Goal: Task Accomplishment & Management: Manage account settings

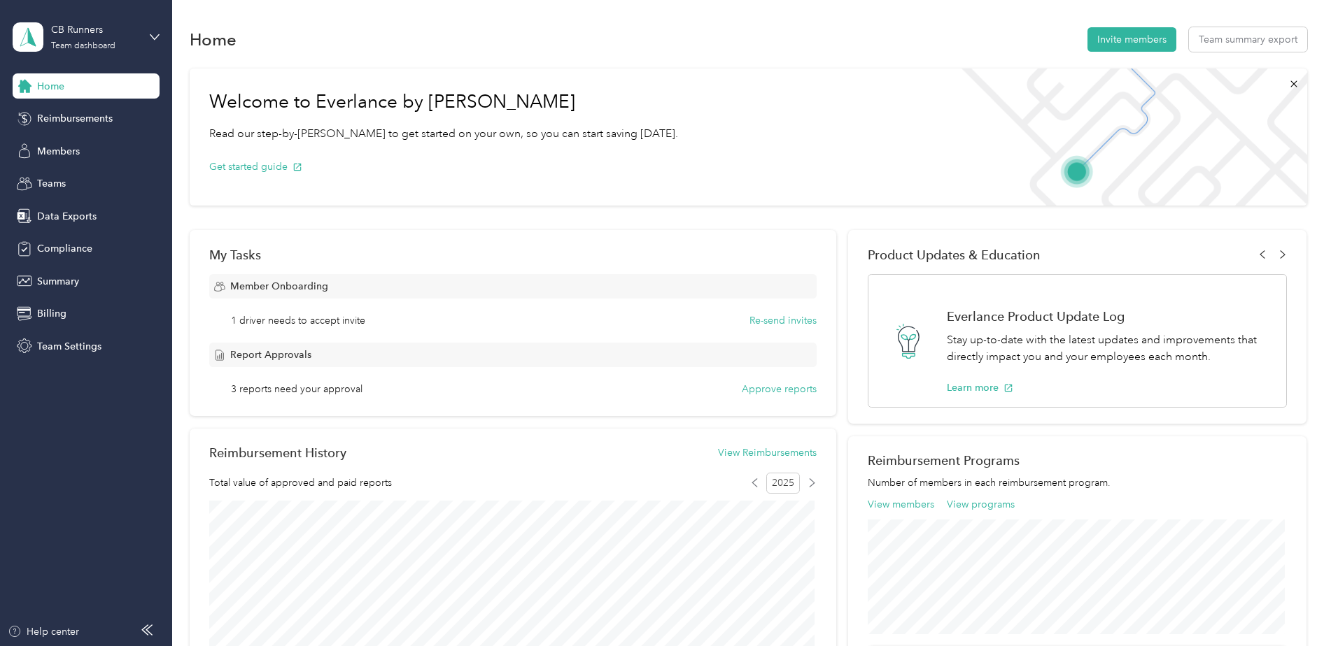
click at [69, 168] on div "Home Reimbursements Members Teams Data Exports Compliance Summary Billing Team …" at bounding box center [86, 215] width 147 height 285
click at [64, 180] on span "Teams" at bounding box center [51, 183] width 29 height 15
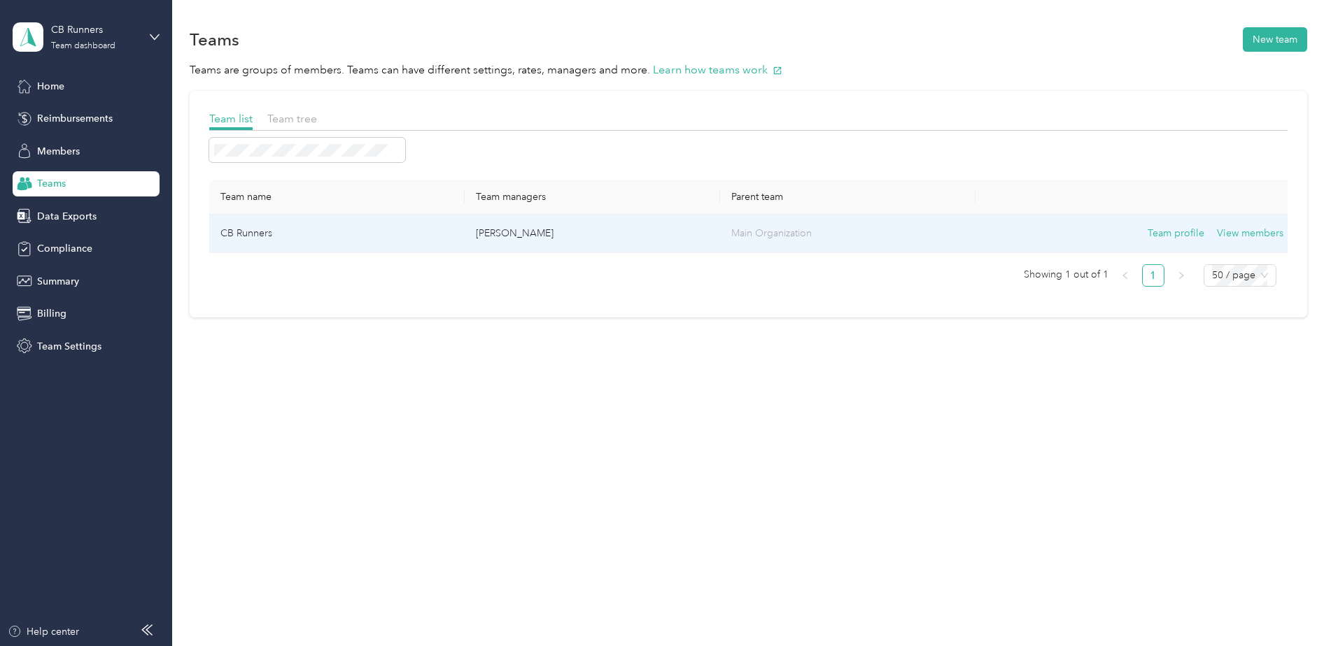
click at [282, 236] on td "CB Runners" at bounding box center [336, 234] width 255 height 38
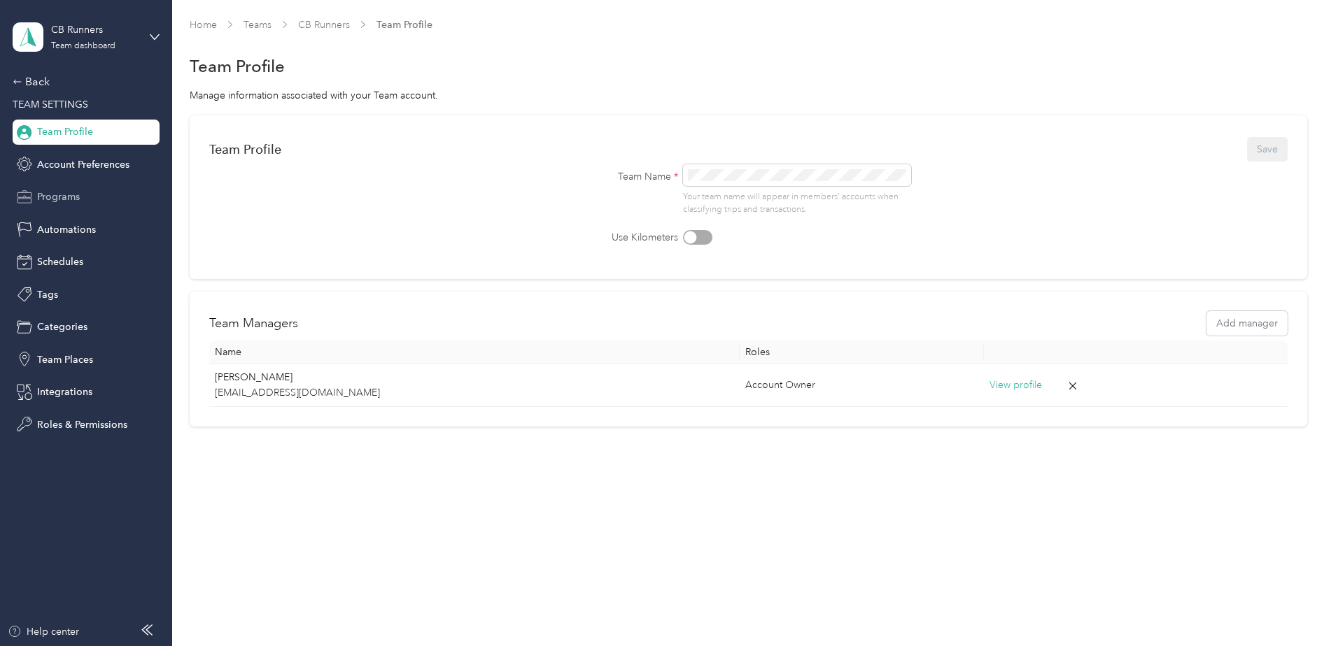
click at [57, 186] on div "Programs" at bounding box center [86, 197] width 147 height 25
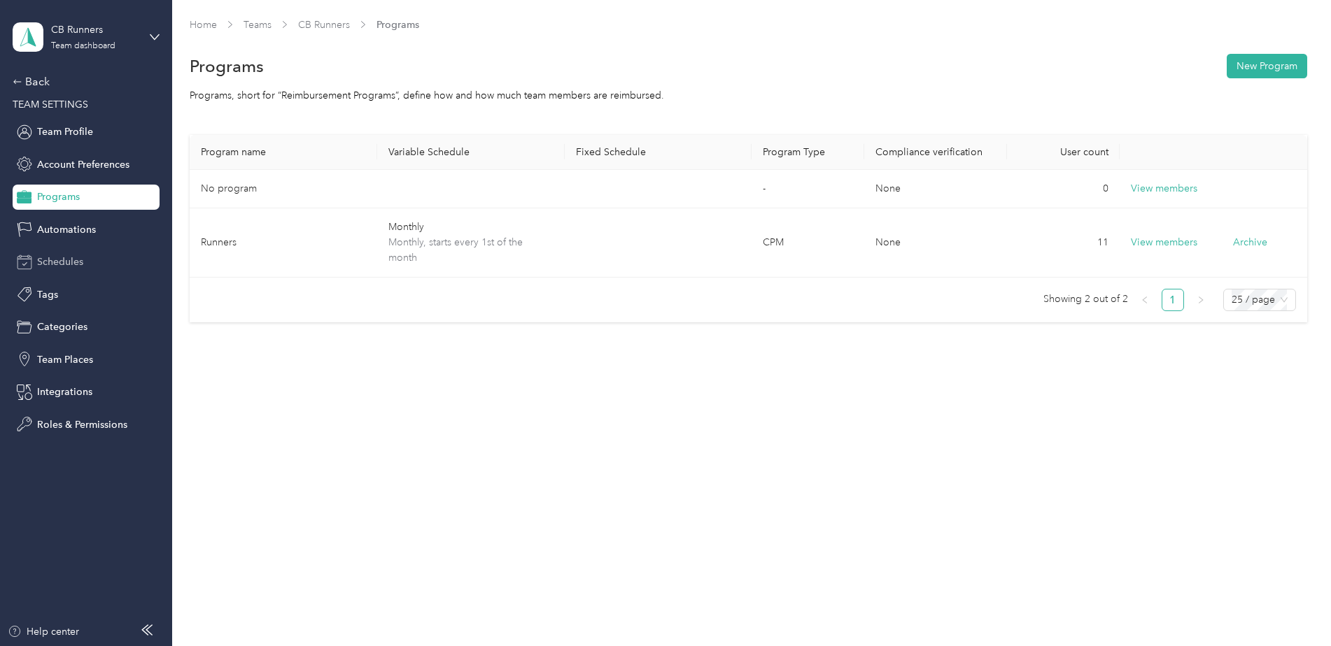
click at [62, 271] on div "Schedules" at bounding box center [86, 262] width 147 height 25
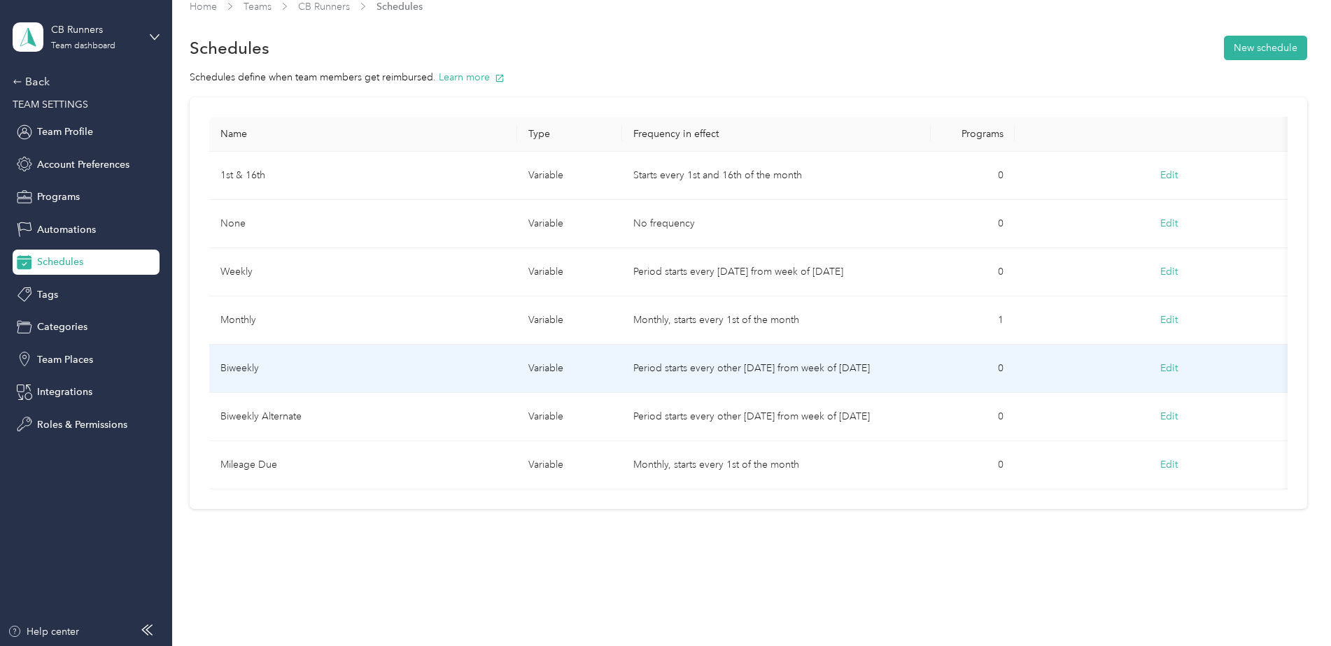
scroll to position [36, 0]
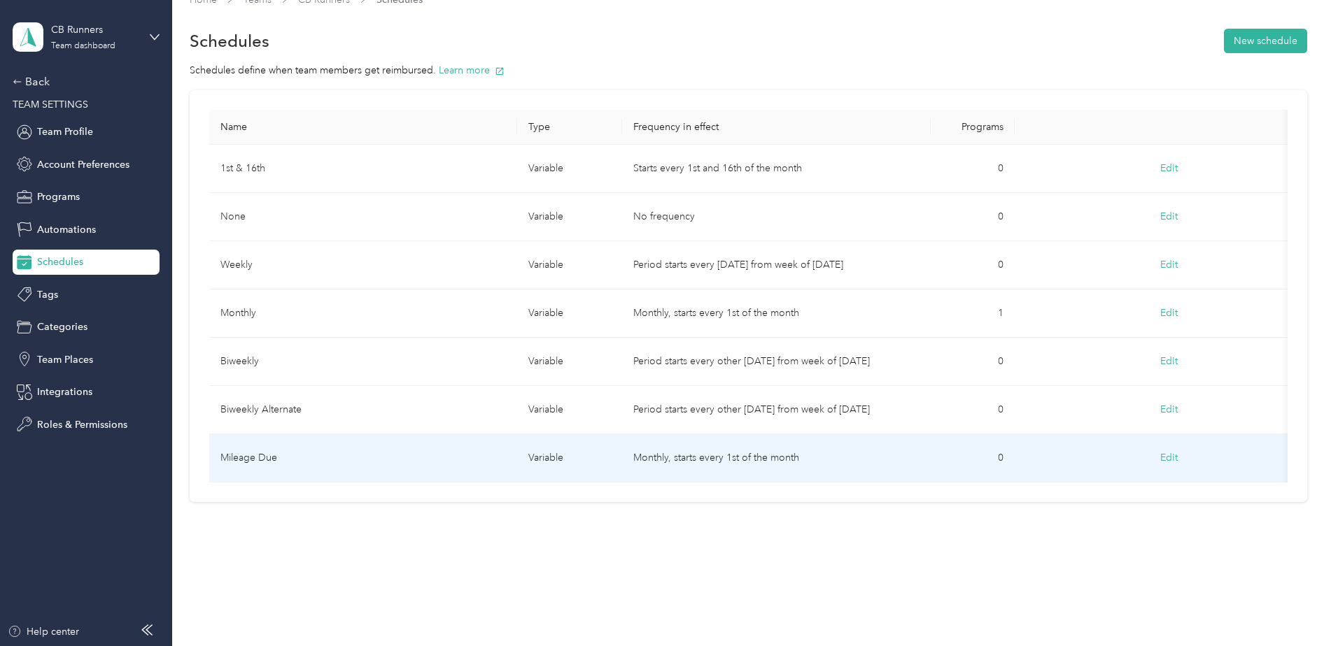
click at [710, 445] on td "Monthly, starts every 1st of the month" at bounding box center [776, 458] width 309 height 48
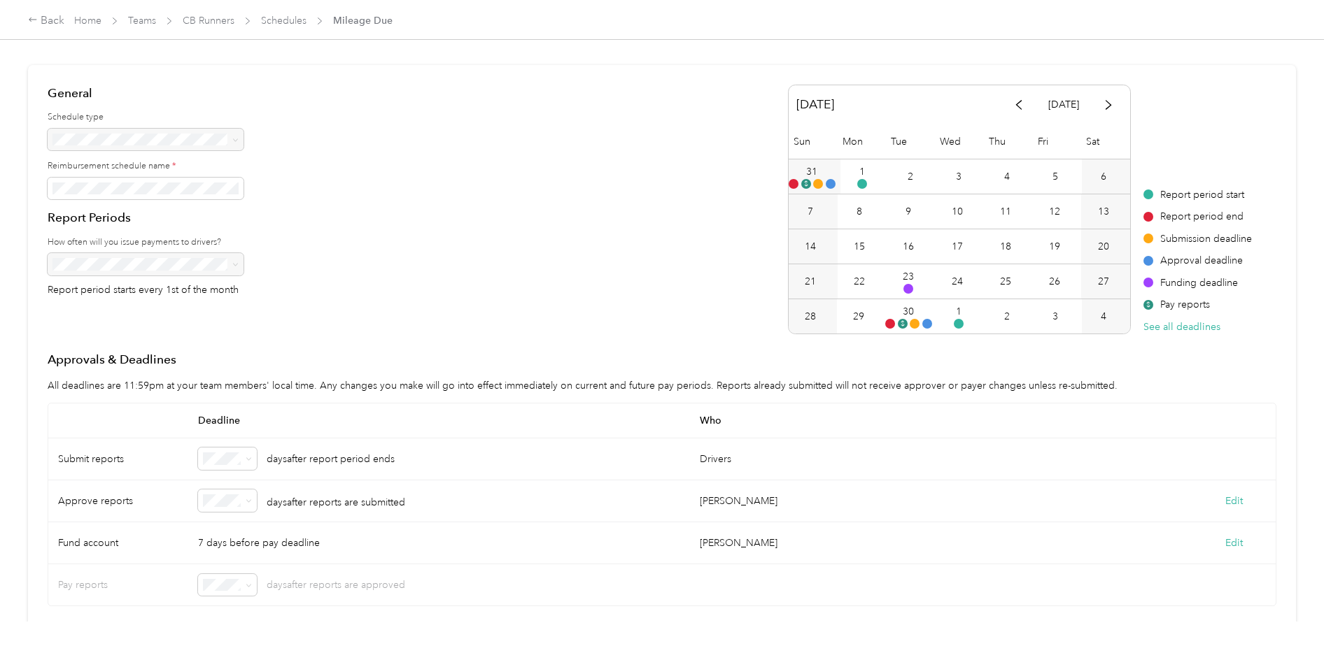
scroll to position [210, 0]
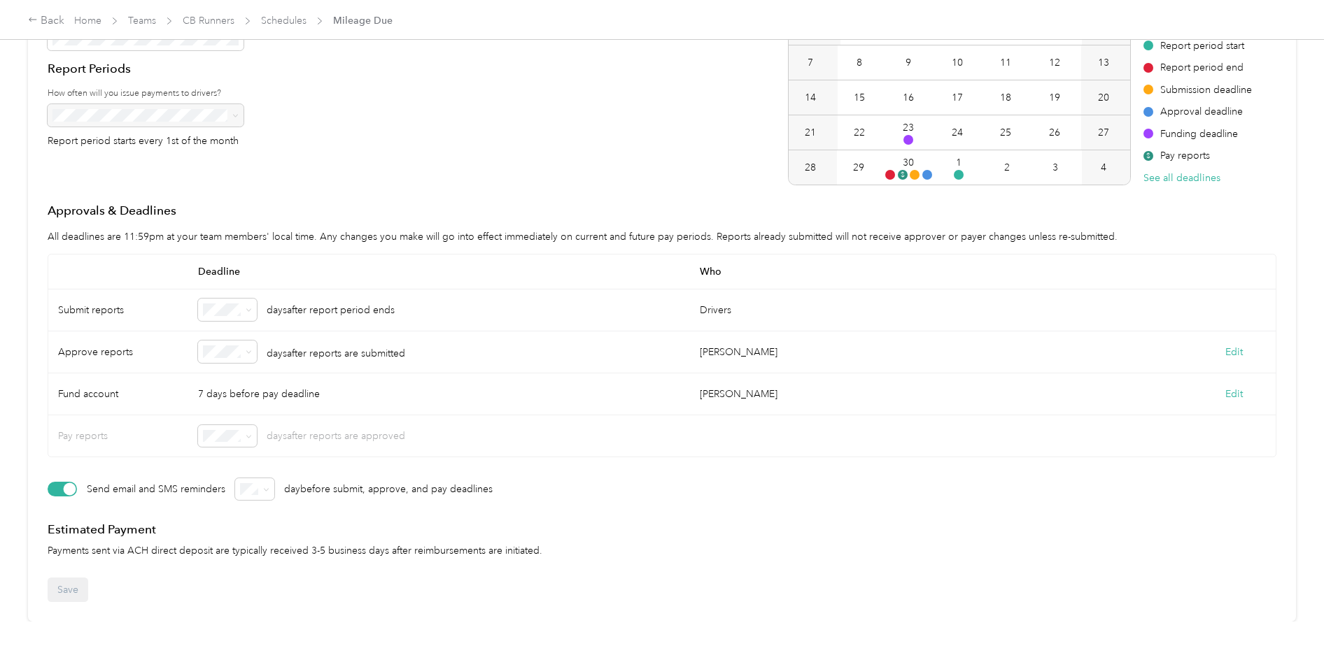
click at [234, 322] on div "0" at bounding box center [227, 325] width 39 height 15
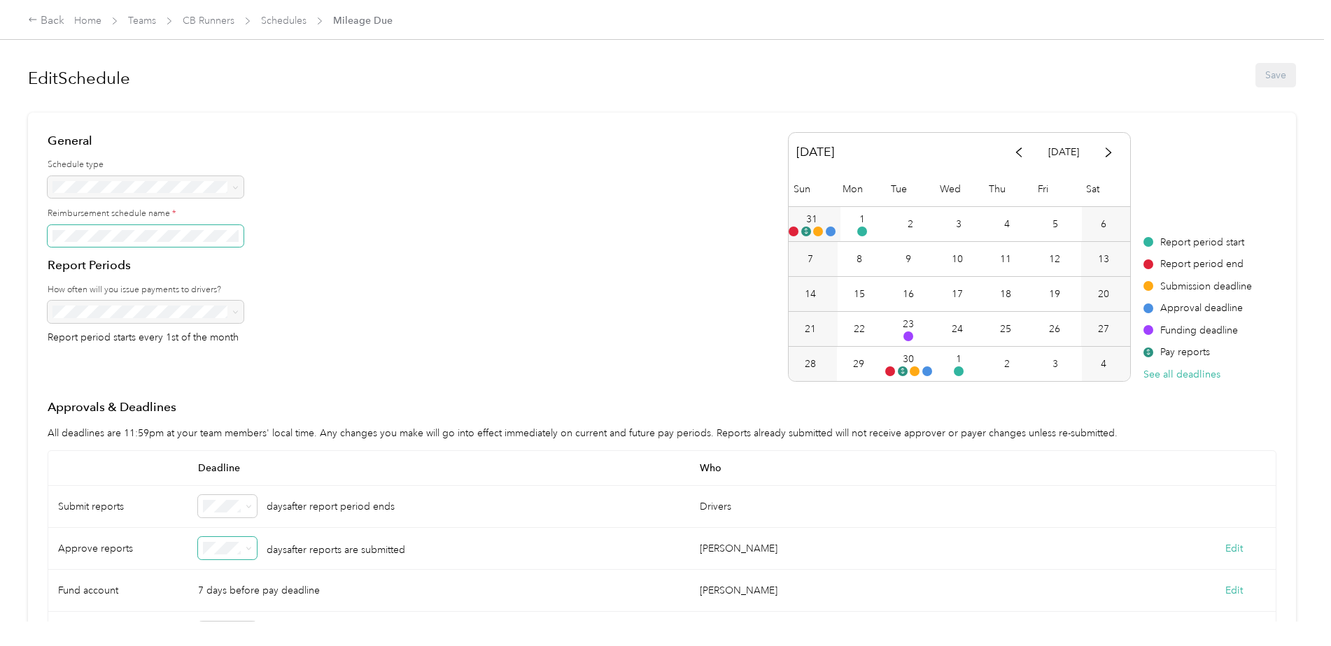
scroll to position [0, 0]
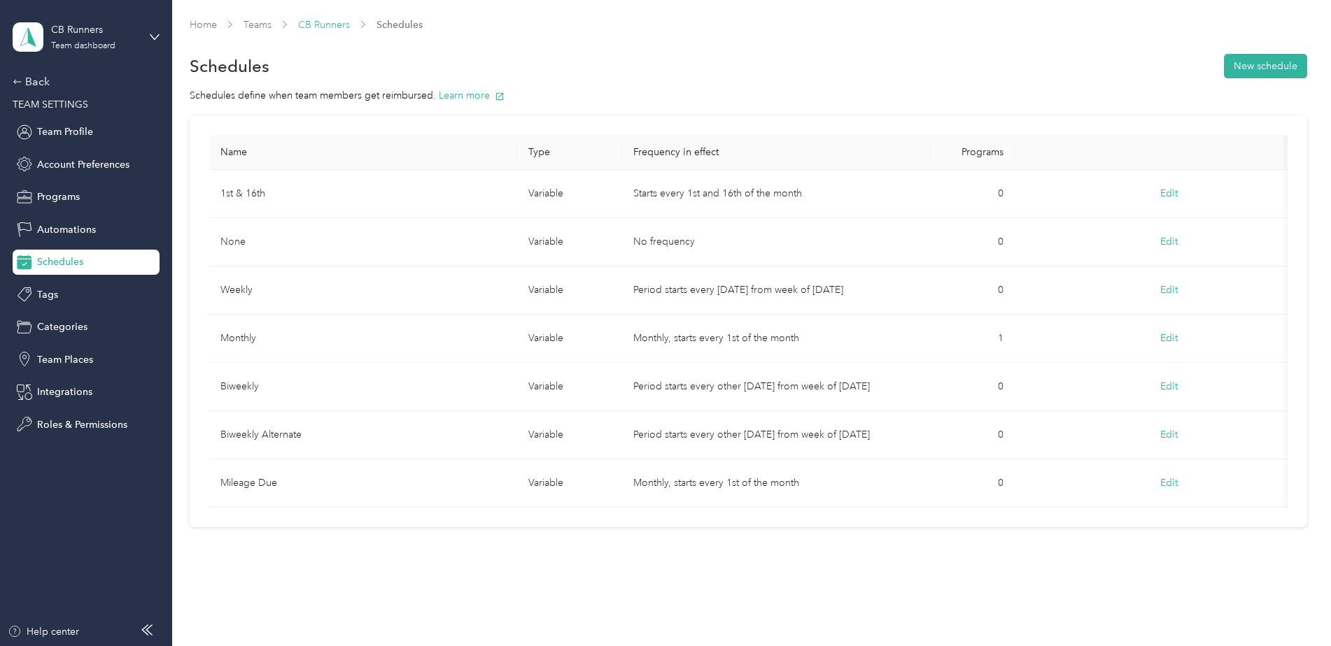
click at [318, 26] on link "CB Runners" at bounding box center [324, 25] width 52 height 12
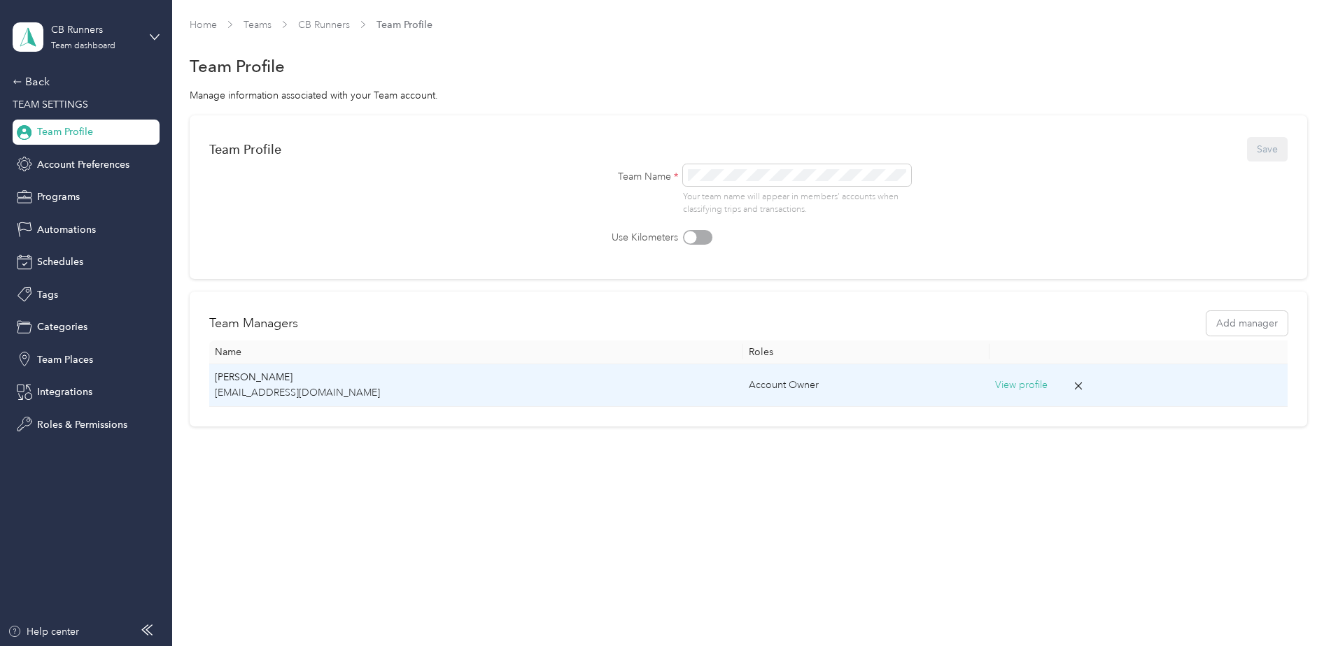
click at [294, 378] on p "[PERSON_NAME]" at bounding box center [476, 377] width 523 height 15
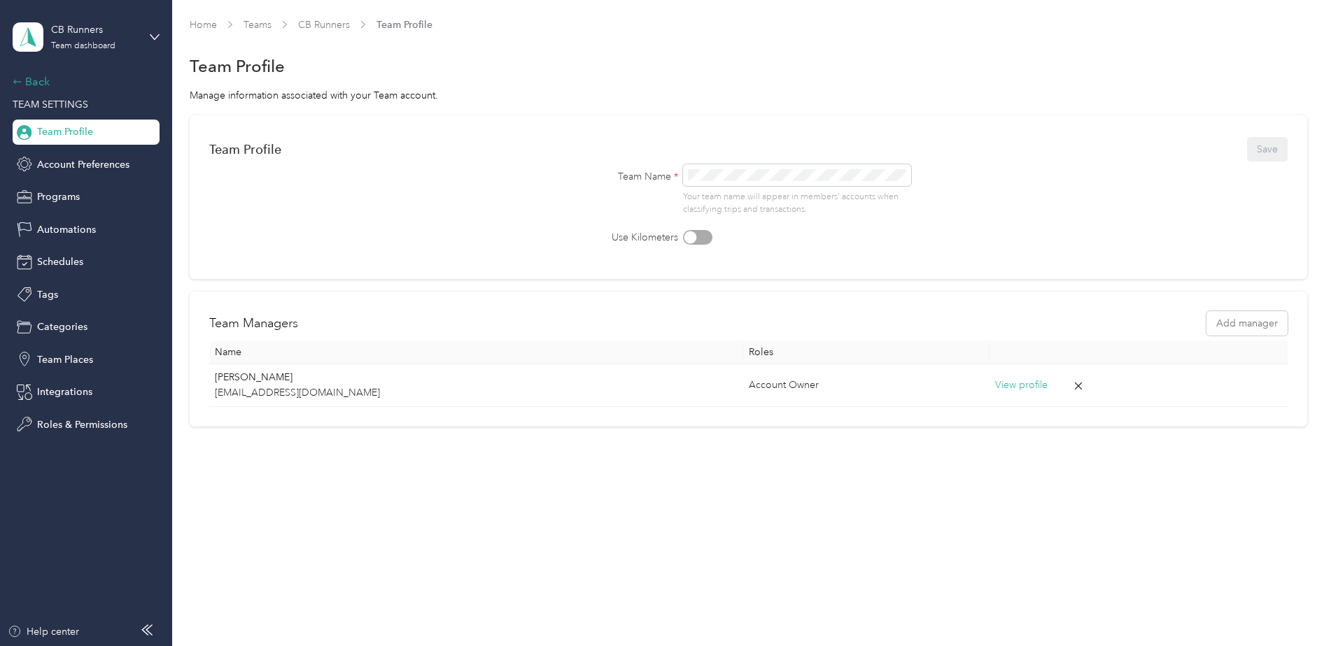
click at [43, 85] on div "Back" at bounding box center [83, 81] width 140 height 17
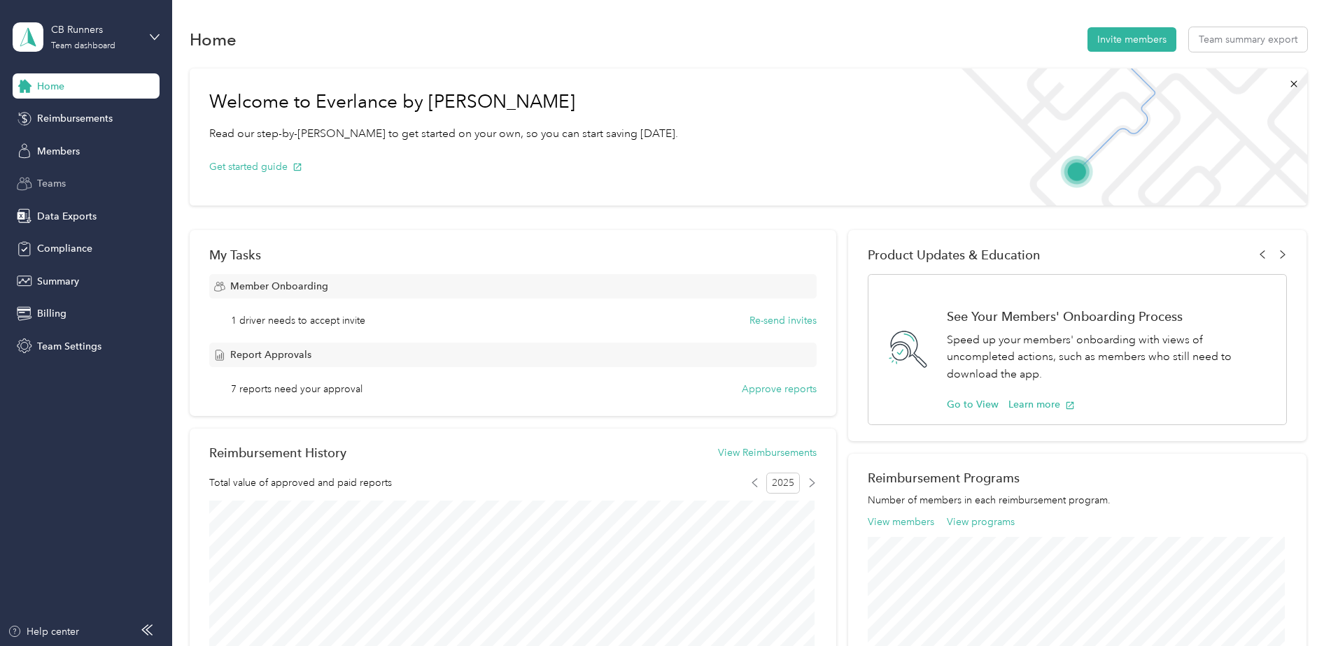
click at [73, 174] on div "Teams" at bounding box center [86, 183] width 147 height 25
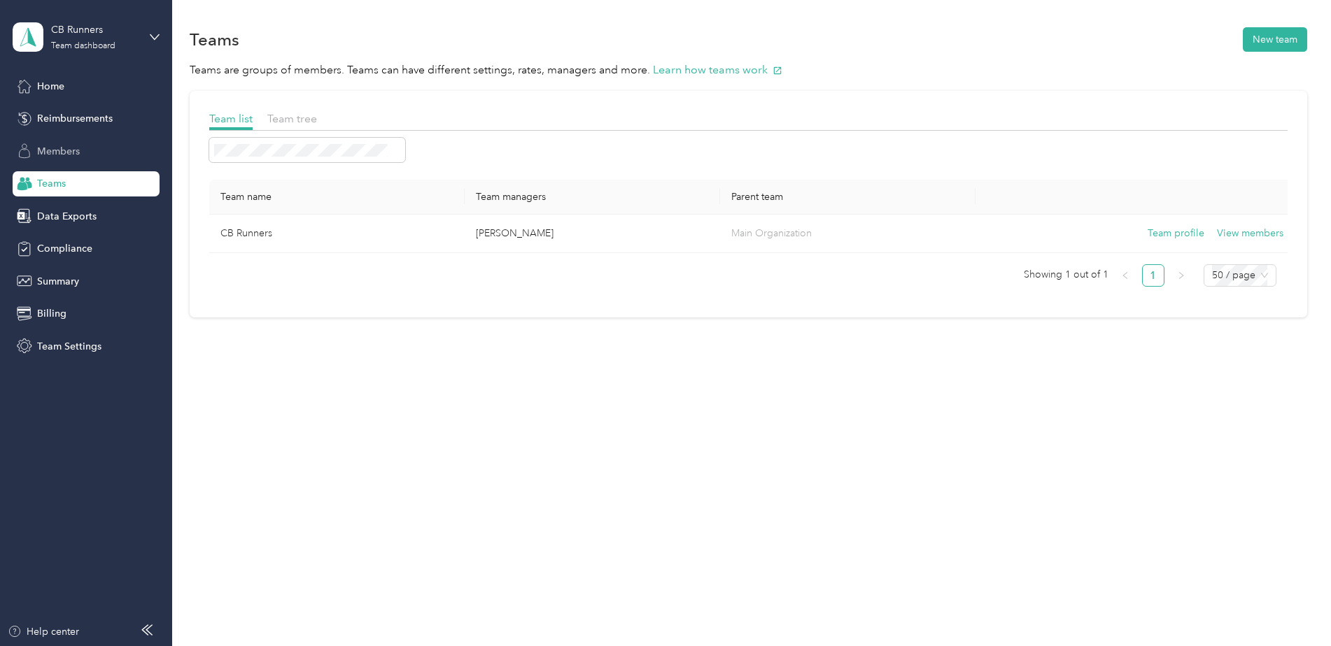
click at [82, 156] on div "Members" at bounding box center [86, 151] width 147 height 25
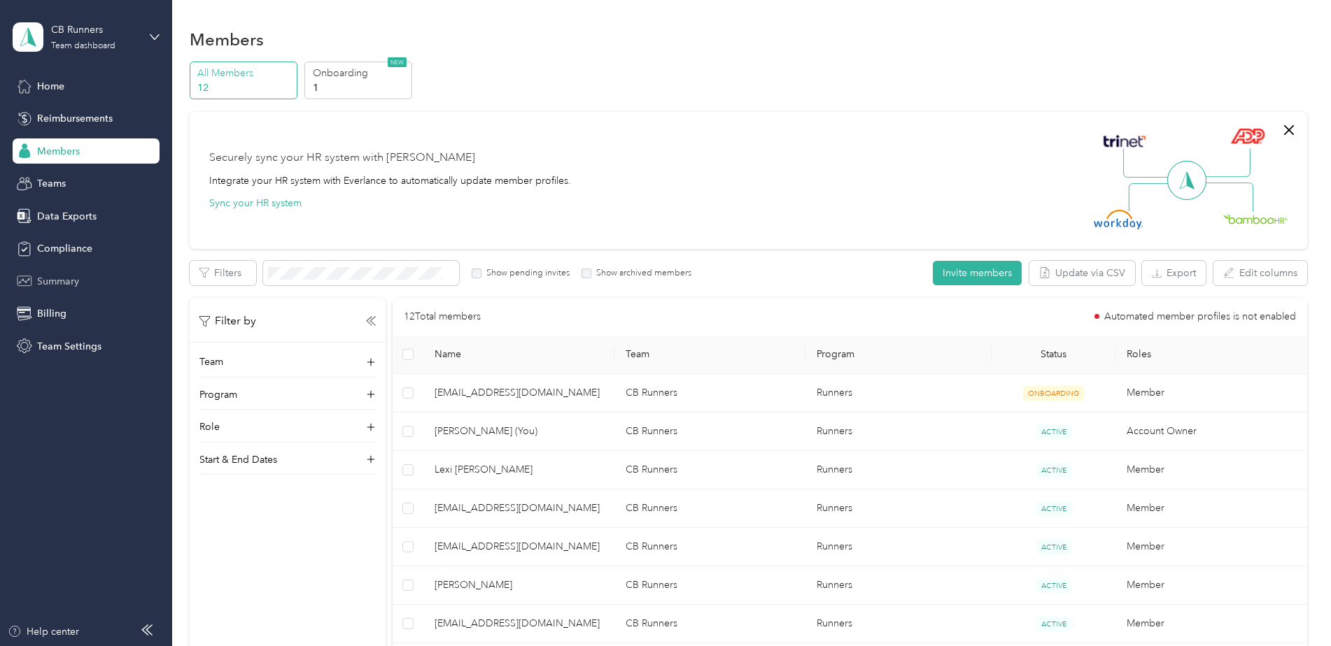
click at [50, 278] on span "Summary" at bounding box center [58, 281] width 42 height 15
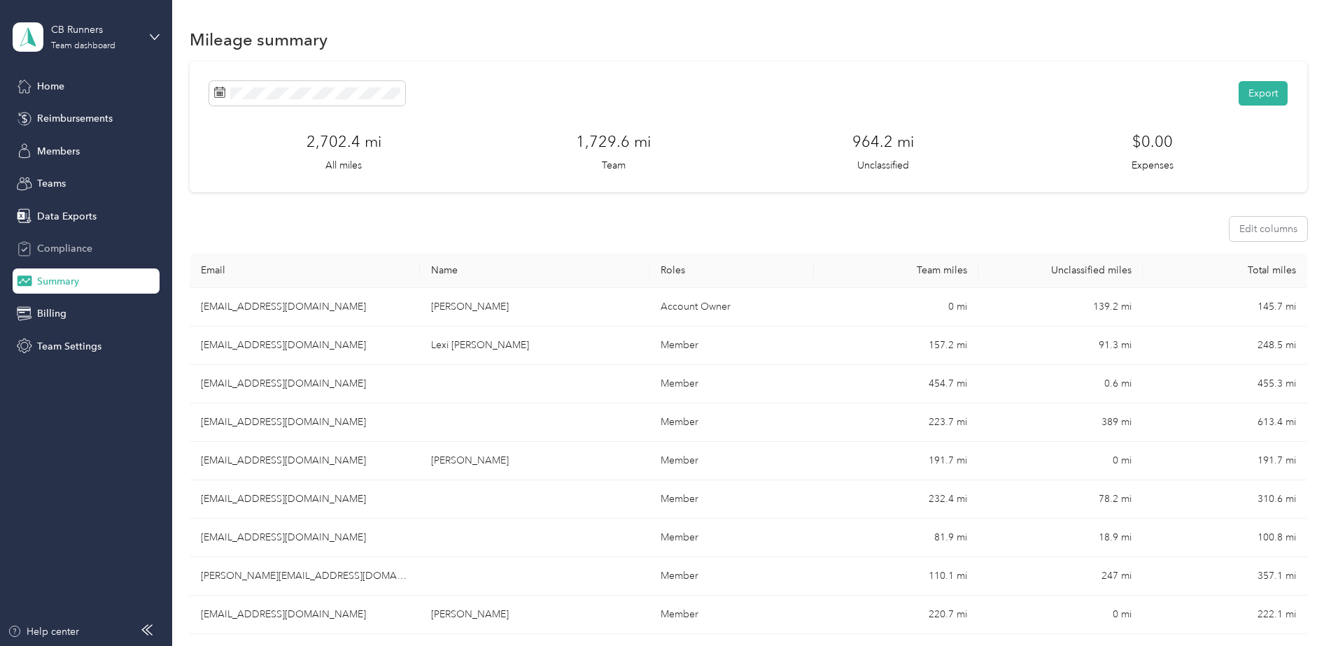
click at [83, 254] on span "Compliance" at bounding box center [64, 248] width 55 height 15
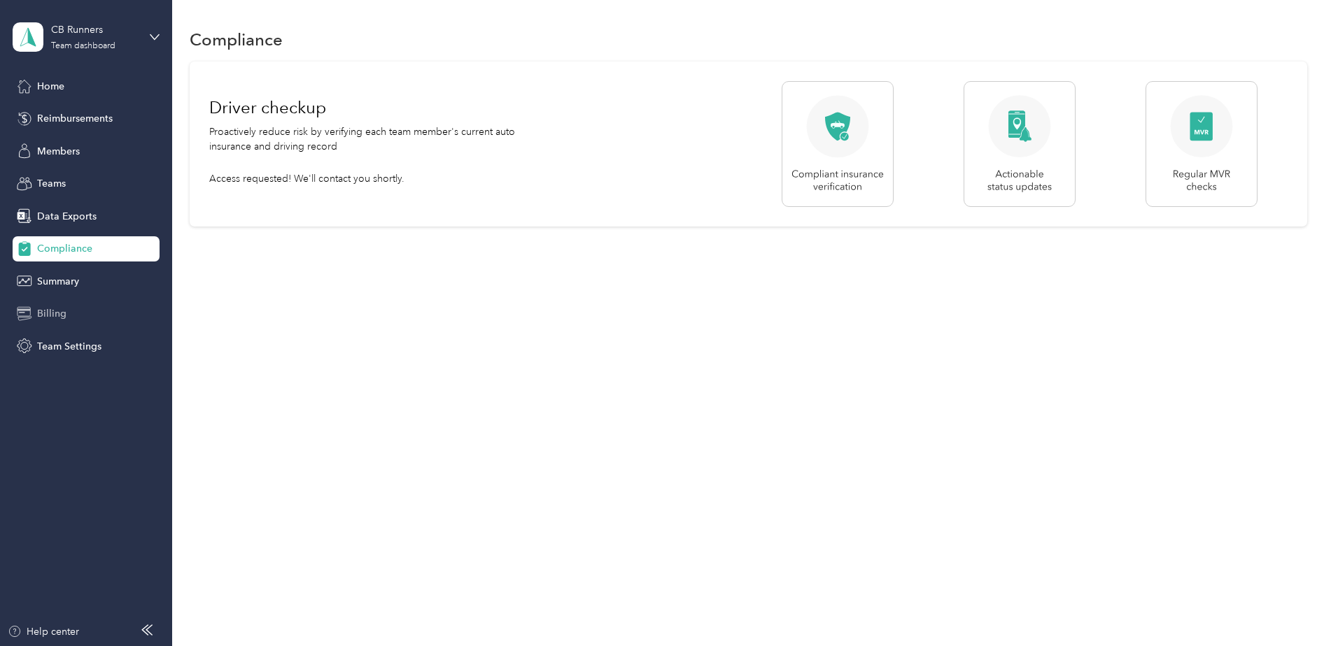
click at [80, 311] on div "Billing" at bounding box center [86, 314] width 147 height 25
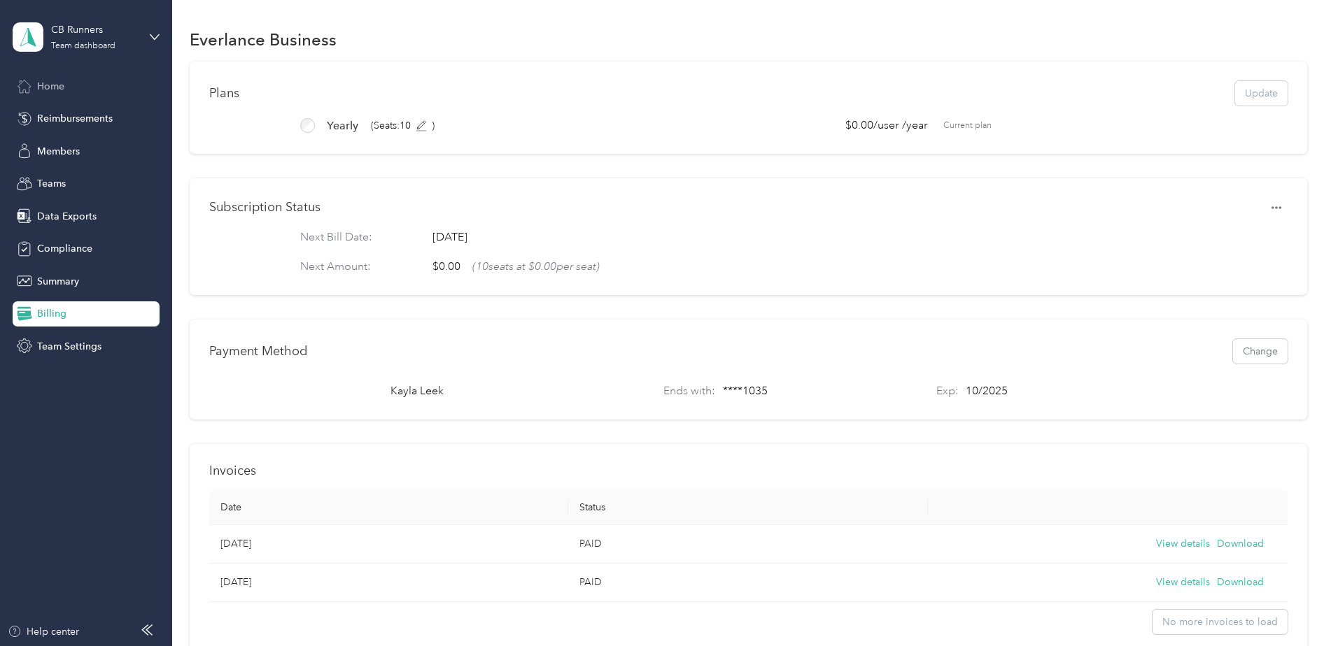
click at [41, 87] on span "Home" at bounding box center [50, 86] width 27 height 15
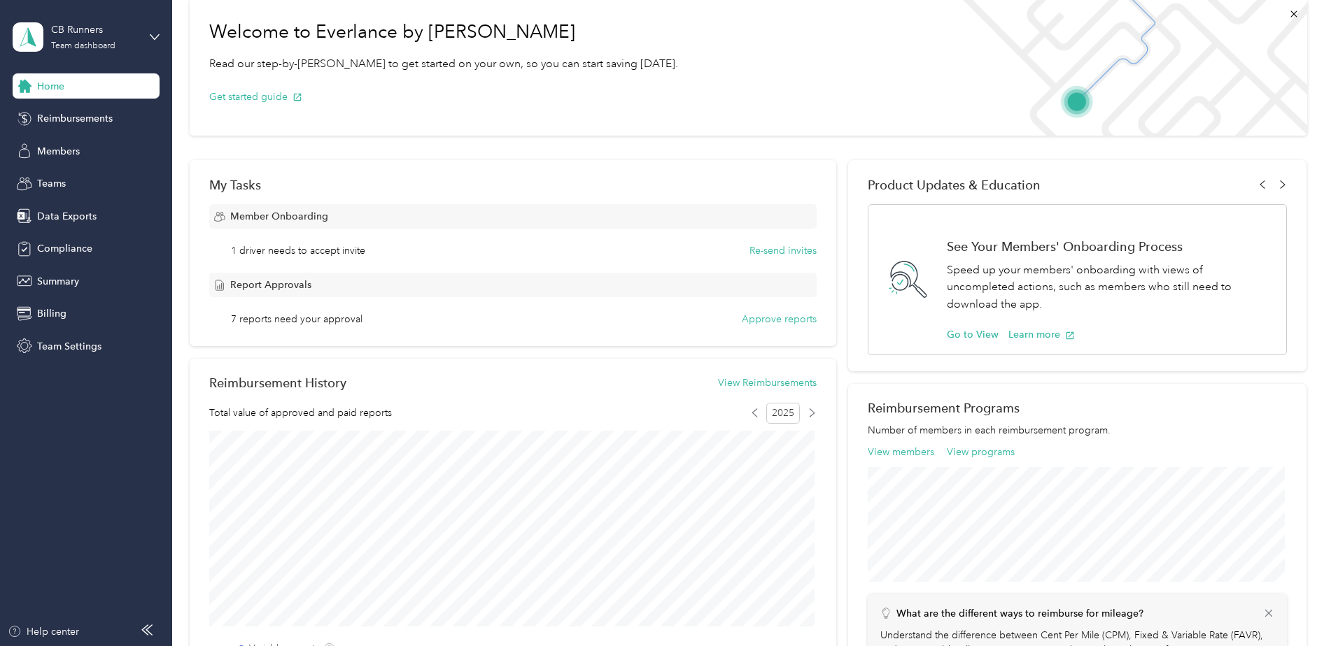
scroll to position [140, 0]
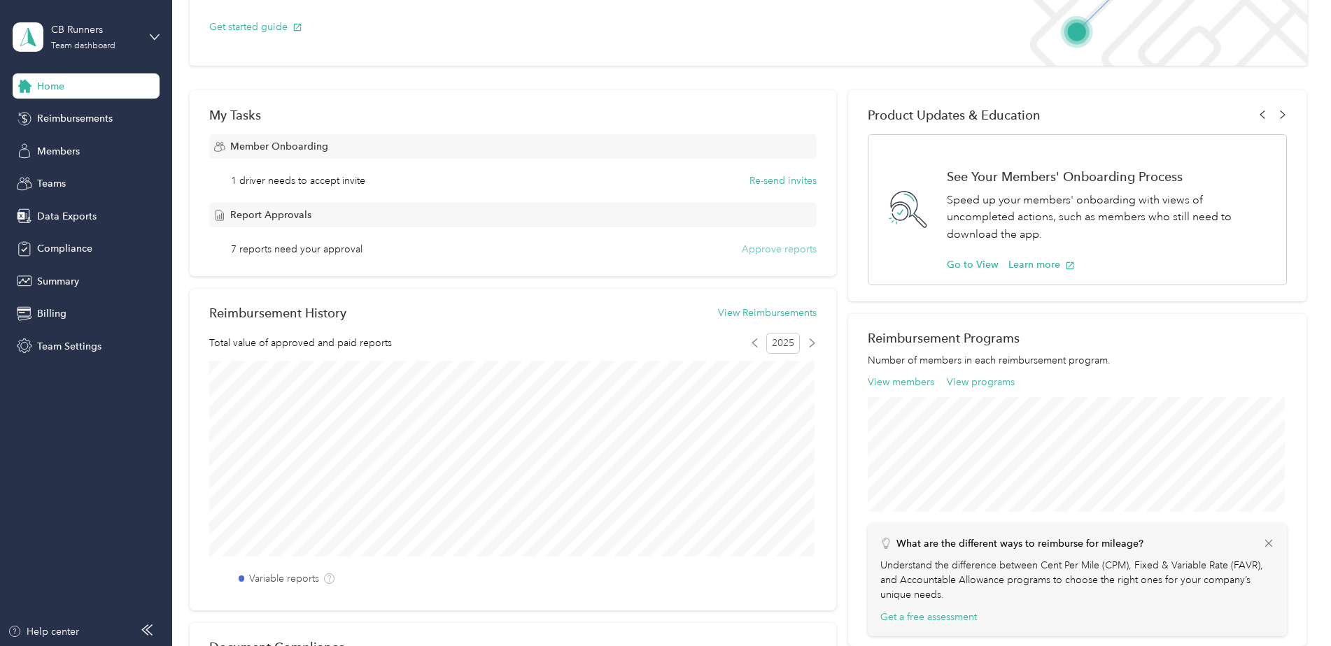
click at [781, 250] on button "Approve reports" at bounding box center [779, 249] width 75 height 15
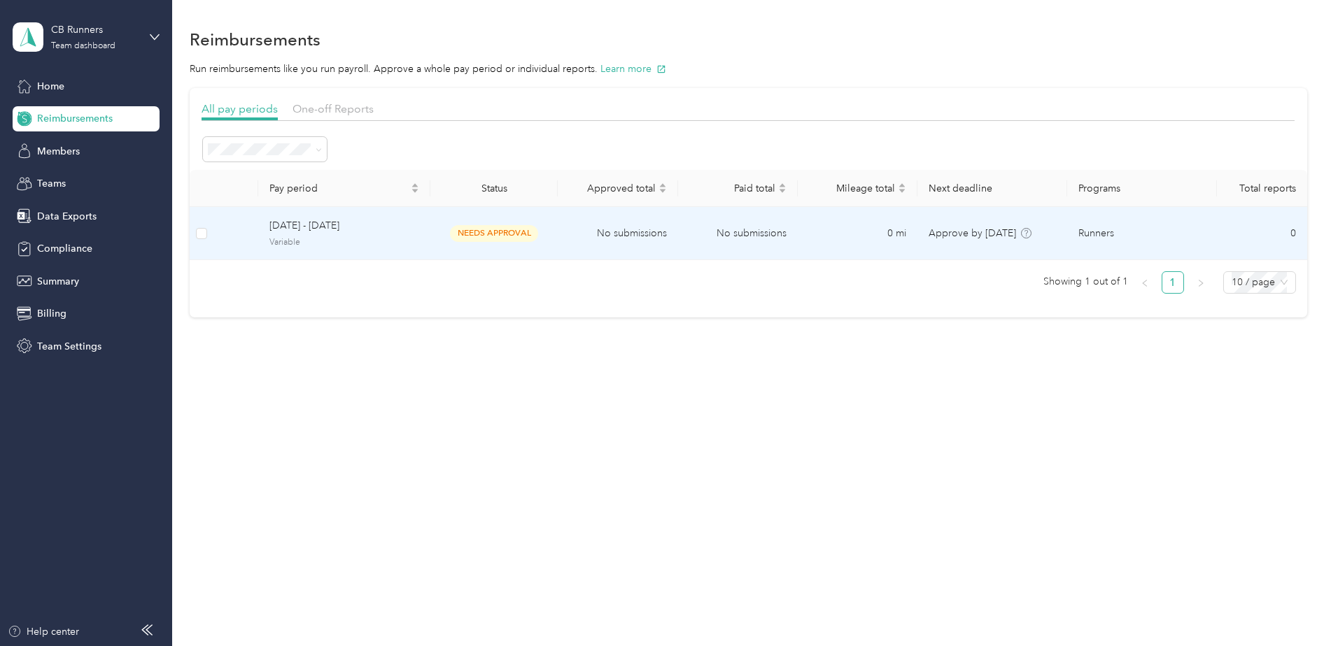
click at [644, 227] on td "No submissions" at bounding box center [618, 233] width 120 height 53
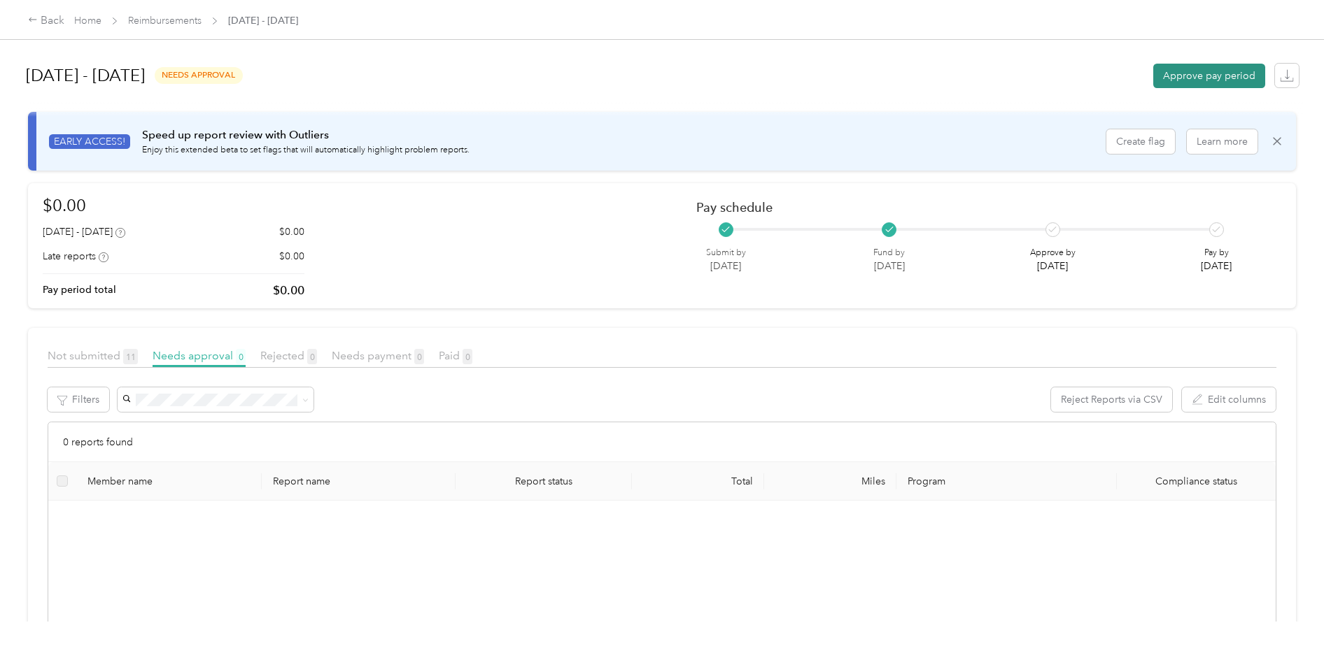
click at [1224, 83] on button "Approve pay period" at bounding box center [1209, 76] width 112 height 24
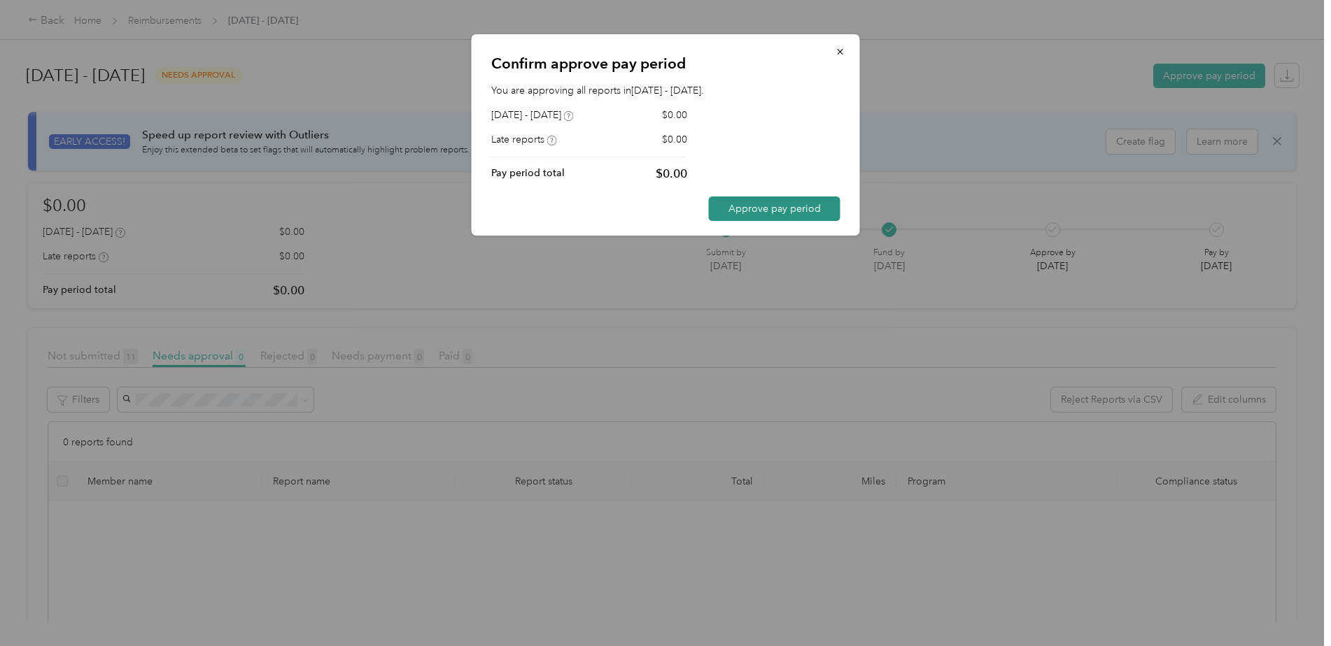
click at [757, 206] on button "Approve pay period" at bounding box center [775, 209] width 132 height 24
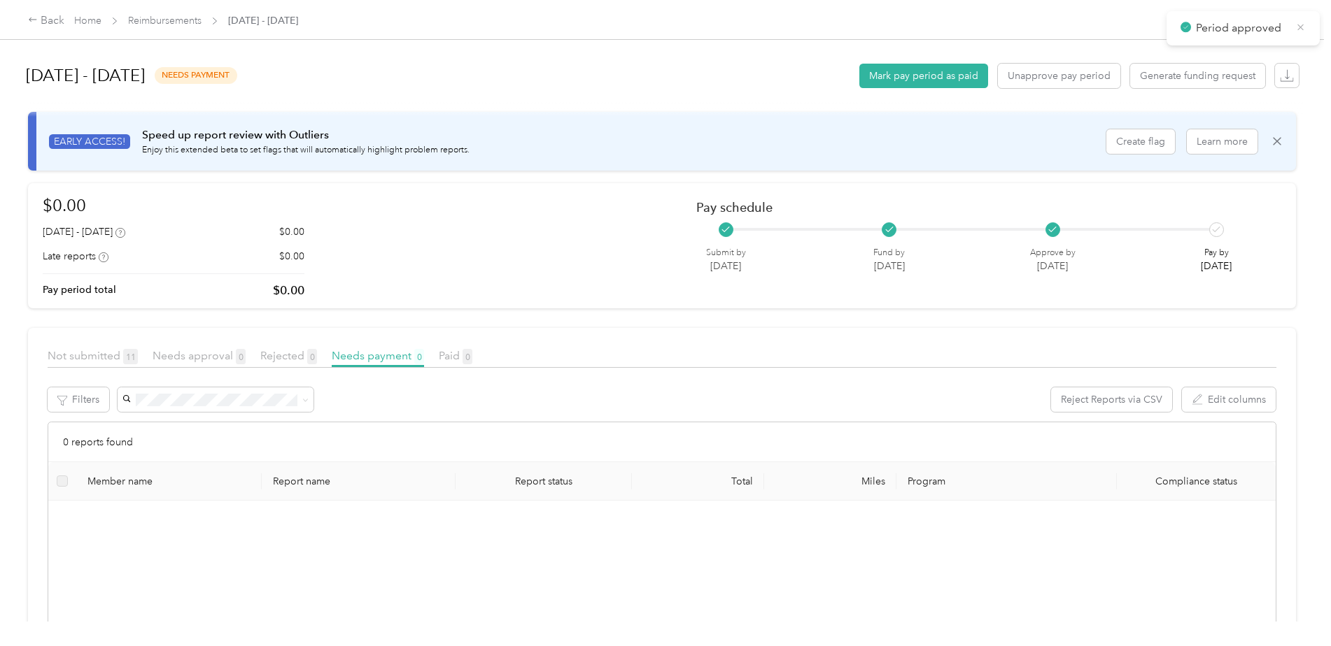
click at [1300, 23] on icon at bounding box center [1300, 27] width 10 height 13
click at [54, 27] on div "Back" at bounding box center [46, 21] width 36 height 17
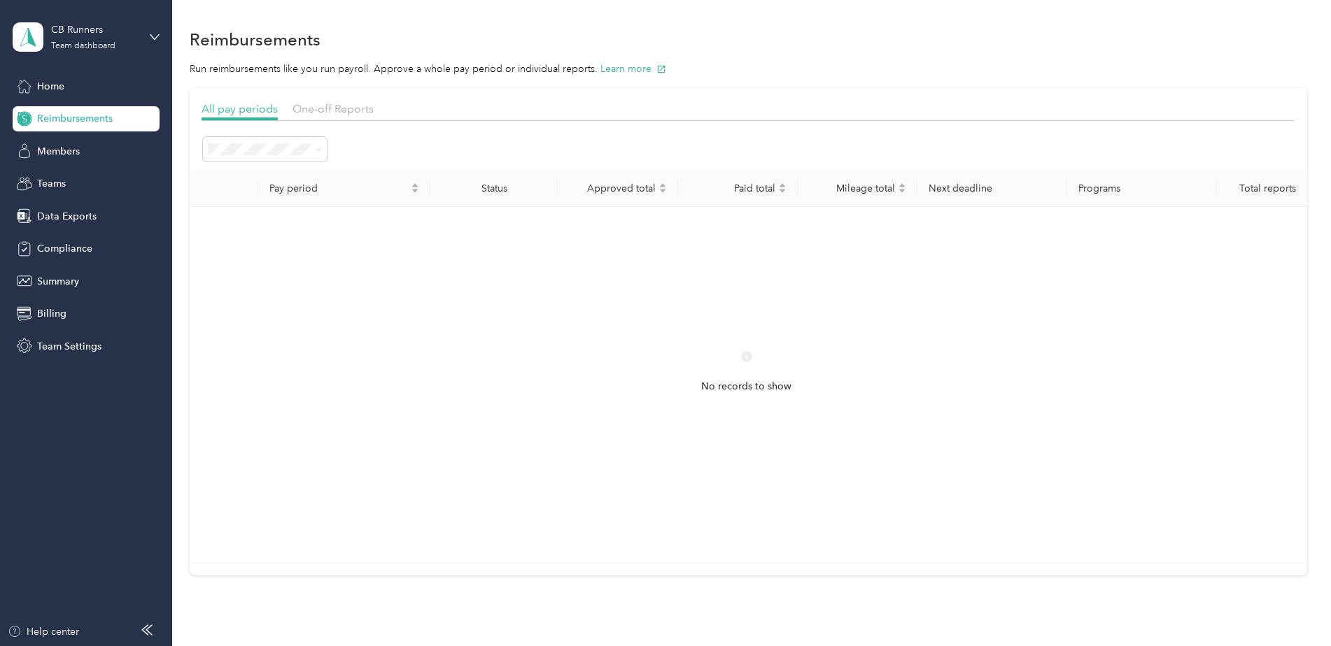
click at [104, 113] on span "Reimbursements" at bounding box center [75, 118] width 76 height 15
click at [100, 144] on div "Members" at bounding box center [86, 151] width 147 height 25
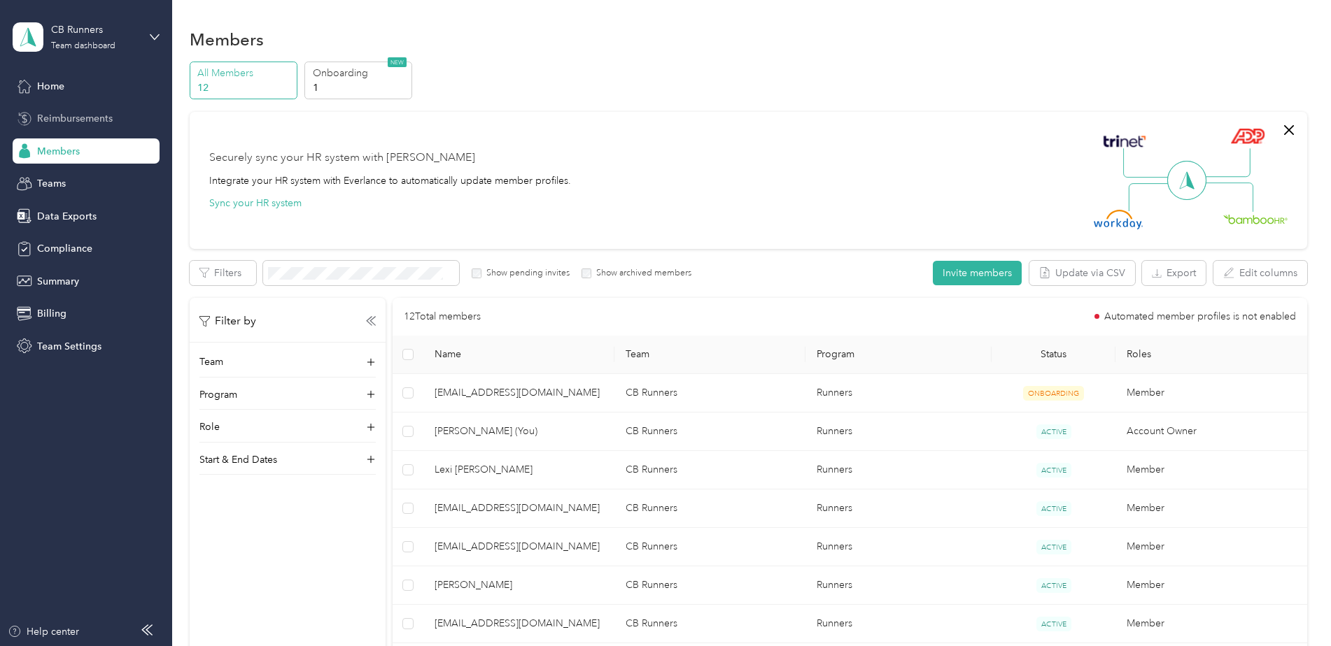
click at [89, 108] on div "Reimbursements" at bounding box center [86, 118] width 147 height 25
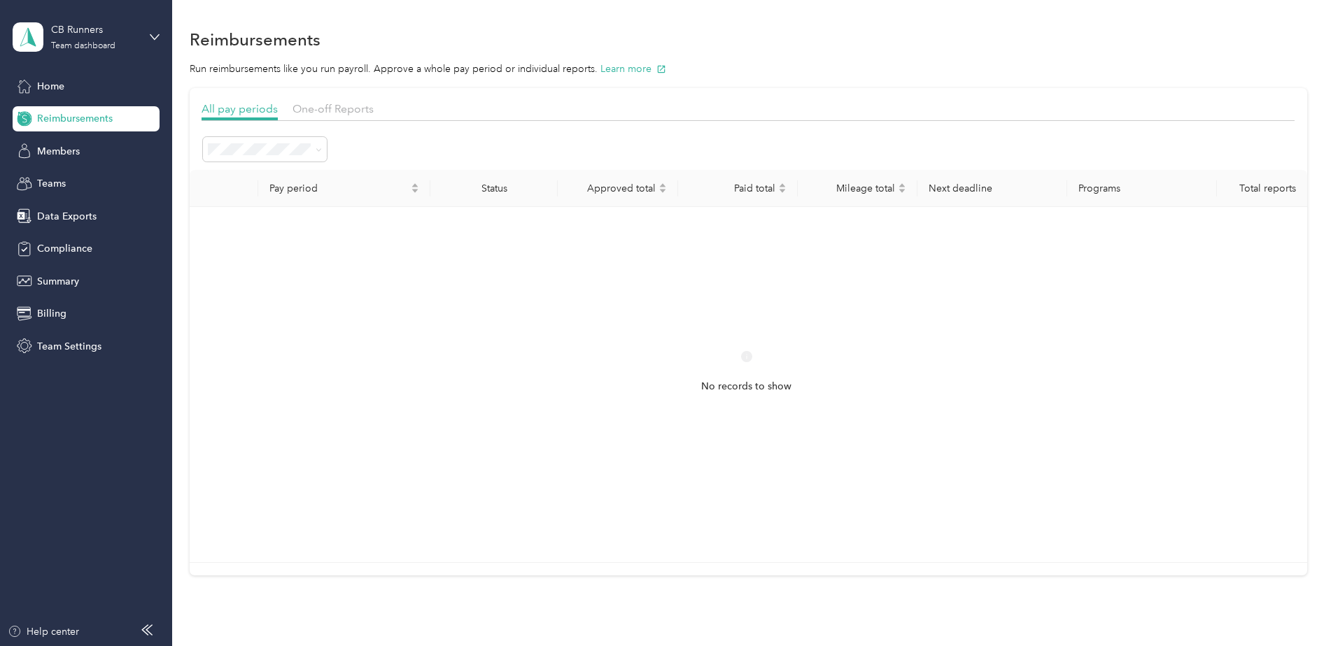
click at [84, 72] on div "CB Runners Team dashboard Home Reimbursements Members Teams Data Exports Compli…" at bounding box center [86, 179] width 147 height 359
click at [56, 83] on span "Home" at bounding box center [50, 86] width 27 height 15
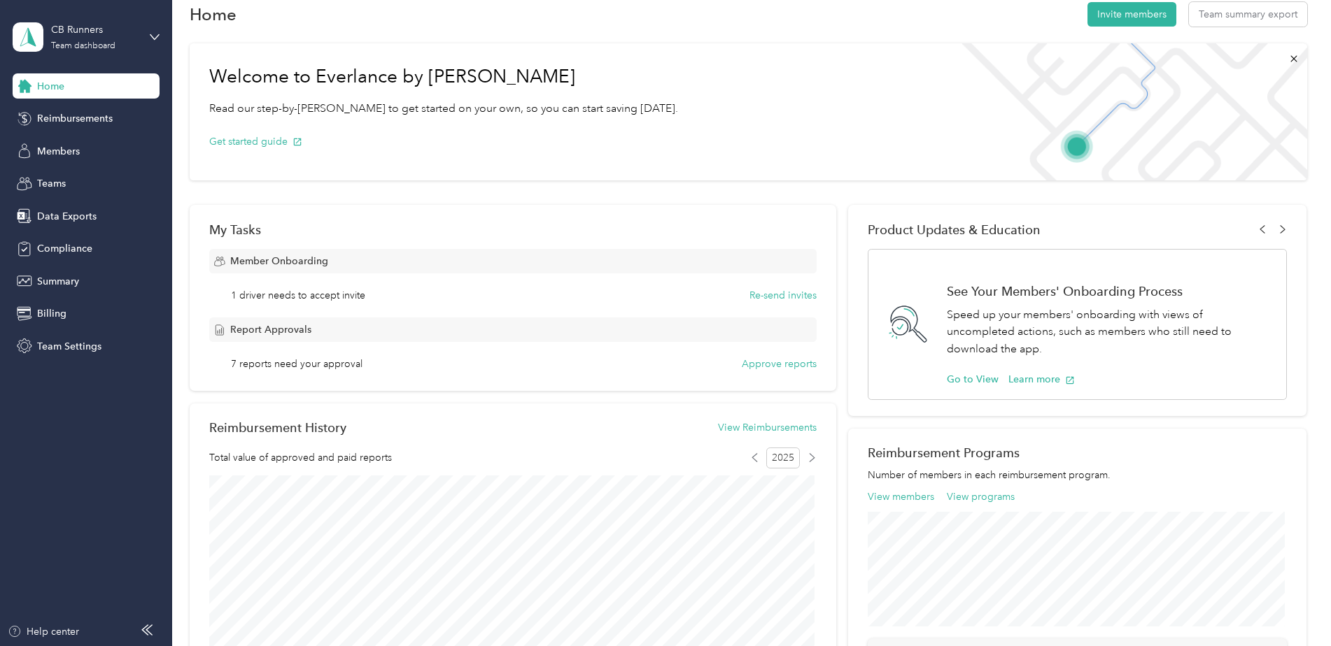
scroll to position [3, 0]
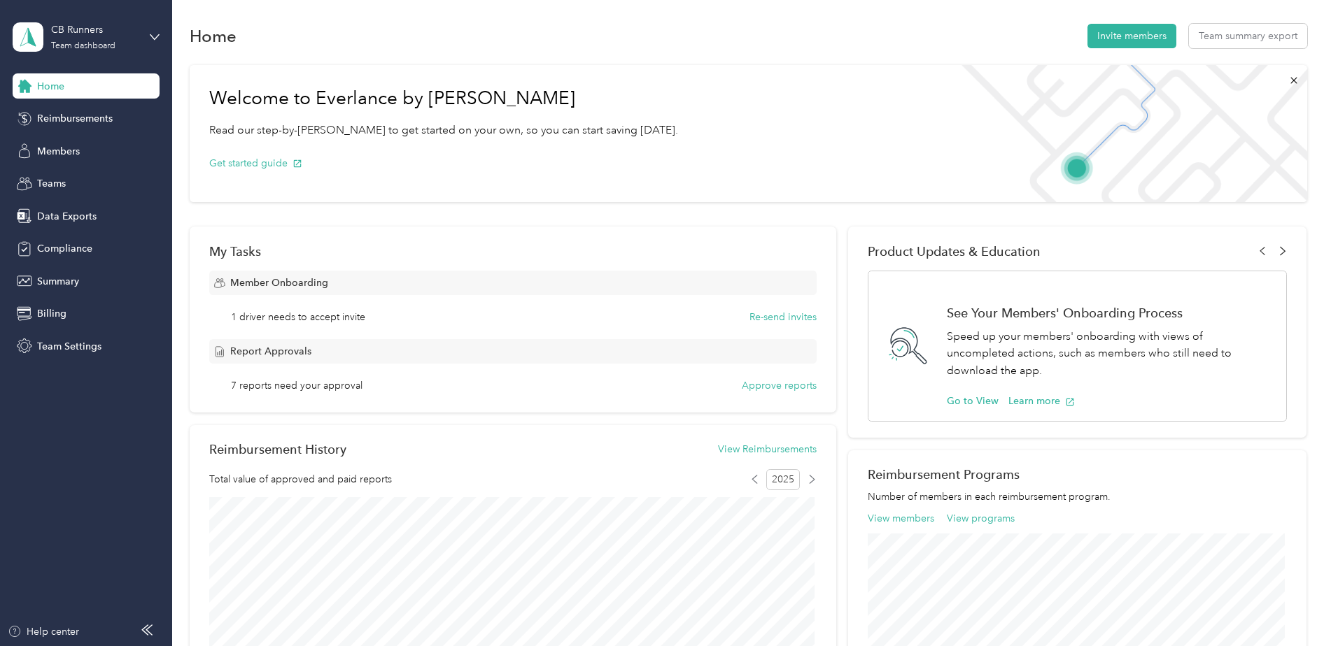
click at [1280, 247] on icon at bounding box center [1282, 250] width 9 height 9
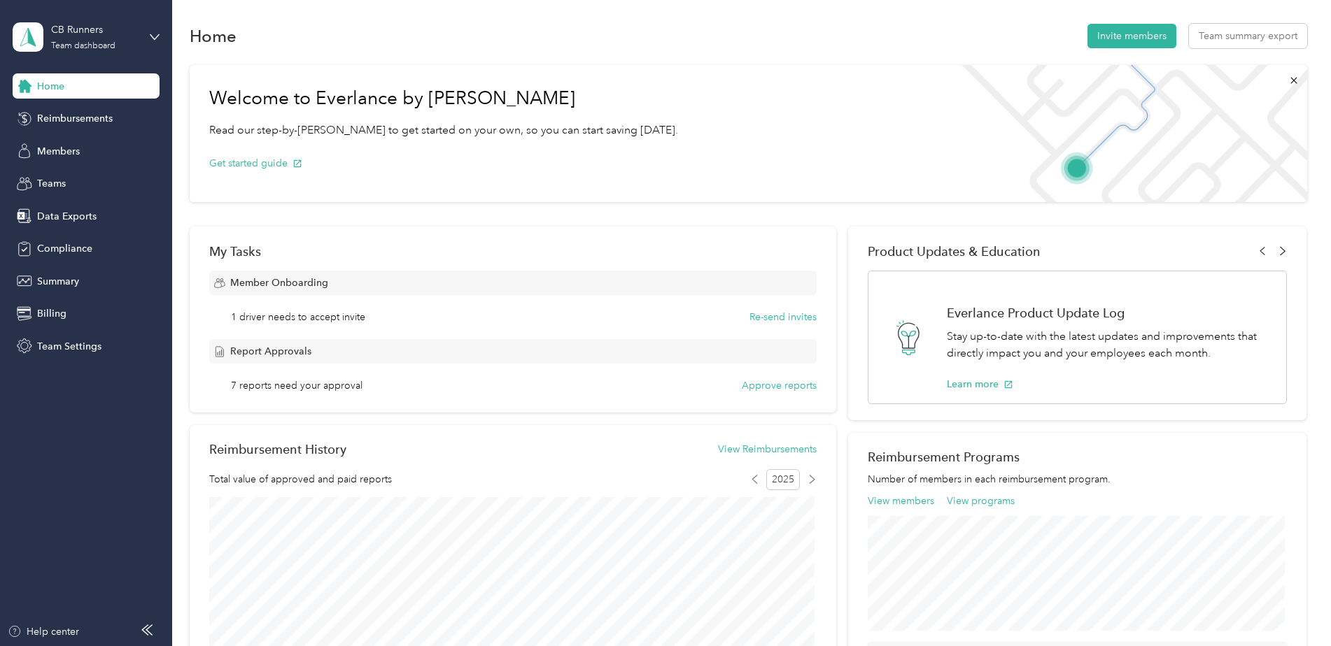
click at [1280, 248] on icon at bounding box center [1282, 250] width 9 height 9
click at [1280, 248] on icon at bounding box center [1282, 251] width 5 height 8
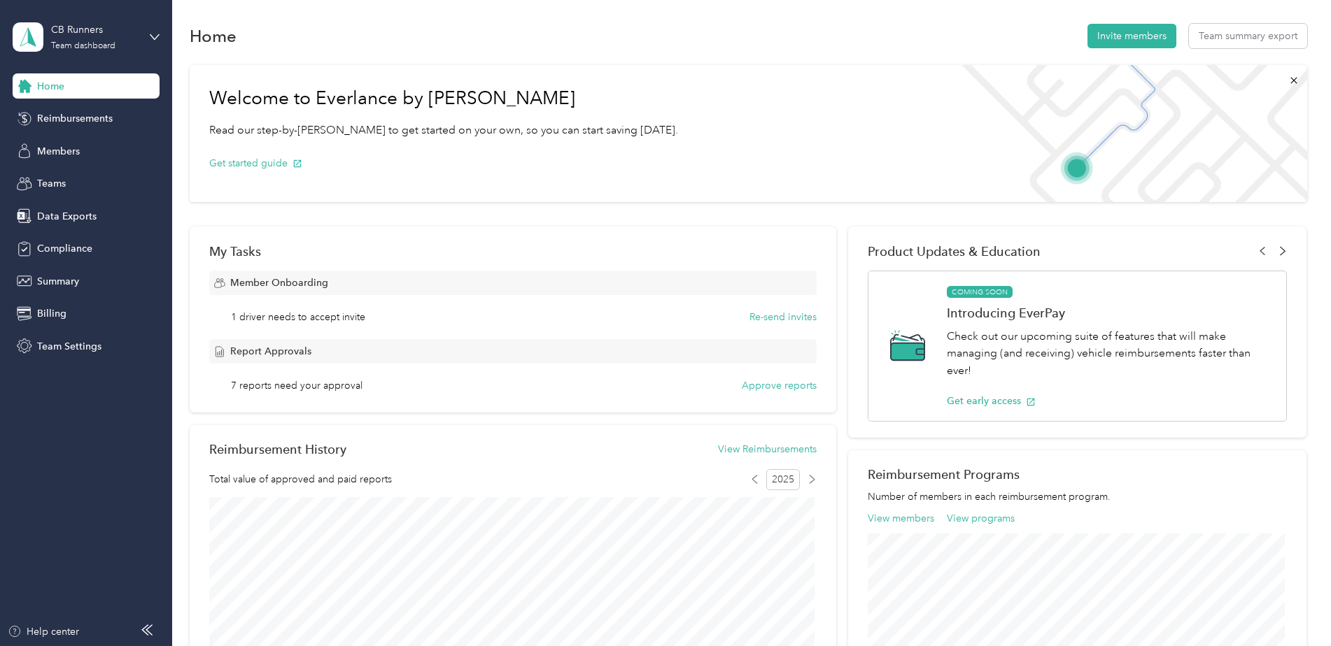
click at [1280, 248] on icon at bounding box center [1282, 251] width 5 height 8
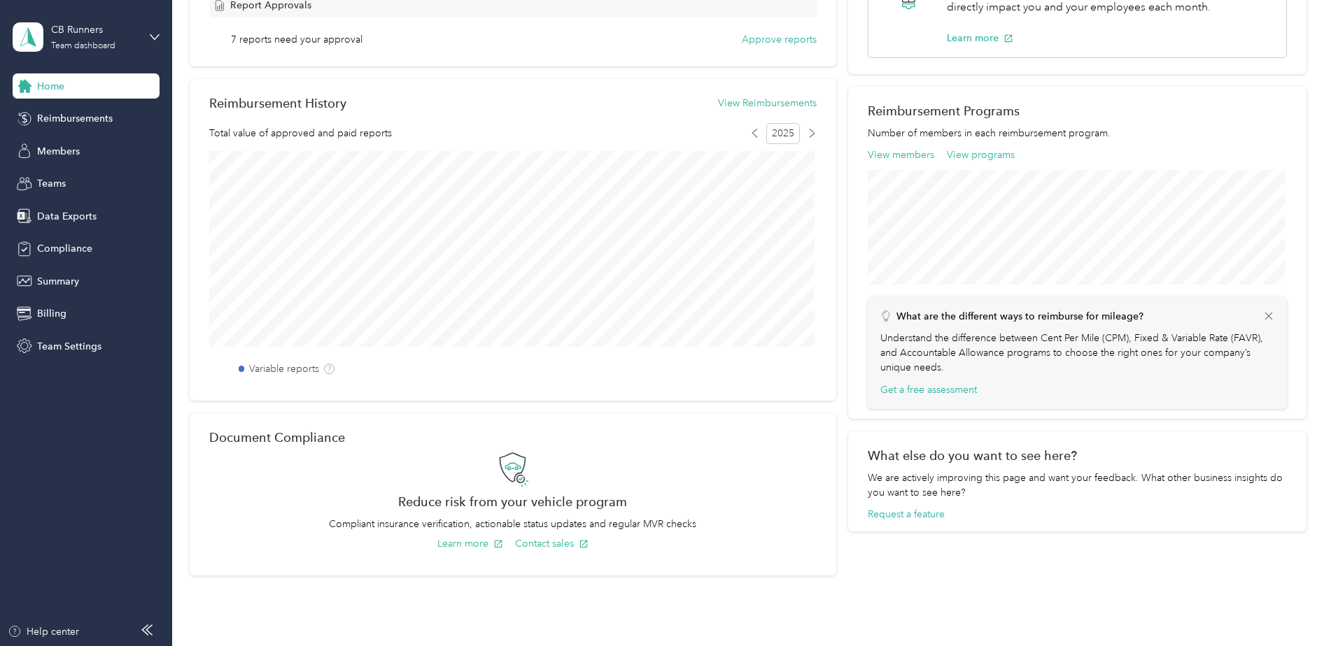
scroll to position [280, 0]
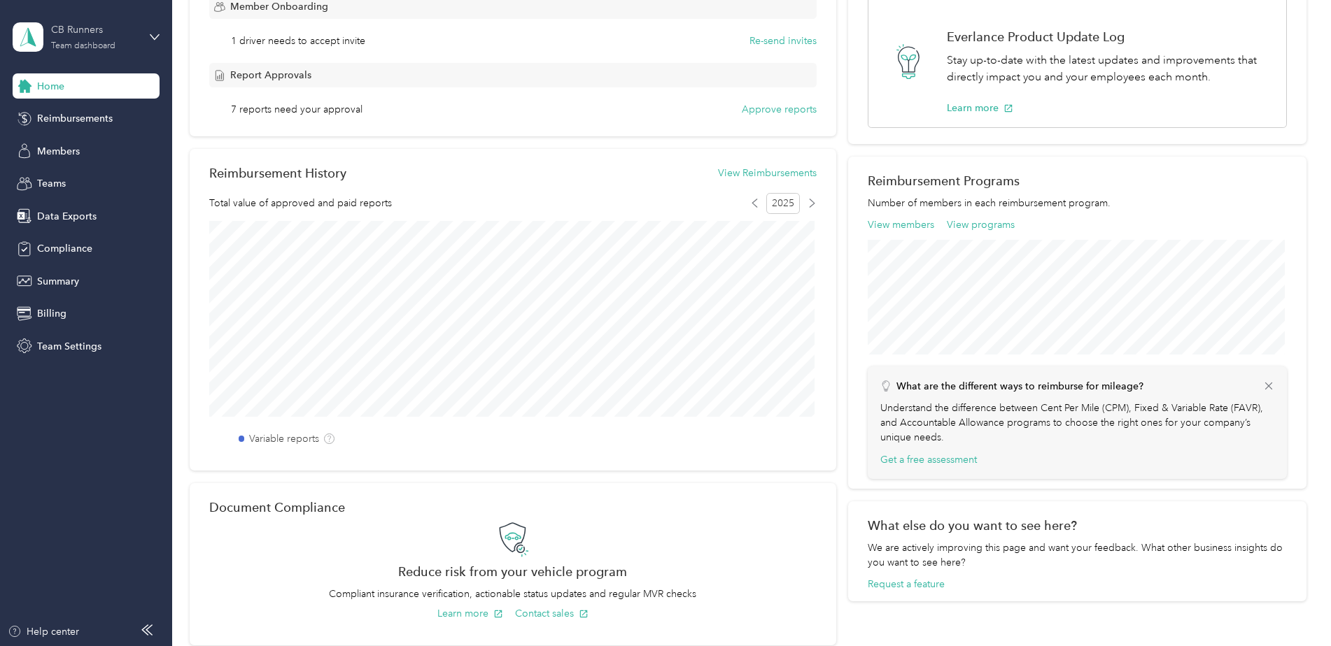
click at [67, 44] on div "Team dashboard" at bounding box center [83, 46] width 64 height 8
click at [77, 118] on div "Team dashboard" at bounding box center [159, 115] width 275 height 24
click at [70, 185] on div "Teams" at bounding box center [86, 183] width 147 height 25
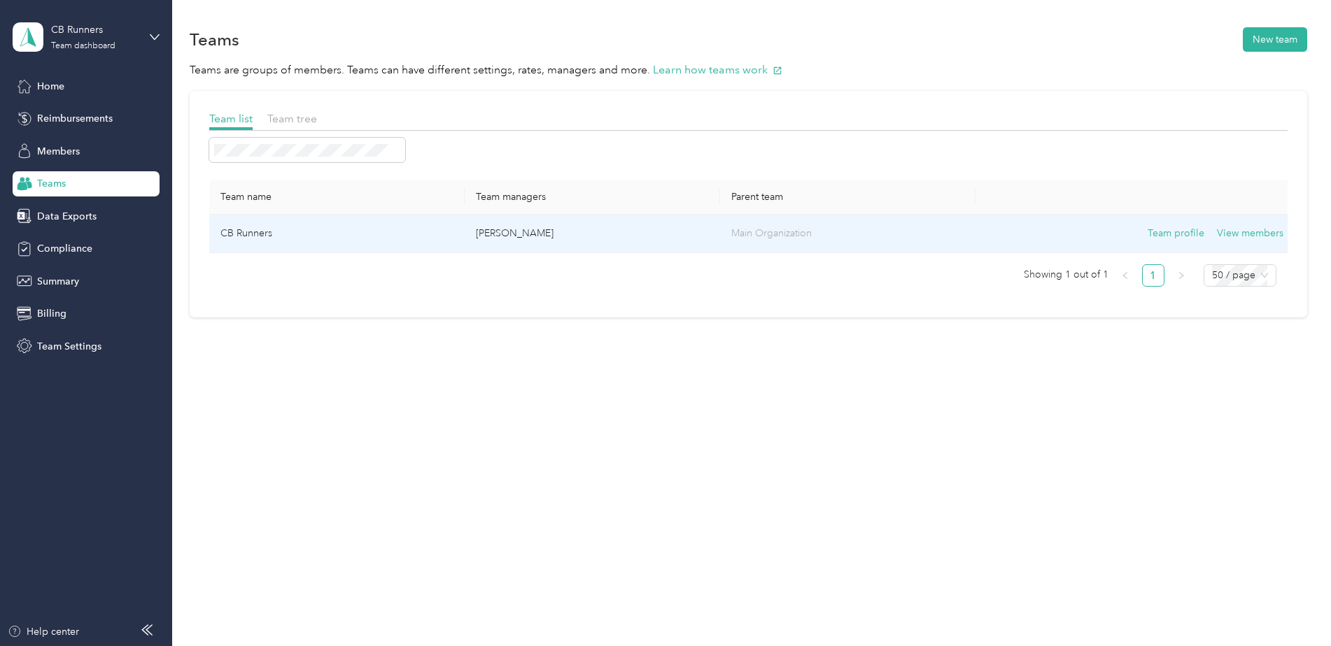
click at [779, 244] on td "Main Organization" at bounding box center [847, 234] width 255 height 38
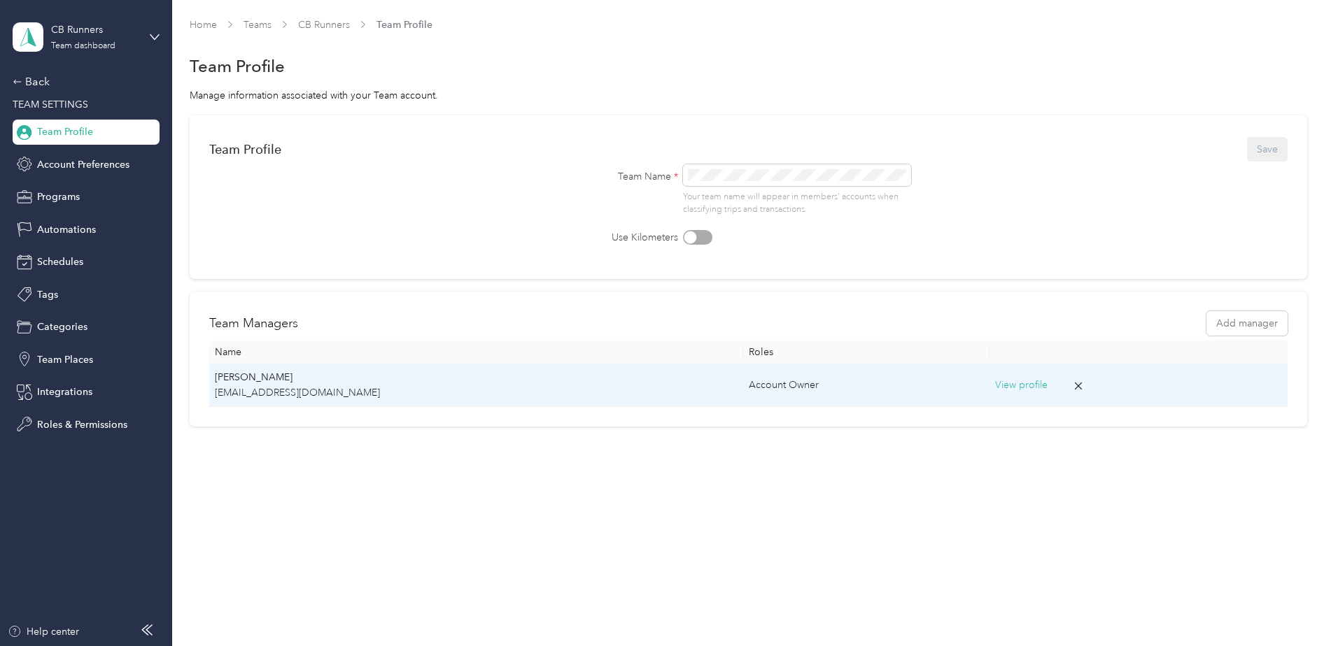
click at [593, 379] on p "[PERSON_NAME]" at bounding box center [476, 377] width 523 height 15
click at [995, 388] on button "View profile" at bounding box center [1021, 385] width 52 height 15
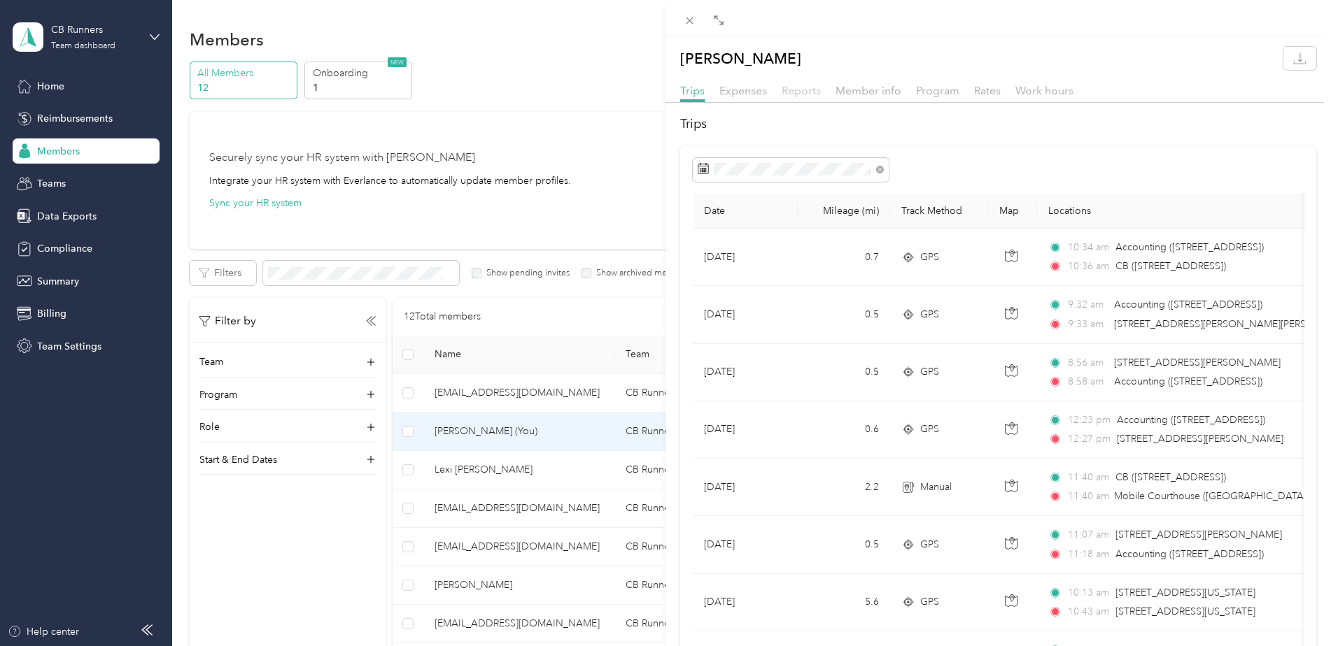
click at [798, 86] on span "Reports" at bounding box center [800, 90] width 39 height 13
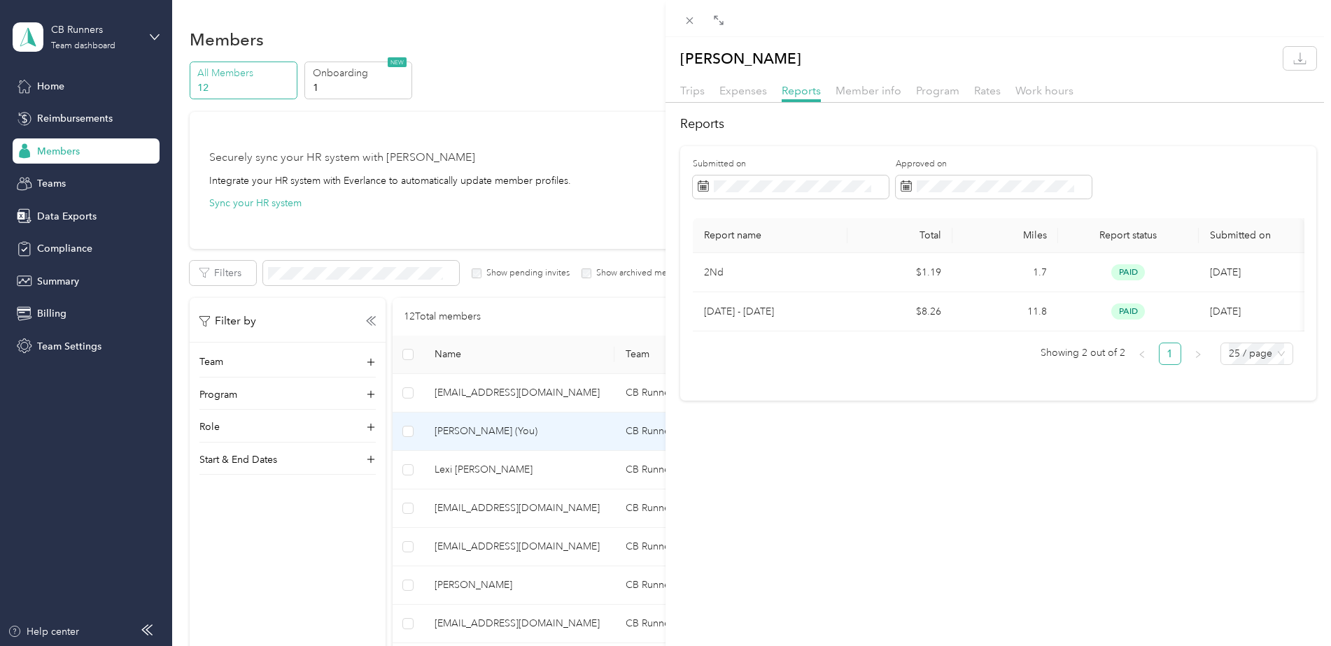
click at [499, 459] on div "[PERSON_NAME] Trips Expenses Reports Member info Program Rates Work hours Repor…" at bounding box center [665, 323] width 1331 height 646
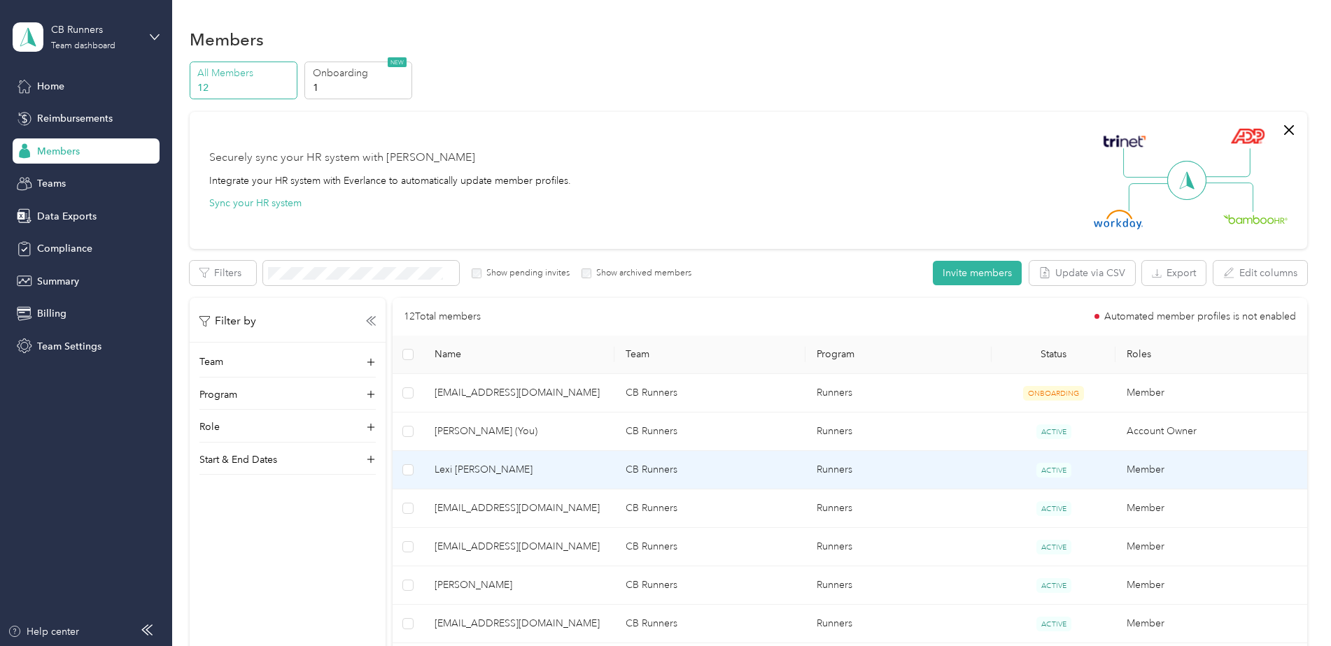
click at [521, 469] on span "Lexi [PERSON_NAME]" at bounding box center [518, 469] width 169 height 15
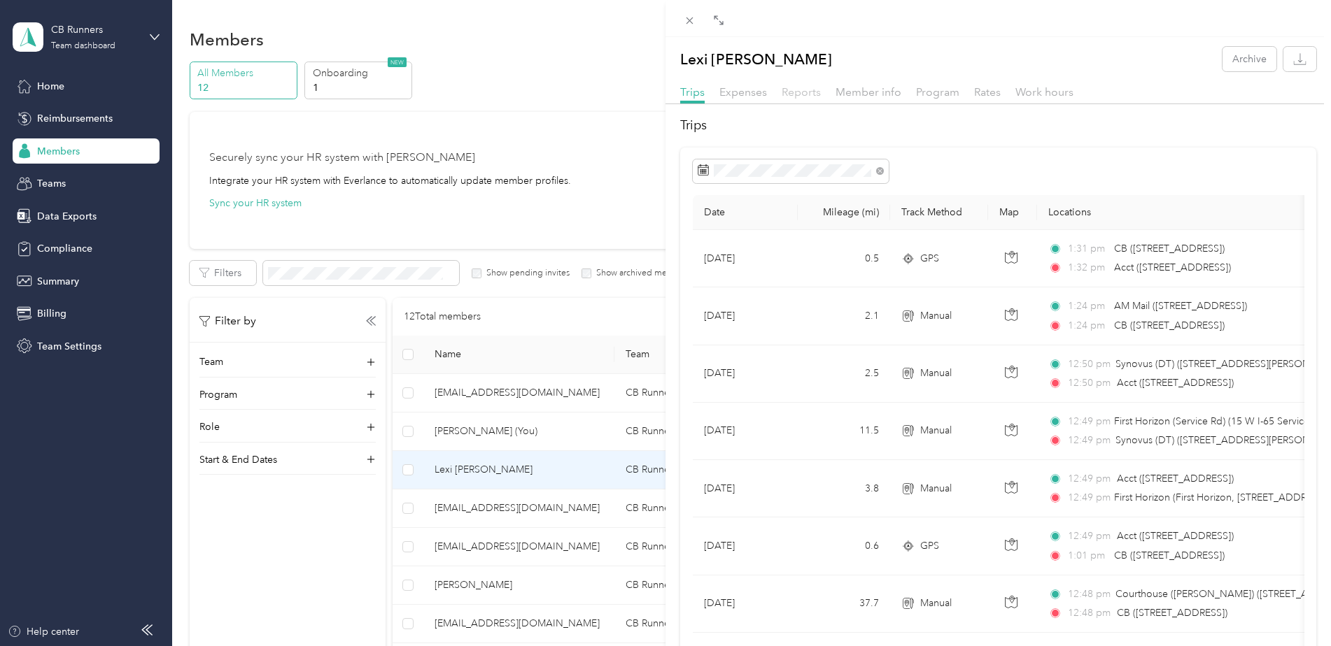
click at [783, 89] on div "Trips Expenses Reports Member info Program Rates Work hours" at bounding box center [997, 94] width 665 height 20
click at [783, 89] on span "Reports" at bounding box center [800, 91] width 39 height 13
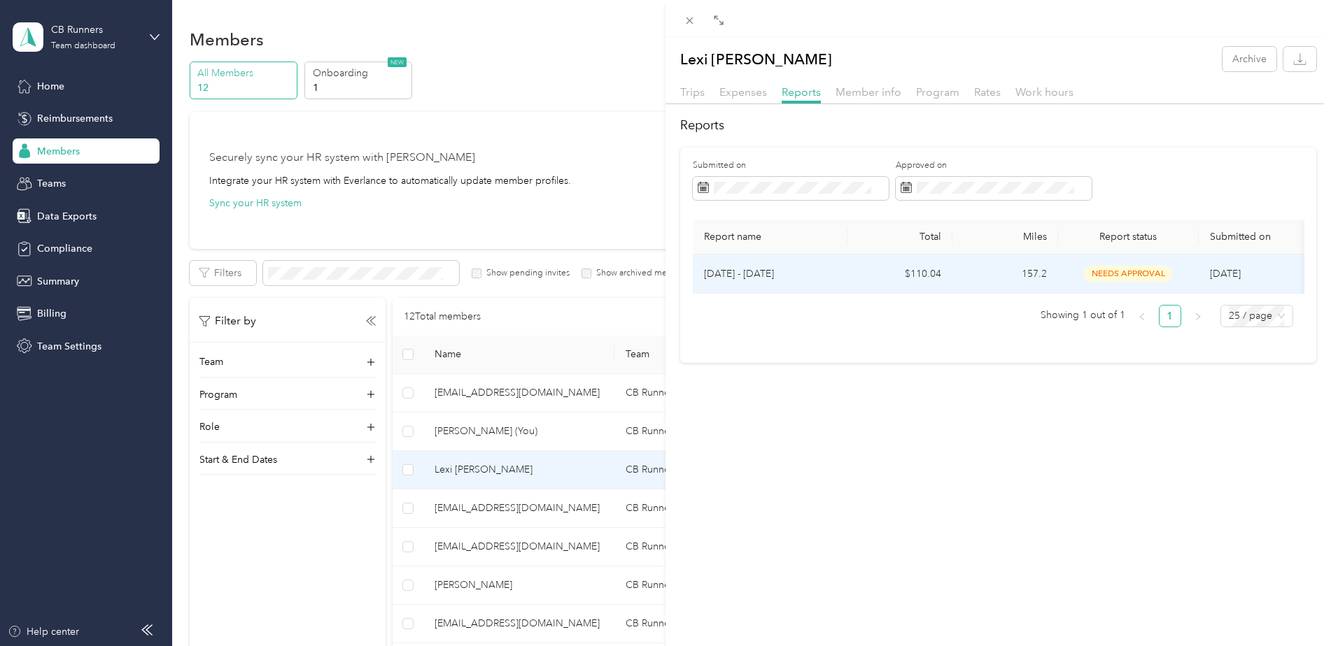
click at [1145, 281] on span "needs approval" at bounding box center [1128, 274] width 88 height 16
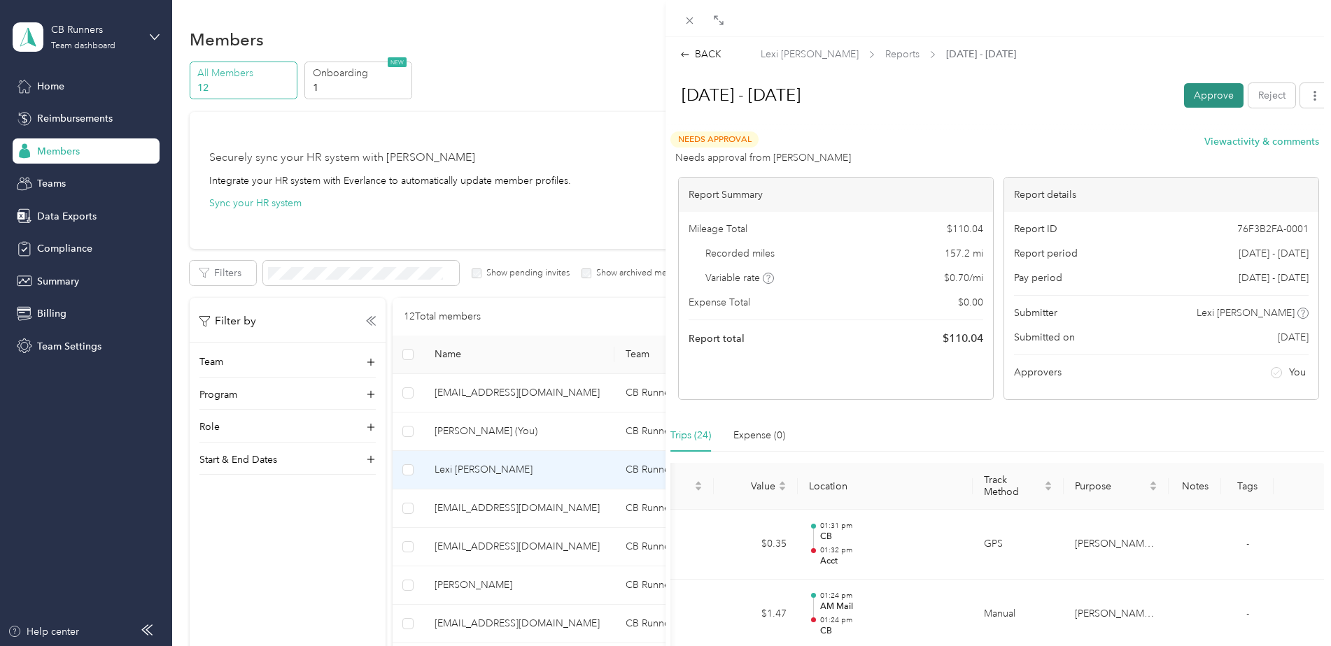
click at [1218, 92] on button "Approve" at bounding box center [1213, 95] width 59 height 24
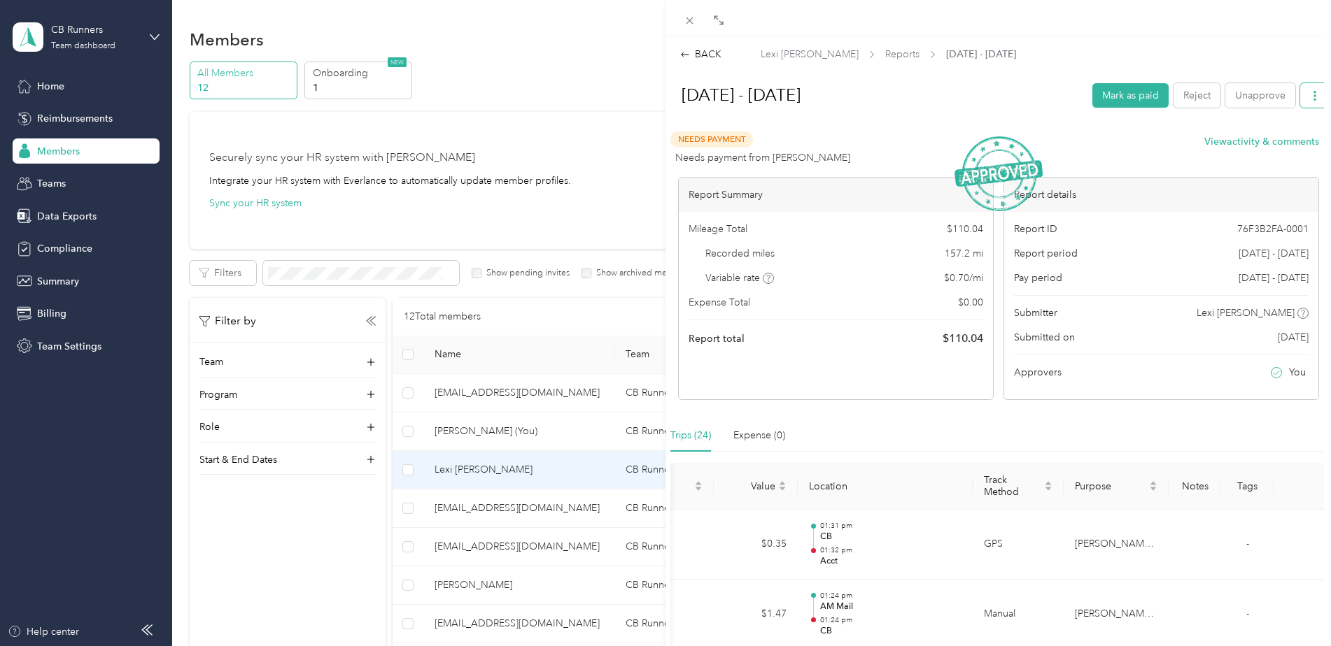
click at [1300, 96] on button "button" at bounding box center [1314, 95] width 29 height 24
click at [1284, 140] on span "Download" at bounding box center [1264, 146] width 46 height 15
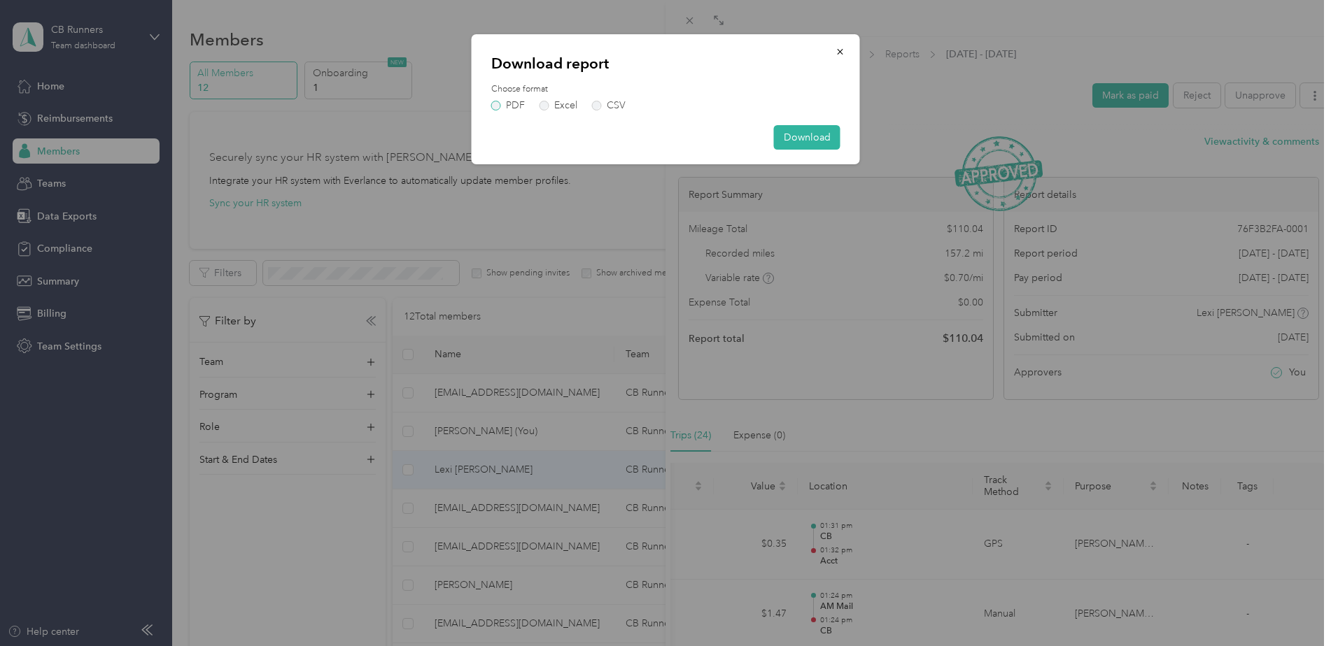
click at [502, 105] on label "PDF" at bounding box center [508, 106] width 34 height 10
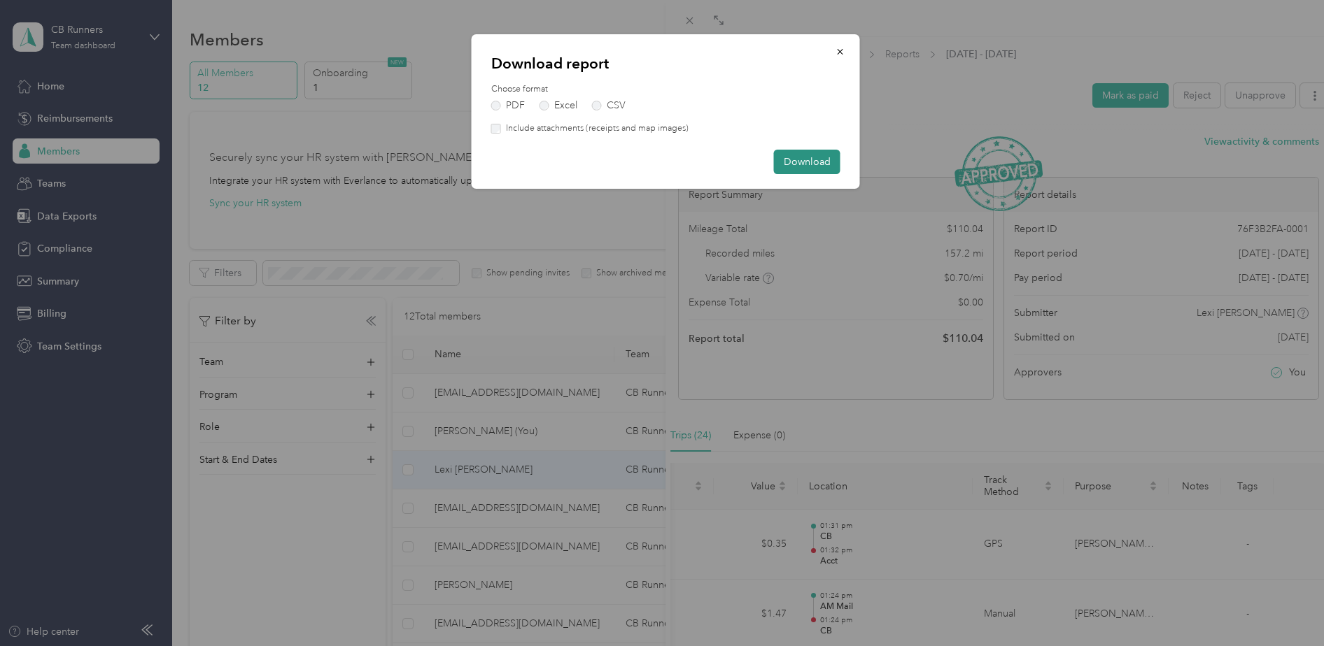
click at [807, 160] on button "Download" at bounding box center [807, 162] width 66 height 24
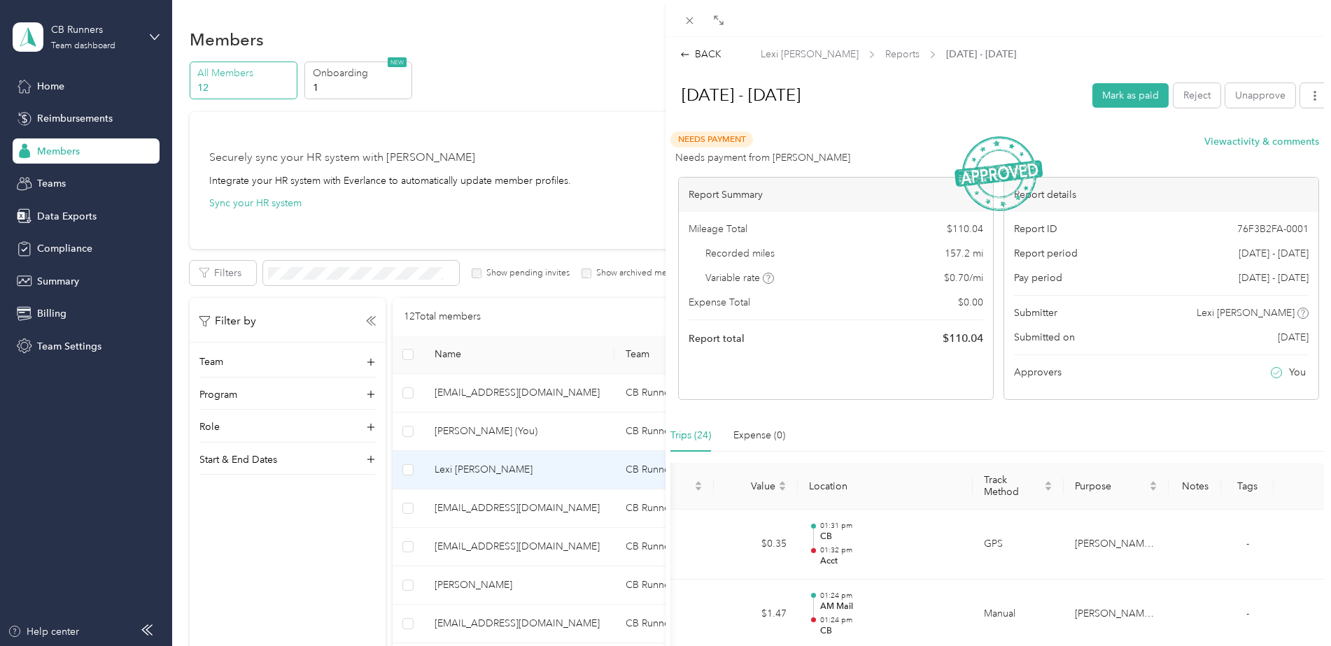
click at [509, 509] on div "BACK Lexi [PERSON_NAME] Reports [DATE] - [DATE] [DATE] - [DATE] Mark as paid Re…" at bounding box center [665, 323] width 1331 height 646
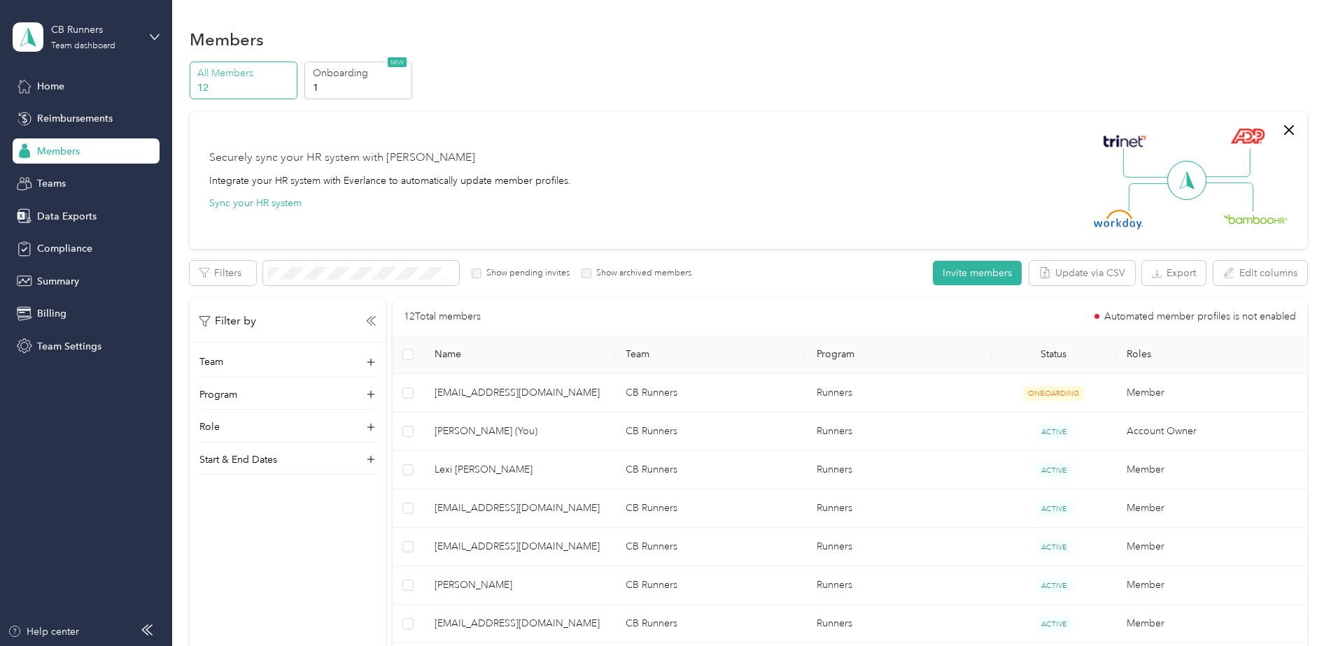
click at [509, 516] on div at bounding box center [665, 323] width 1331 height 646
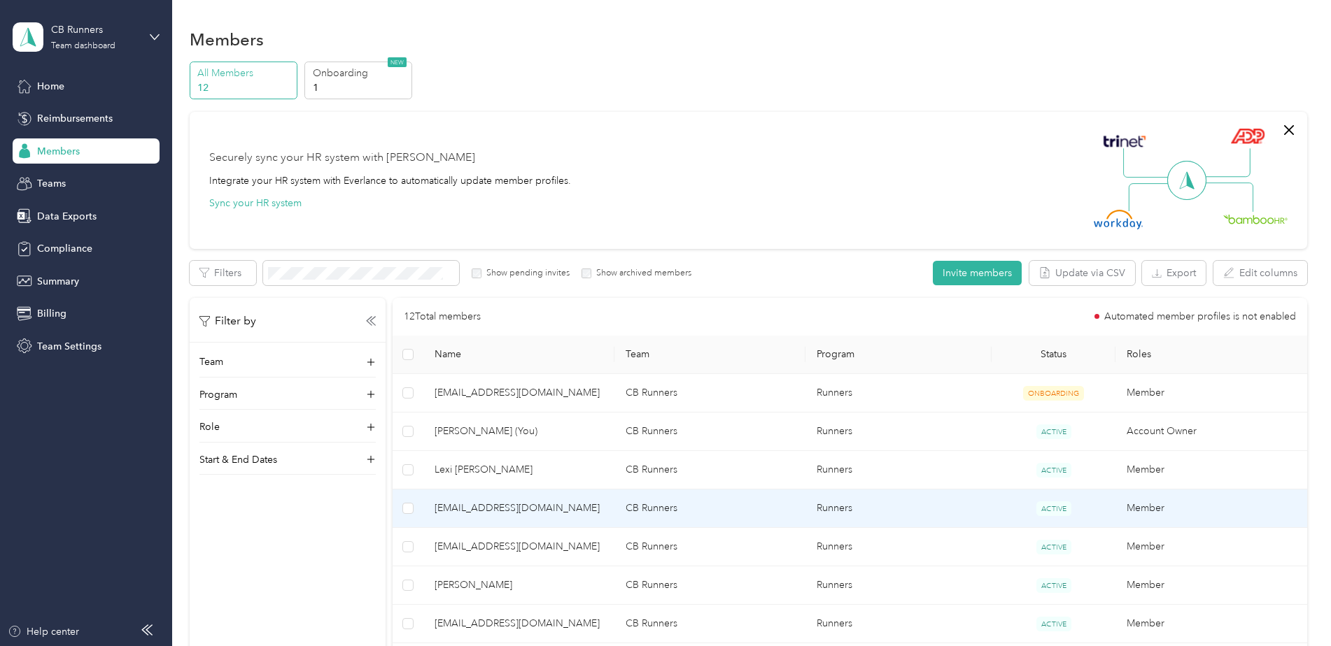
click at [524, 509] on span "[EMAIL_ADDRESS][DOMAIN_NAME]" at bounding box center [518, 508] width 169 height 15
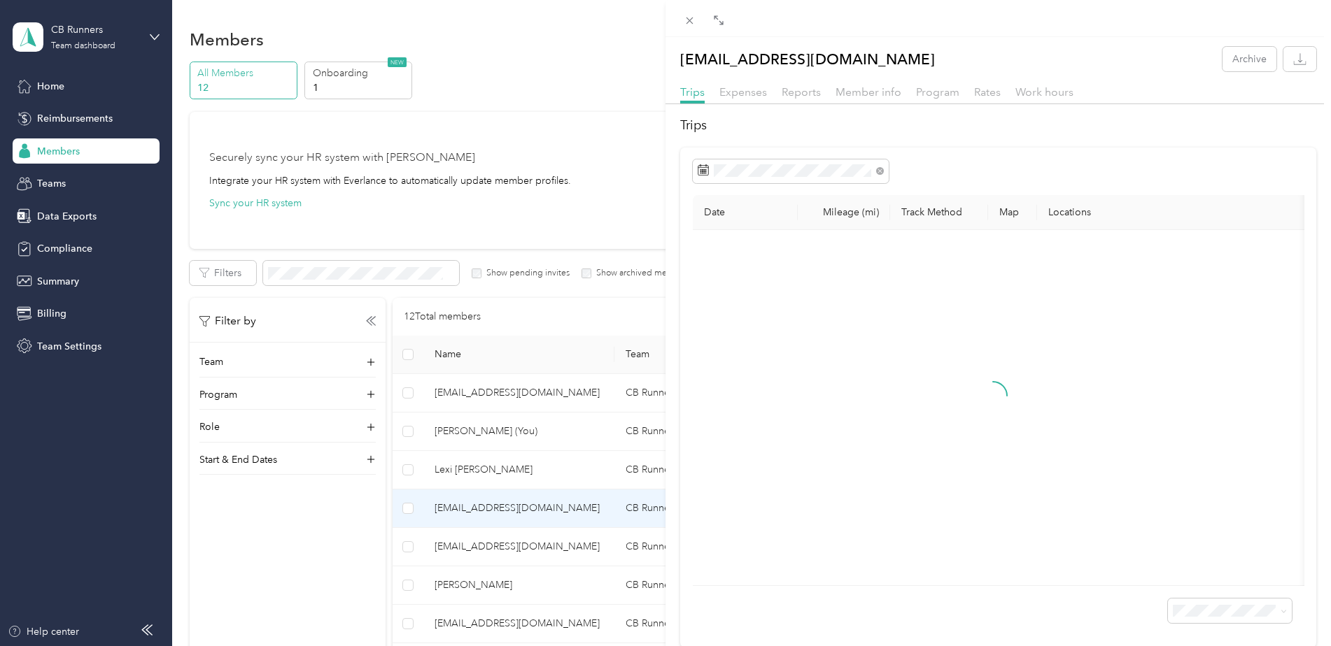
click at [788, 85] on div "Reports" at bounding box center [800, 92] width 39 height 17
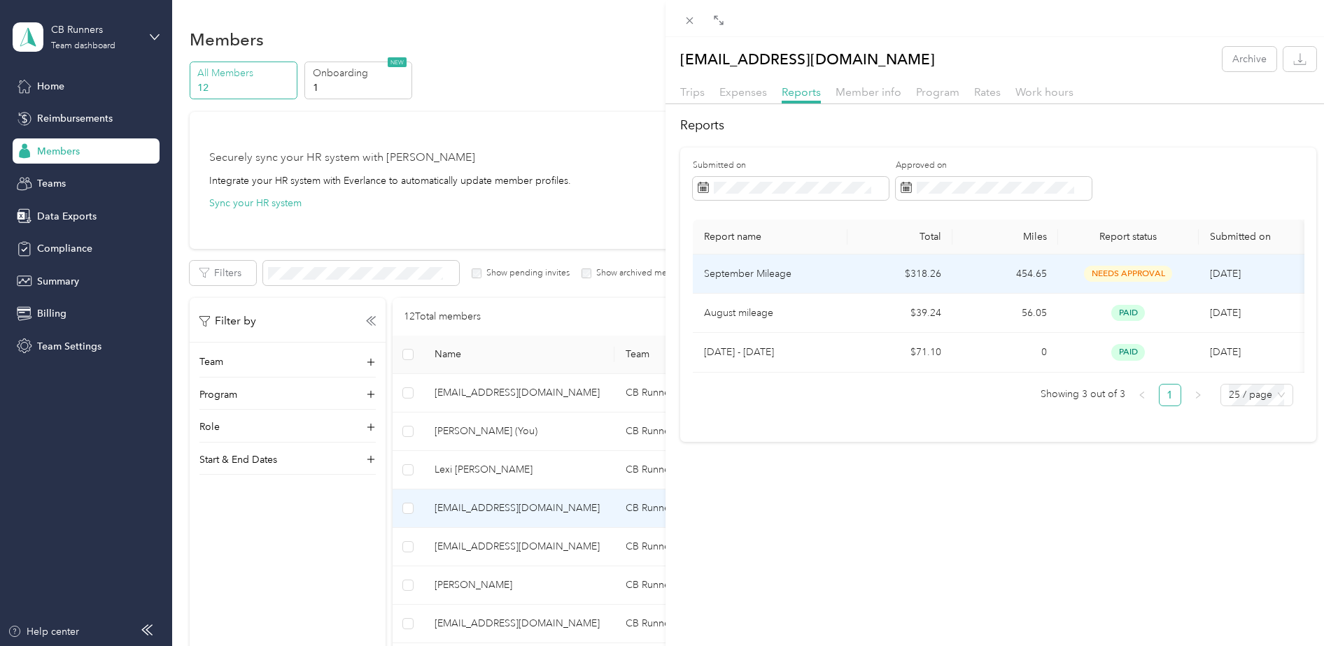
click at [1073, 283] on td "needs approval" at bounding box center [1128, 274] width 141 height 39
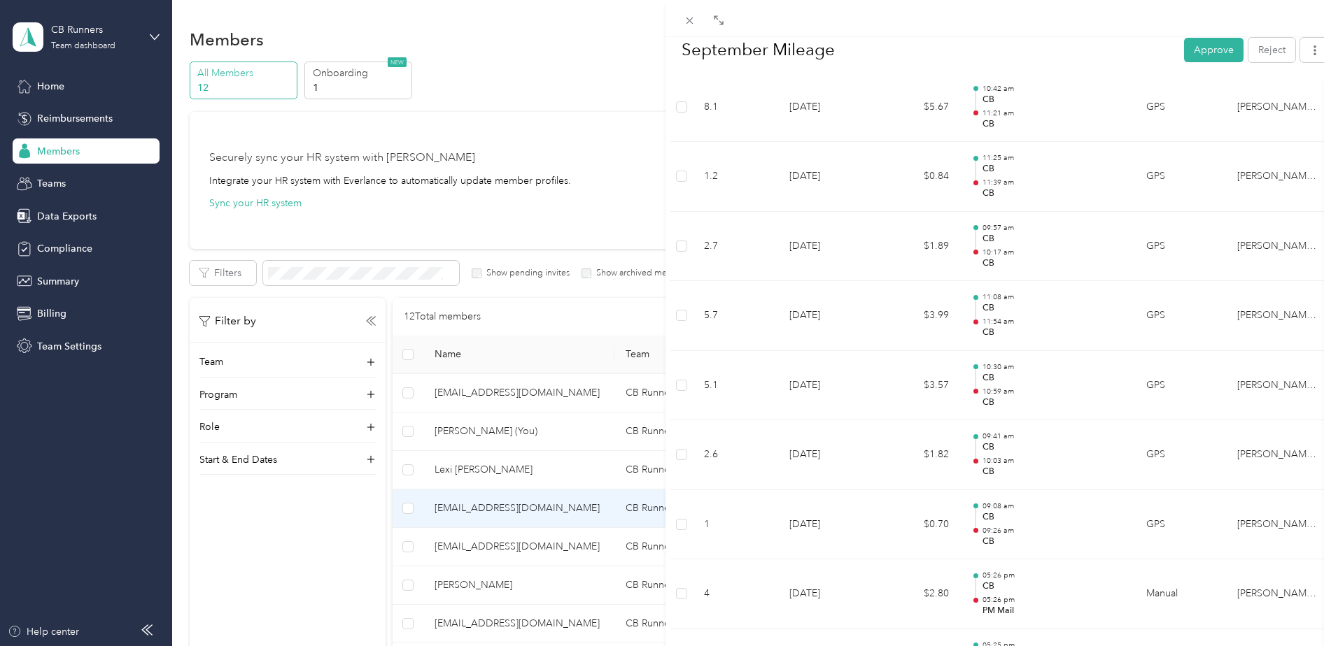
scroll to position [789, 0]
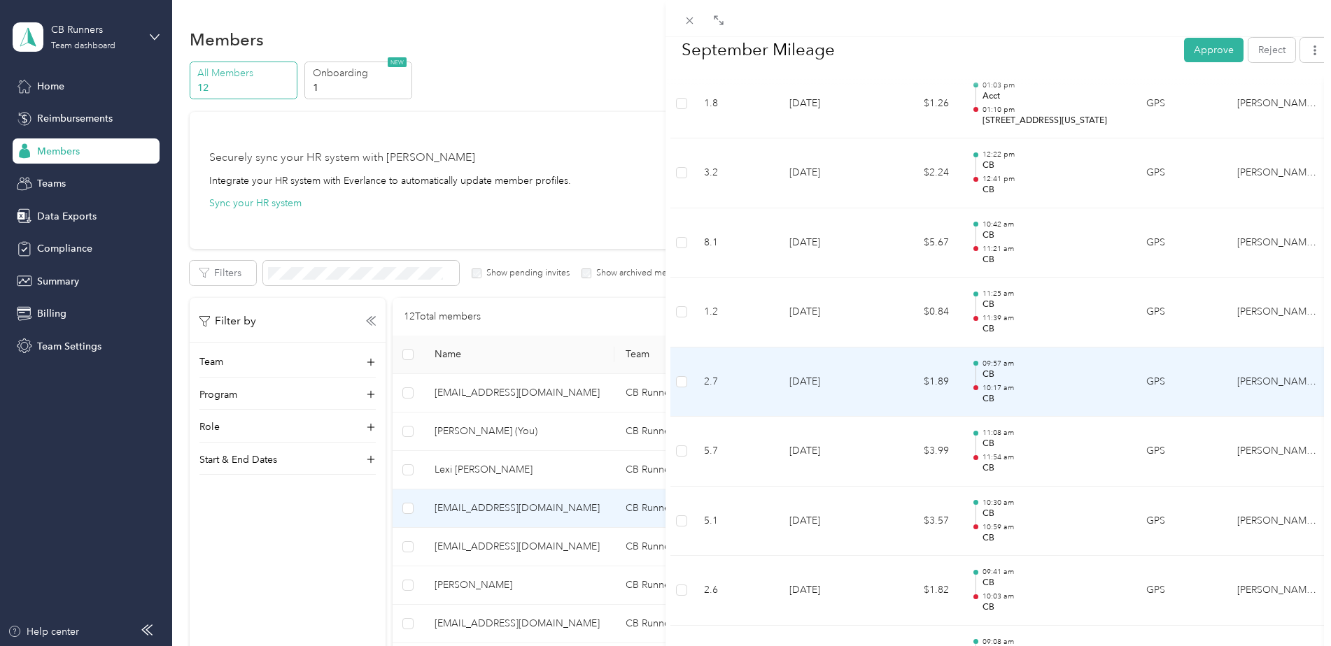
click at [943, 395] on td "$1.89" at bounding box center [918, 383] width 84 height 70
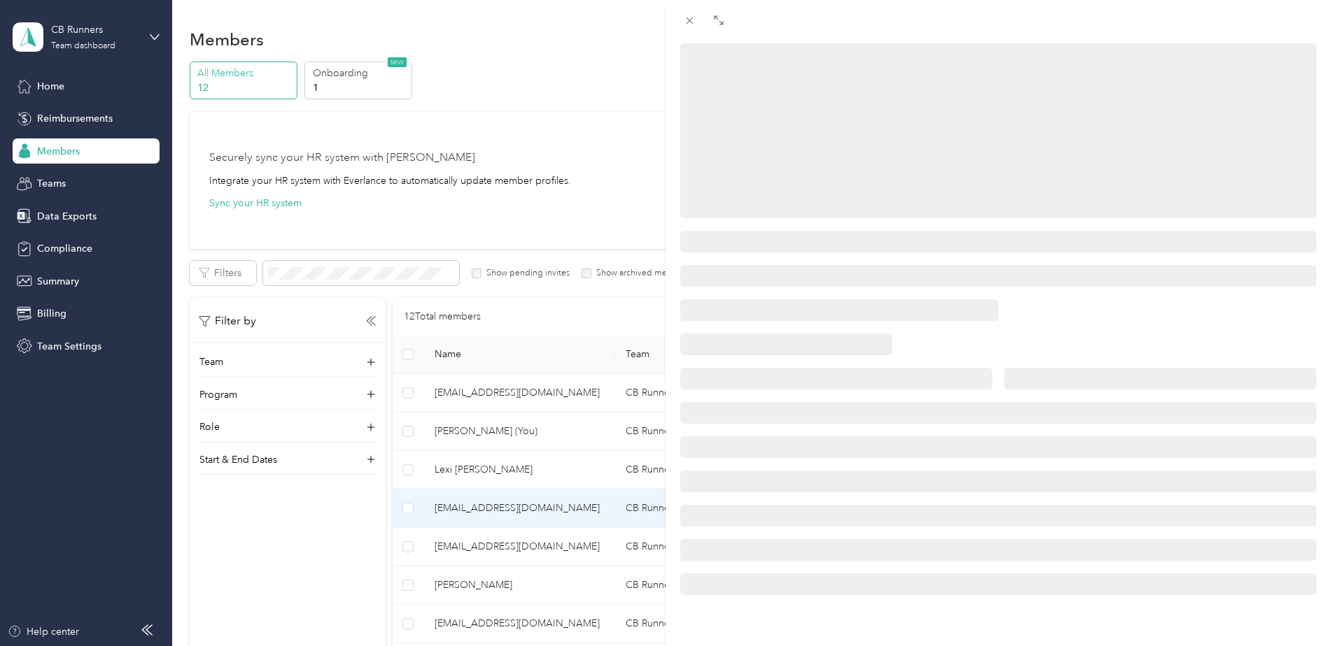
scroll to position [161, 0]
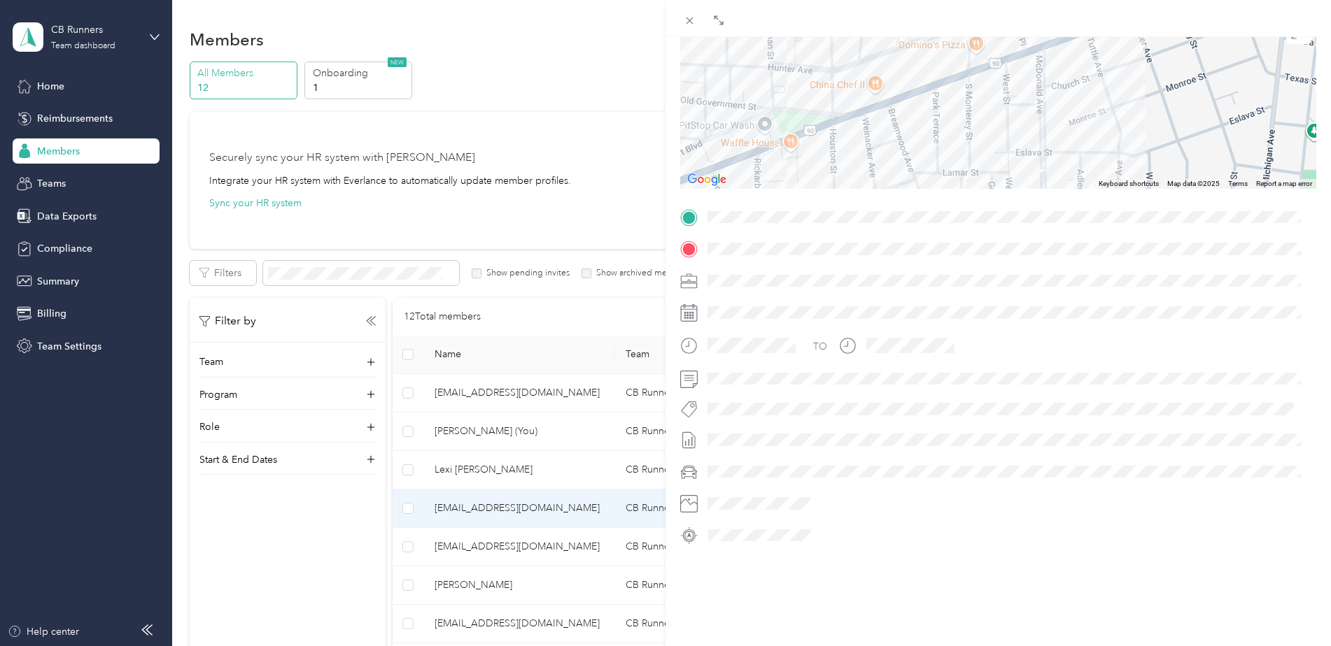
drag, startPoint x: 1008, startPoint y: 99, endPoint x: 1047, endPoint y: 150, distance: 64.9
click at [1047, 150] on div at bounding box center [998, 101] width 636 height 175
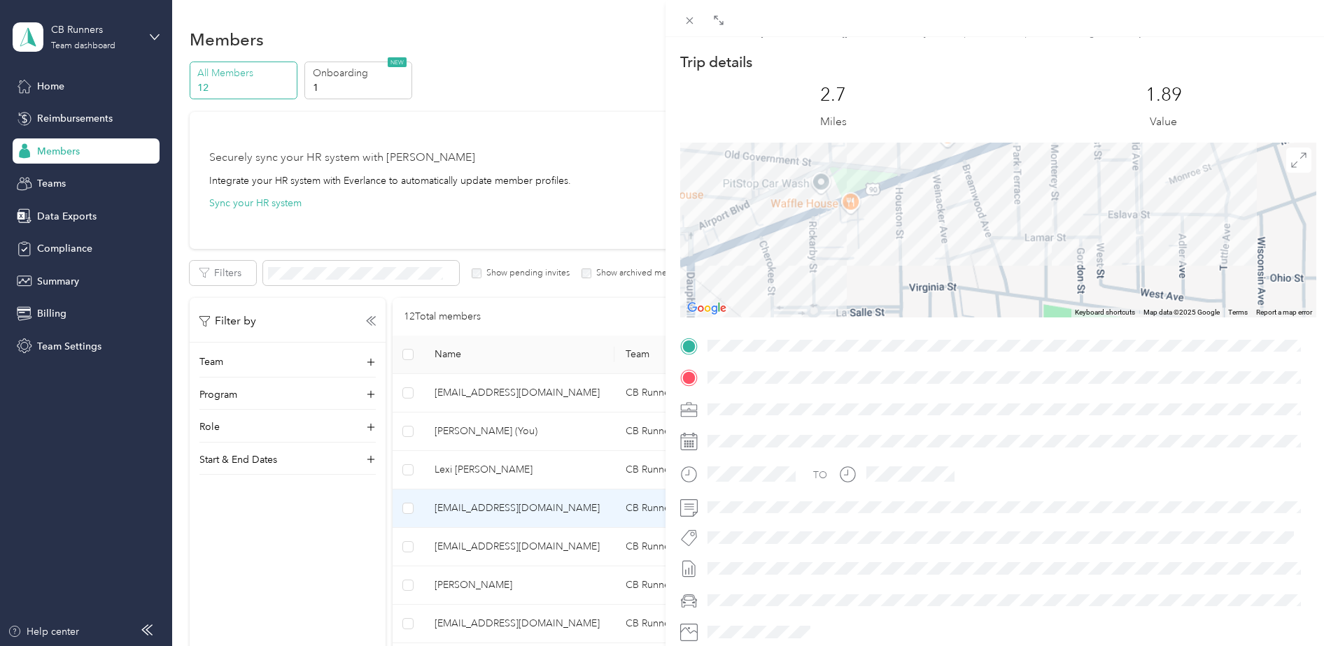
scroll to position [0, 0]
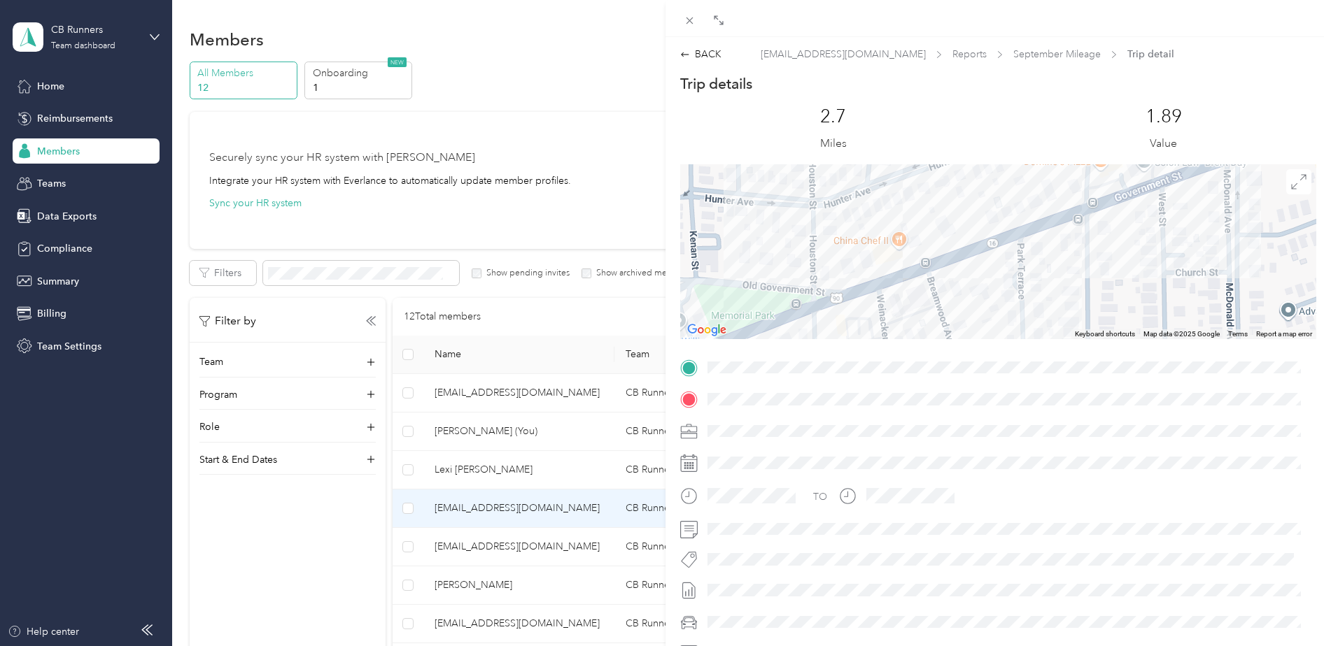
click at [935, 490] on div "Trip details This trip cannot be edited because it is either under review, appr…" at bounding box center [998, 385] width 636 height 623
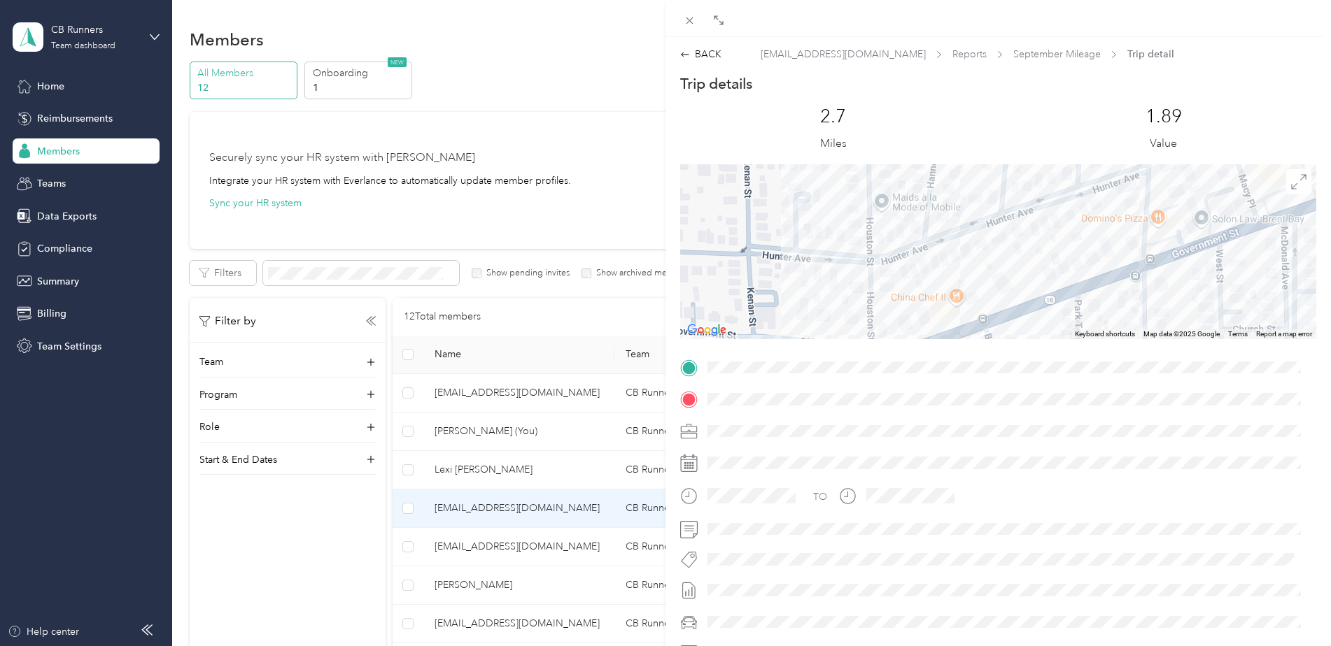
drag, startPoint x: 969, startPoint y: 249, endPoint x: 974, endPoint y: 464, distance: 214.8
click at [974, 464] on div "Trip details This trip cannot be edited because it is either under review, appr…" at bounding box center [998, 385] width 636 height 623
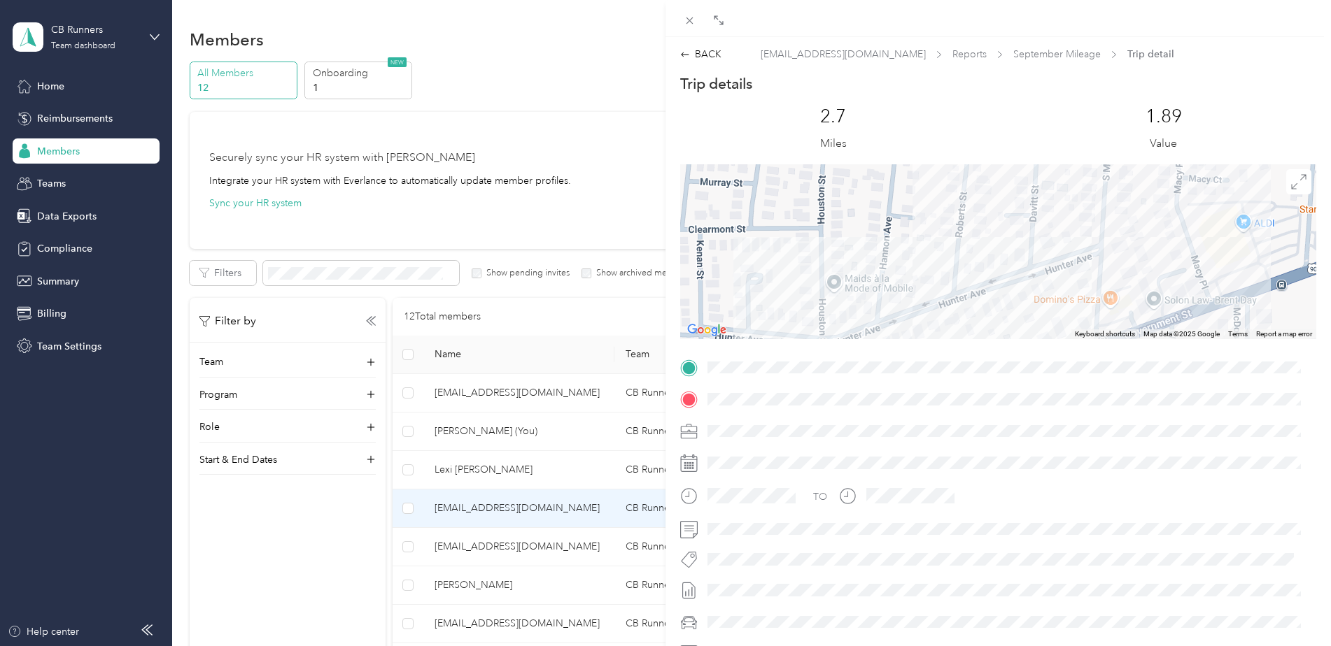
drag, startPoint x: 1071, startPoint y: 279, endPoint x: 1010, endPoint y: 299, distance: 64.6
click at [1014, 304] on div at bounding box center [998, 251] width 636 height 175
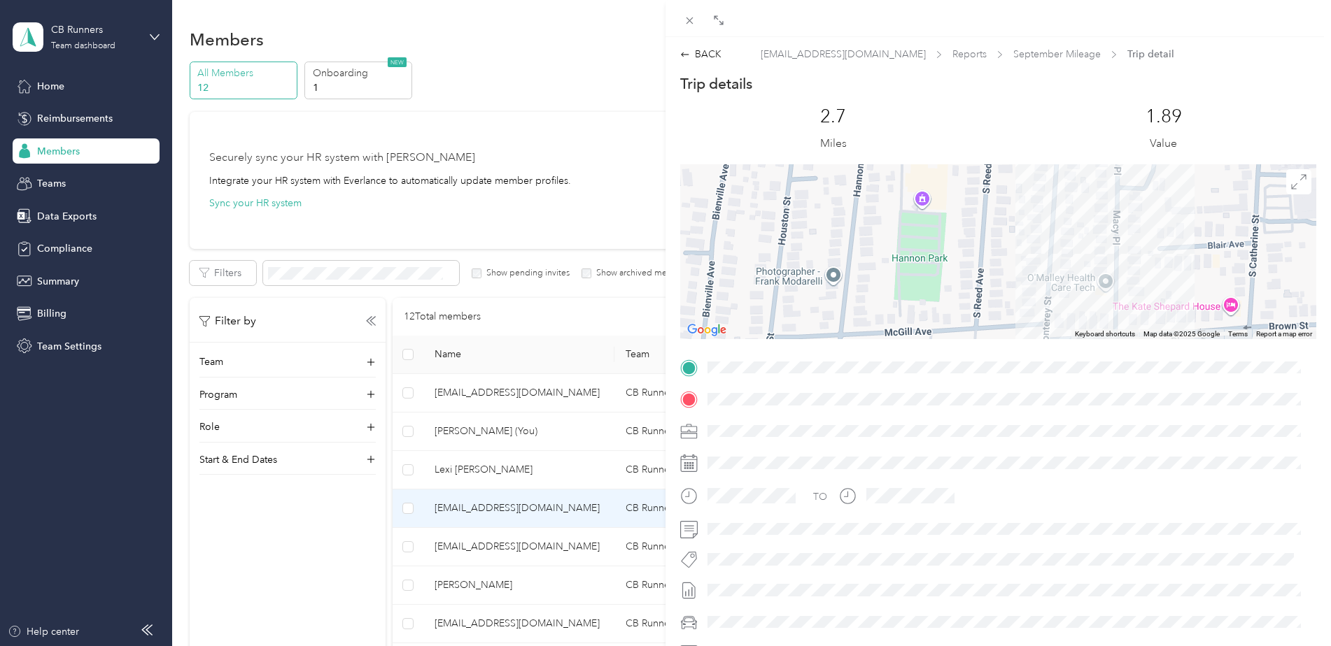
drag, startPoint x: 1031, startPoint y: 248, endPoint x: 972, endPoint y: 622, distance: 379.0
click at [969, 646] on html "CB Runners Team dashboard Home Reimbursements Members Teams Data Exports Compli…" at bounding box center [662, 323] width 1324 height 646
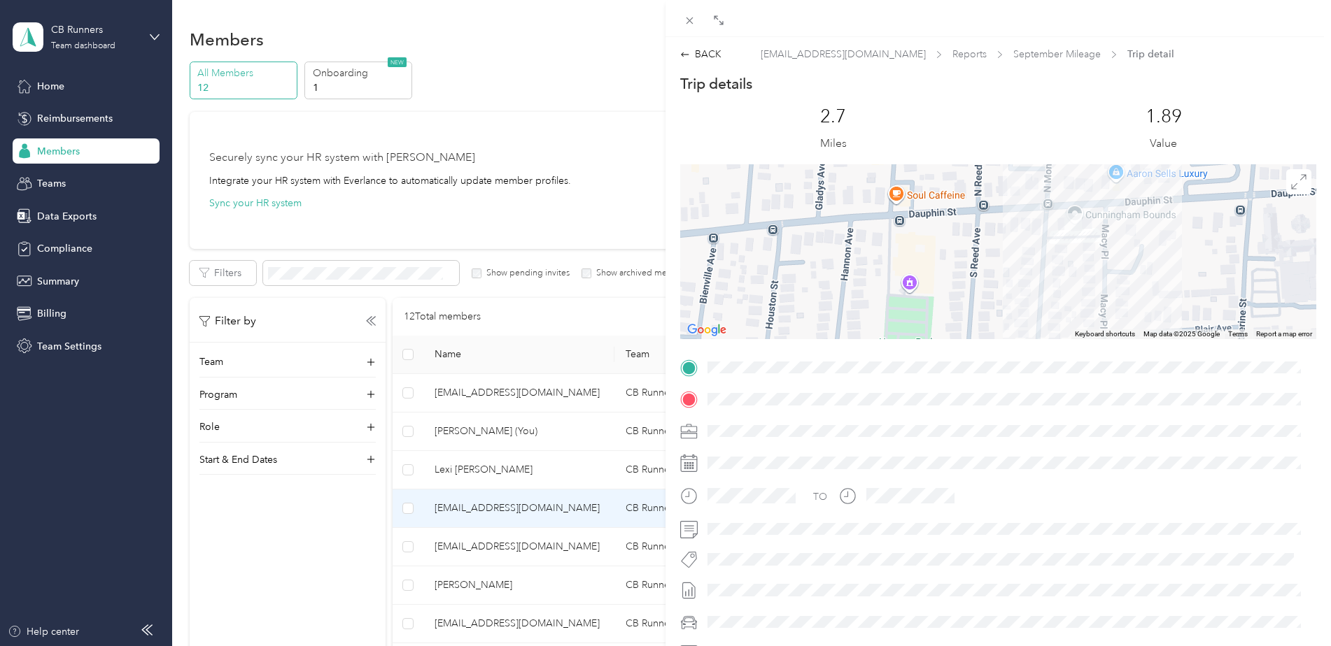
drag, startPoint x: 1077, startPoint y: 248, endPoint x: 1068, endPoint y: 295, distance: 47.9
click at [1068, 295] on div at bounding box center [998, 251] width 636 height 175
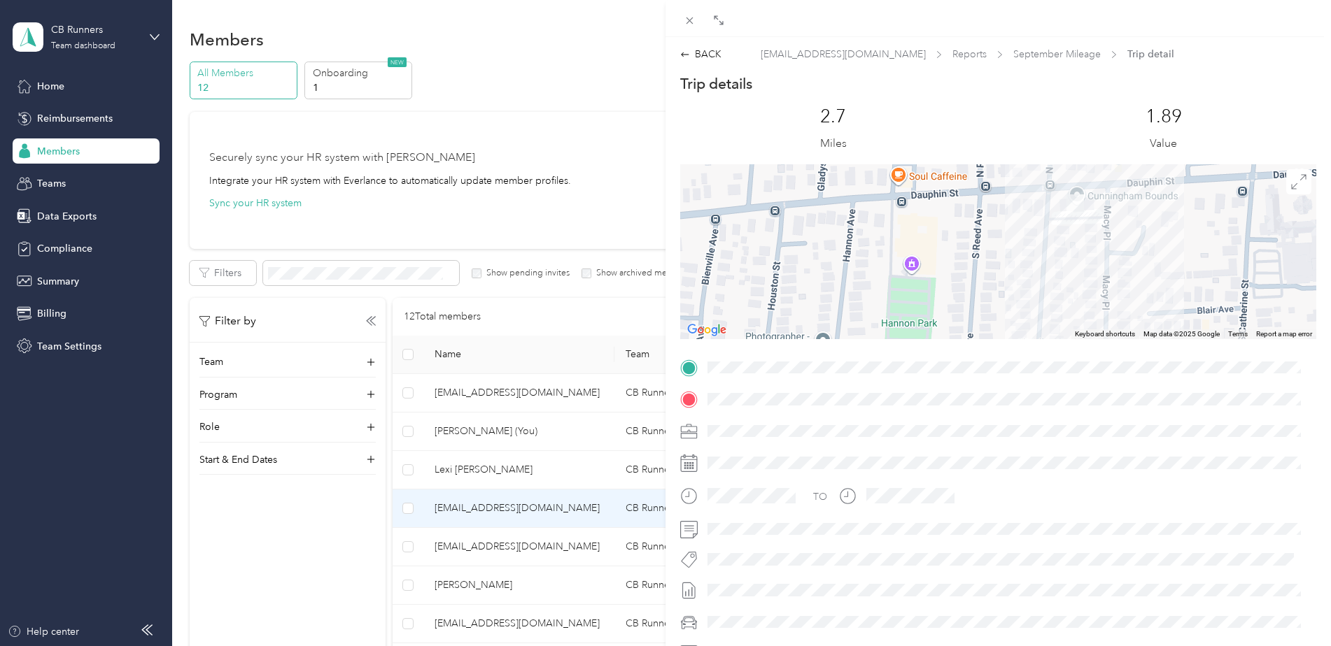
drag, startPoint x: 1046, startPoint y: 271, endPoint x: 1082, endPoint y: 129, distance: 146.4
click at [1069, 143] on div "Trip details This trip cannot be edited because it is either under review, appr…" at bounding box center [998, 385] width 636 height 623
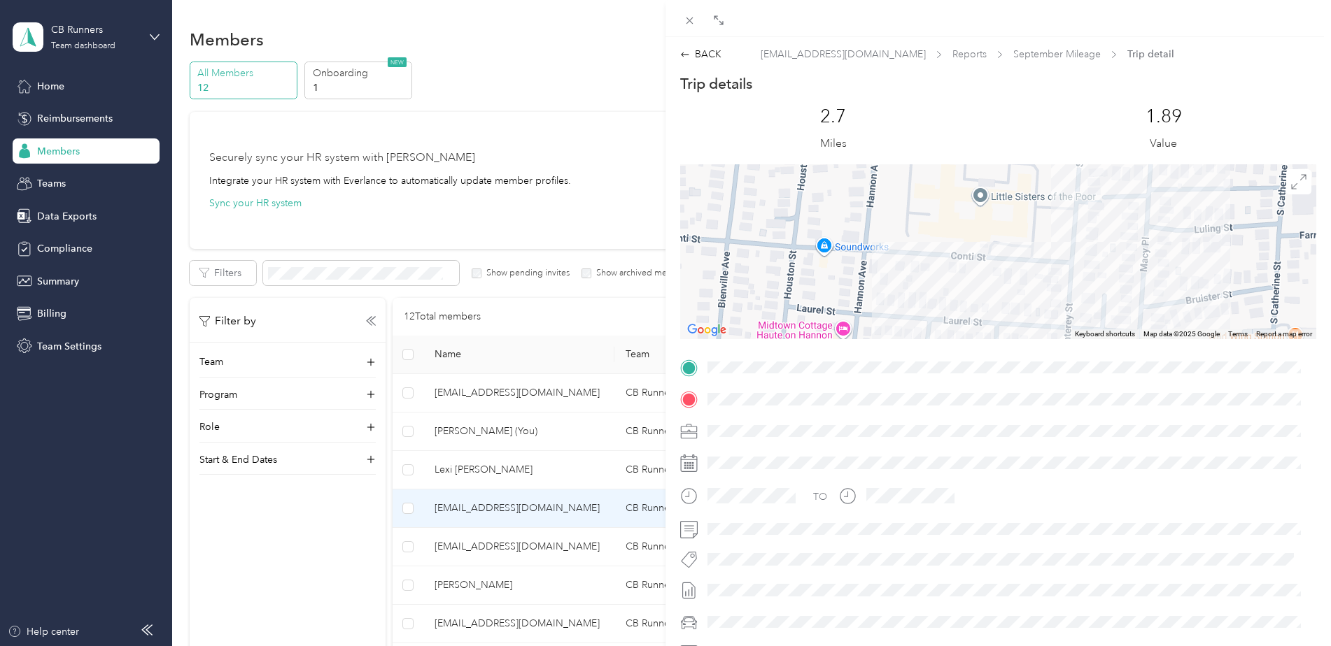
drag, startPoint x: 986, startPoint y: 314, endPoint x: 1056, endPoint y: 74, distance: 250.0
click at [1038, 84] on div "Trip details This trip cannot be edited because it is either under review, appr…" at bounding box center [998, 385] width 636 height 623
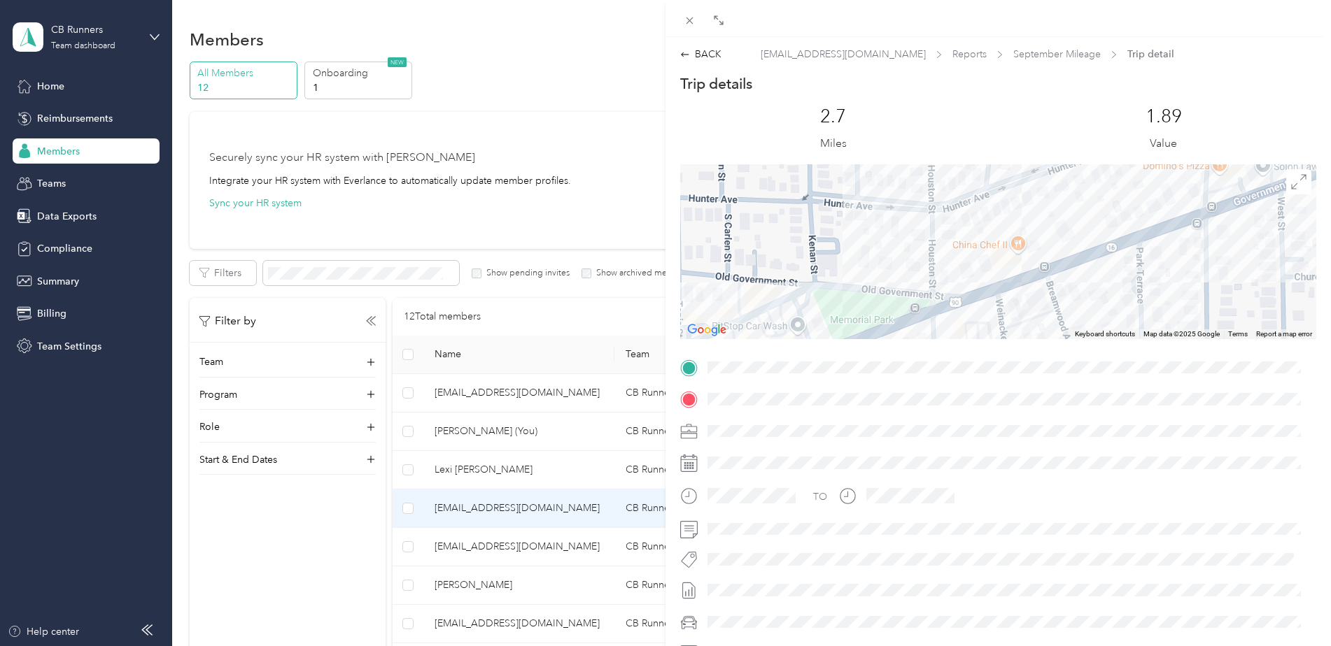
drag, startPoint x: 772, startPoint y: 324, endPoint x: 811, endPoint y: 125, distance: 202.5
click at [812, 126] on div "Trip details This trip cannot be edited because it is either under review, appr…" at bounding box center [998, 385] width 636 height 623
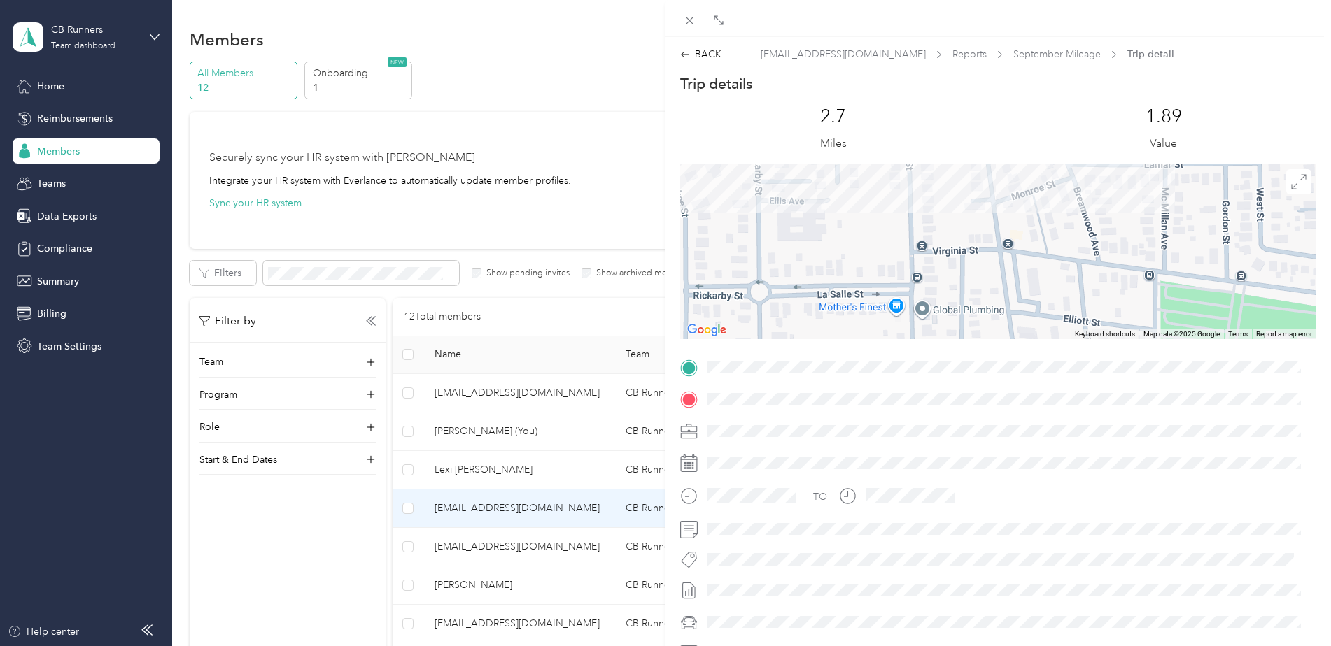
drag, startPoint x: 807, startPoint y: 281, endPoint x: 809, endPoint y: 98, distance: 183.3
click at [810, 109] on div "Trip details This trip cannot be edited because it is either under review, appr…" at bounding box center [998, 385] width 636 height 623
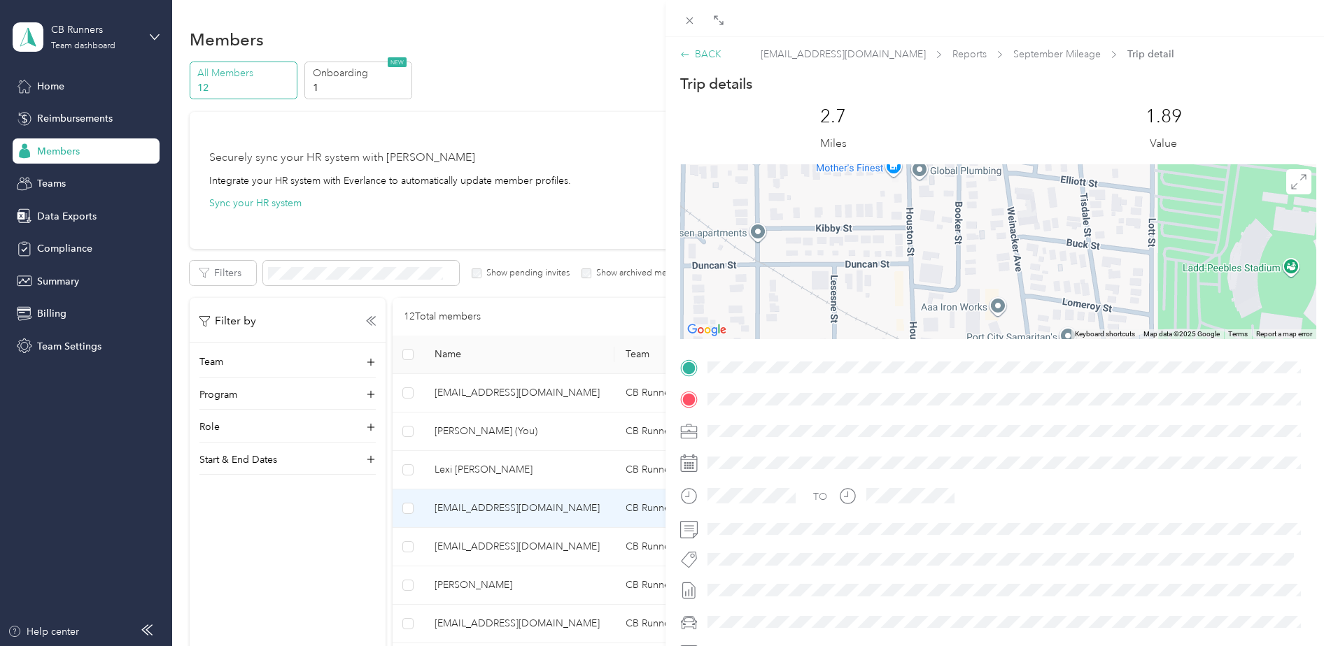
click at [695, 51] on div "BACK" at bounding box center [700, 54] width 41 height 15
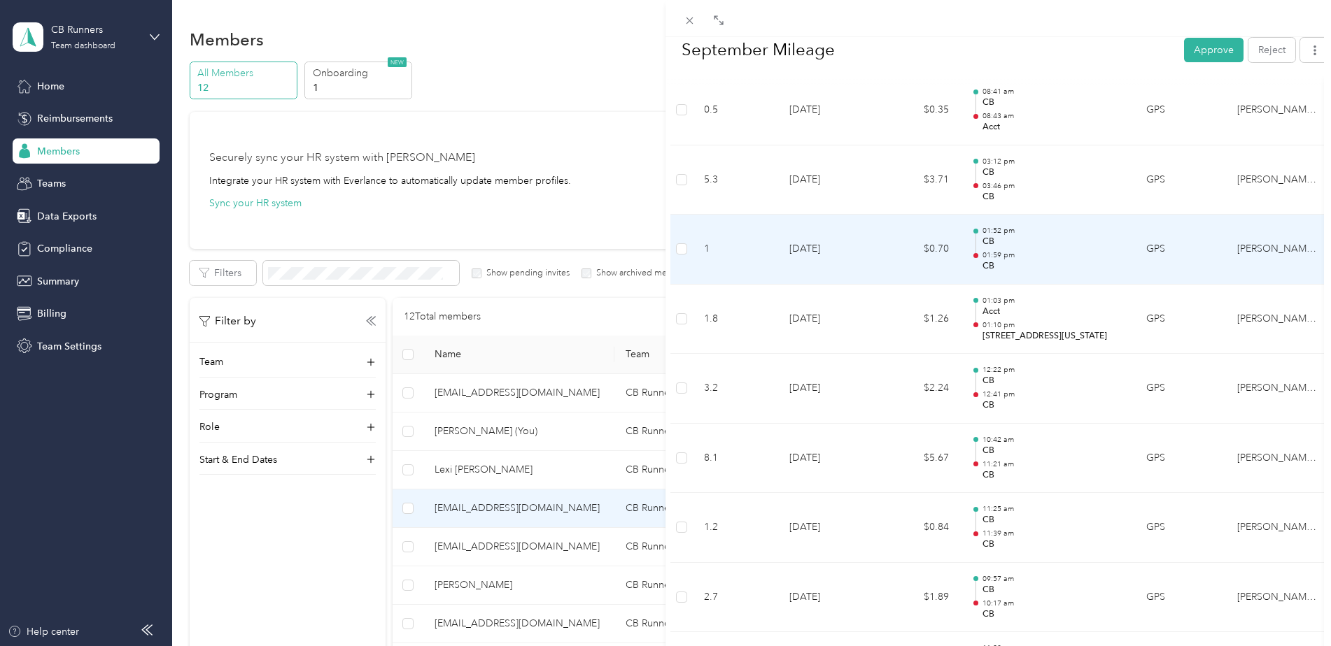
scroll to position [571, 0]
click at [990, 278] on td "01:52 pm CB 01:59 pm CB" at bounding box center [1047, 253] width 175 height 70
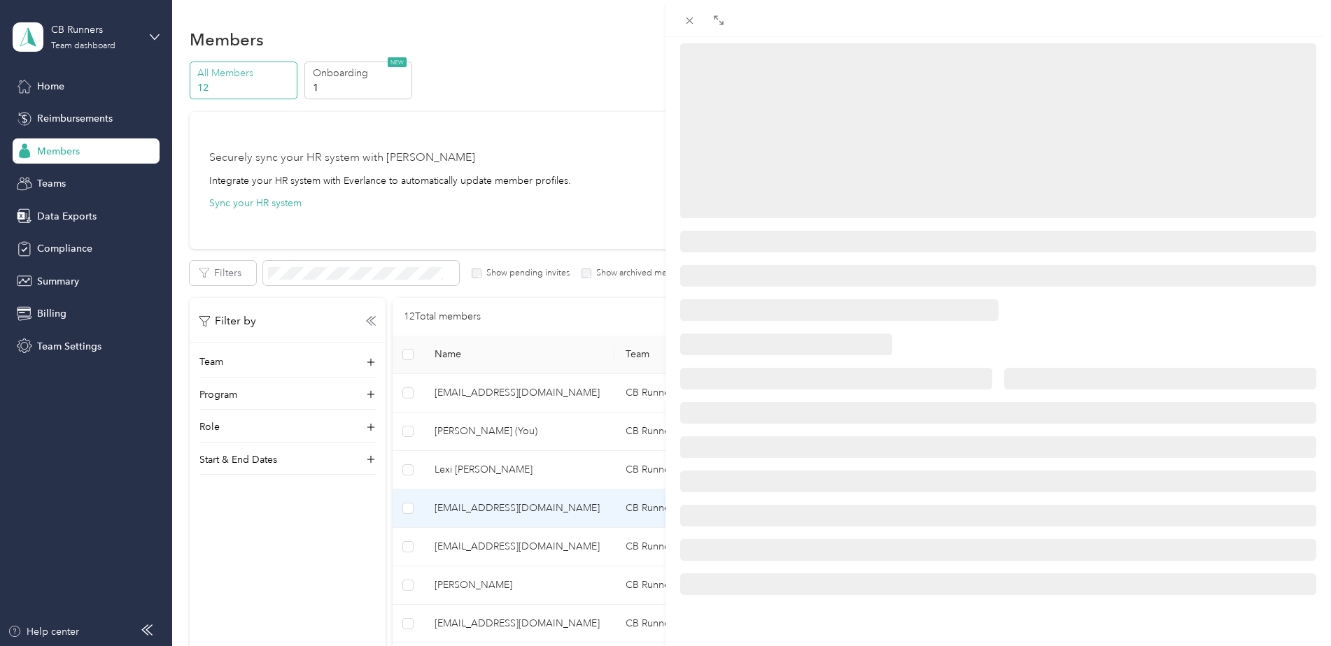
scroll to position [161, 0]
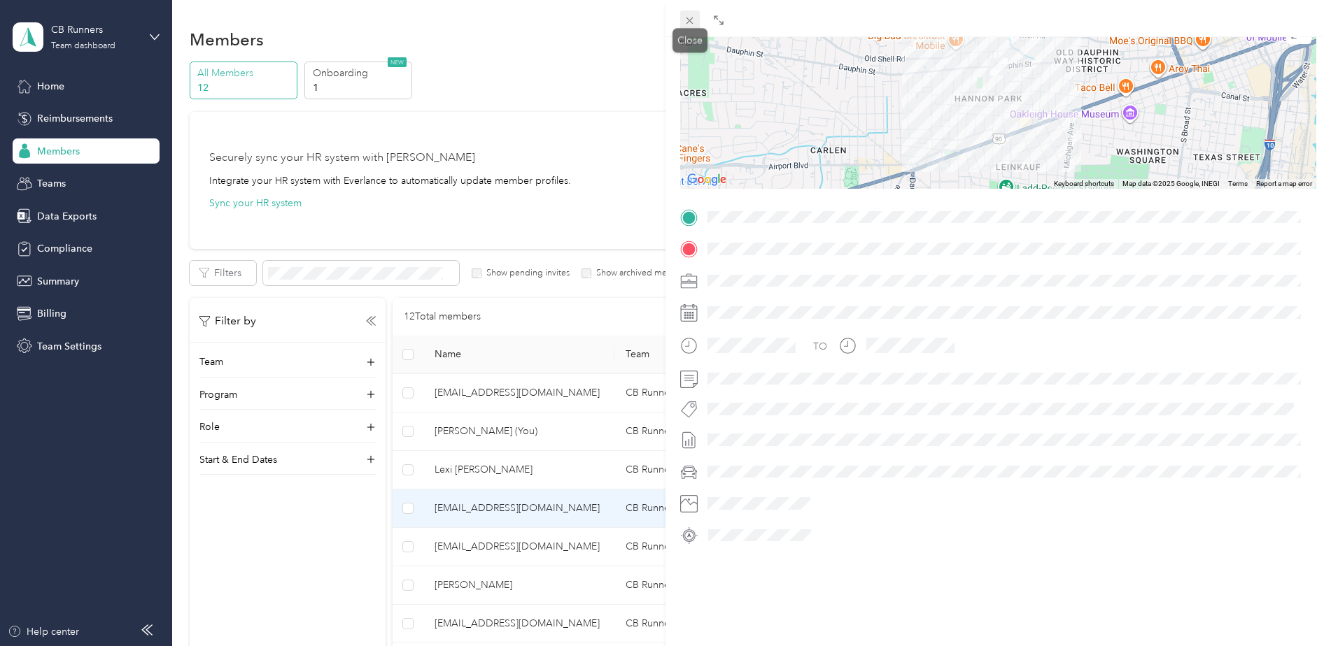
click at [699, 27] on span at bounding box center [690, 20] width 20 height 20
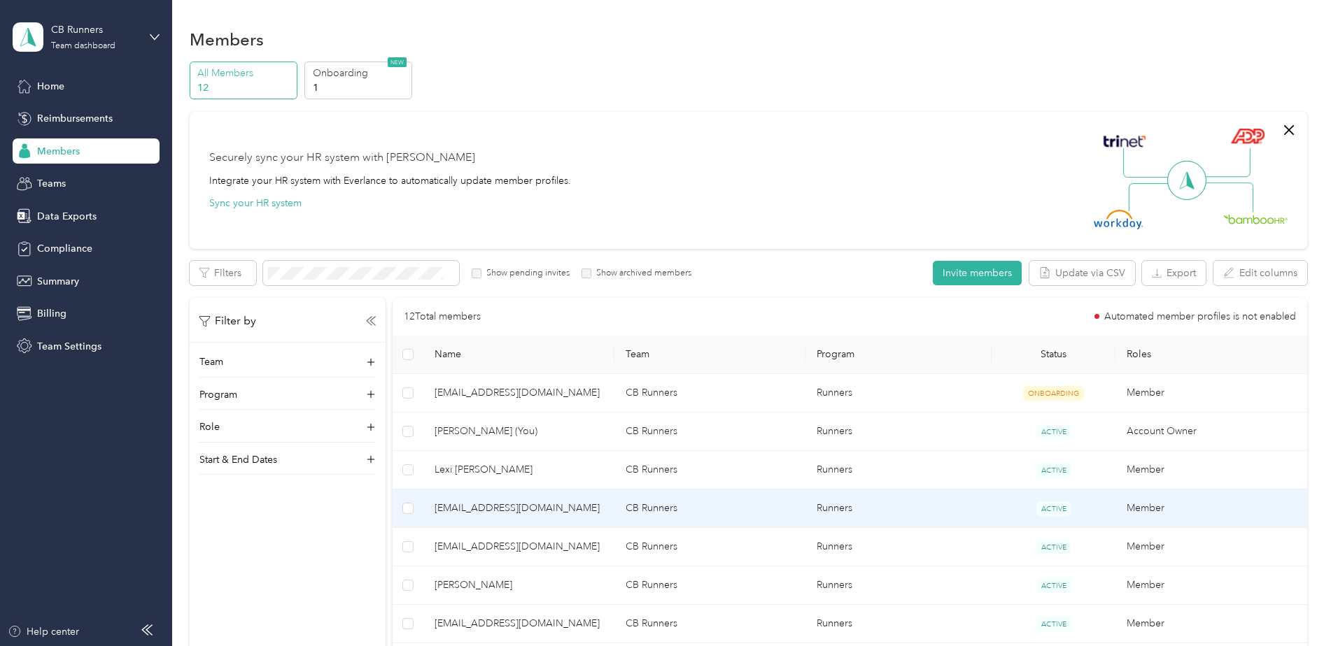
click at [787, 527] on td "CB Runners" at bounding box center [709, 509] width 191 height 38
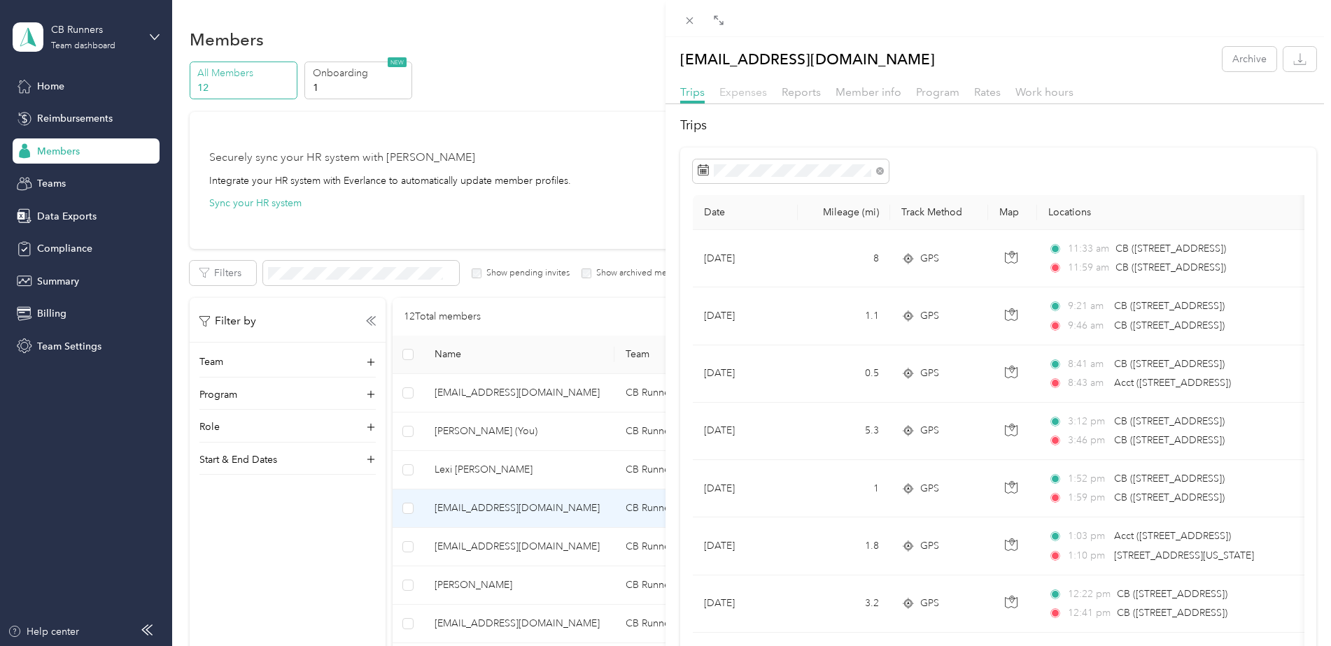
click at [757, 92] on span "Expenses" at bounding box center [743, 91] width 48 height 13
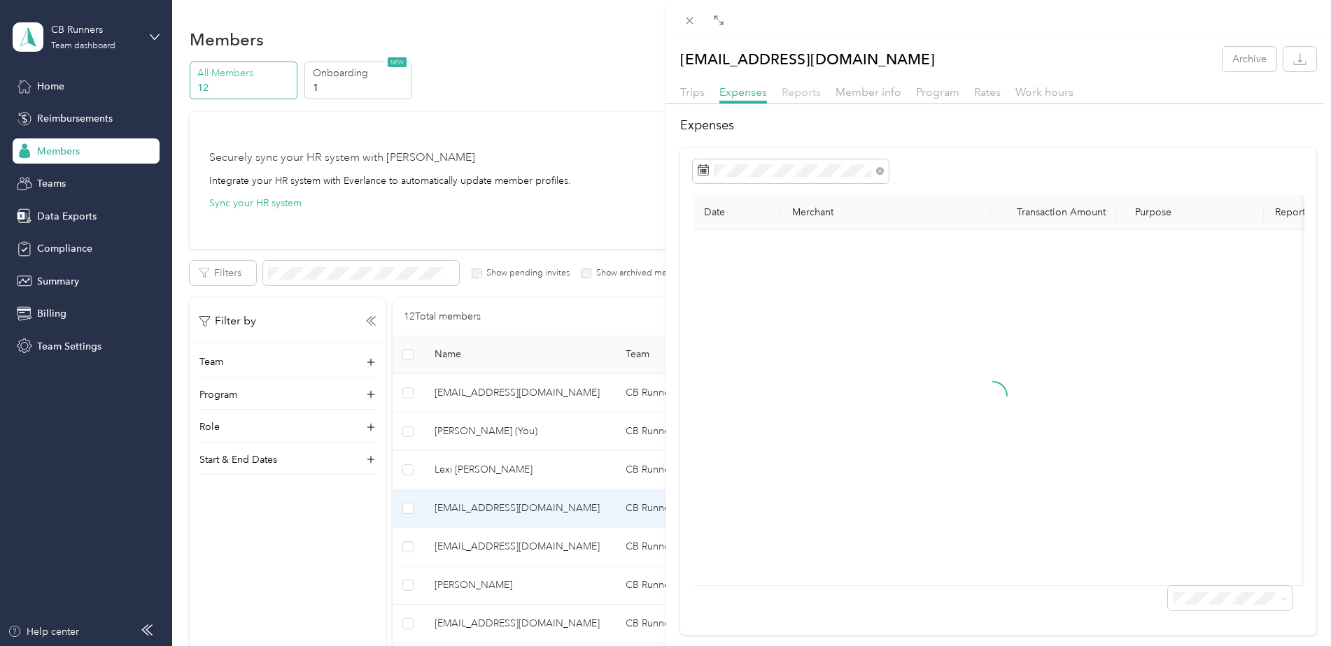
click at [805, 97] on span "Reports" at bounding box center [800, 91] width 39 height 13
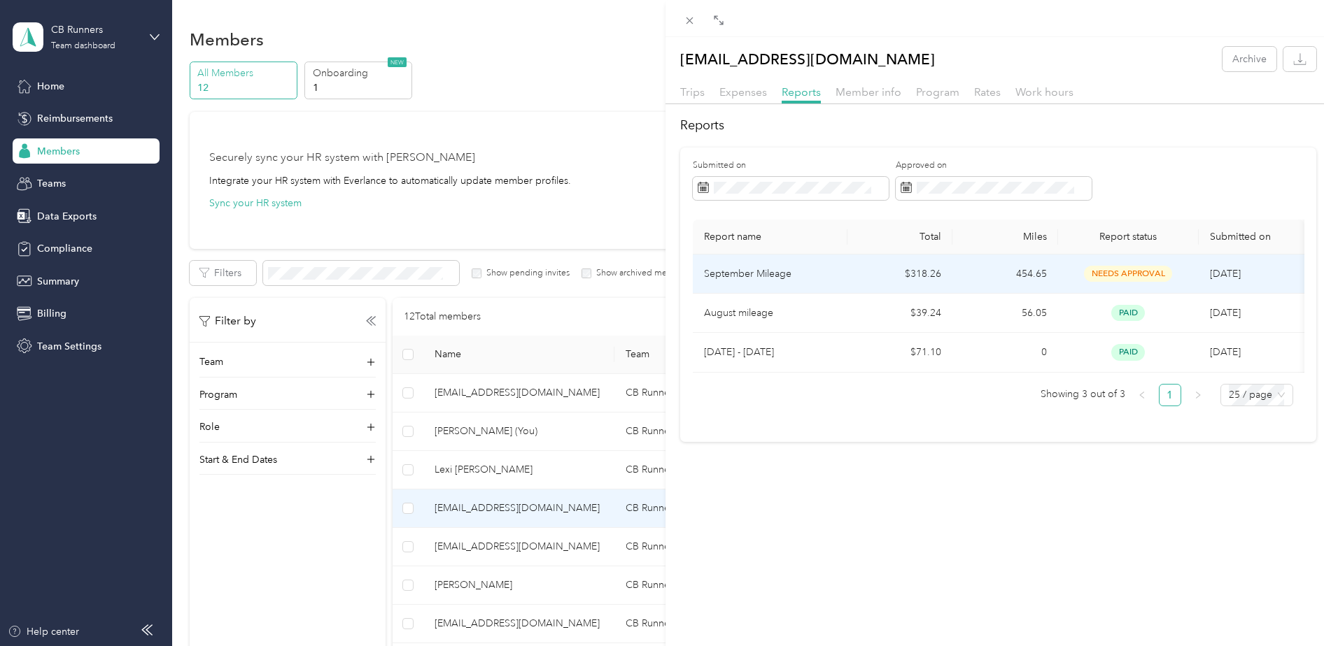
click at [1051, 288] on td "454.65" at bounding box center [1005, 274] width 106 height 39
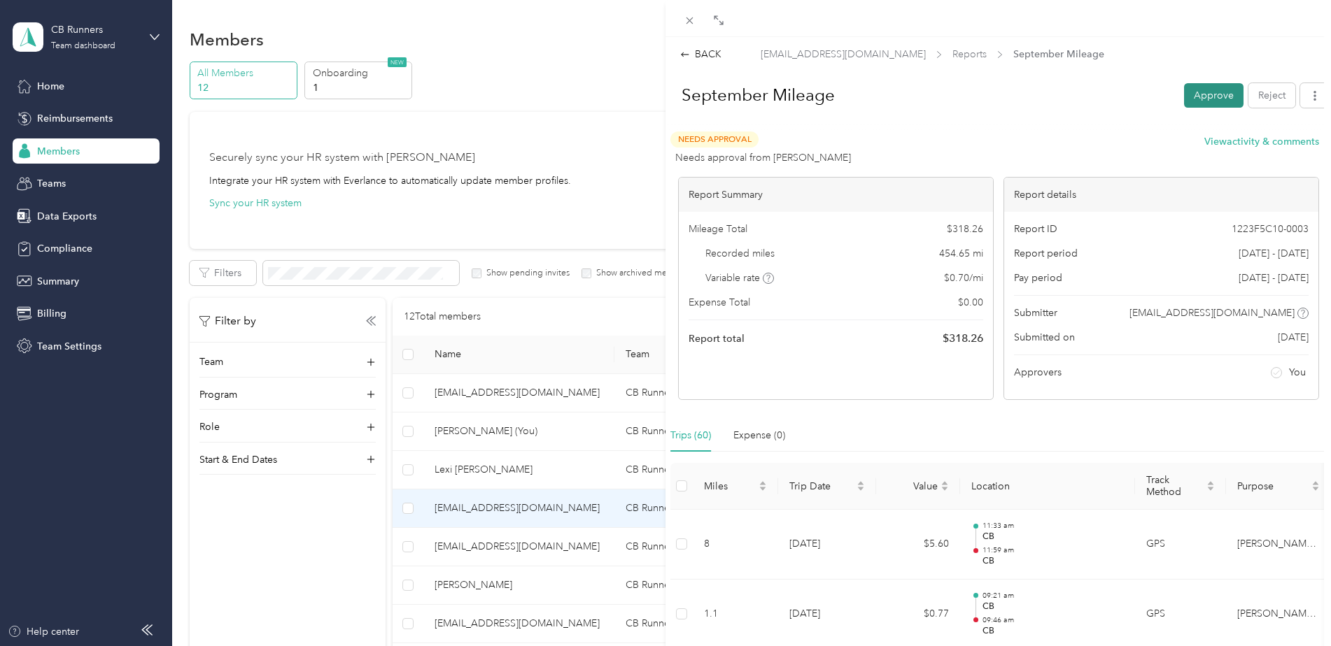
click at [1213, 104] on button "Approve" at bounding box center [1213, 95] width 59 height 24
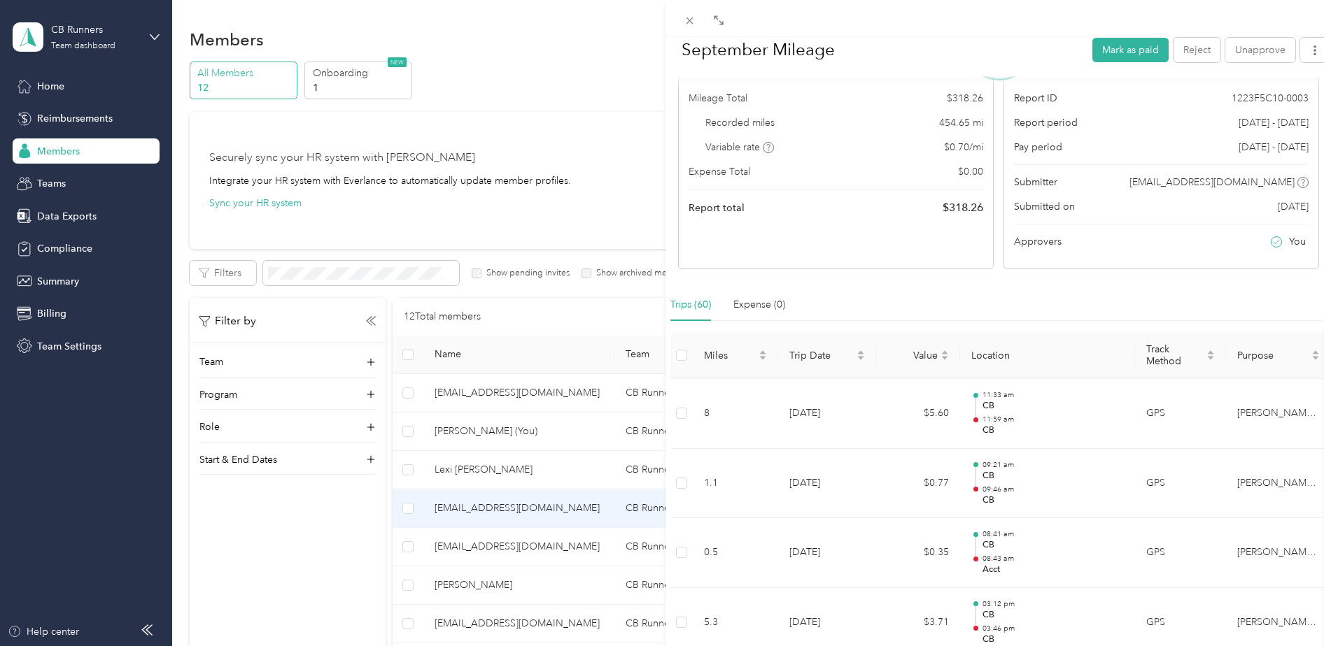
scroll to position [70, 0]
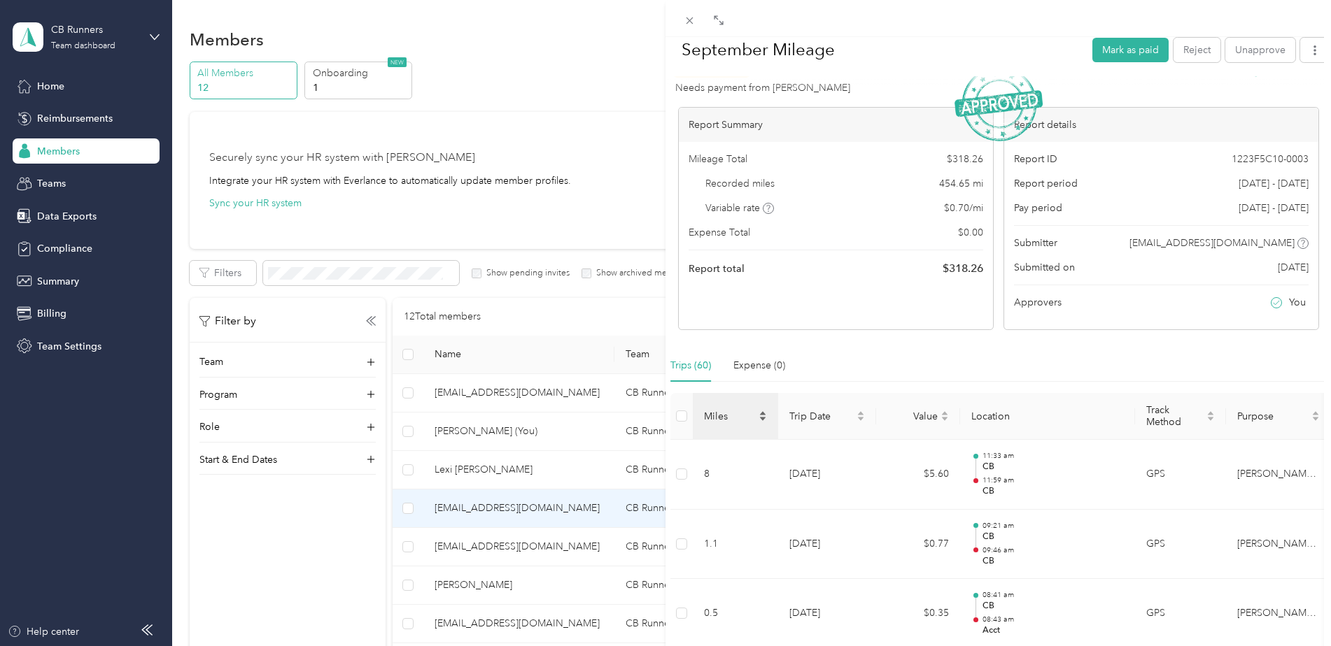
click at [741, 420] on span "Miles" at bounding box center [730, 417] width 52 height 12
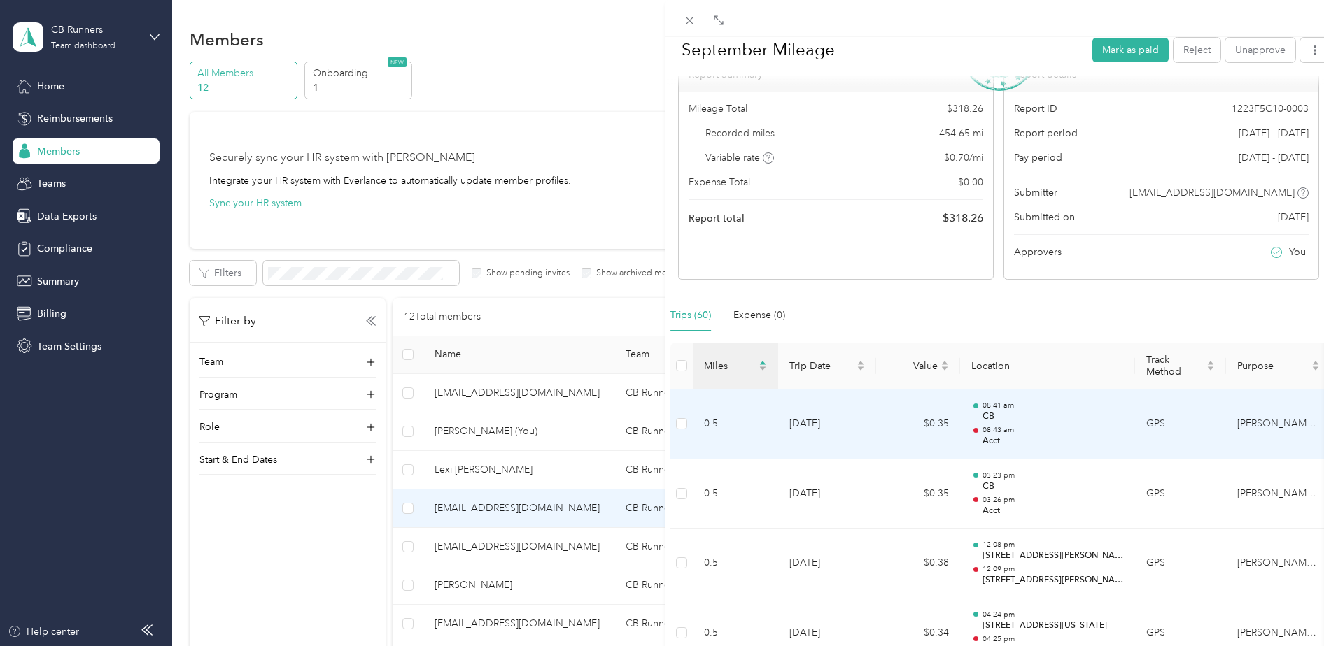
click at [735, 421] on td "0.5" at bounding box center [735, 425] width 85 height 70
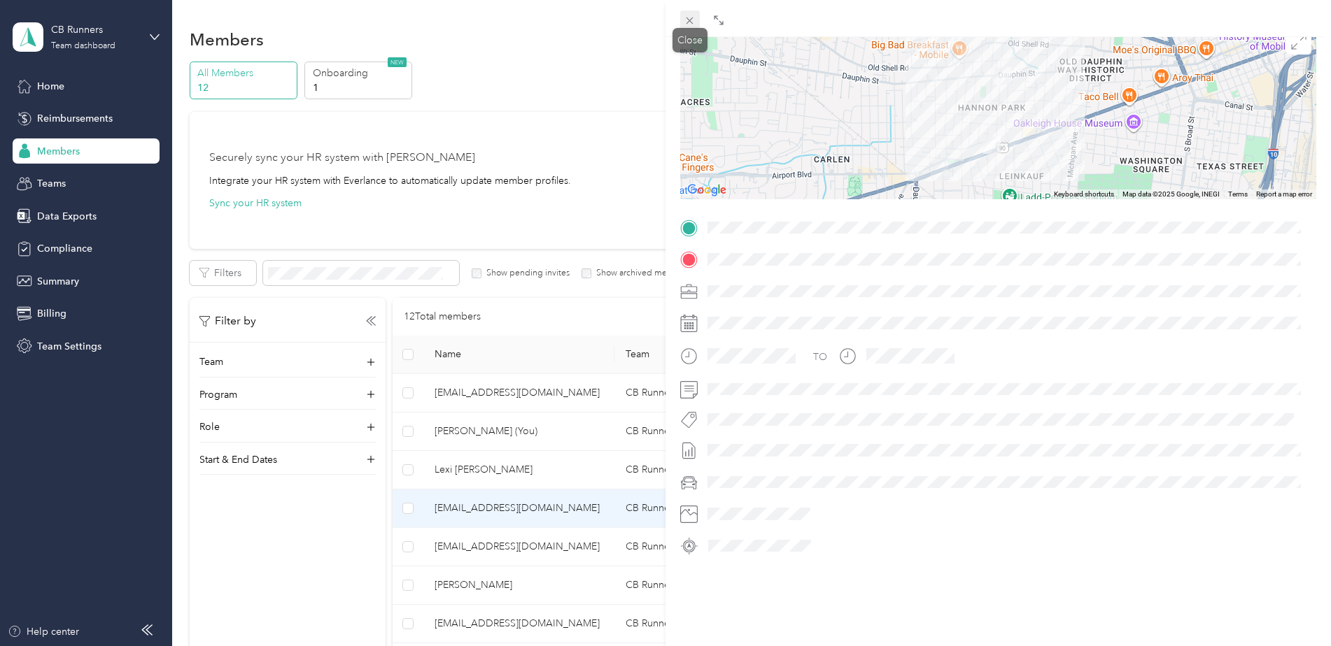
click at [695, 21] on icon at bounding box center [690, 21] width 12 height 12
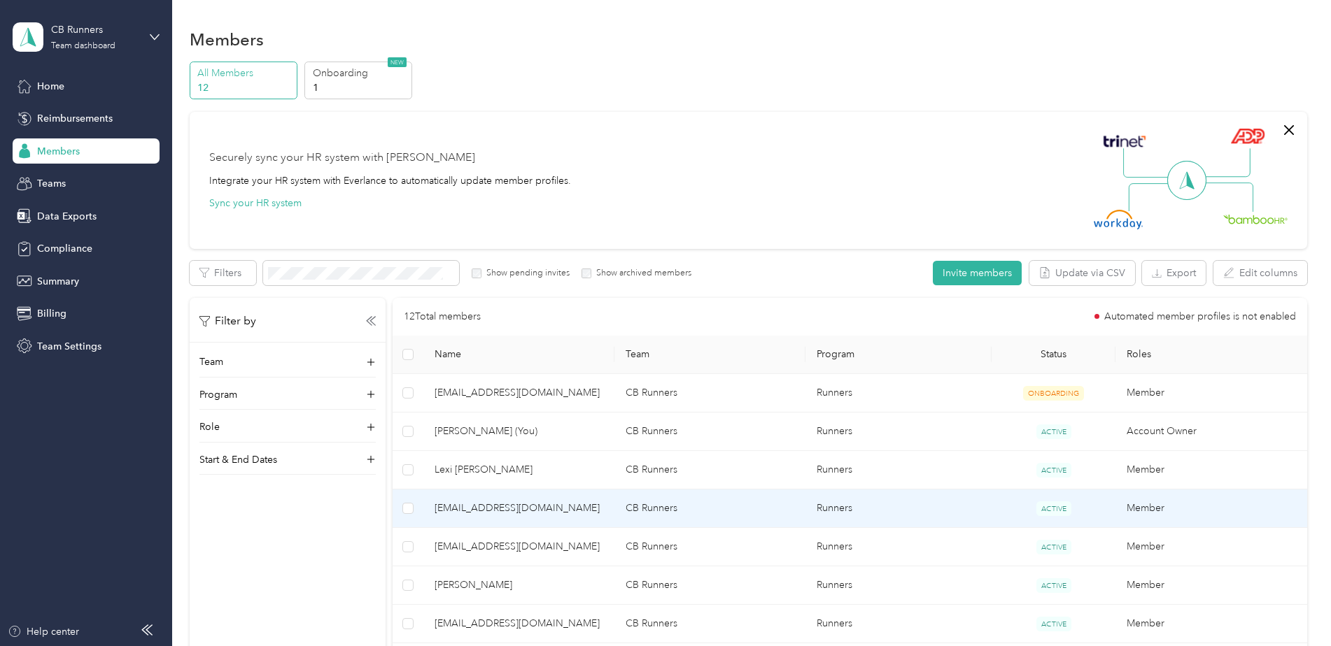
click at [620, 521] on td "CB Runners" at bounding box center [709, 509] width 191 height 38
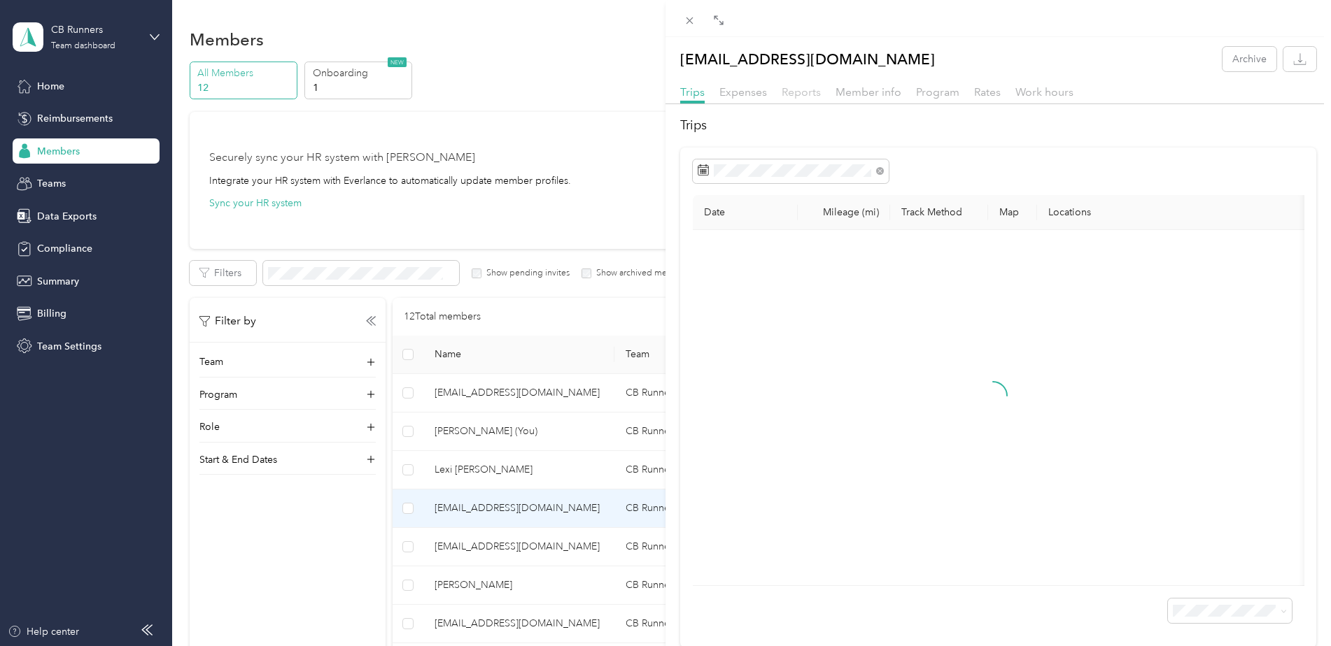
click at [800, 89] on span "Reports" at bounding box center [800, 91] width 39 height 13
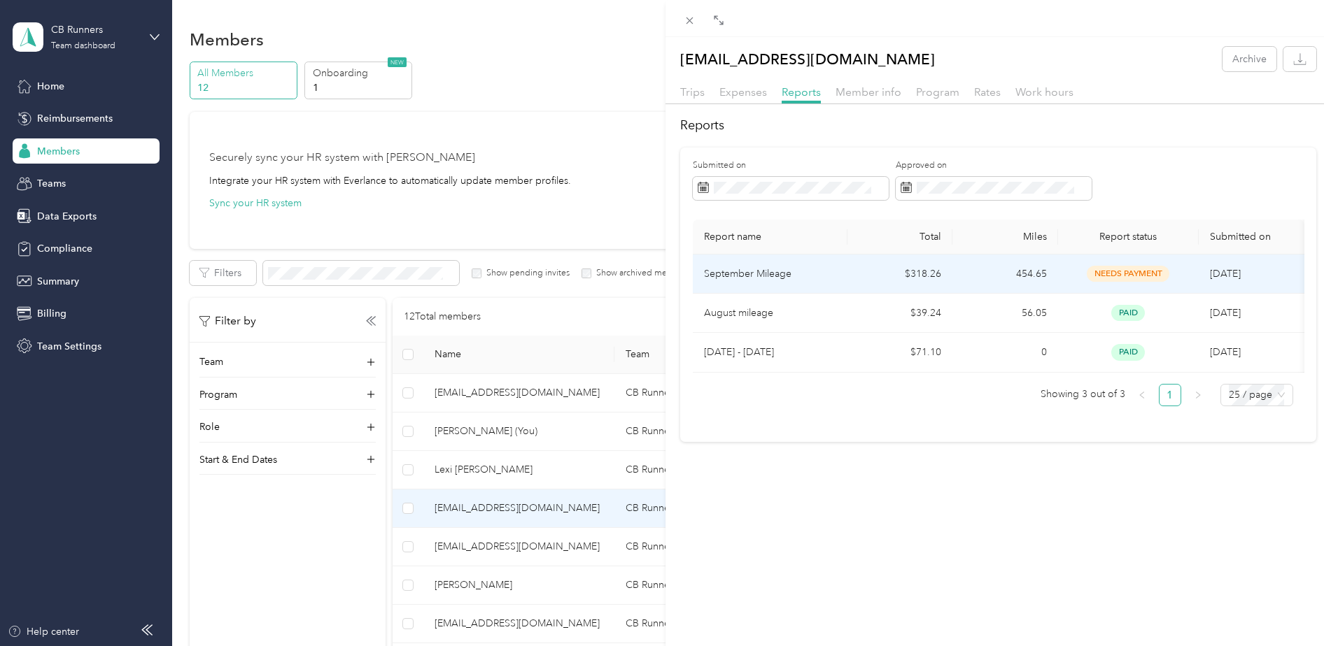
click at [744, 281] on p "September Mileage" at bounding box center [770, 274] width 132 height 15
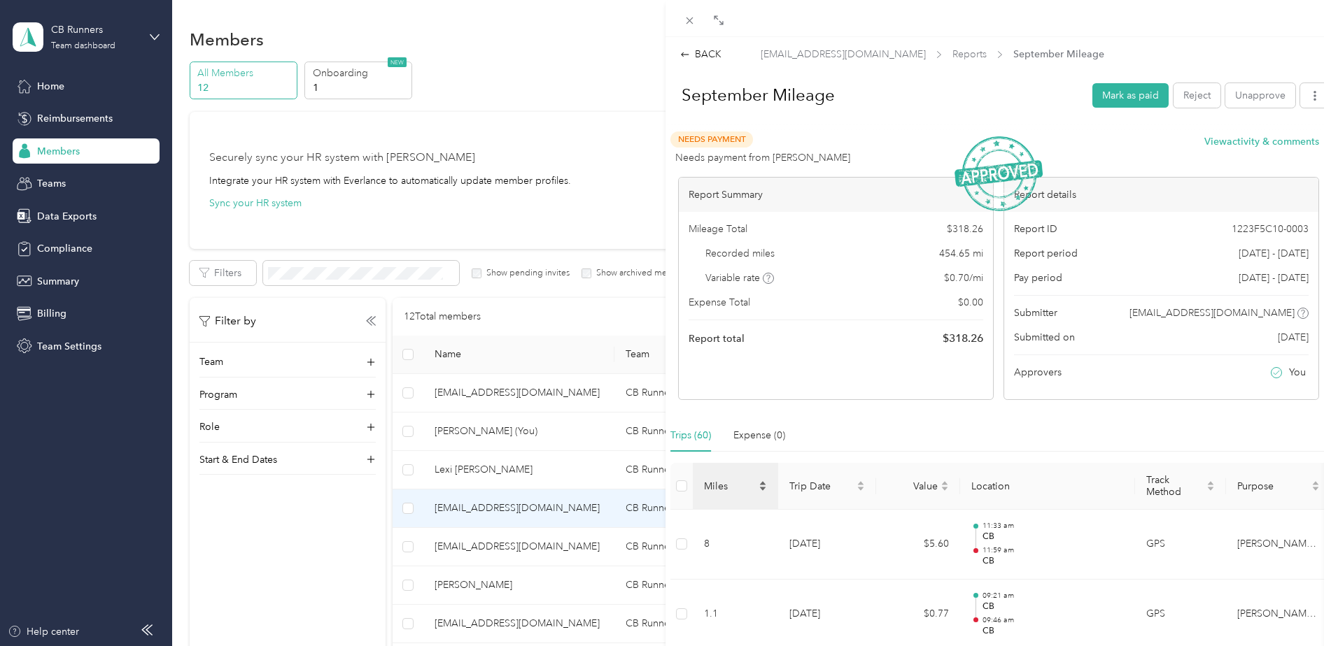
click at [714, 472] on th "Miles" at bounding box center [735, 486] width 85 height 47
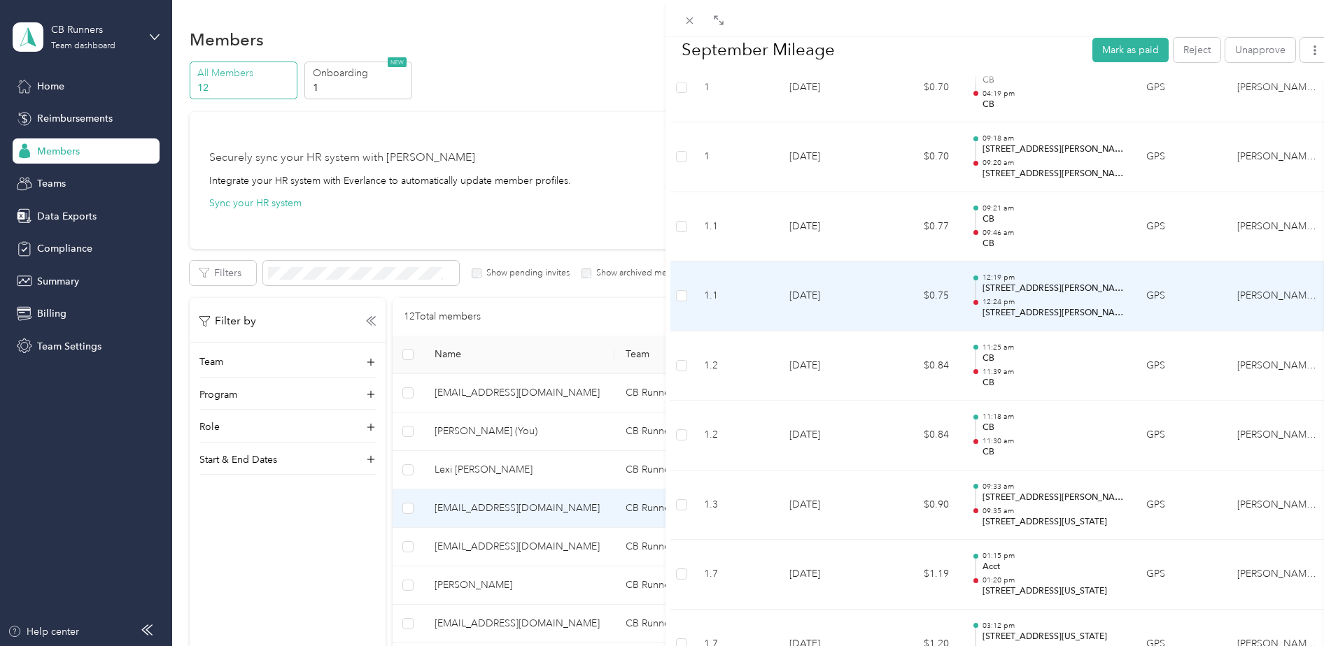
scroll to position [1679, 0]
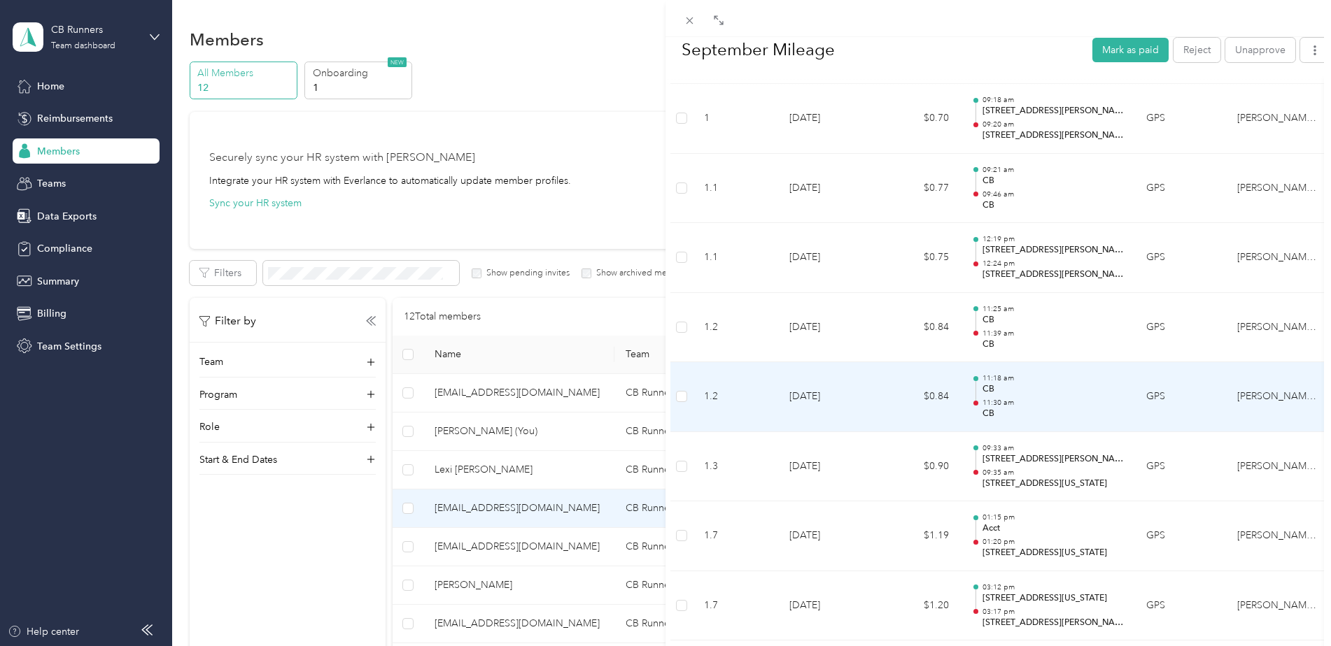
click at [899, 416] on td "$0.84" at bounding box center [918, 397] width 84 height 70
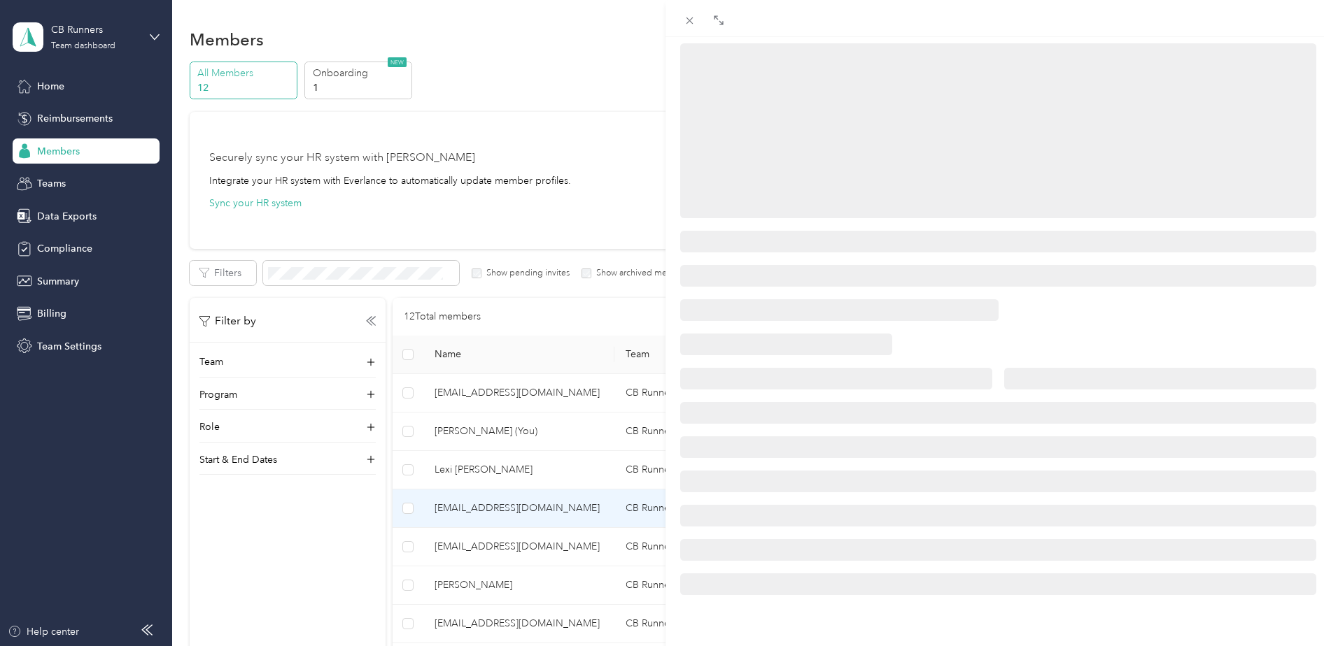
scroll to position [161, 0]
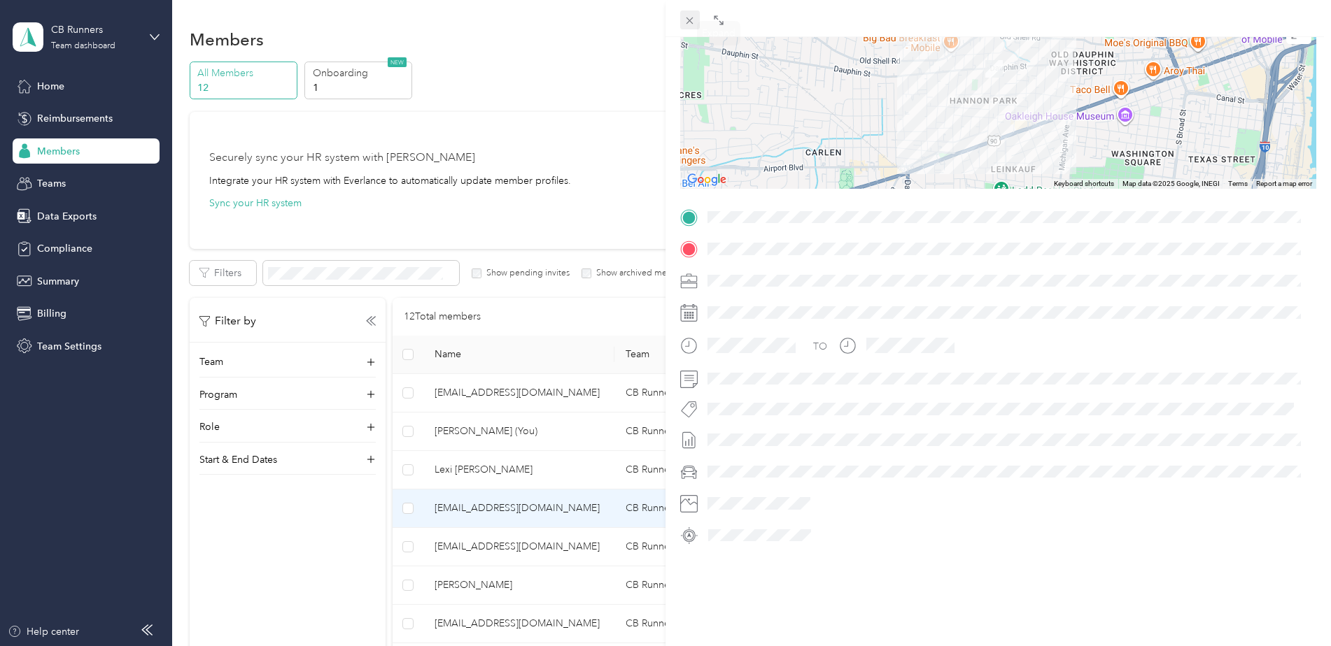
click at [689, 17] on icon at bounding box center [690, 21] width 12 height 12
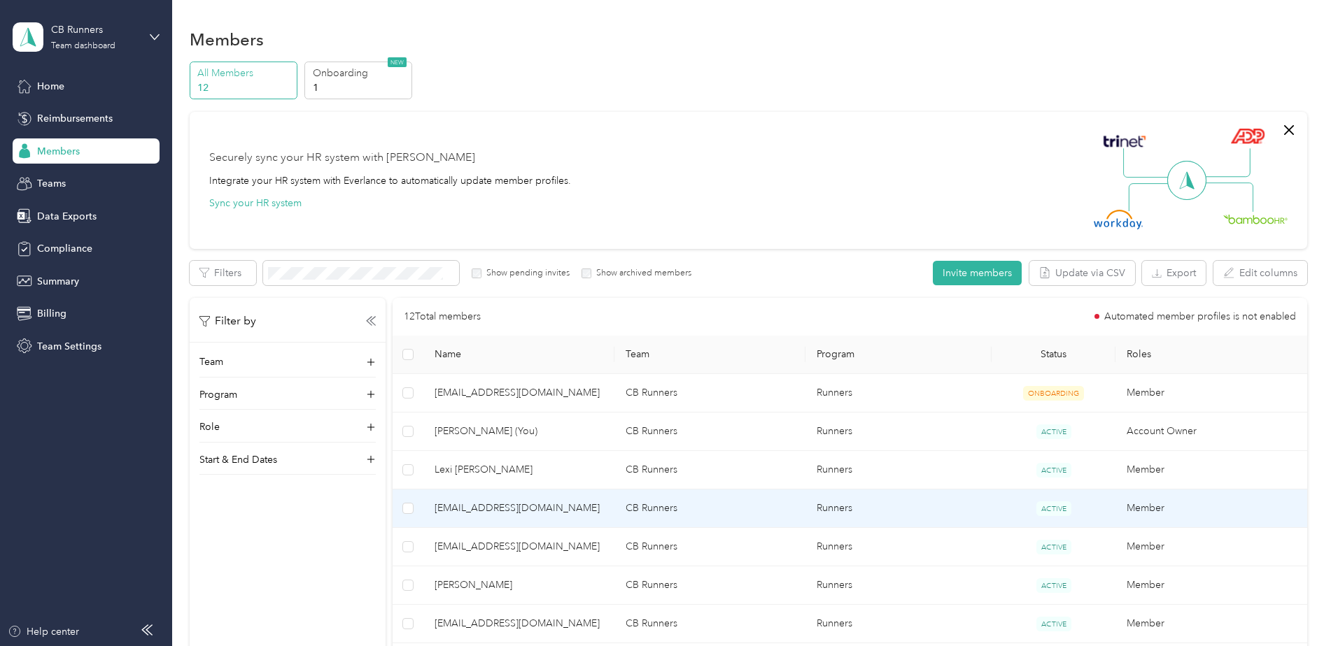
click at [677, 509] on td "CB Runners" at bounding box center [709, 509] width 191 height 38
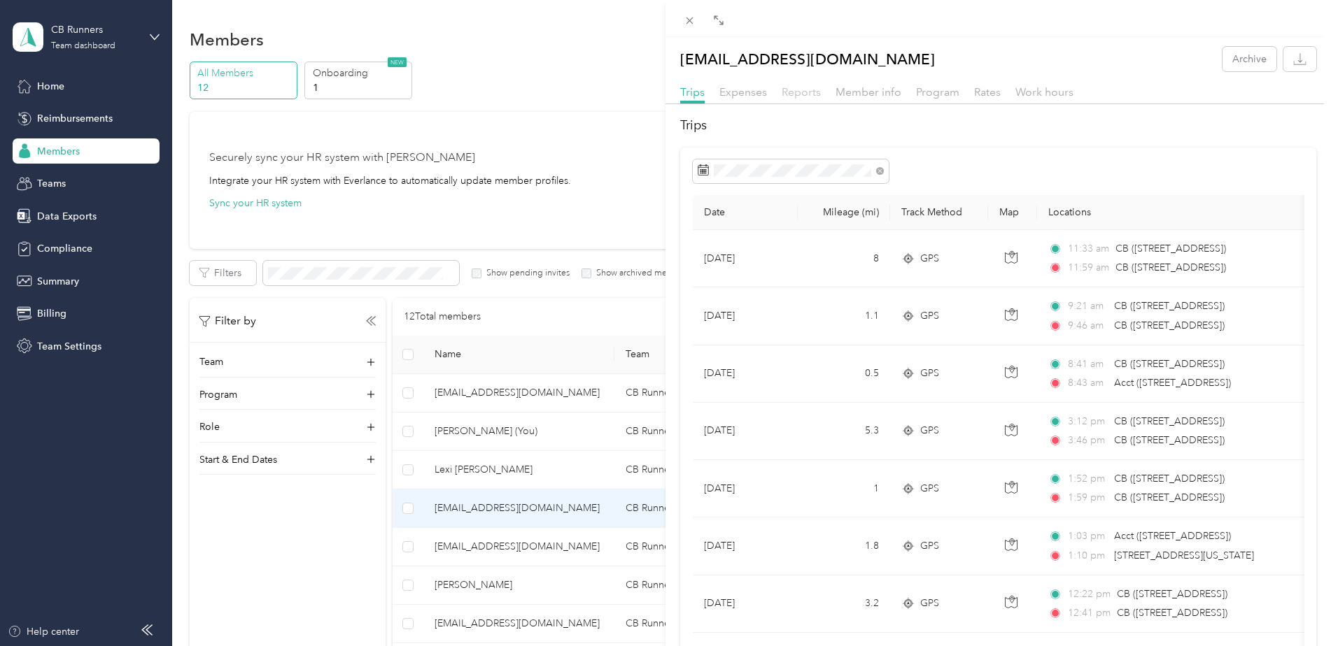
click at [791, 93] on span "Reports" at bounding box center [800, 91] width 39 height 13
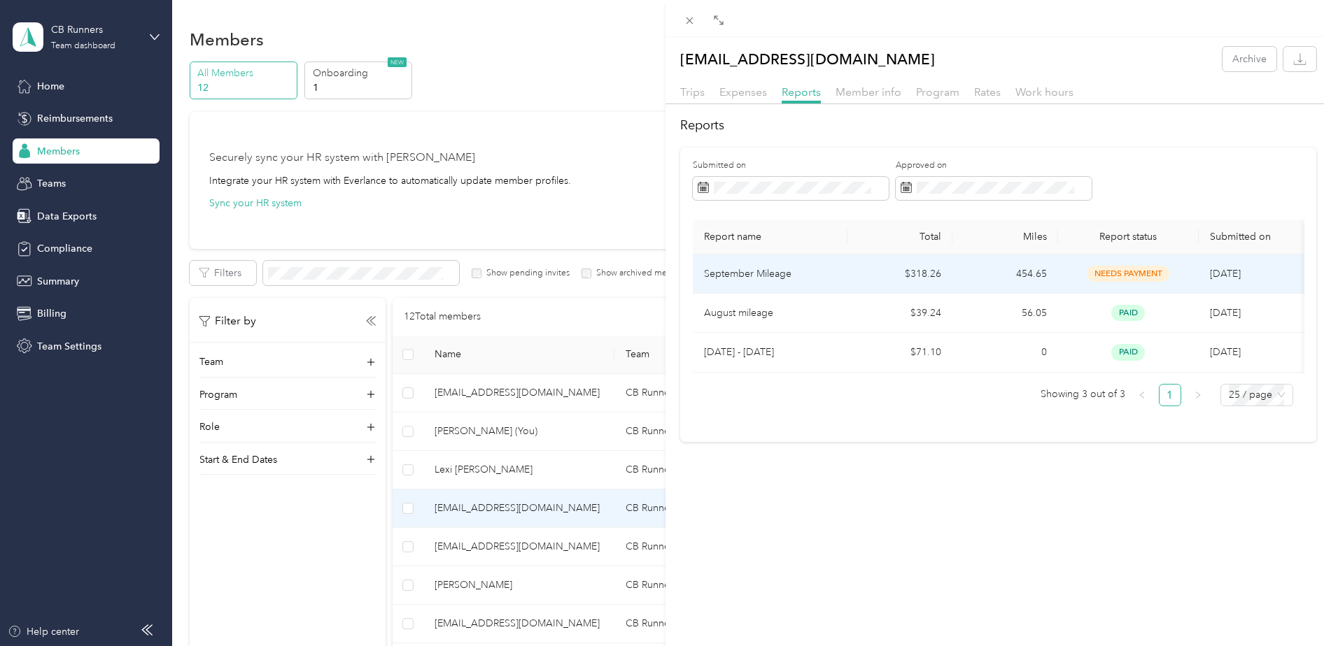
click at [765, 269] on p "September Mileage" at bounding box center [770, 274] width 132 height 15
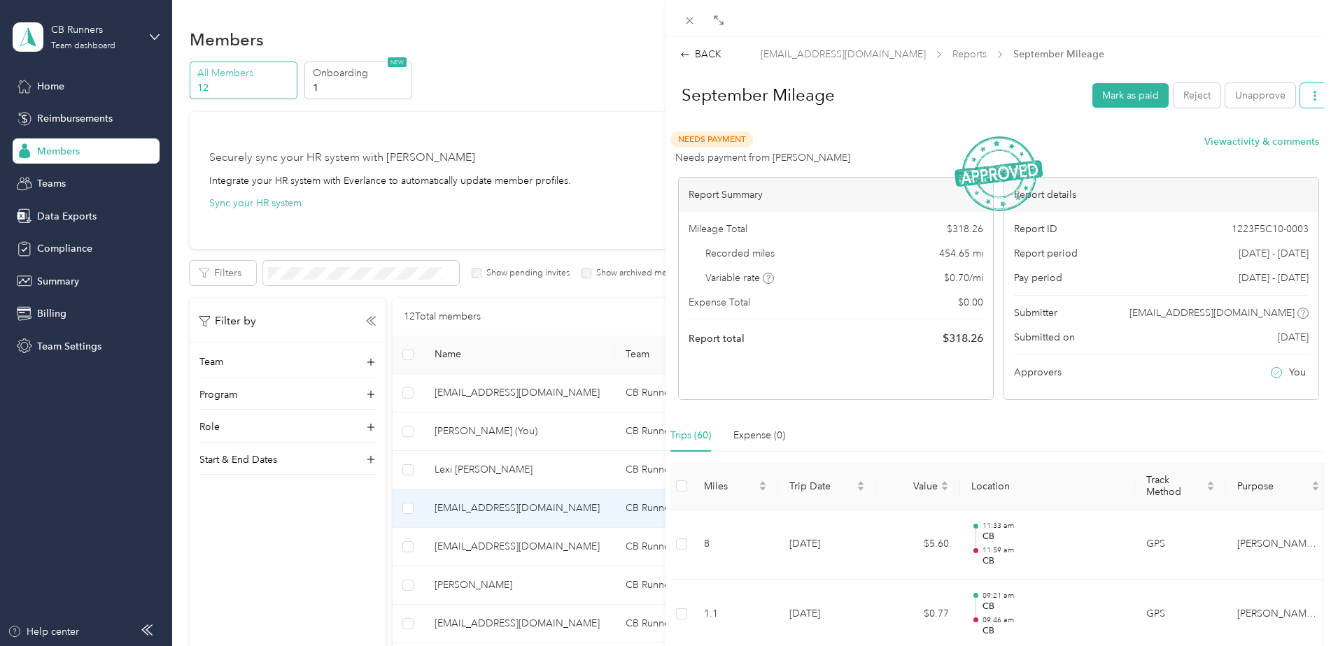
click at [1300, 93] on button "button" at bounding box center [1314, 95] width 29 height 24
drag, startPoint x: 1249, startPoint y: 147, endPoint x: 1233, endPoint y: 148, distance: 15.4
click at [1249, 148] on span "Download" at bounding box center [1264, 146] width 46 height 15
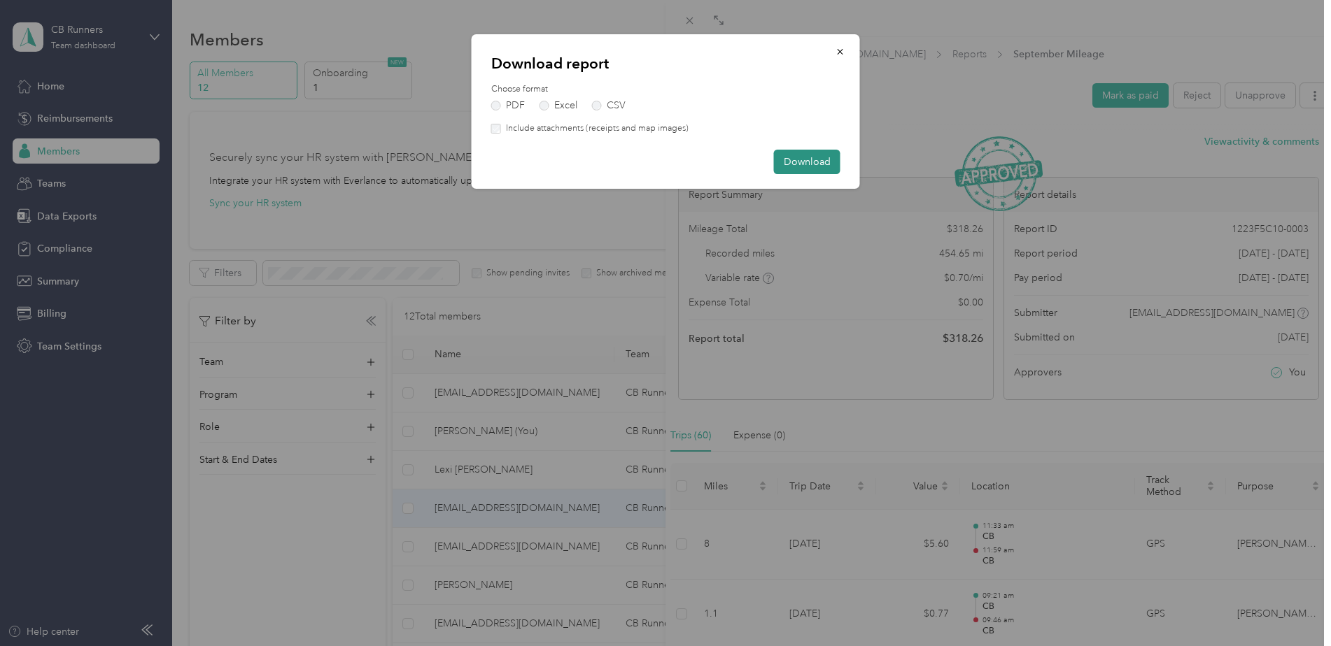
click at [784, 161] on button "Download" at bounding box center [807, 162] width 66 height 24
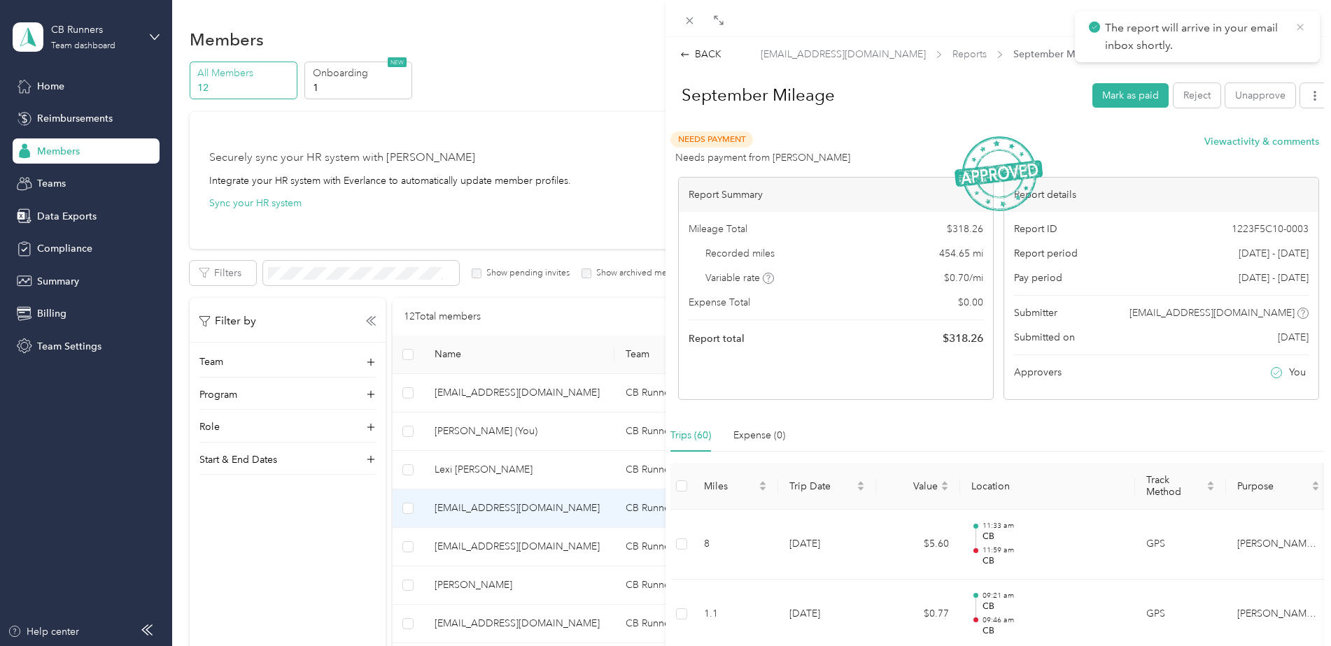
click at [1294, 33] on icon at bounding box center [1299, 27] width 11 height 13
click at [474, 475] on div "BACK [EMAIL_ADDRESS][DOMAIN_NAME] Reports September Mileage September Mileage M…" at bounding box center [665, 323] width 1331 height 646
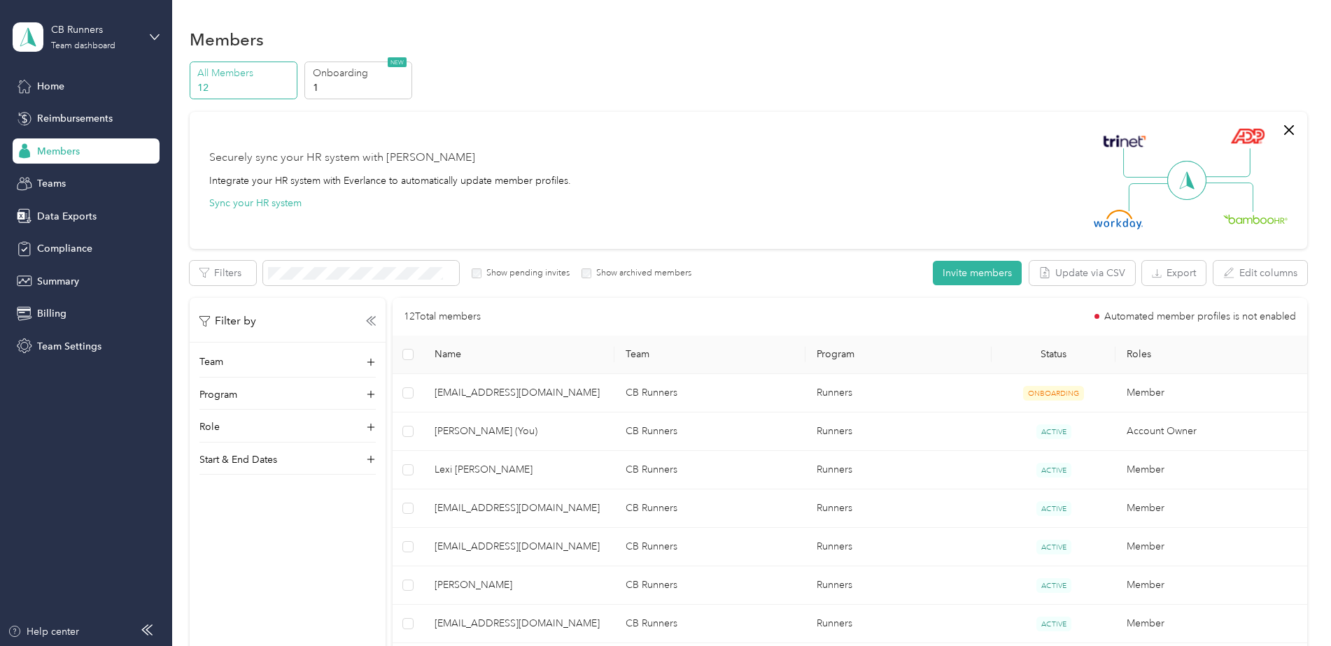
click at [537, 474] on div at bounding box center [665, 323] width 1331 height 646
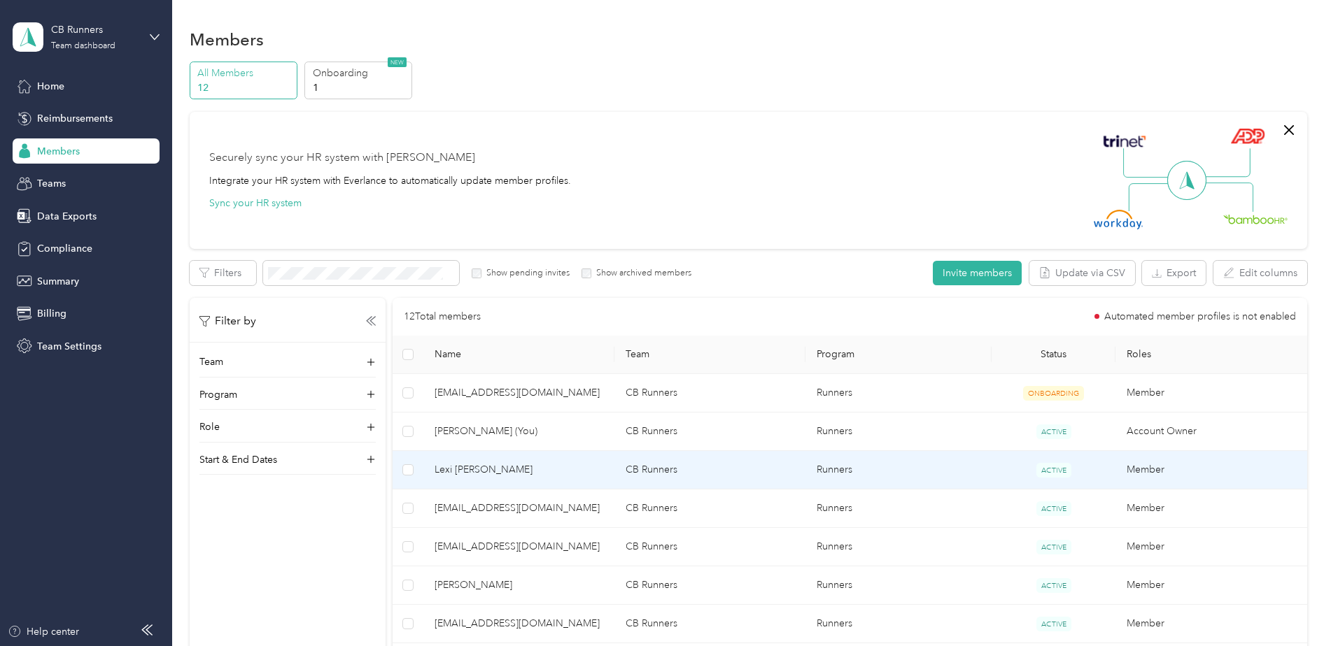
click at [621, 461] on td "CB Runners" at bounding box center [709, 470] width 191 height 38
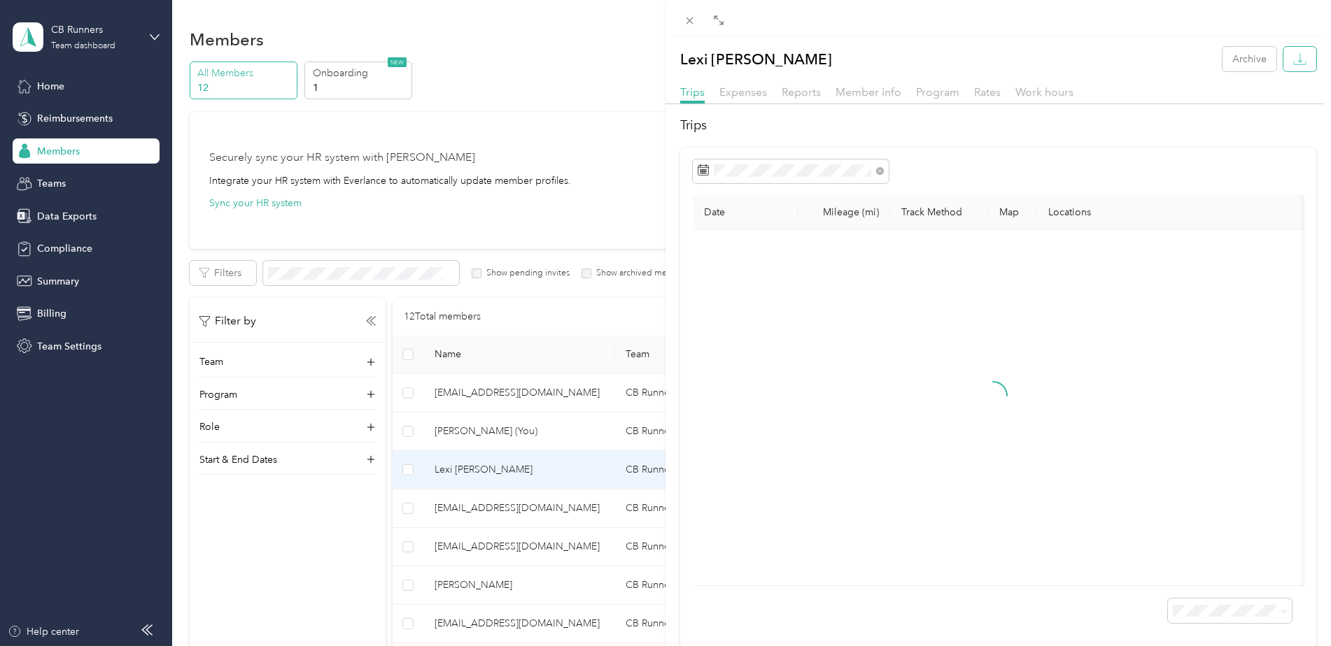
click at [1294, 64] on g "button" at bounding box center [1300, 58] width 12 height 11
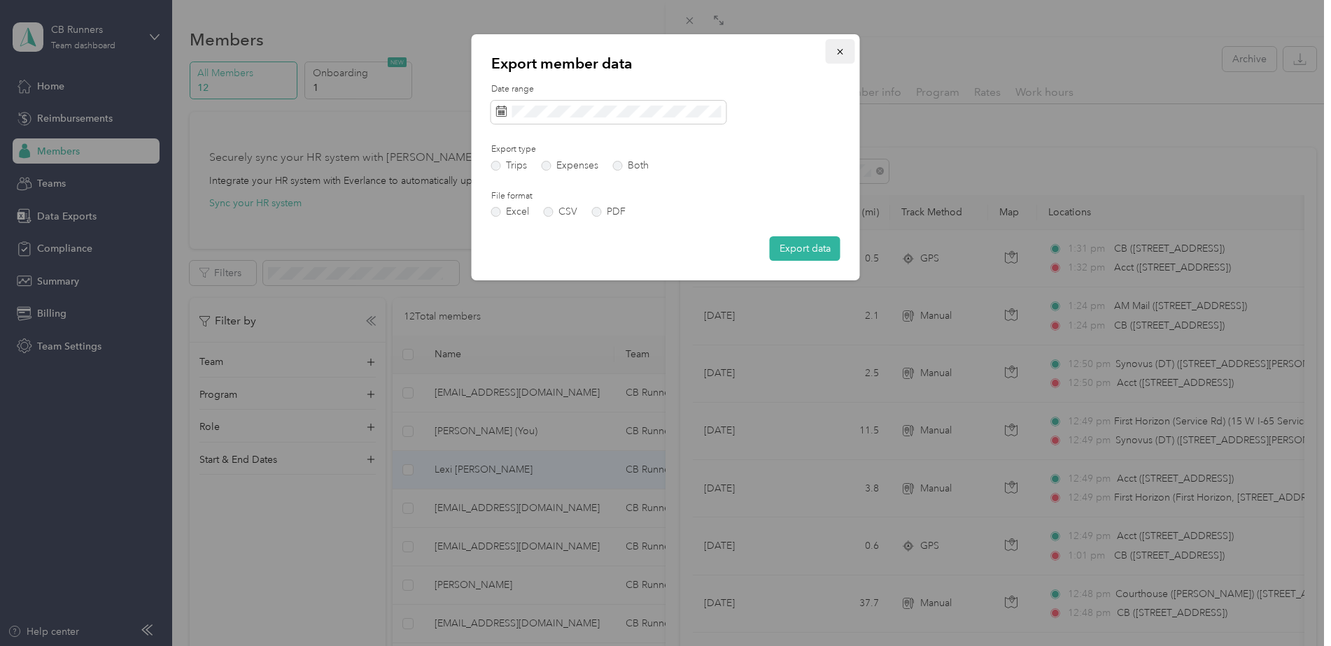
click at [834, 52] on button "button" at bounding box center [840, 51] width 29 height 24
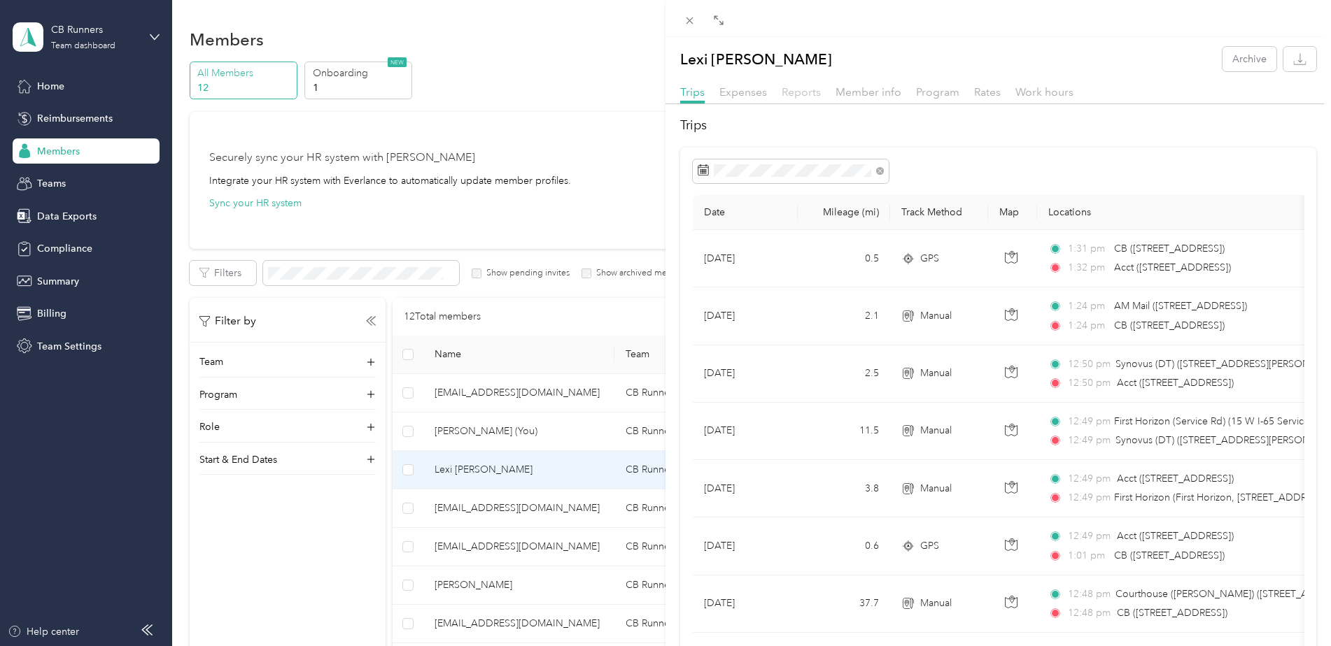
click at [786, 94] on span "Reports" at bounding box center [800, 91] width 39 height 13
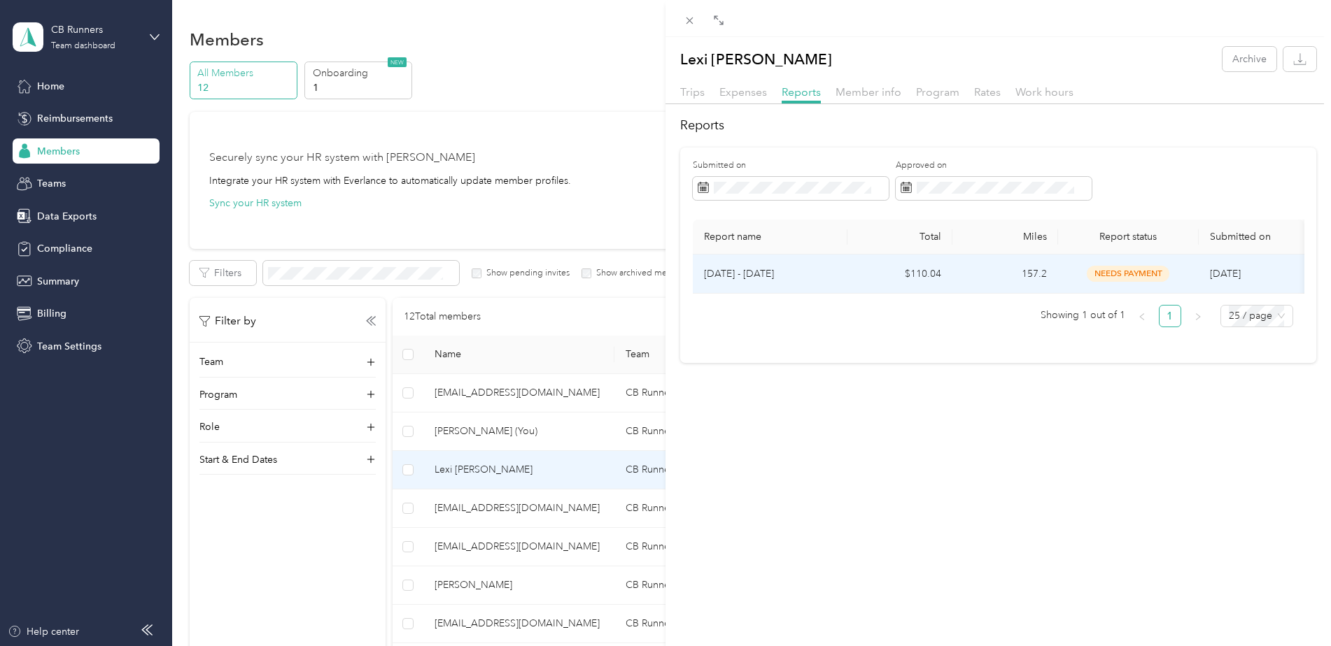
click at [1007, 267] on td "157.2" at bounding box center [1005, 274] width 106 height 39
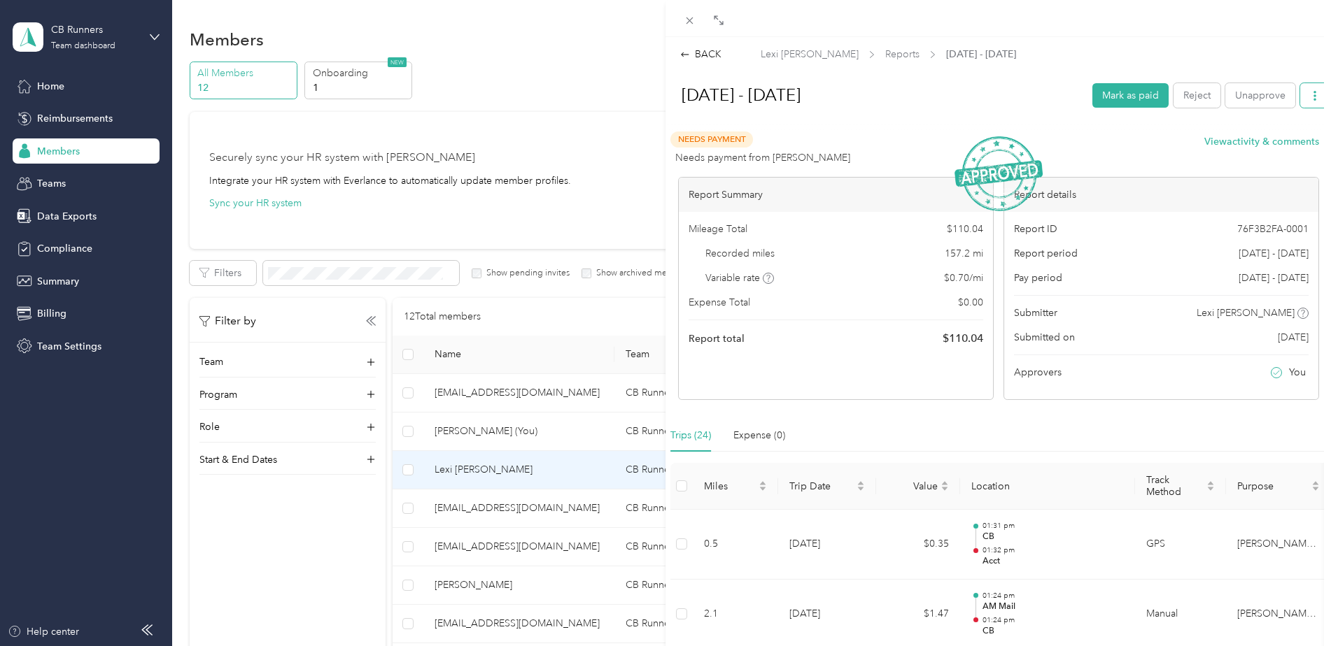
click at [1300, 93] on button "button" at bounding box center [1314, 95] width 29 height 24
click at [1270, 151] on span "Download" at bounding box center [1264, 146] width 46 height 15
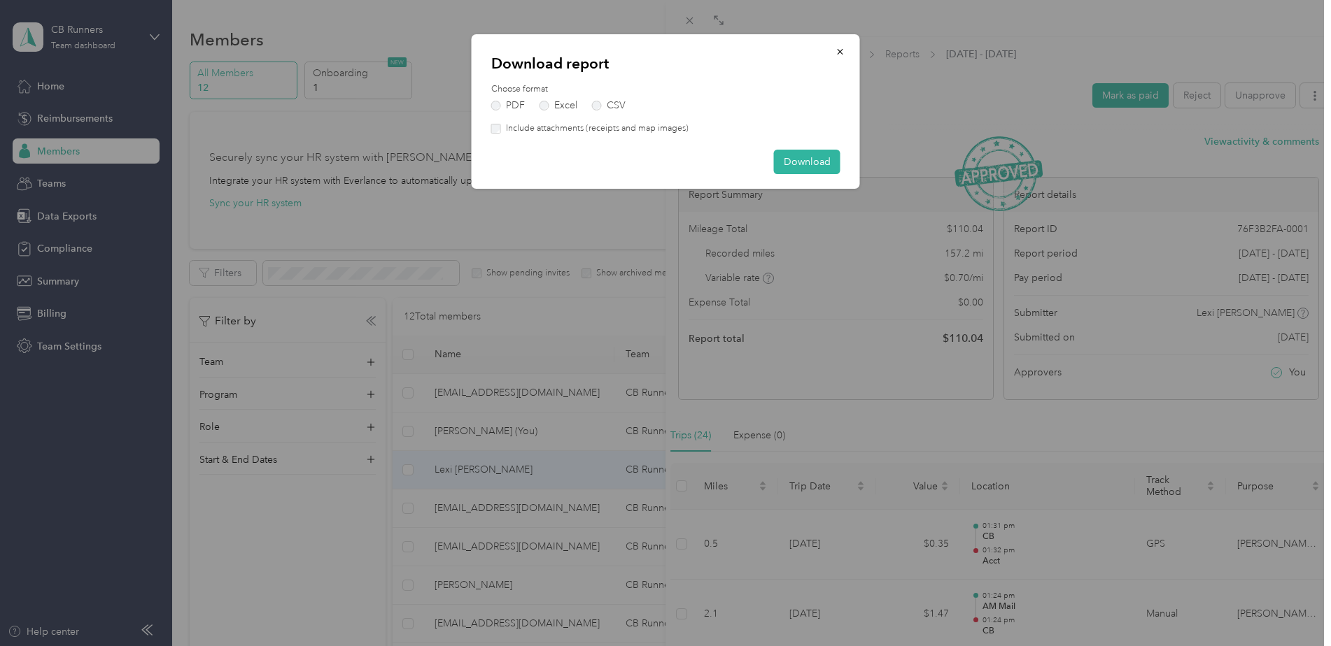
click at [511, 129] on label "Include attachments (receipts and map images)" at bounding box center [595, 128] width 188 height 13
click at [816, 160] on button "Download" at bounding box center [807, 162] width 66 height 24
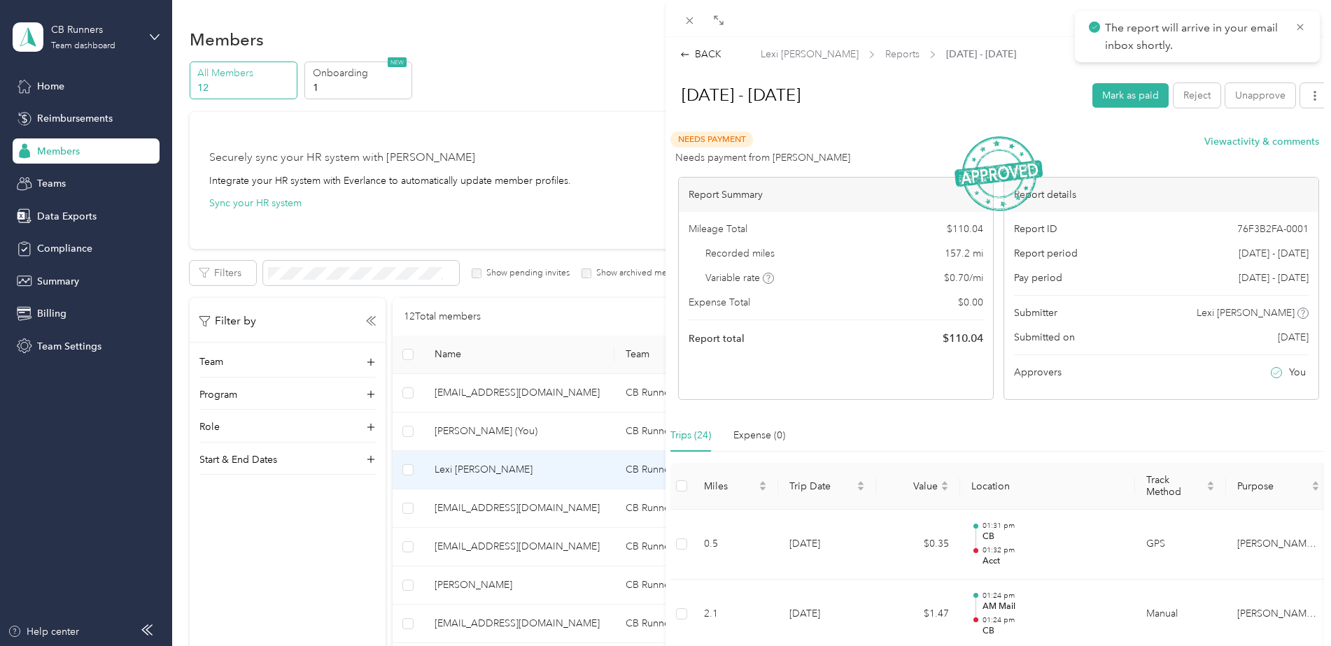
click at [468, 549] on div "BACK Lexi [PERSON_NAME] Reports [DATE] - [DATE] [DATE] - [DATE] Mark as paid Re…" at bounding box center [665, 323] width 1331 height 646
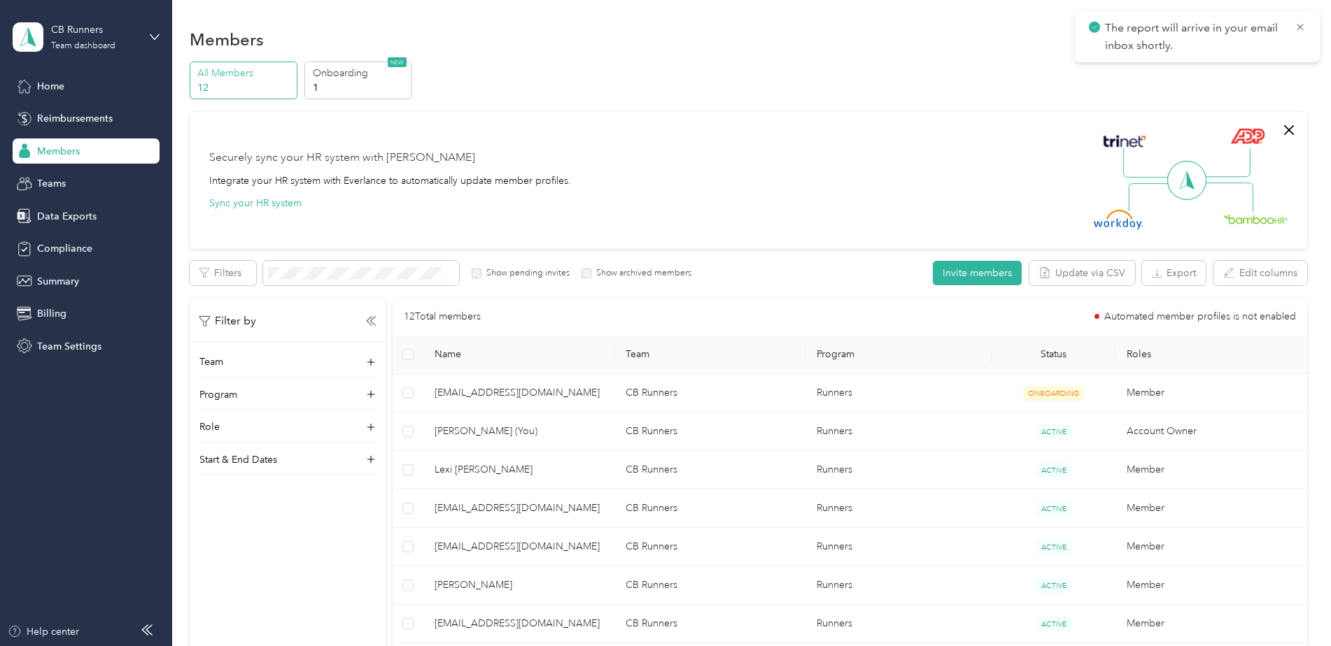
click at [468, 549] on div at bounding box center [665, 323] width 1331 height 646
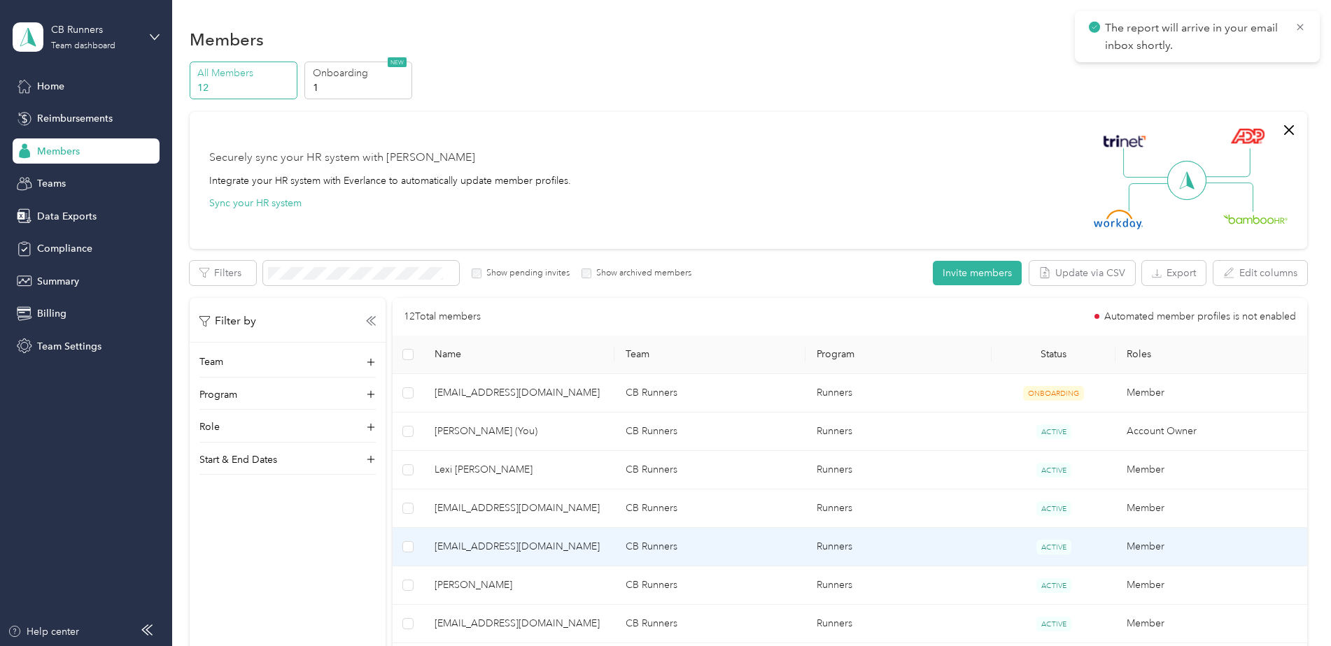
click at [502, 556] on td "[EMAIL_ADDRESS][DOMAIN_NAME]" at bounding box center [518, 547] width 191 height 38
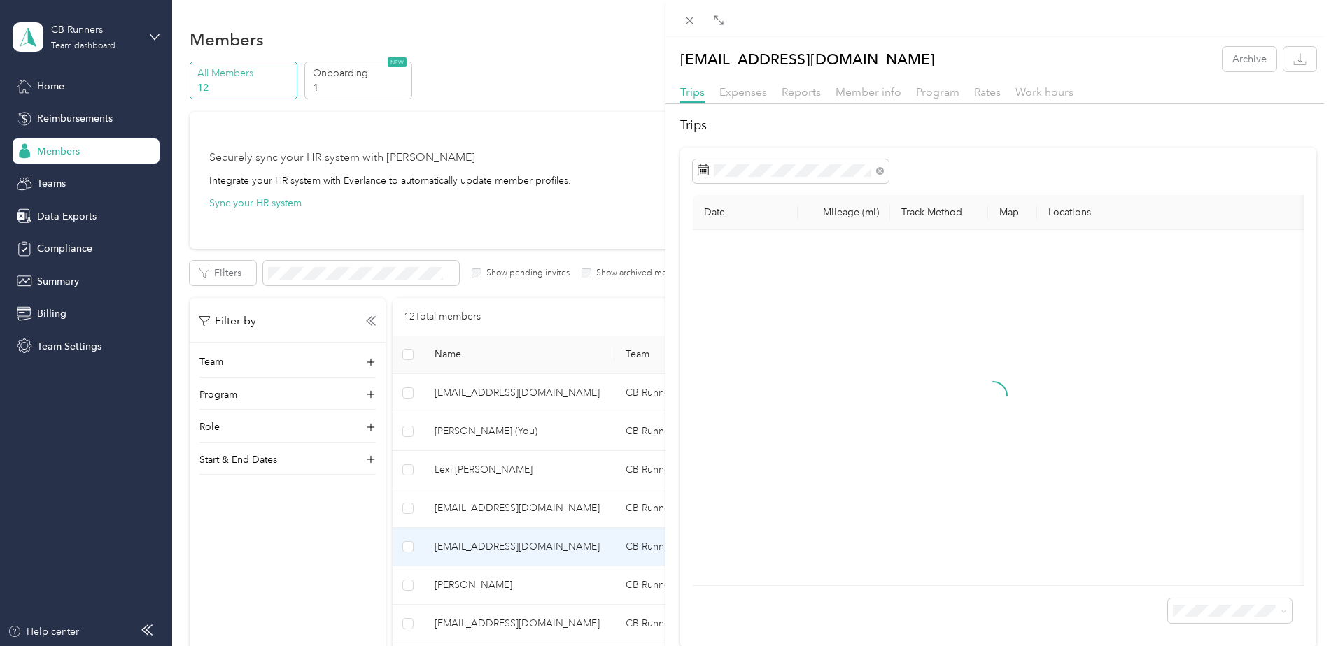
click at [798, 85] on div "Reports" at bounding box center [800, 92] width 39 height 17
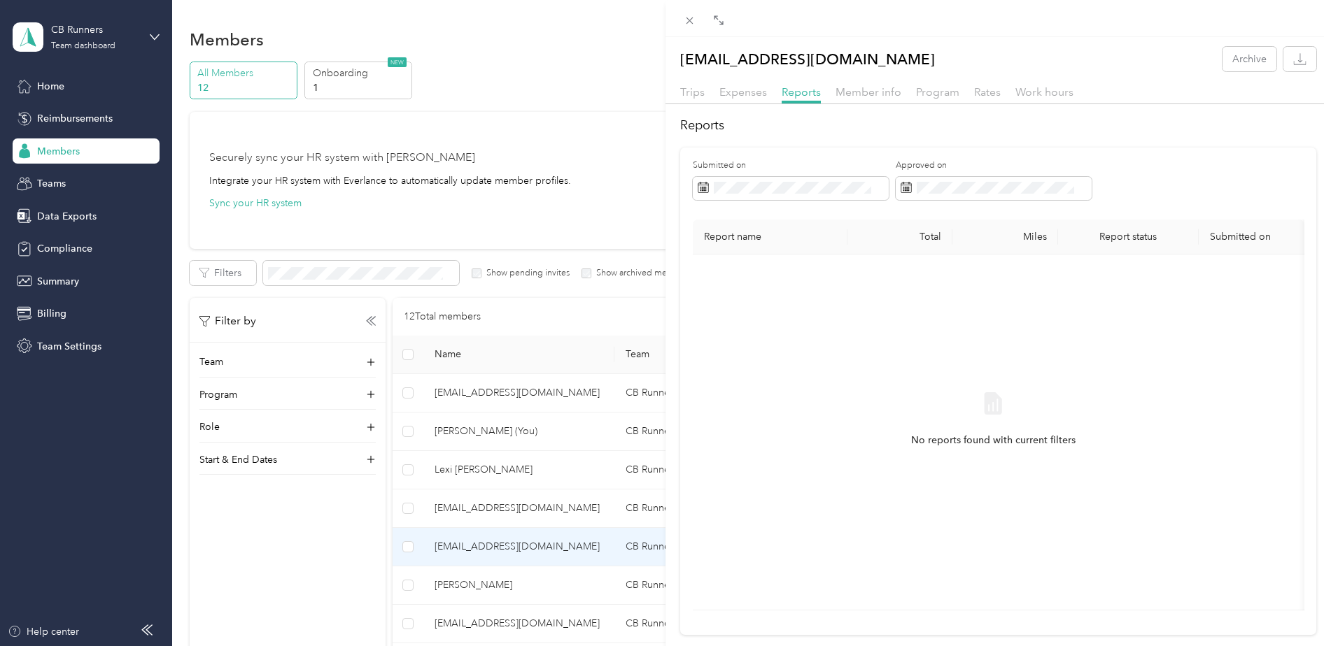
click at [445, 589] on div "[EMAIL_ADDRESS][DOMAIN_NAME] Archive Trips Expenses Reports Member info Program…" at bounding box center [665, 323] width 1331 height 646
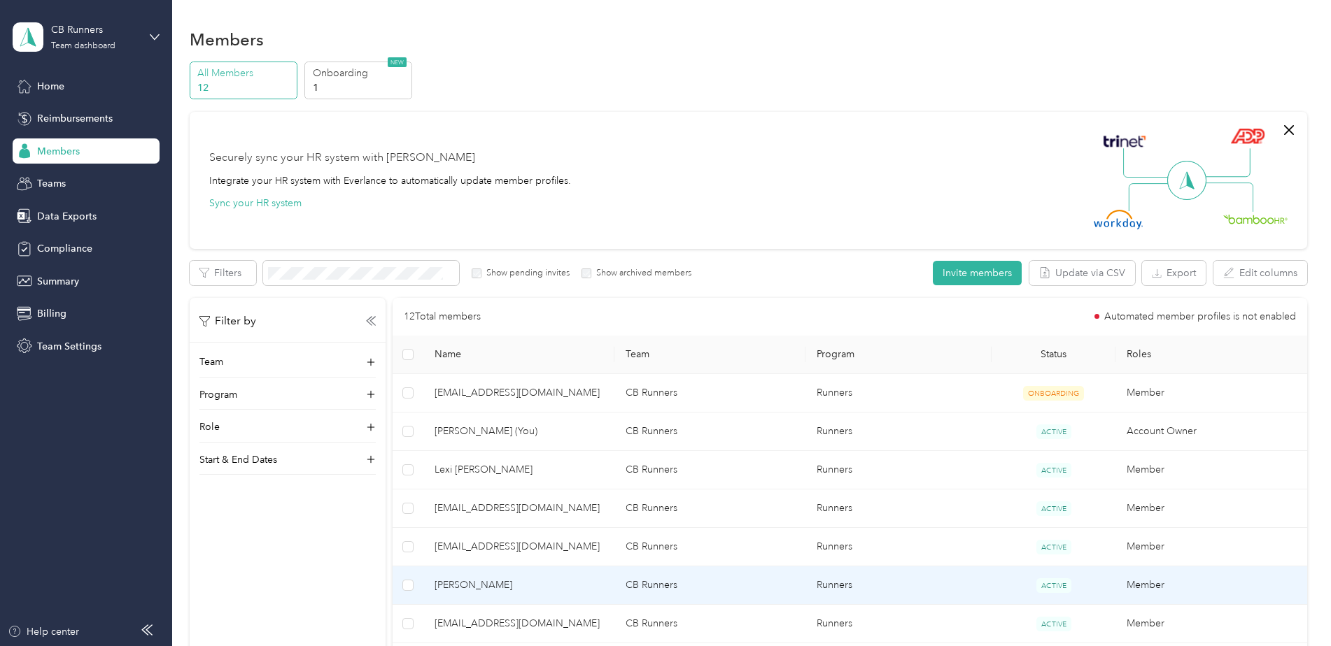
click at [455, 583] on span "[PERSON_NAME]" at bounding box center [518, 585] width 169 height 15
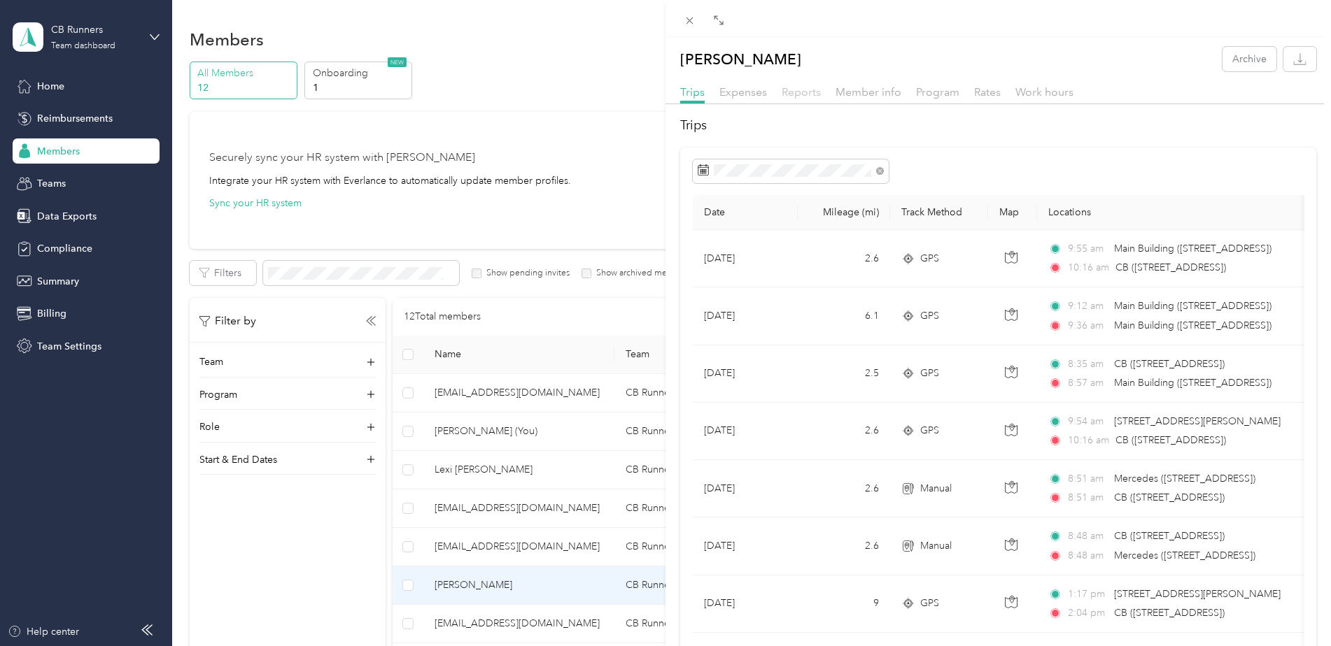
click at [807, 94] on span "Reports" at bounding box center [800, 91] width 39 height 13
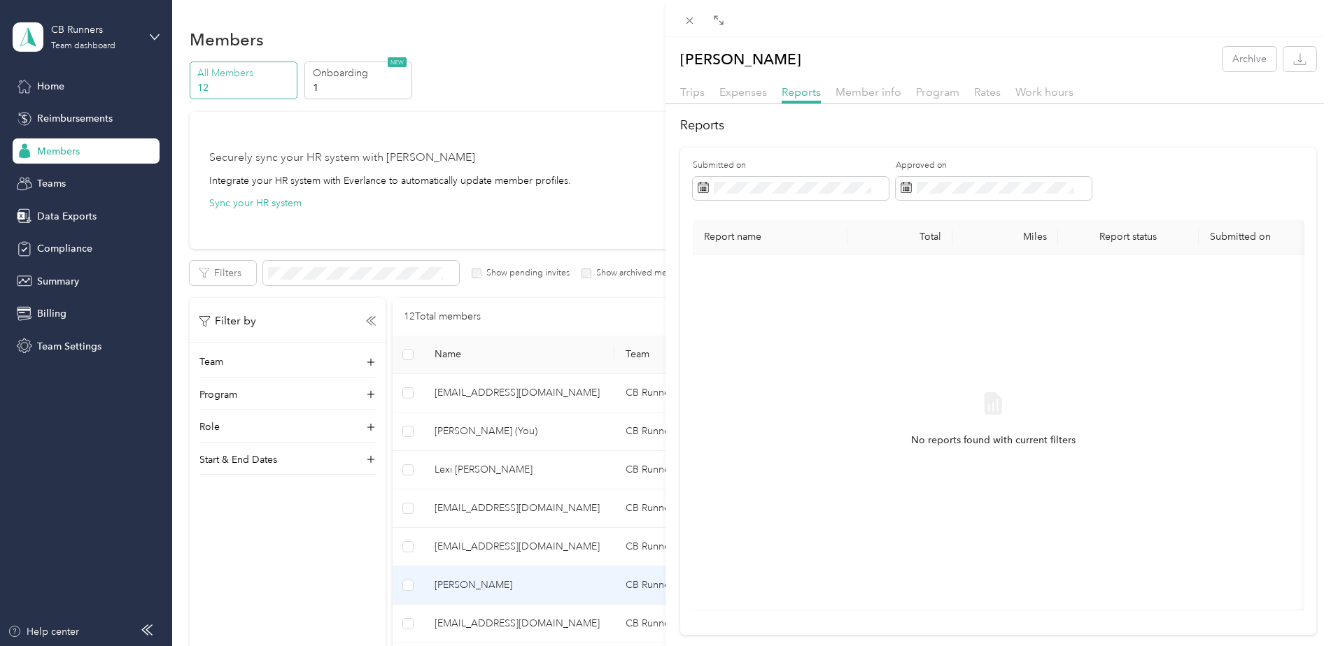
click at [529, 614] on div "[PERSON_NAME] Archive Trips Expenses Reports Member info Program Rates Work hou…" at bounding box center [665, 323] width 1331 height 646
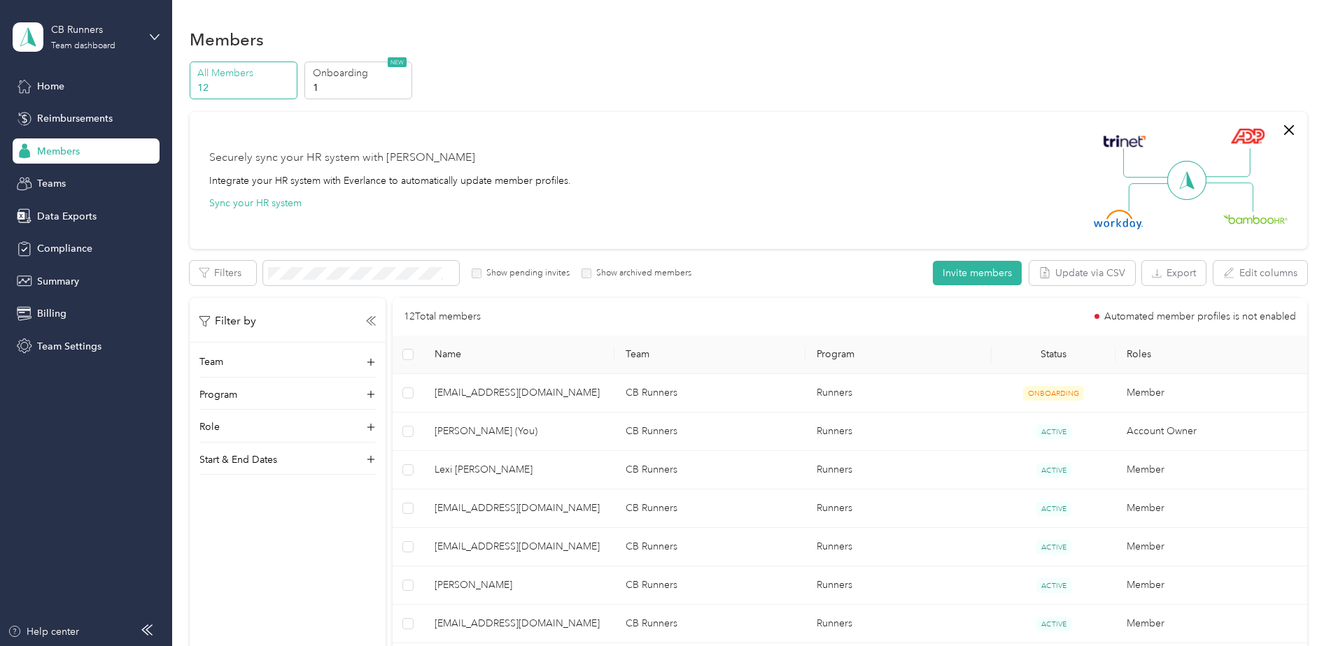
click at [523, 625] on div at bounding box center [665, 323] width 1331 height 646
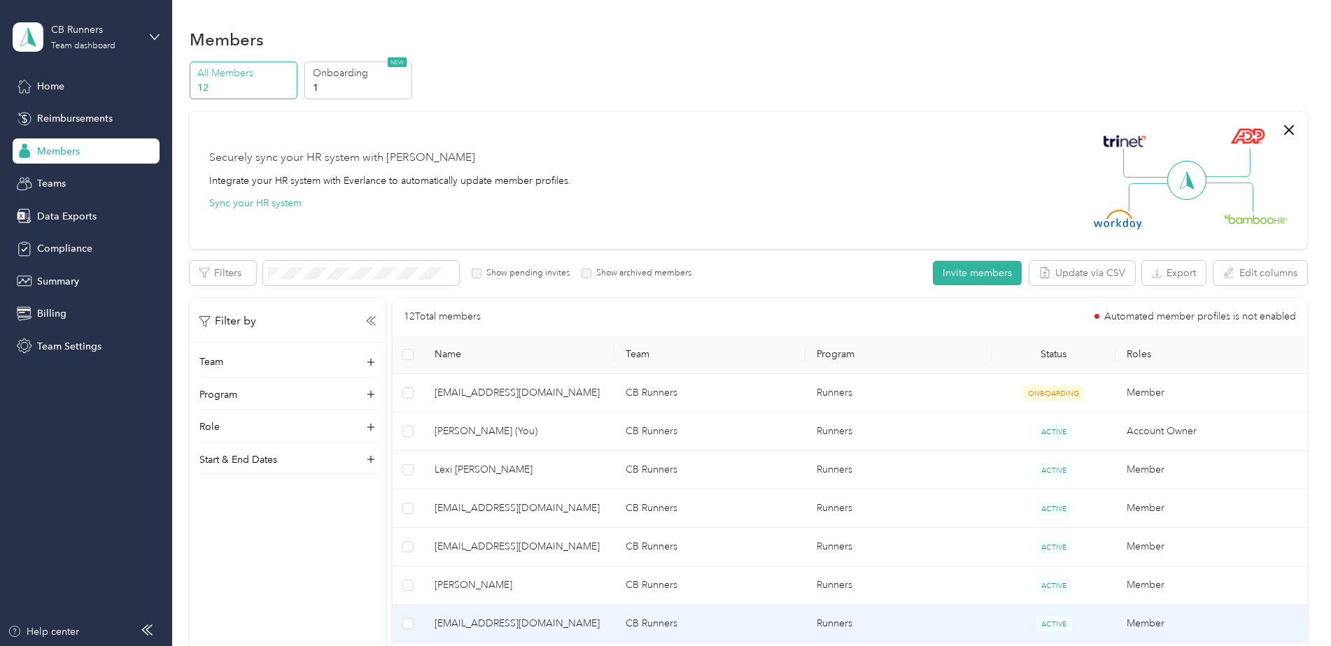
click at [531, 623] on span "[EMAIL_ADDRESS][DOMAIN_NAME]" at bounding box center [518, 623] width 169 height 15
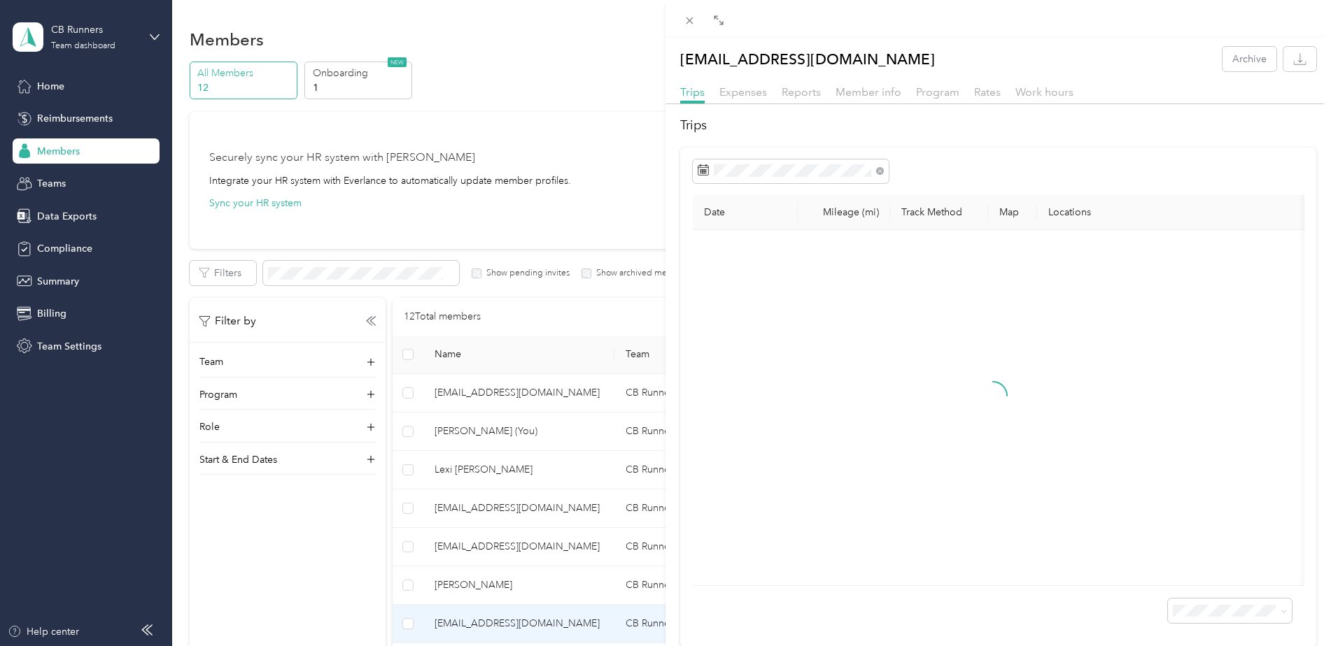
click at [795, 99] on div "Reports" at bounding box center [800, 92] width 39 height 17
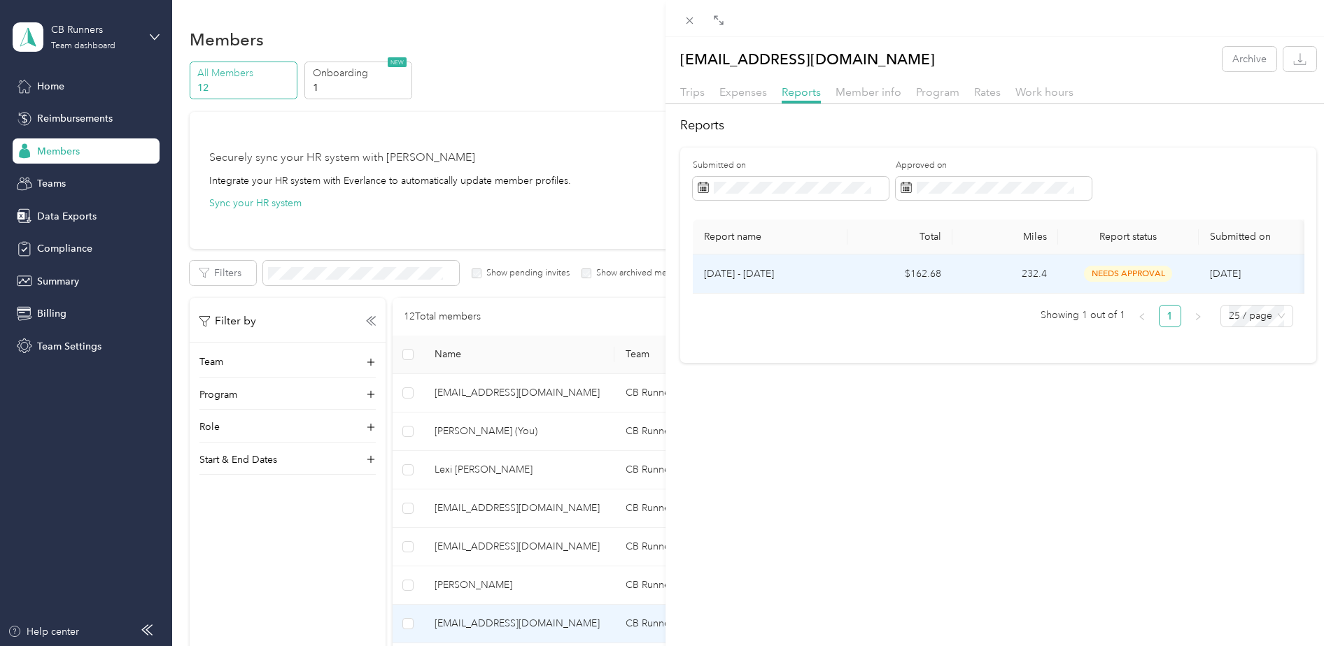
click at [1122, 284] on td "needs approval" at bounding box center [1128, 274] width 141 height 39
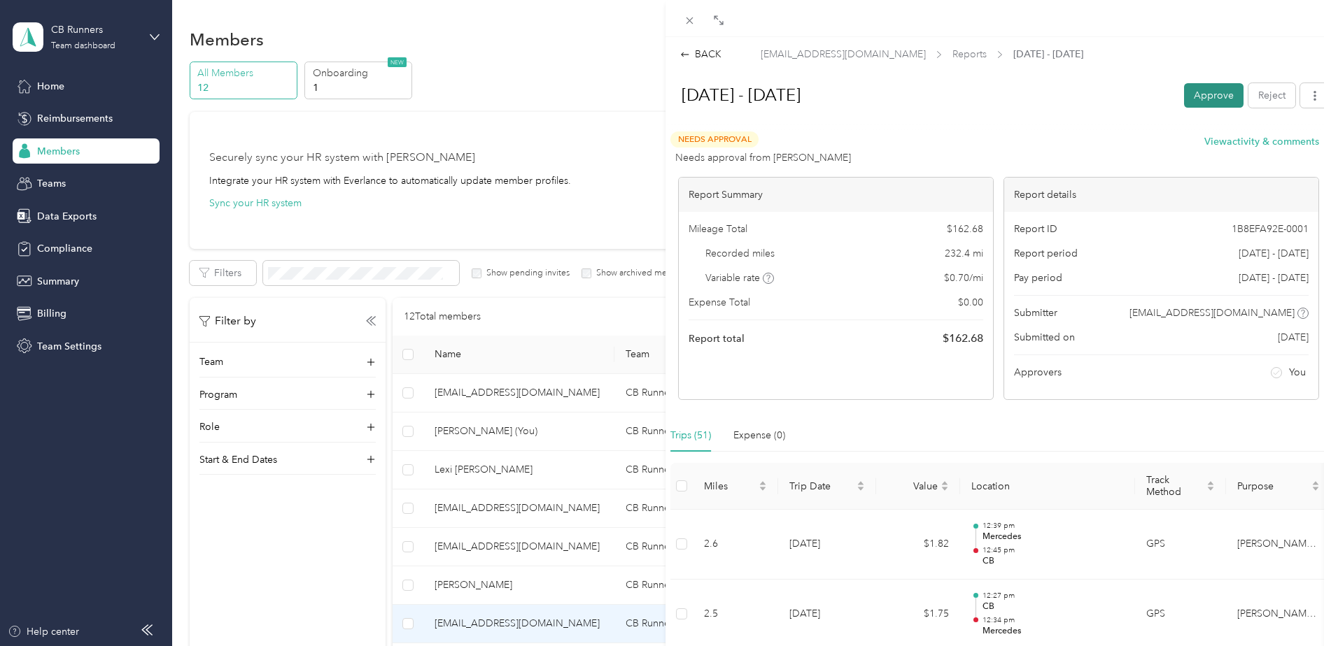
click at [1213, 104] on button "Approve" at bounding box center [1213, 95] width 59 height 24
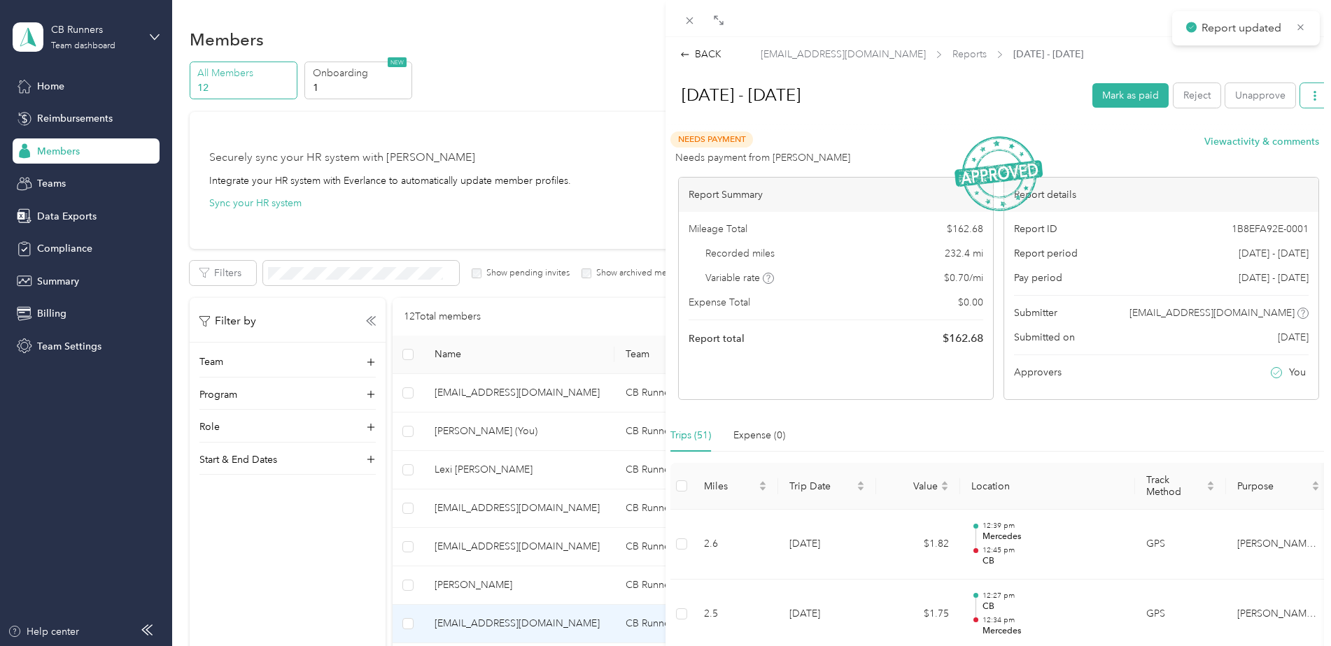
click at [1300, 97] on button "button" at bounding box center [1314, 95] width 29 height 24
click at [1269, 155] on li "Download" at bounding box center [1268, 146] width 103 height 24
click at [1247, 150] on span "Download" at bounding box center [1264, 146] width 46 height 15
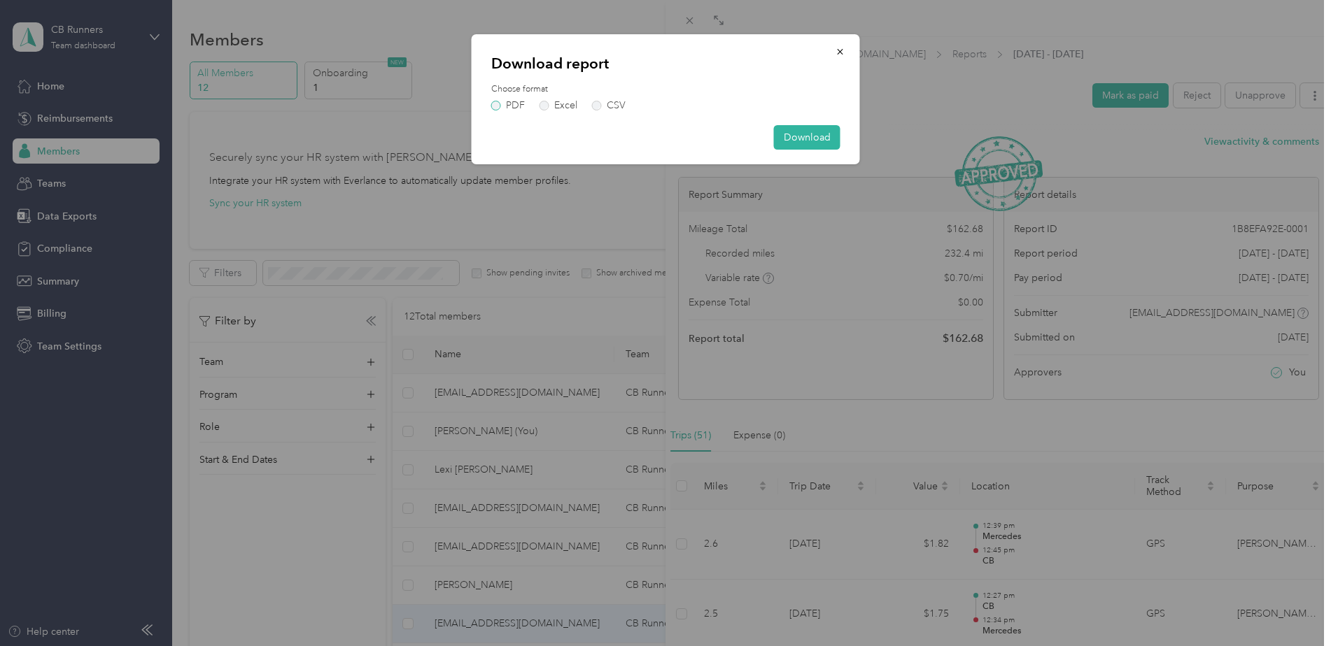
click at [497, 107] on label "PDF" at bounding box center [508, 106] width 34 height 10
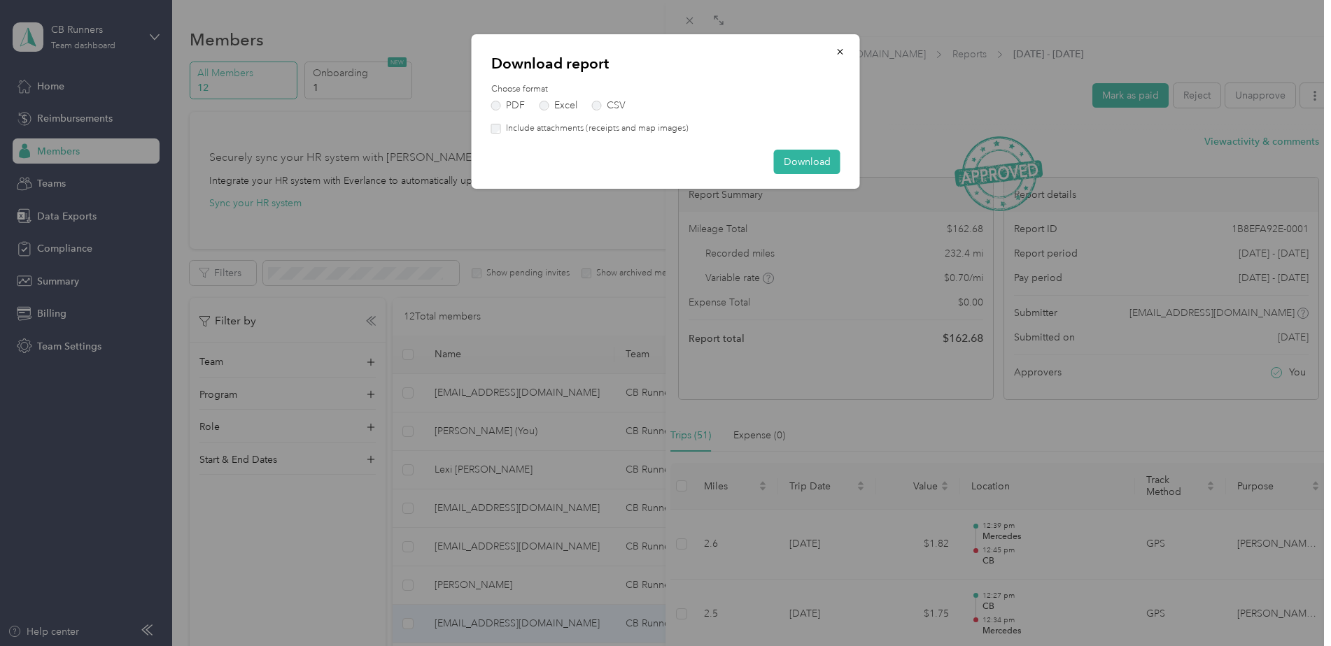
click at [528, 135] on div "Download report Choose format PDF Excel CSV Include attachments (receipts and m…" at bounding box center [666, 111] width 388 height 155
click at [526, 129] on label "Include attachments (receipts and map images)" at bounding box center [595, 128] width 188 height 13
click at [809, 167] on button "Download" at bounding box center [807, 162] width 66 height 24
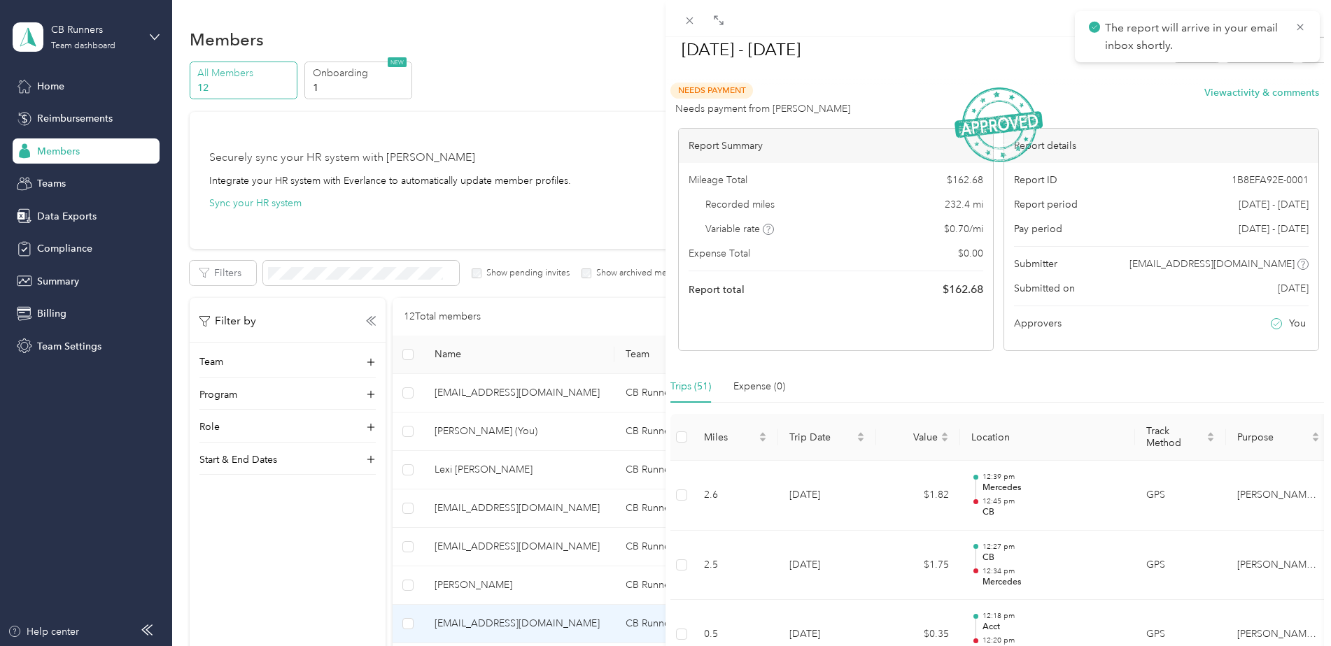
scroll to position [70, 0]
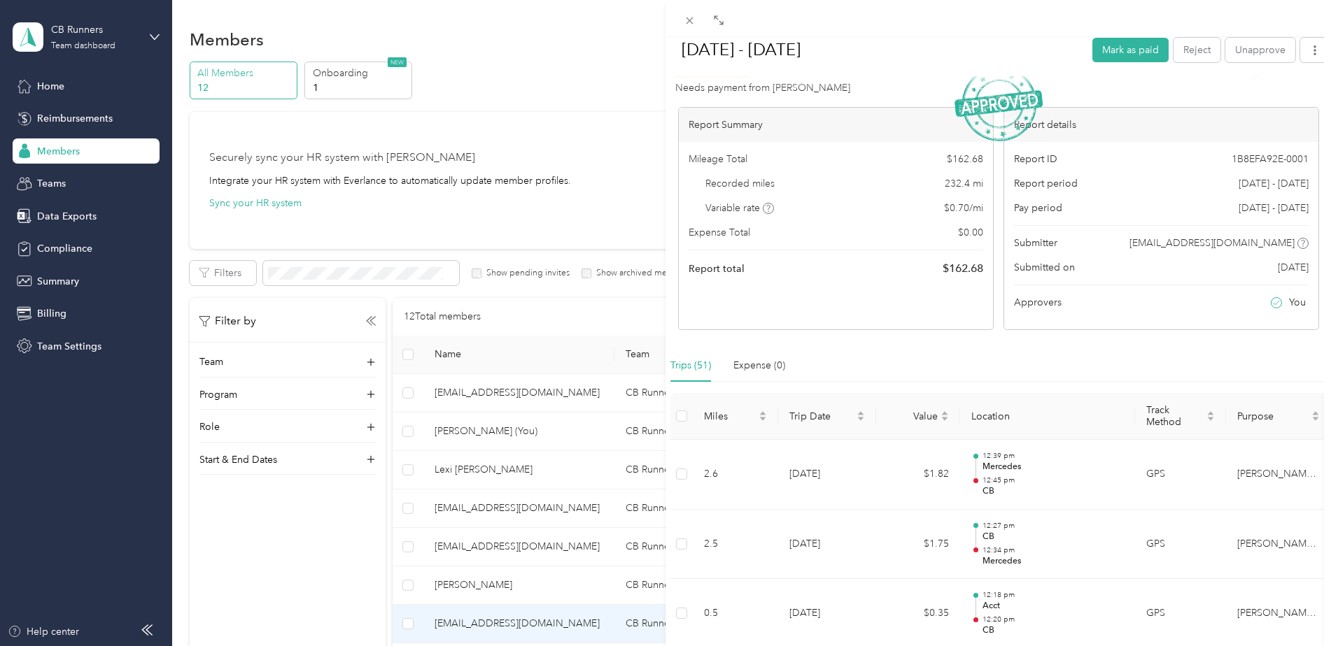
click at [527, 542] on div "BACK [EMAIL_ADDRESS][DOMAIN_NAME] Reports [DATE] - [DATE] [DATE] - [DATE] [PERS…" at bounding box center [665, 323] width 1331 height 646
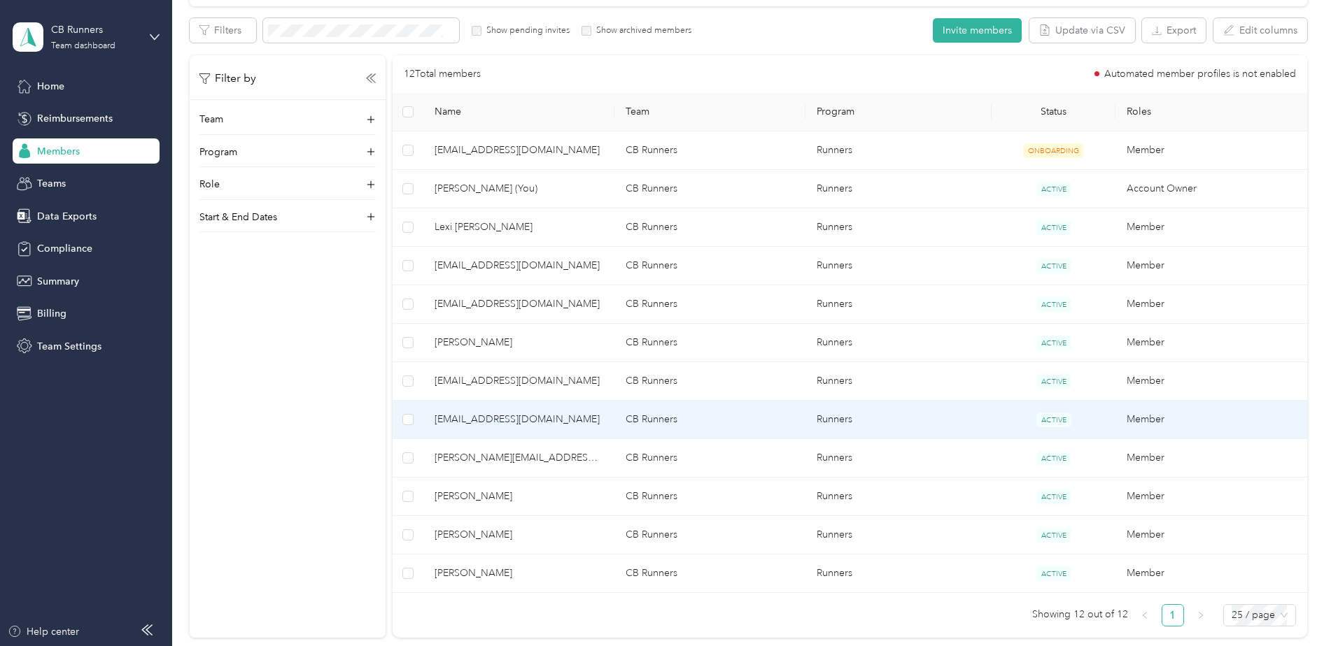
scroll to position [280, 0]
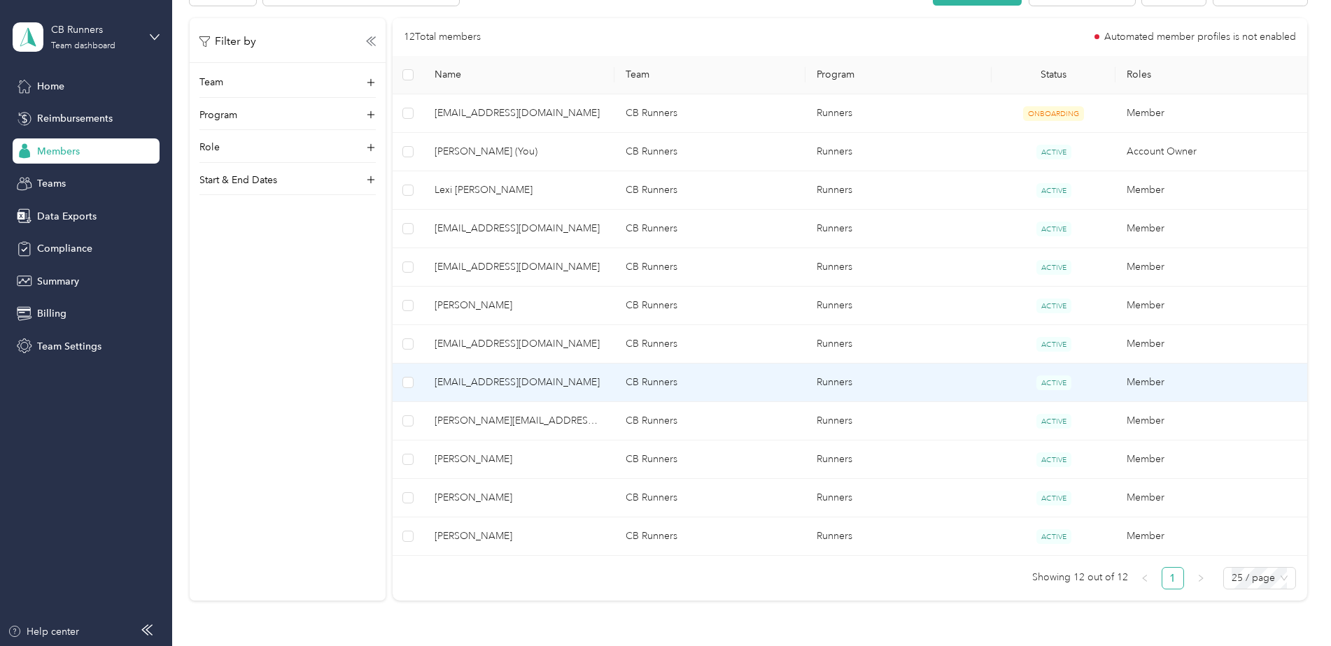
click at [500, 373] on td "[EMAIL_ADDRESS][DOMAIN_NAME]" at bounding box center [518, 383] width 191 height 38
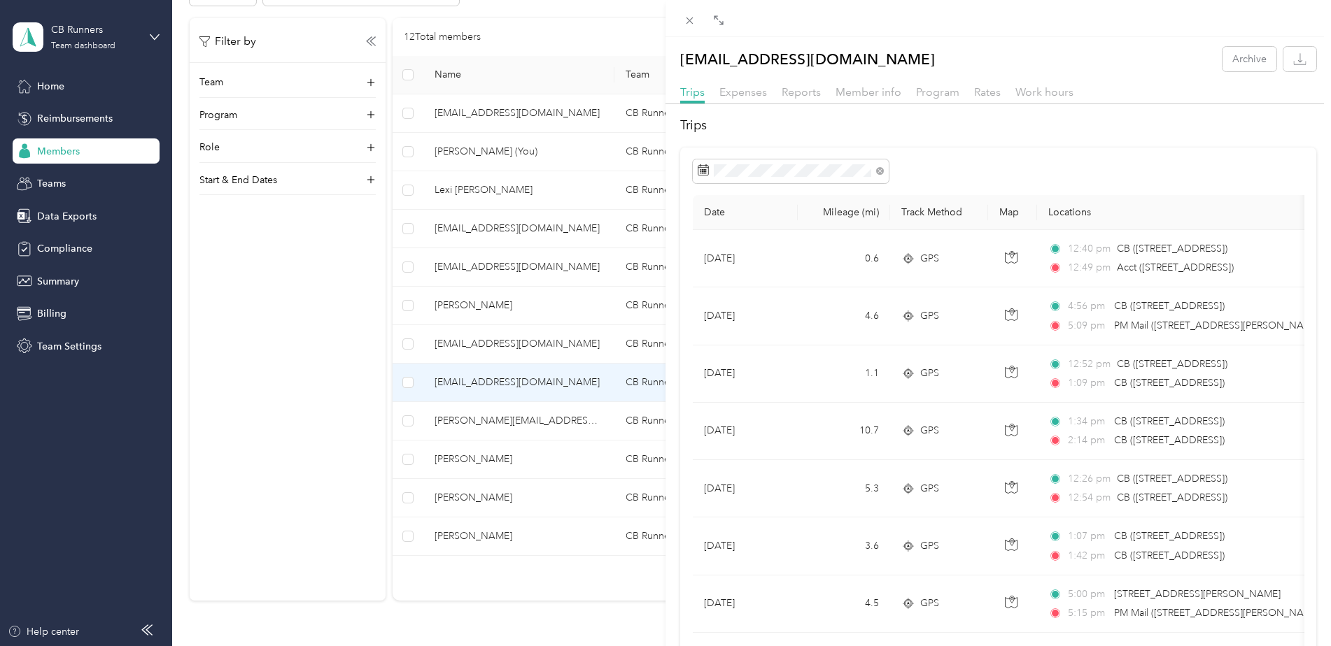
click at [794, 81] on div "[EMAIL_ADDRESS][DOMAIN_NAME] Archive Trips Expenses Reports Member info Program…" at bounding box center [997, 514] width 665 height 935
click at [793, 86] on span "Reports" at bounding box center [800, 91] width 39 height 13
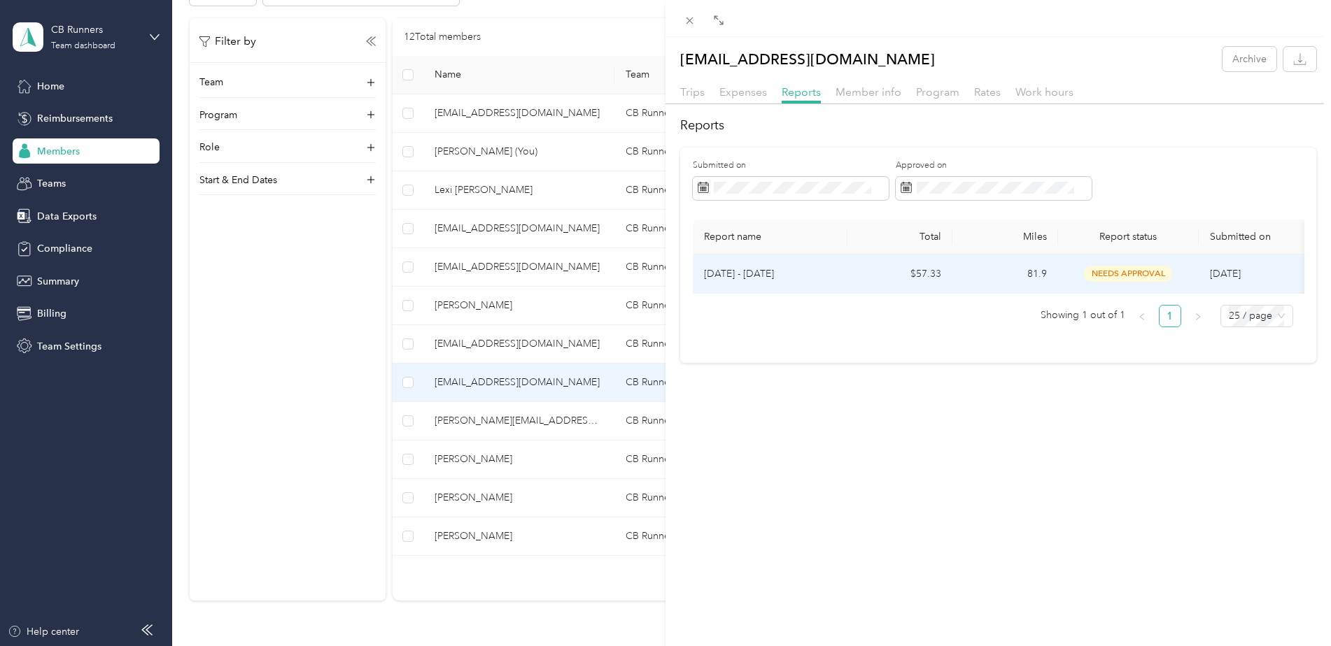
click at [959, 276] on td "81.9" at bounding box center [1005, 274] width 106 height 39
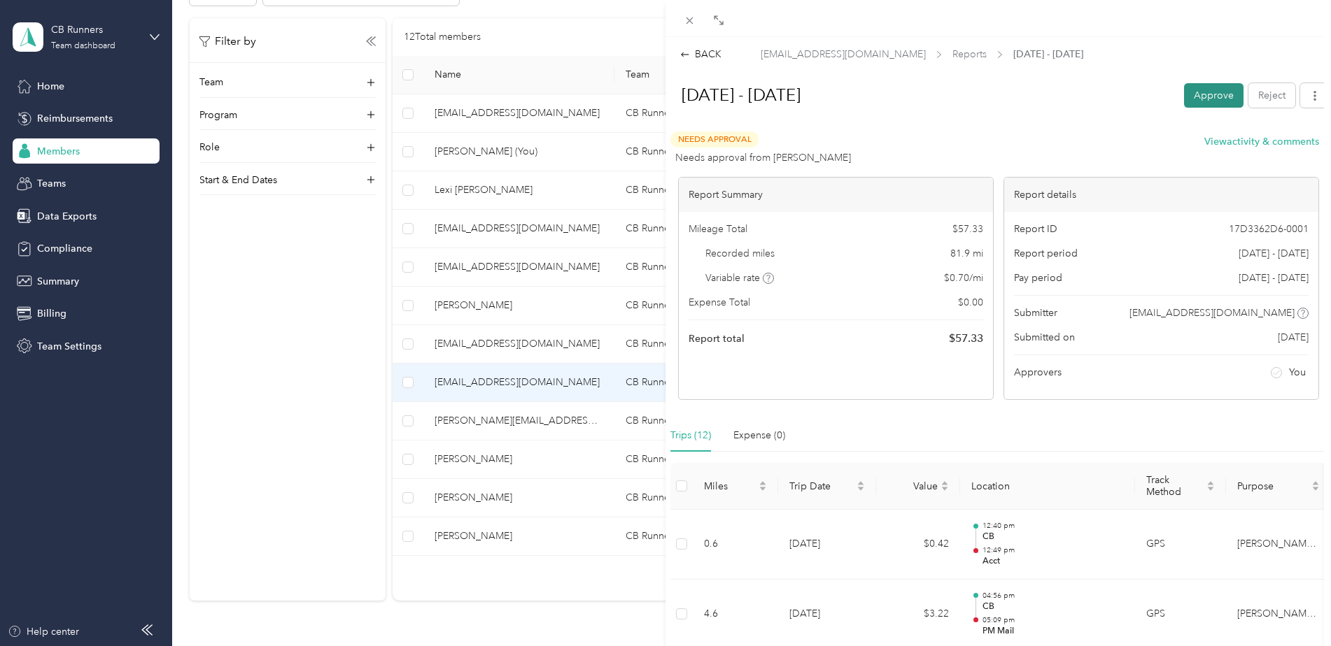
click at [1210, 95] on button "Approve" at bounding box center [1213, 95] width 59 height 24
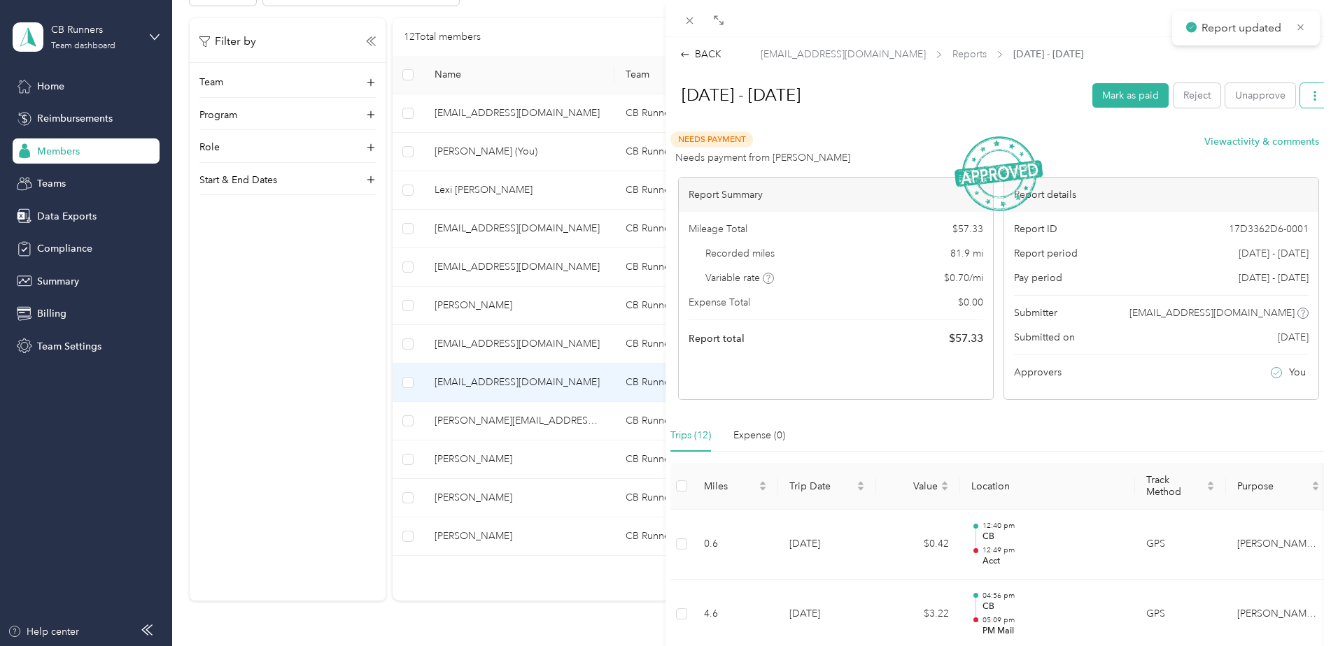
click at [1310, 97] on icon "button" at bounding box center [1315, 96] width 10 height 10
click at [1271, 141] on span "Download" at bounding box center [1264, 146] width 46 height 15
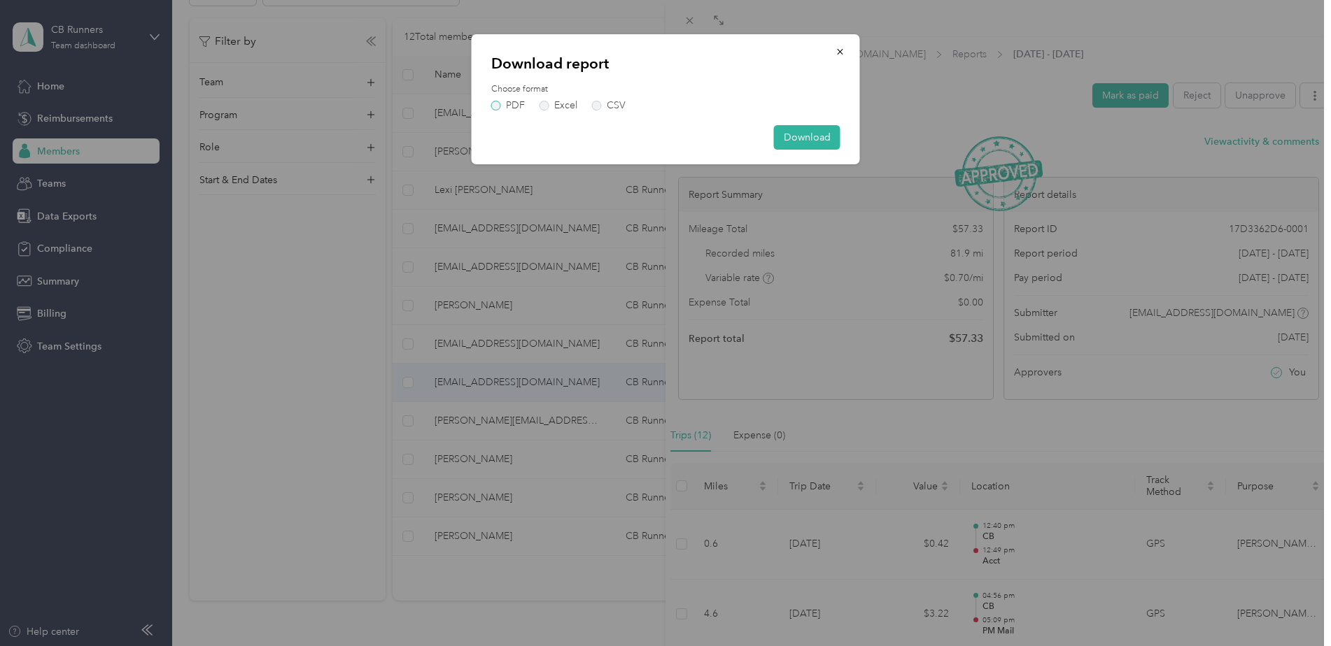
click at [520, 105] on label "PDF" at bounding box center [508, 106] width 34 height 10
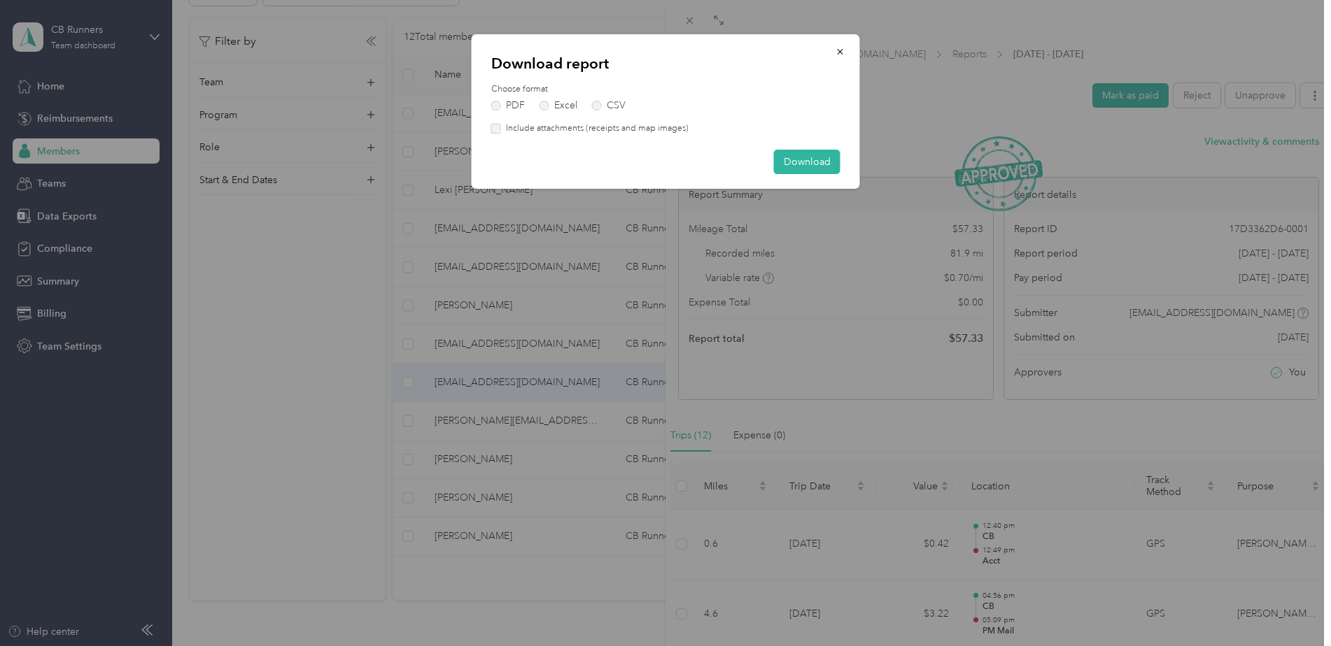
click at [684, 125] on label "Include attachments (receipts and map images)" at bounding box center [595, 128] width 188 height 13
click at [805, 160] on button "Download" at bounding box center [807, 162] width 66 height 24
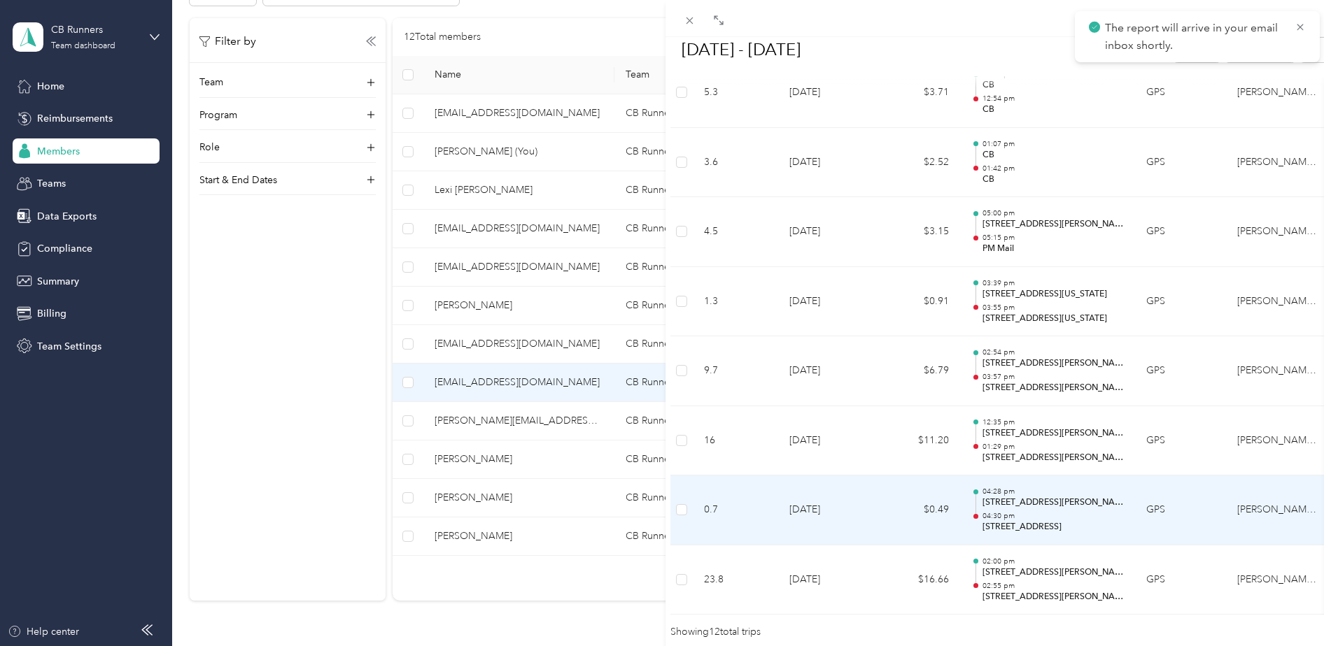
scroll to position [806, 0]
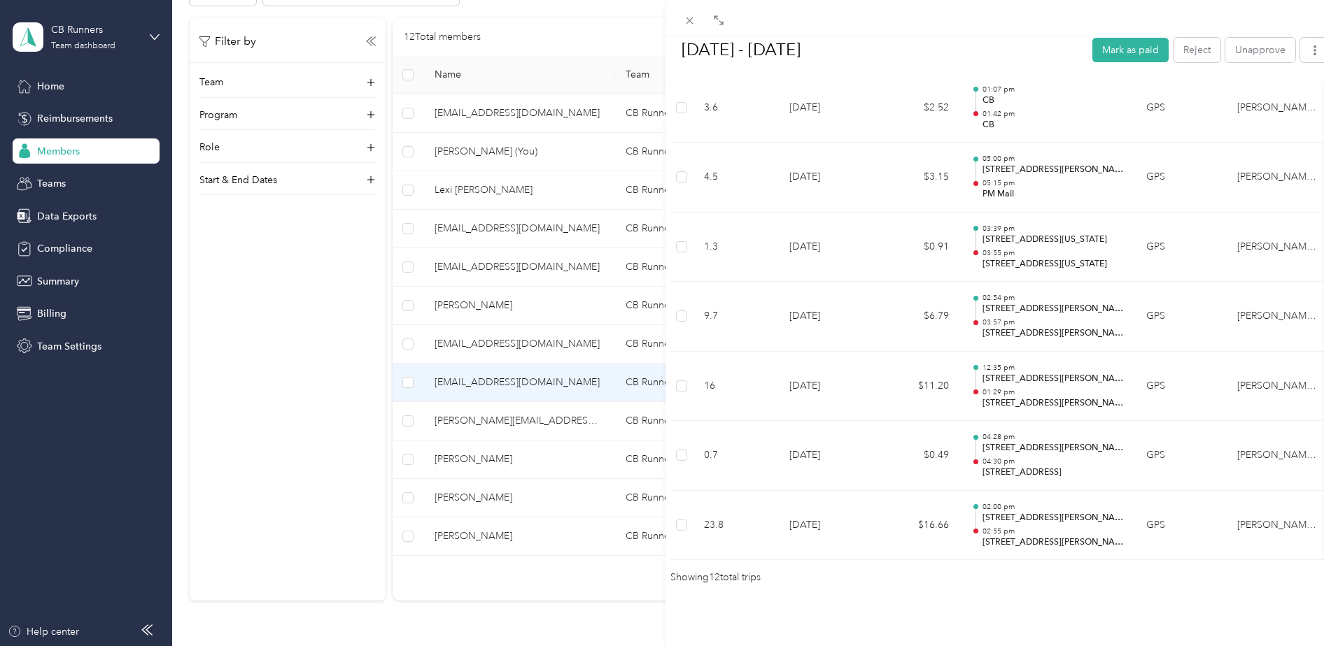
click at [490, 421] on div "BACK [EMAIL_ADDRESS][DOMAIN_NAME] Reports [DATE] - [DATE] [DATE] - [DATE] Mark …" at bounding box center [665, 323] width 1331 height 646
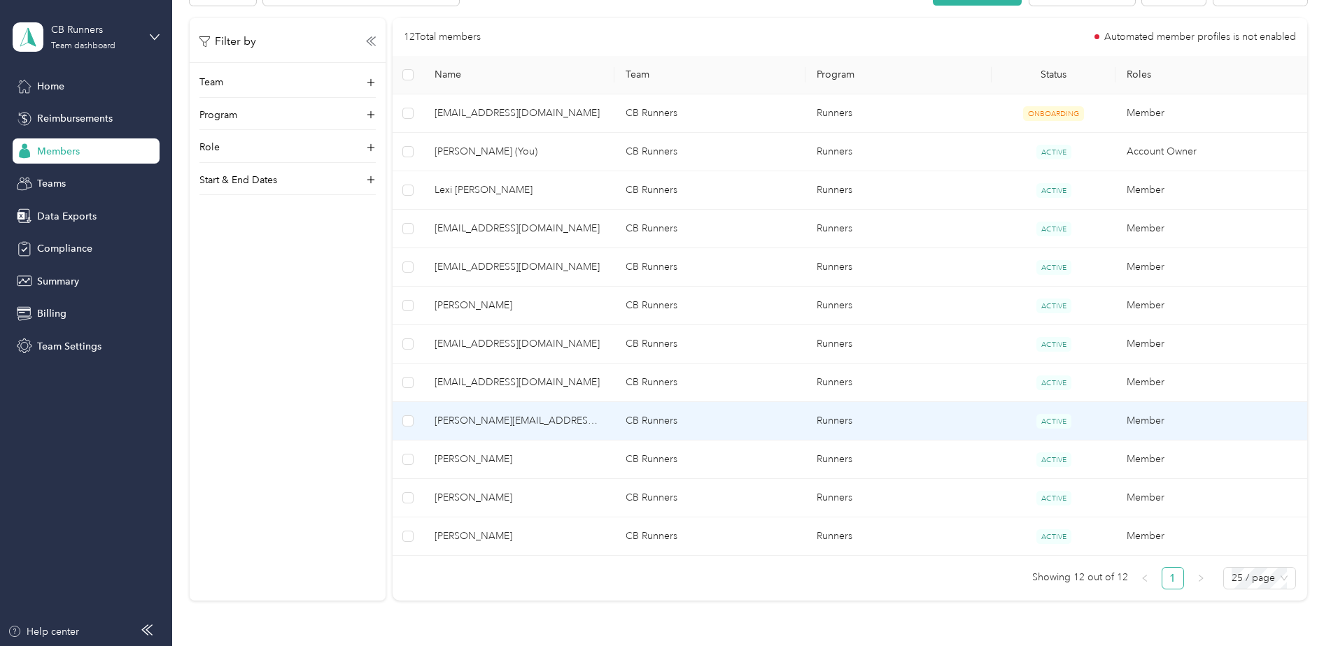
click at [494, 420] on span "[PERSON_NAME][EMAIL_ADDRESS][DOMAIN_NAME]" at bounding box center [518, 420] width 169 height 15
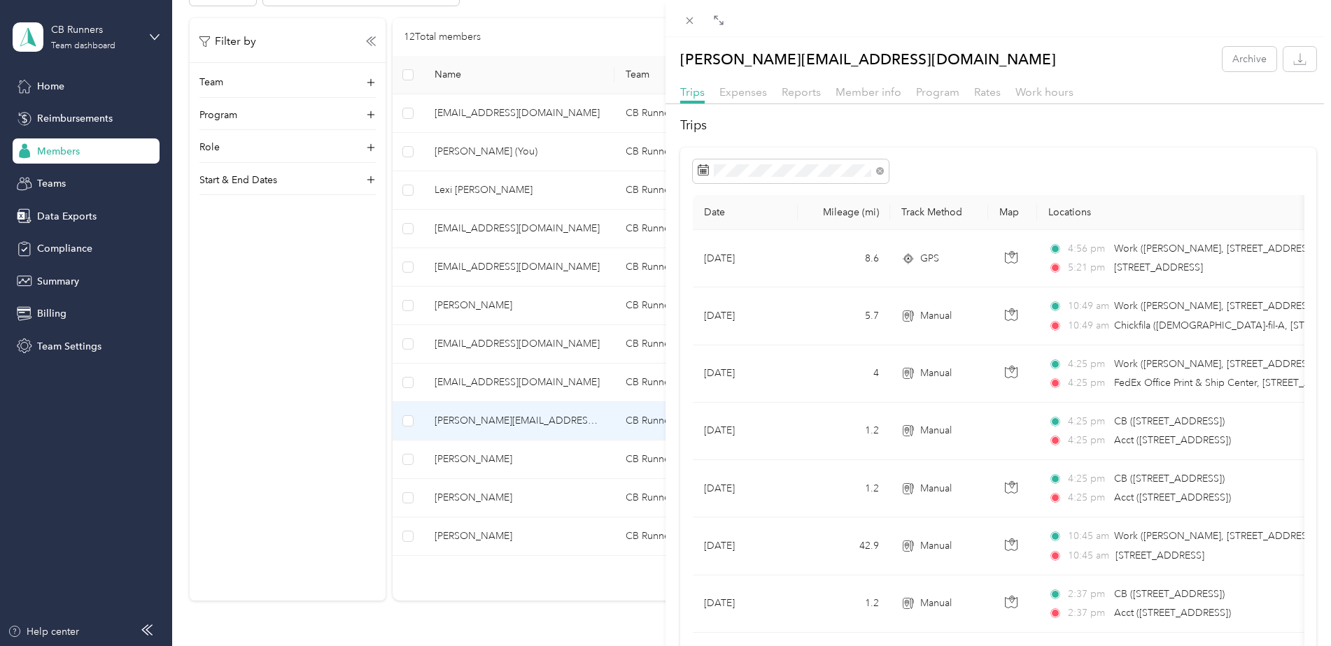
click at [820, 96] on div "Trips Expenses Reports Member info Program Rates Work hours" at bounding box center [997, 94] width 665 height 20
click at [803, 92] on span "Reports" at bounding box center [800, 91] width 39 height 13
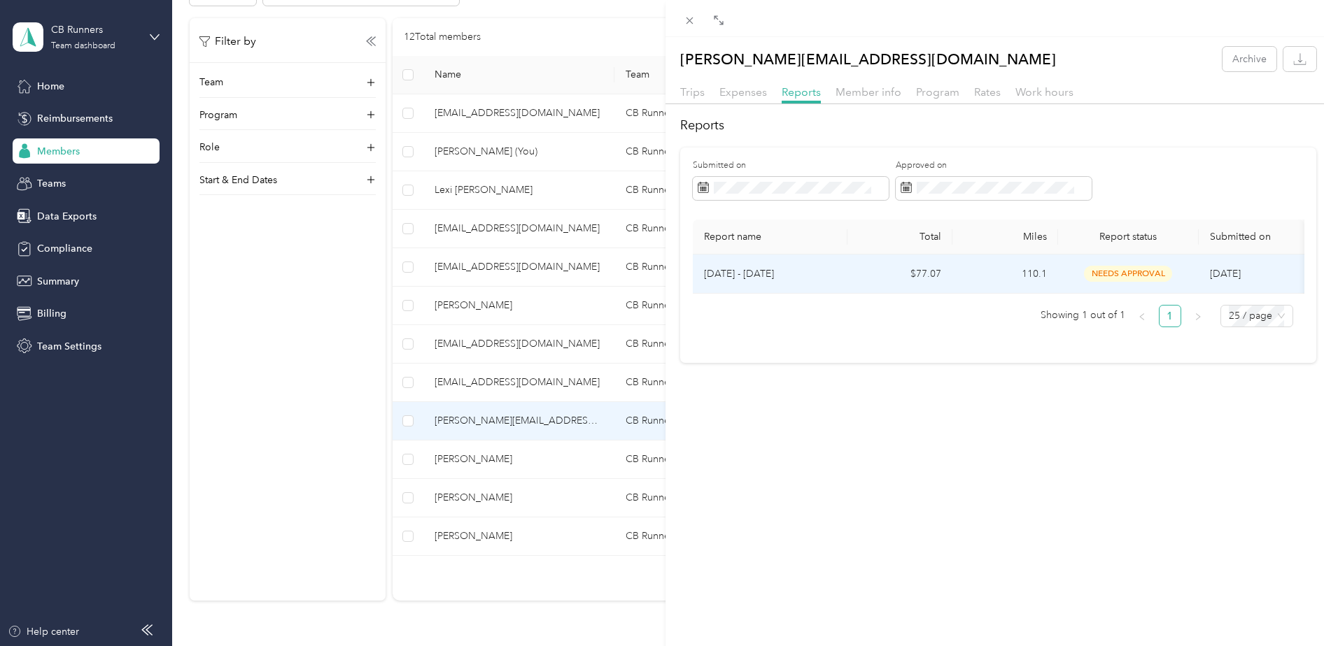
click at [1076, 278] on div "needs approval" at bounding box center [1128, 274] width 118 height 16
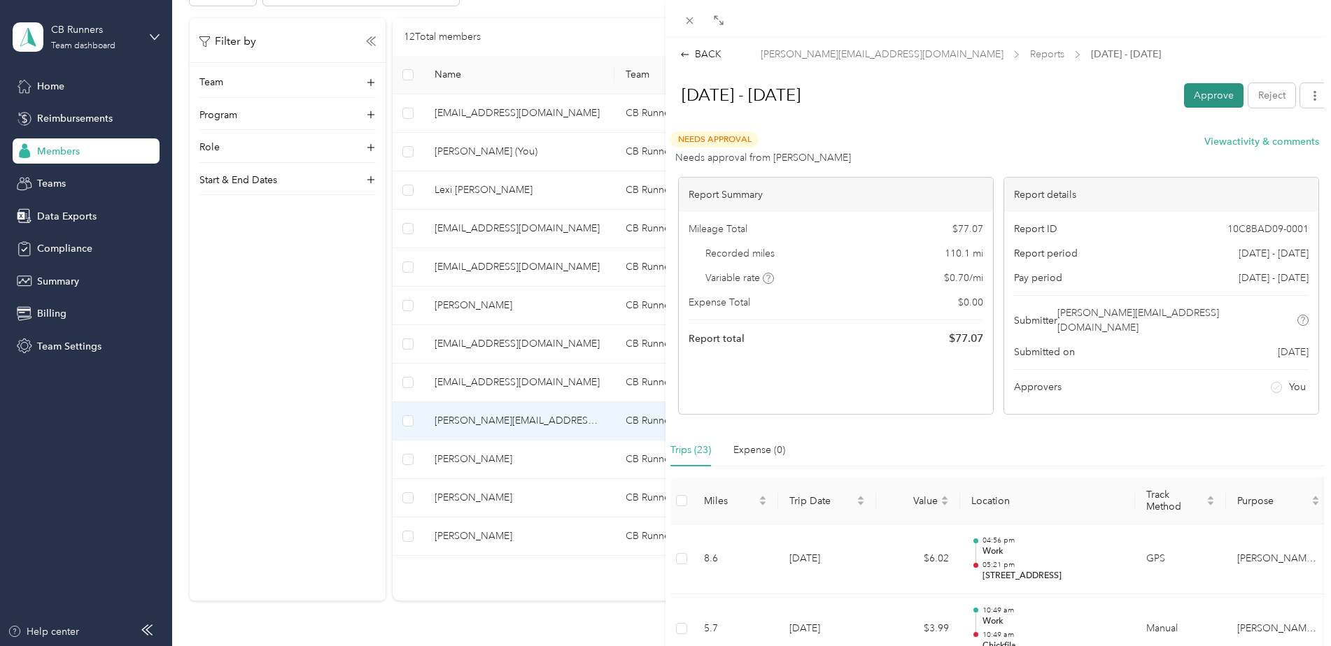
click at [1212, 102] on button "Approve" at bounding box center [1213, 95] width 59 height 24
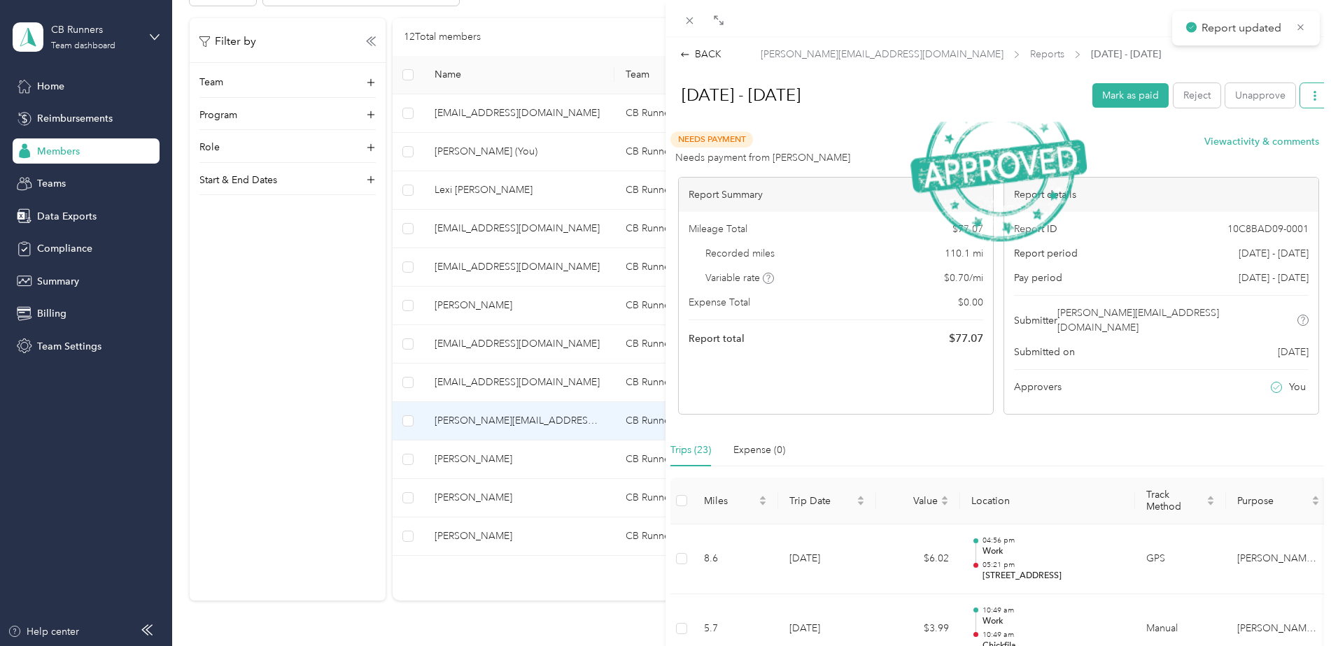
click at [1300, 100] on button "button" at bounding box center [1314, 95] width 29 height 24
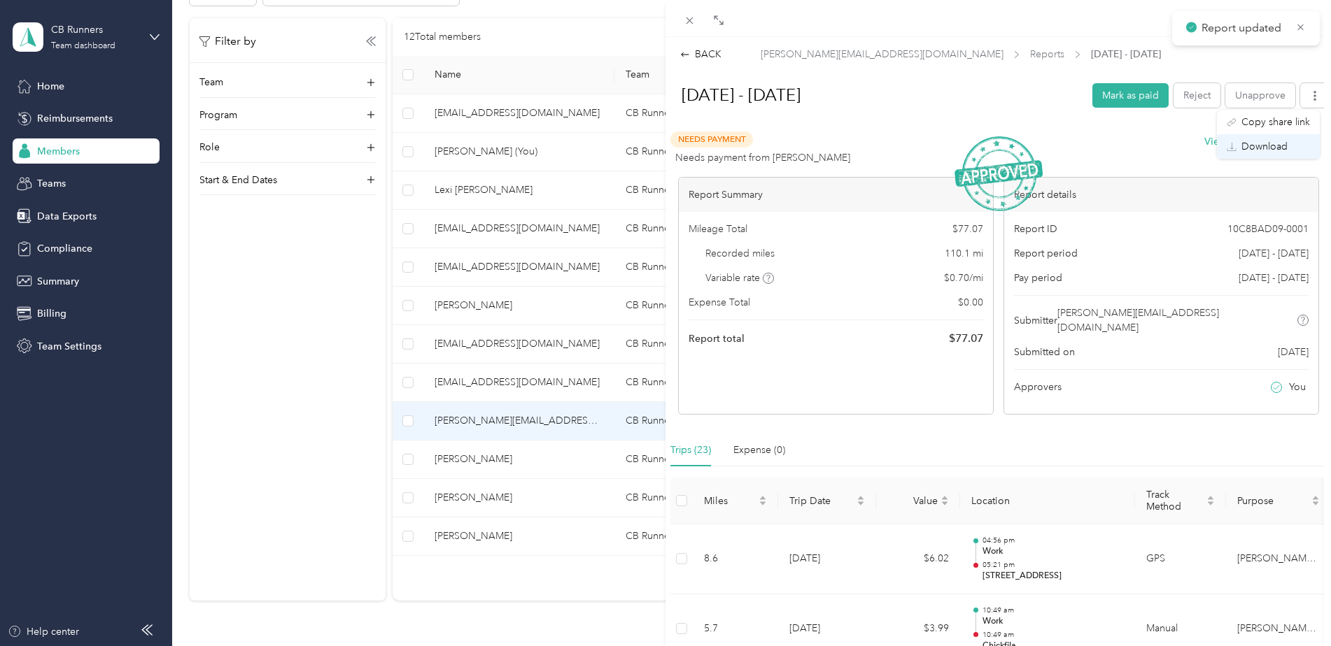
click at [1275, 146] on span "Download" at bounding box center [1264, 146] width 46 height 15
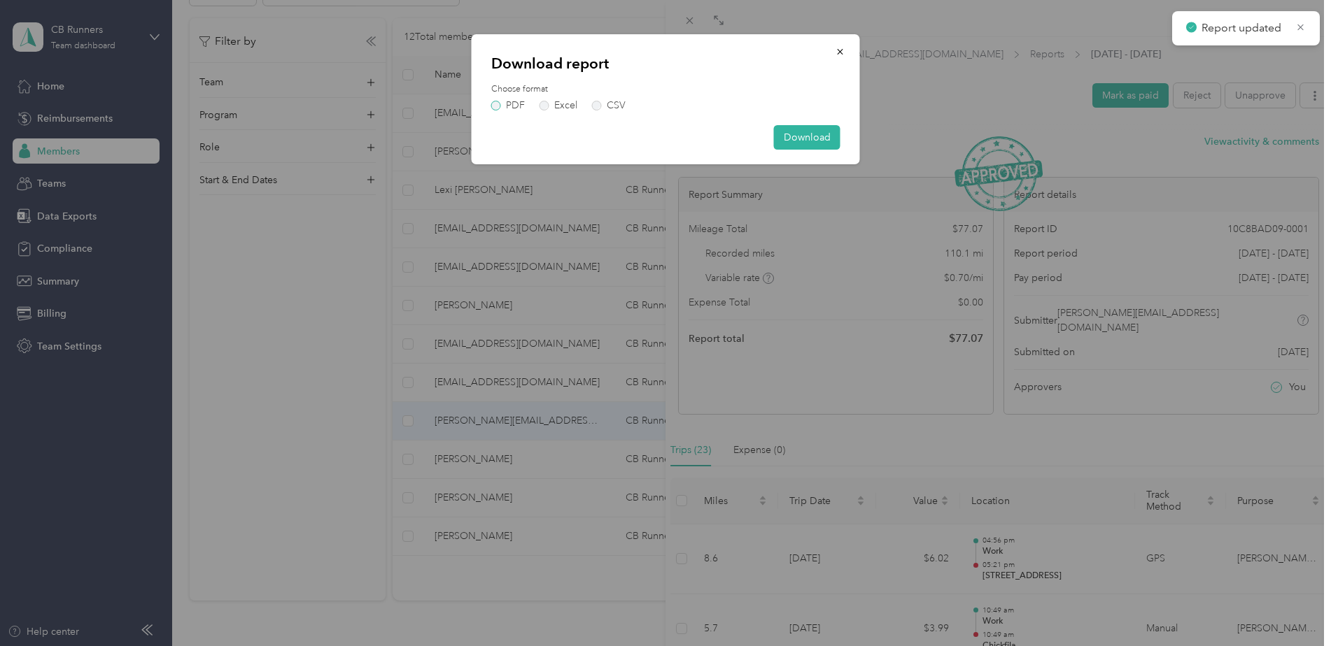
click at [505, 108] on label "PDF" at bounding box center [508, 106] width 34 height 10
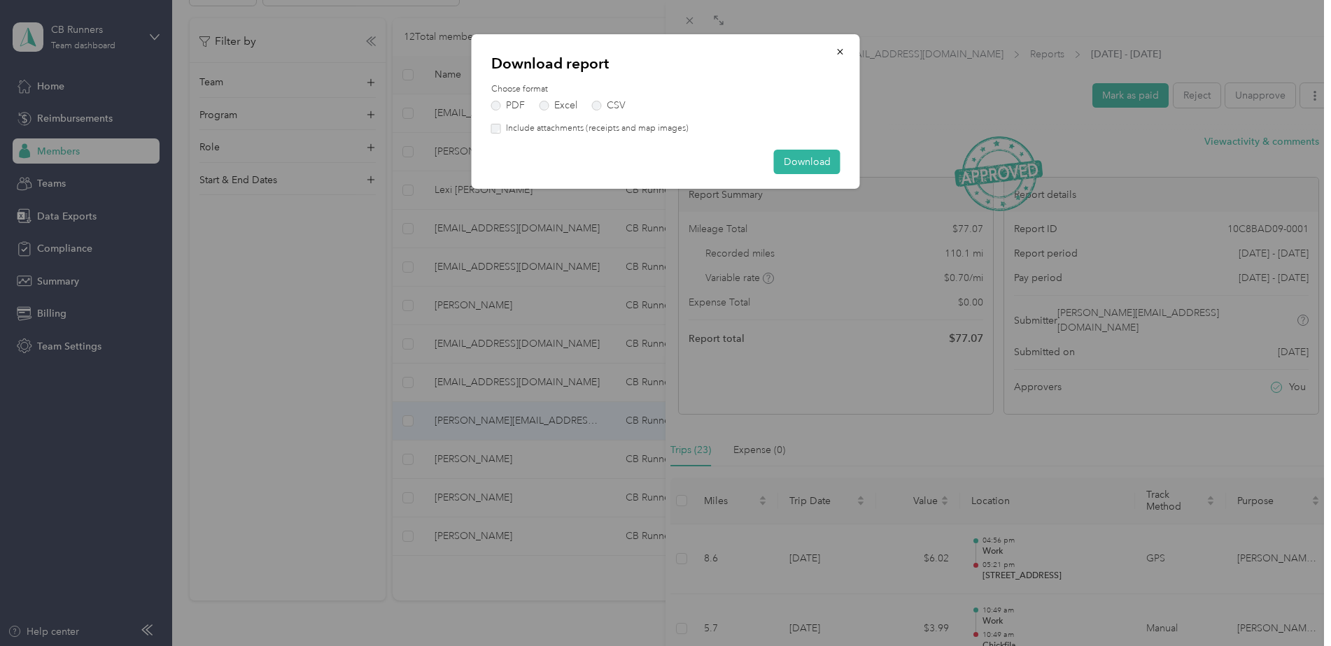
drag, startPoint x: 521, startPoint y: 129, endPoint x: 683, endPoint y: 139, distance: 162.6
click at [521, 129] on label "Include attachments (receipts and map images)" at bounding box center [595, 128] width 188 height 13
click at [799, 164] on button "Download" at bounding box center [807, 162] width 66 height 24
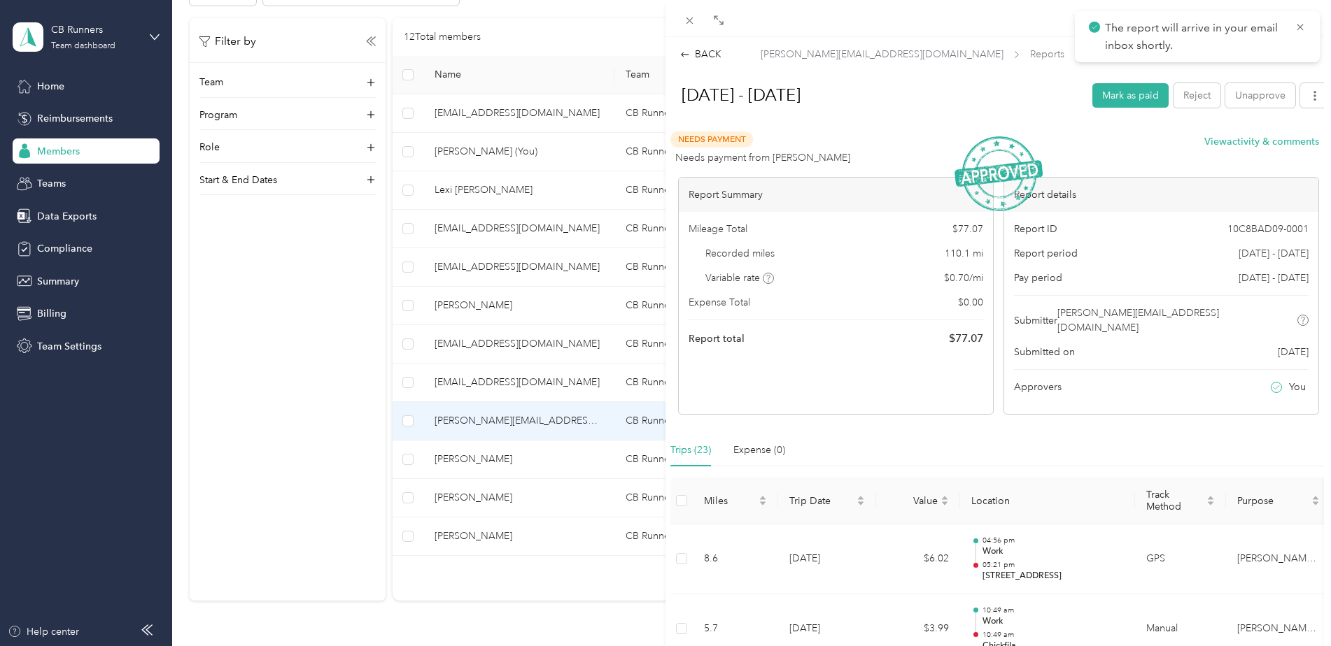
click at [523, 465] on div "BACK [PERSON_NAME][EMAIL_ADDRESS][DOMAIN_NAME] Reports [DATE] - [DATE] [DATE] -…" at bounding box center [665, 323] width 1331 height 646
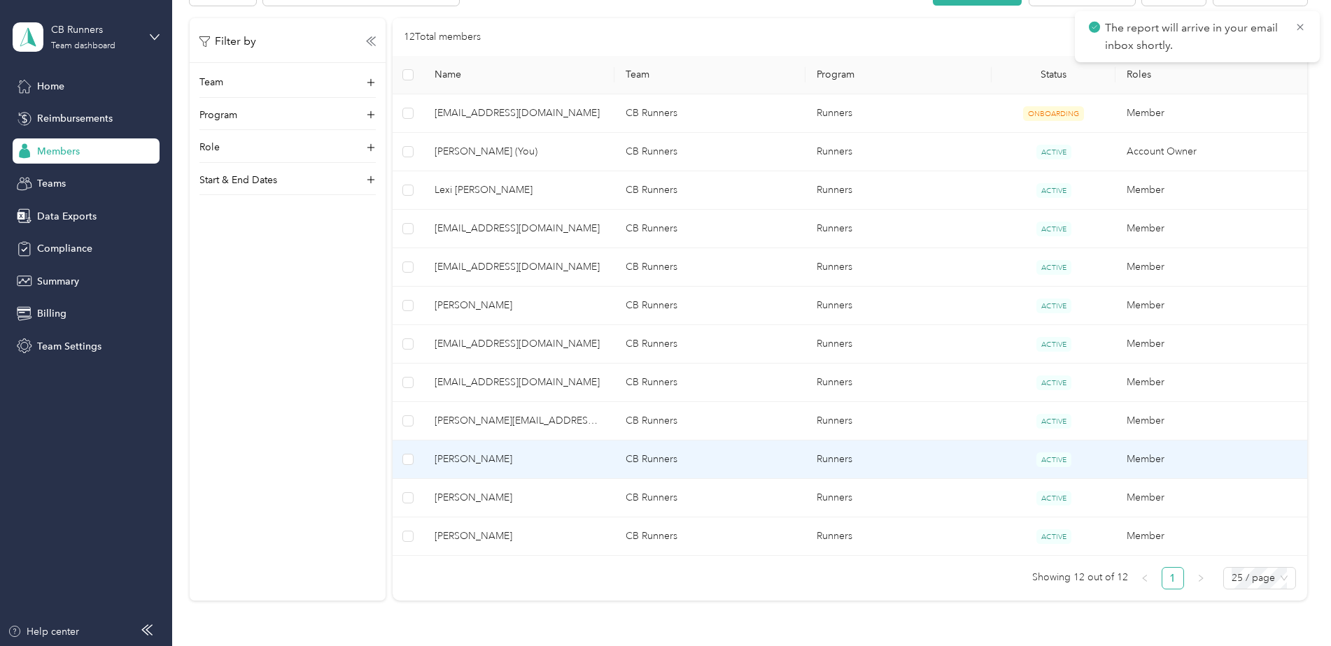
click at [563, 465] on span "[PERSON_NAME]" at bounding box center [518, 459] width 169 height 15
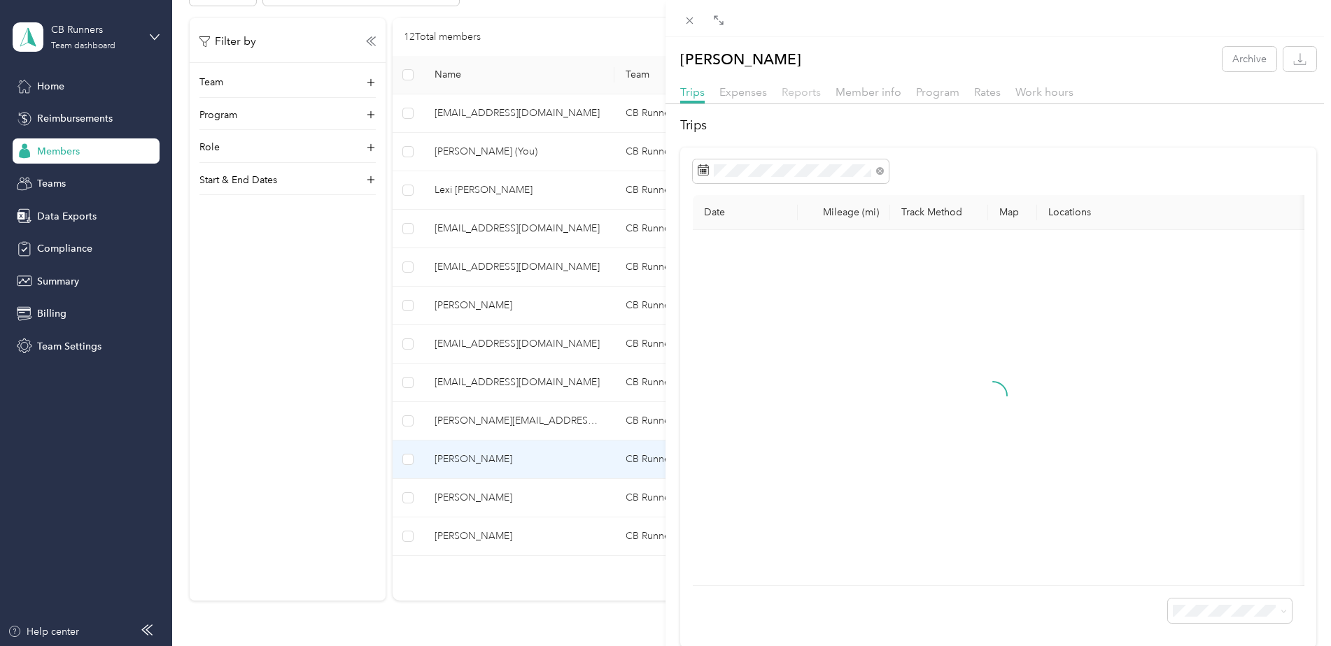
click at [793, 96] on span "Reports" at bounding box center [800, 91] width 39 height 13
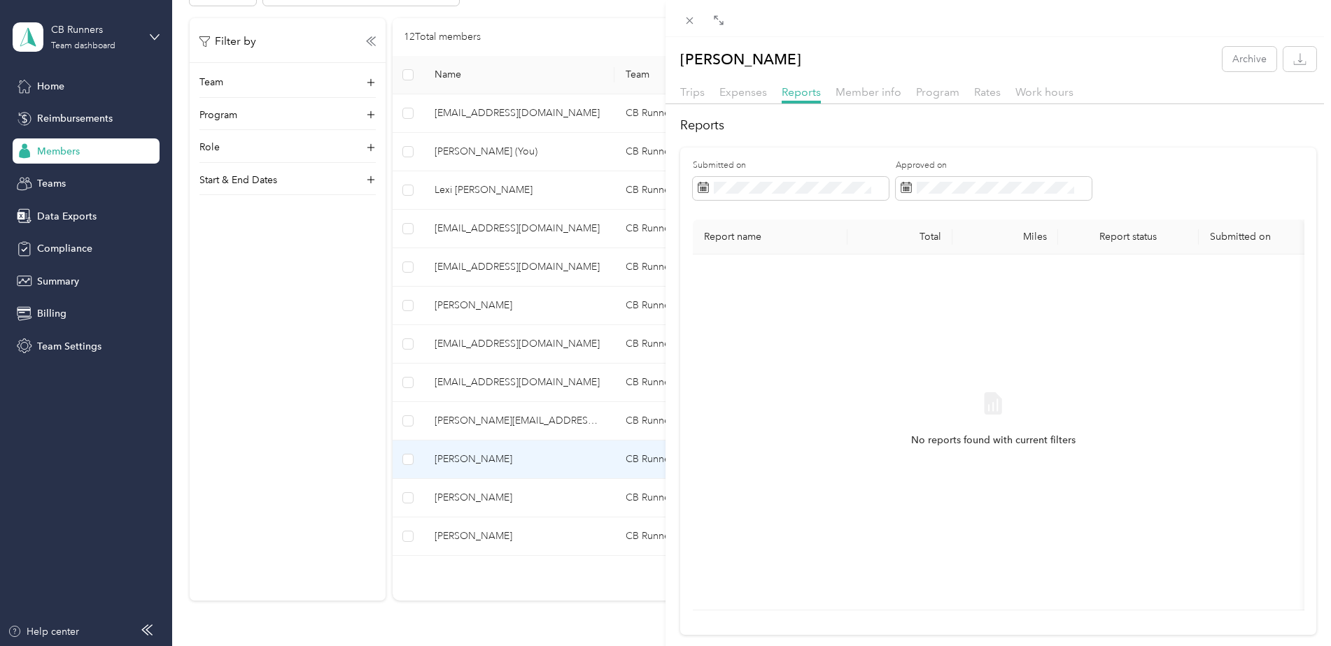
click at [552, 509] on div "[PERSON_NAME] Archive Trips Expenses Reports Member info Program Rates Work hou…" at bounding box center [665, 323] width 1331 height 646
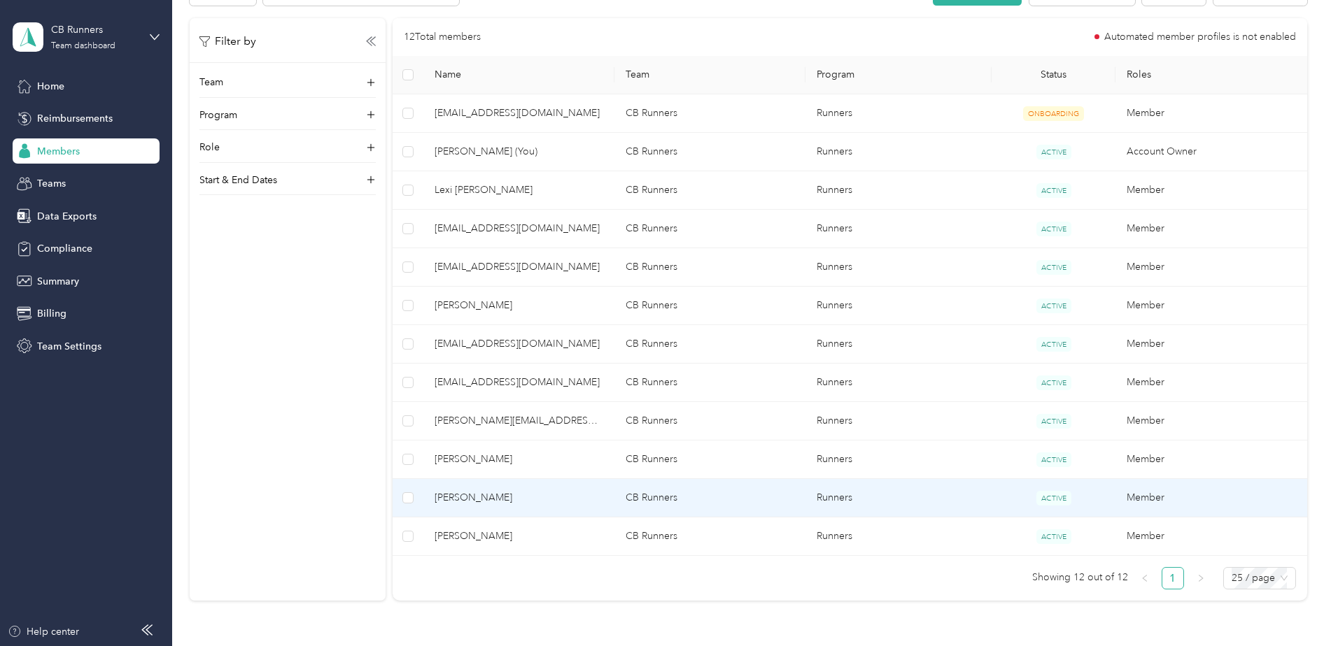
click at [533, 502] on span "[PERSON_NAME]" at bounding box center [518, 497] width 169 height 15
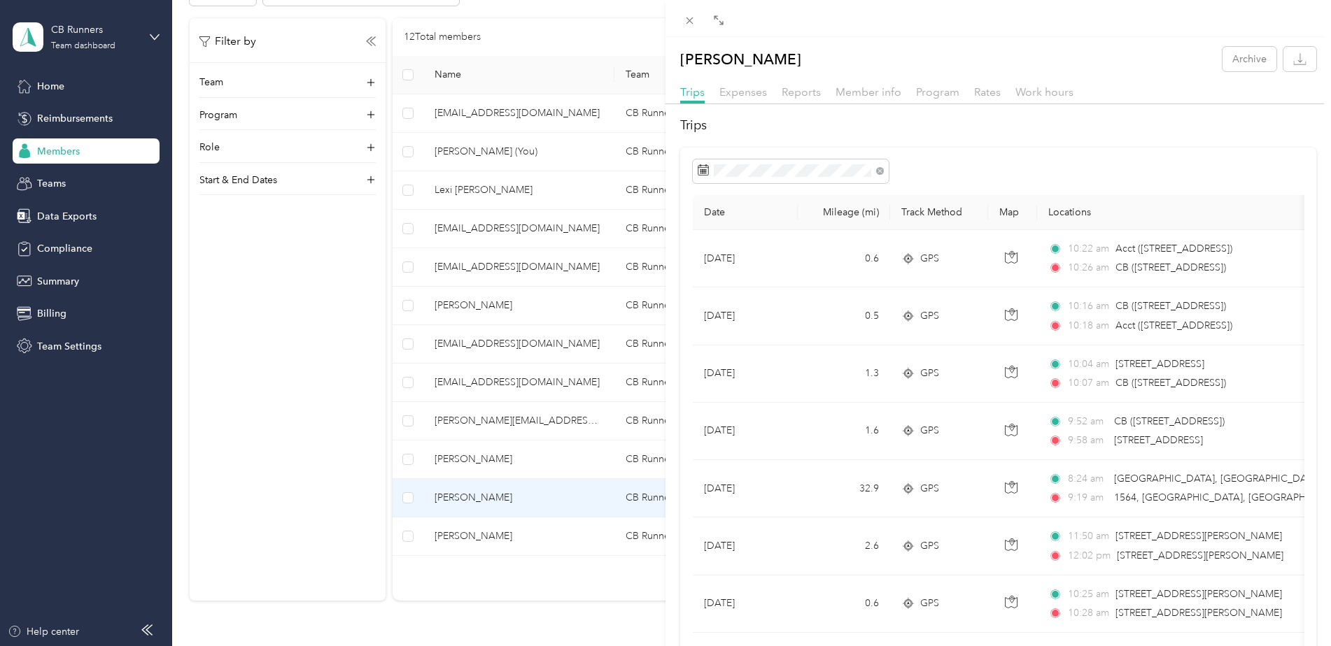
click at [795, 101] on div "Trips Expenses Reports Member info Program Rates Work hours" at bounding box center [997, 94] width 665 height 20
click at [795, 99] on div "Reports" at bounding box center [800, 92] width 39 height 17
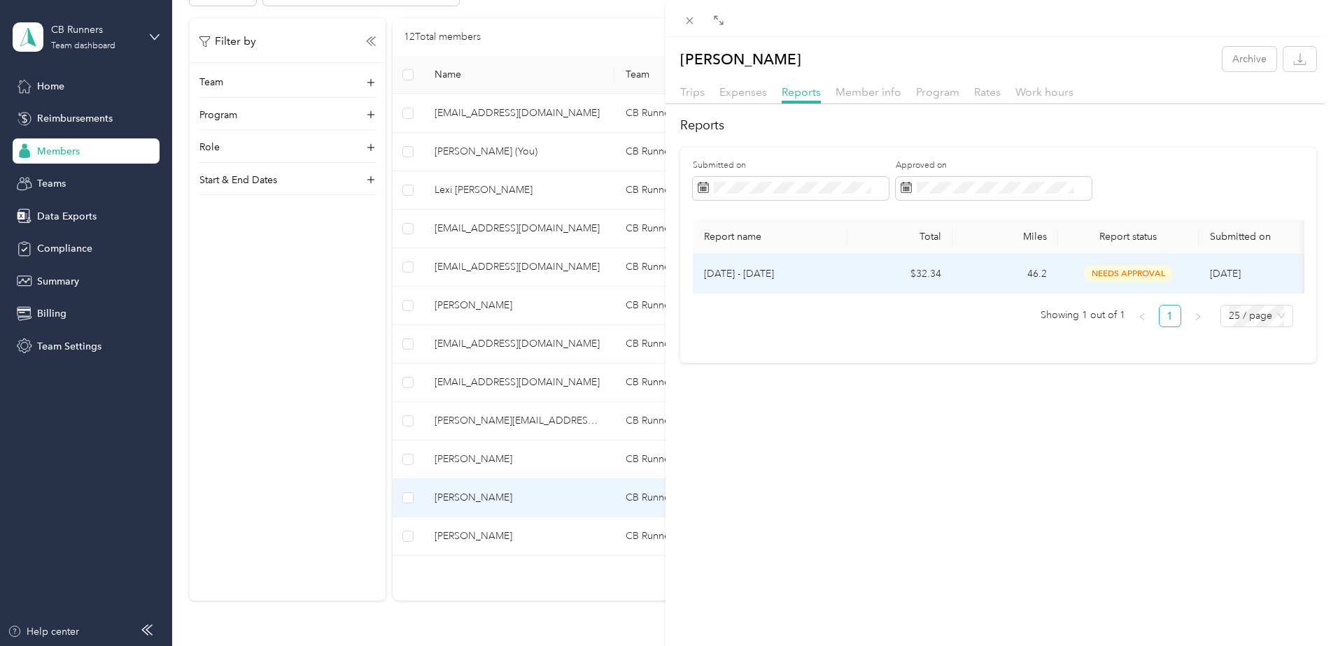
click at [870, 277] on td "$32.34" at bounding box center [900, 274] width 106 height 39
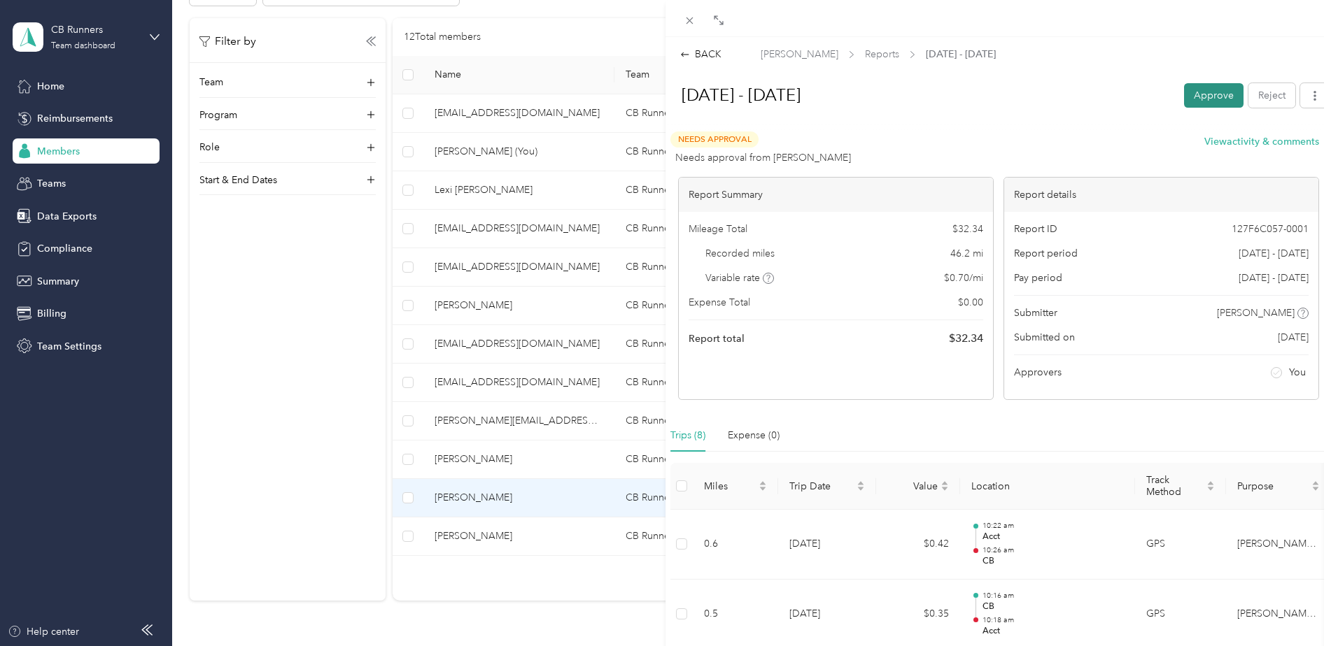
click at [1214, 93] on button "Approve" at bounding box center [1213, 95] width 59 height 24
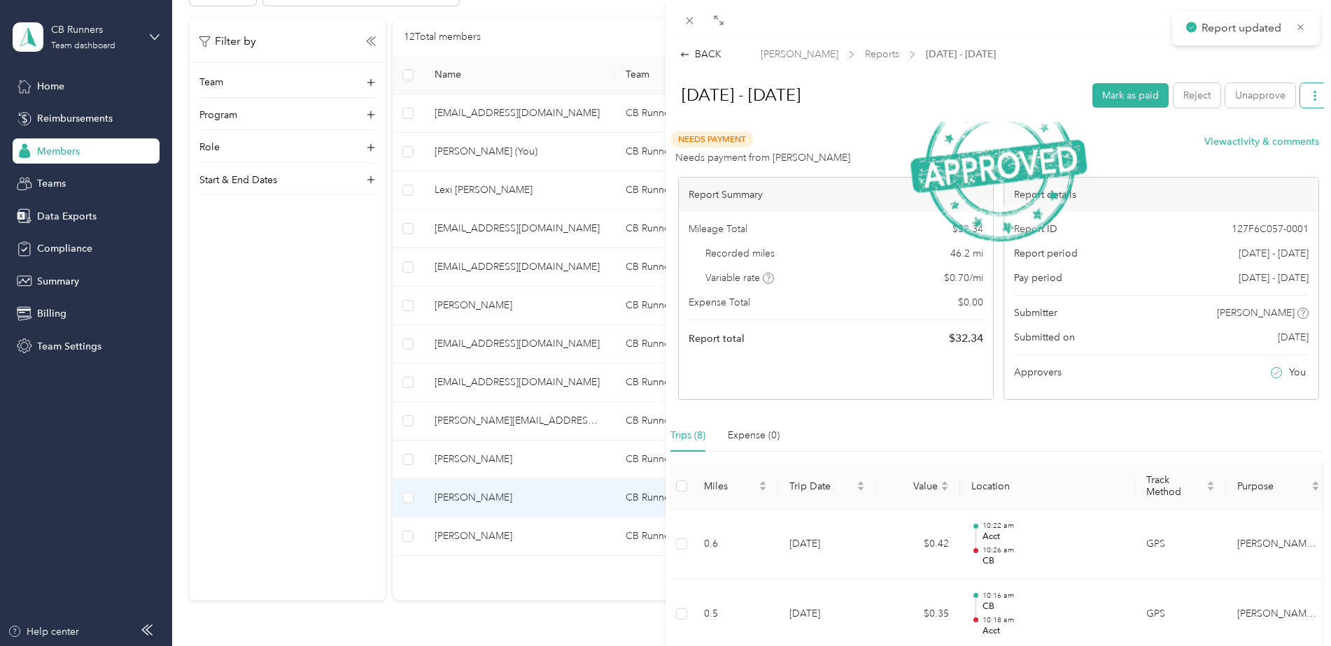
click at [1300, 98] on button "button" at bounding box center [1314, 95] width 29 height 24
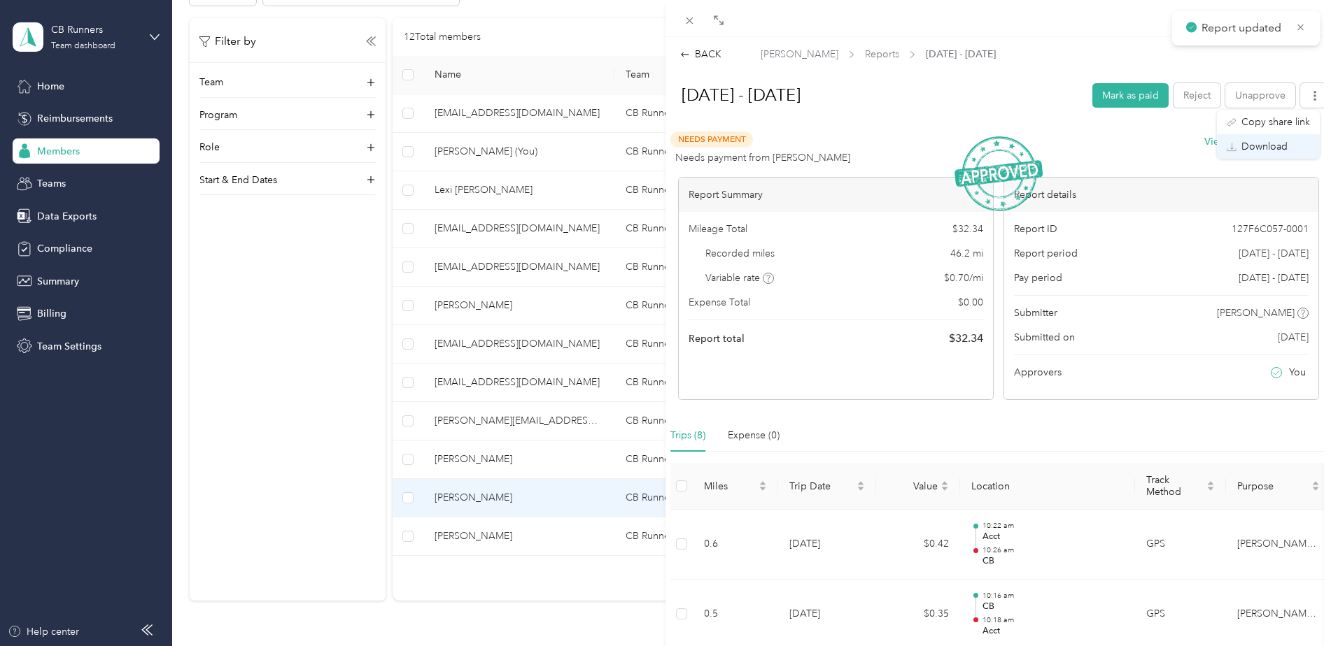
click at [1283, 152] on span "Download" at bounding box center [1264, 146] width 46 height 15
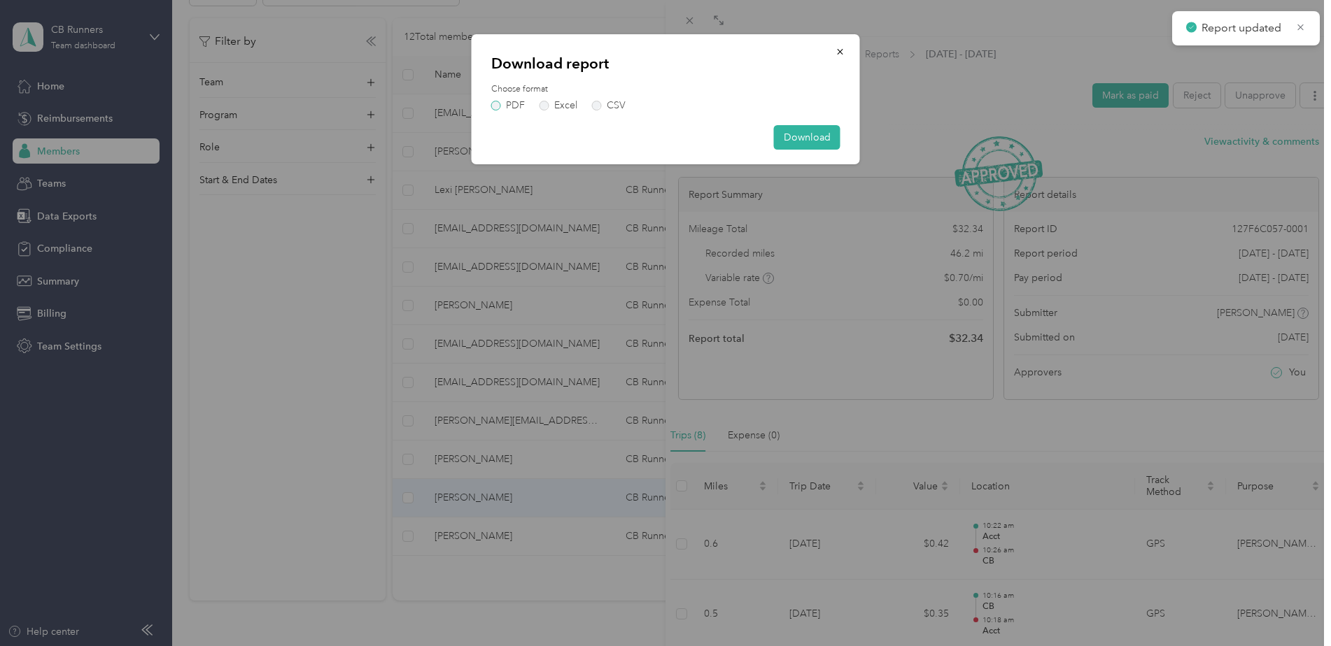
click at [517, 108] on label "PDF" at bounding box center [508, 106] width 34 height 10
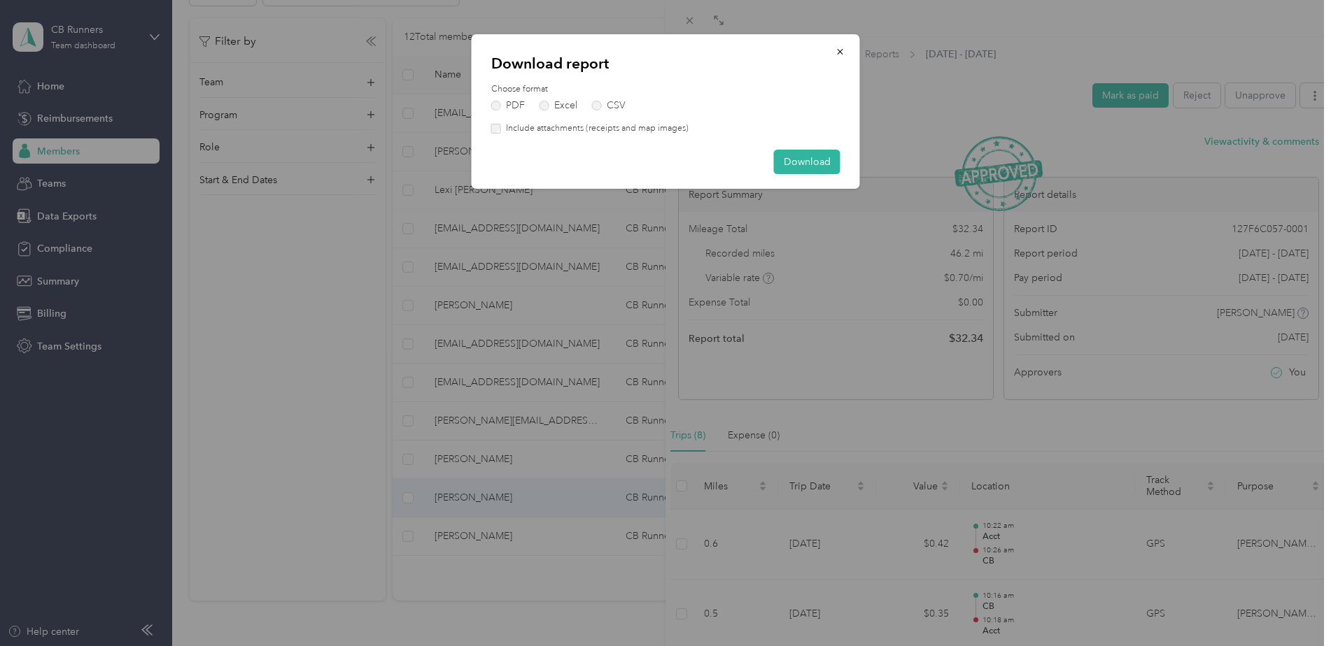
click at [685, 132] on label "Include attachments (receipts and map images)" at bounding box center [595, 128] width 188 height 13
click at [810, 160] on button "Download" at bounding box center [807, 162] width 66 height 24
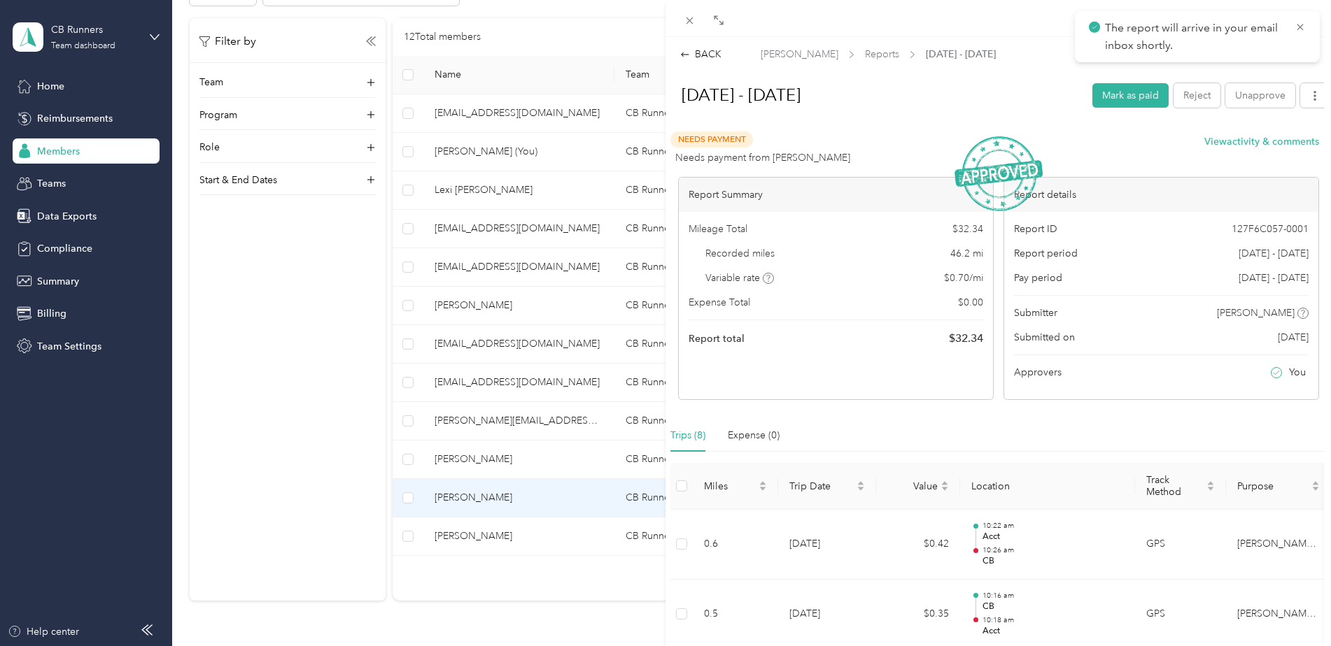
click at [495, 537] on div "BACK [PERSON_NAME] Reports [DATE] - [DATE] [DATE] - [DATE] Mark as paid Reject …" at bounding box center [665, 323] width 1331 height 646
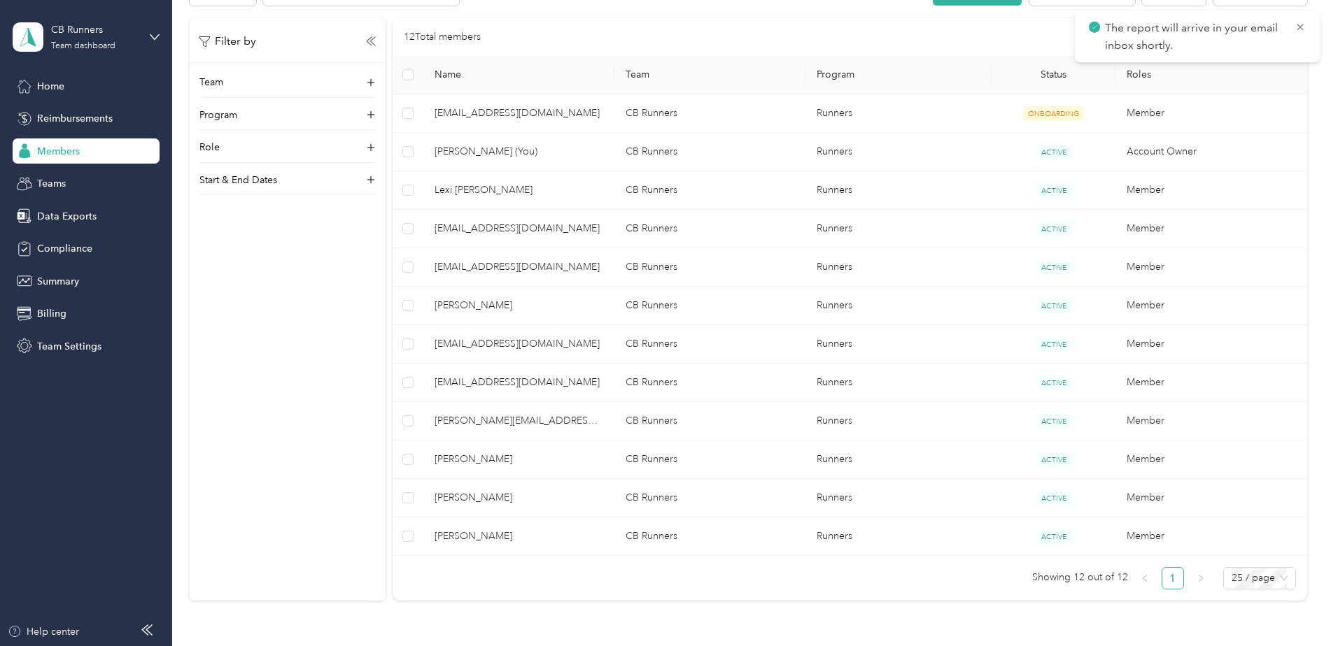
click at [509, 553] on div at bounding box center [665, 323] width 1331 height 646
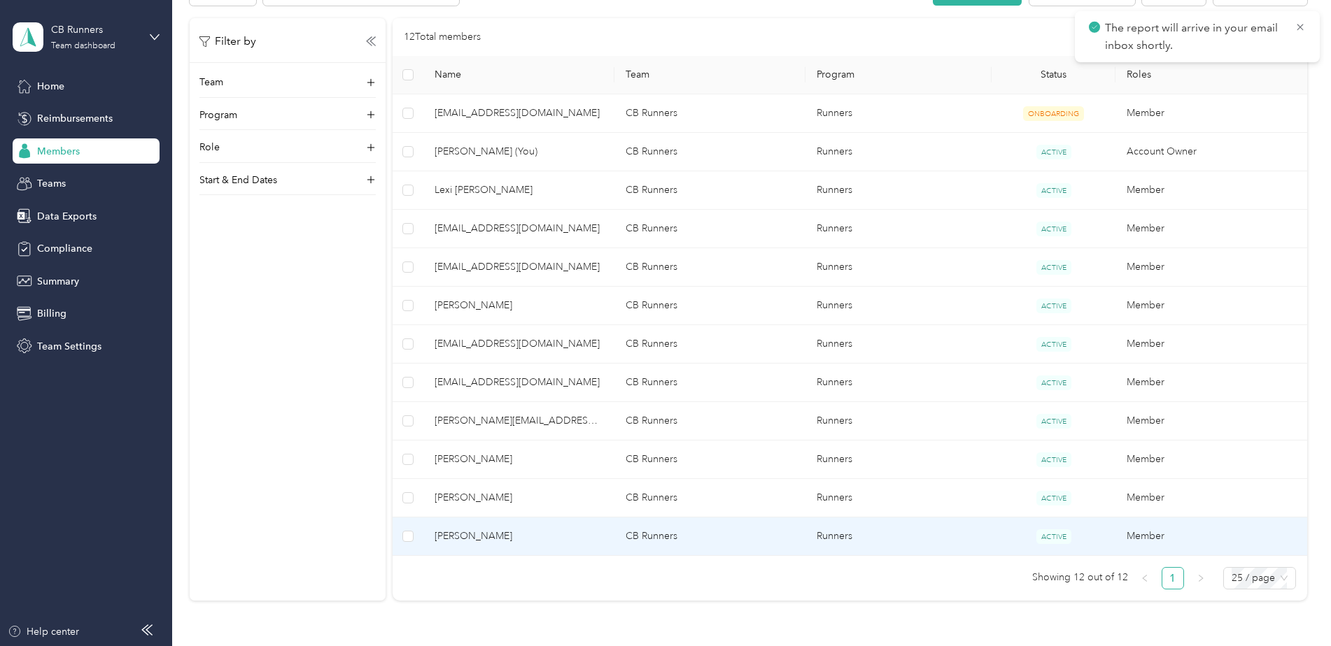
click at [518, 542] on span "[PERSON_NAME]" at bounding box center [518, 536] width 169 height 15
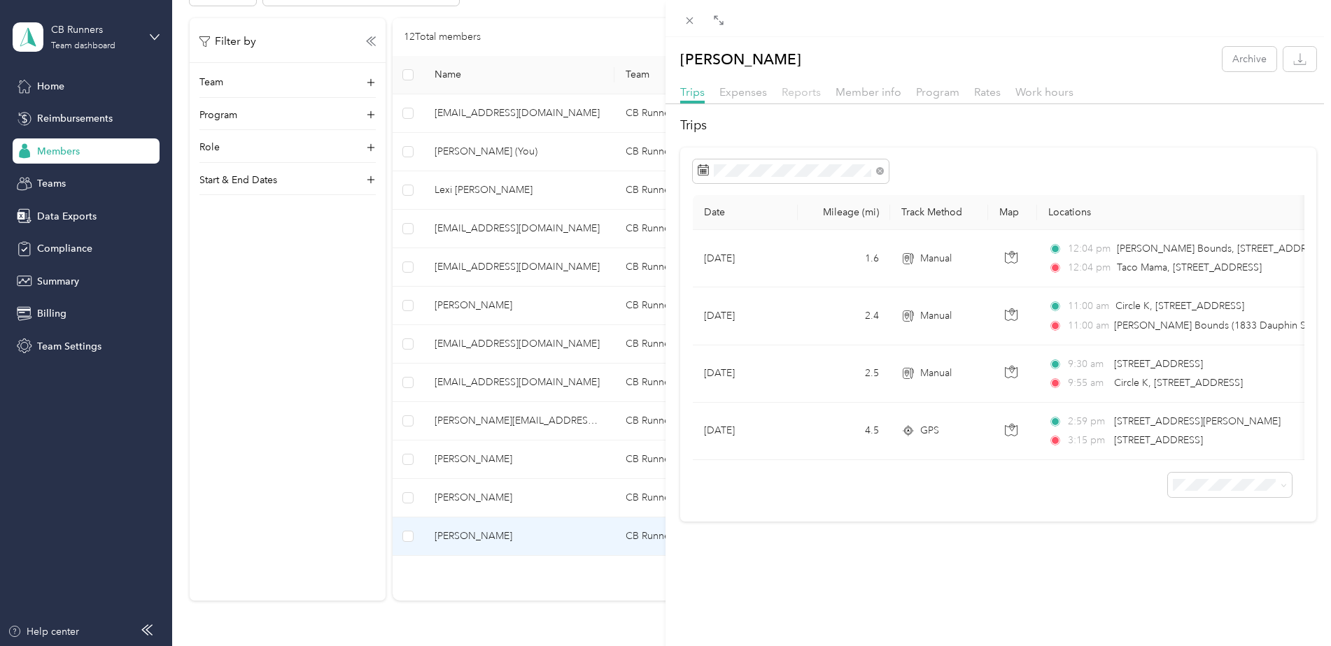
click at [800, 92] on span "Reports" at bounding box center [800, 91] width 39 height 13
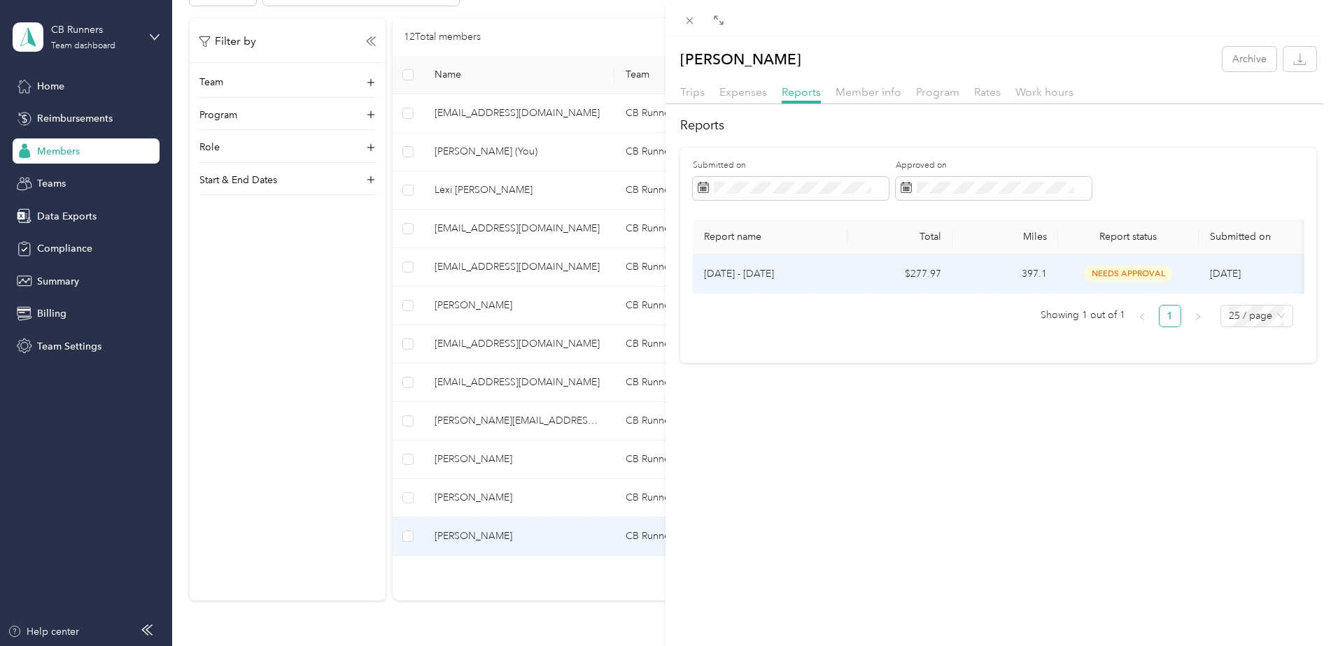
click at [966, 267] on td "397.1" at bounding box center [1005, 274] width 106 height 39
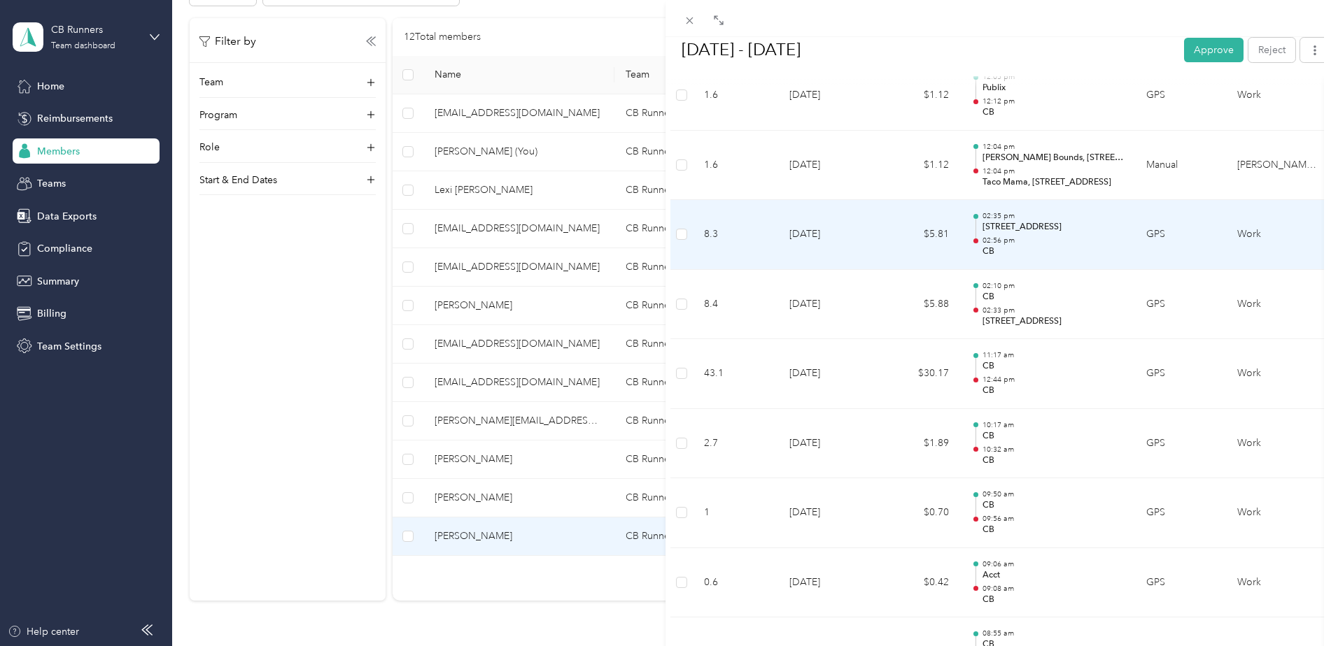
scroll to position [1399, 0]
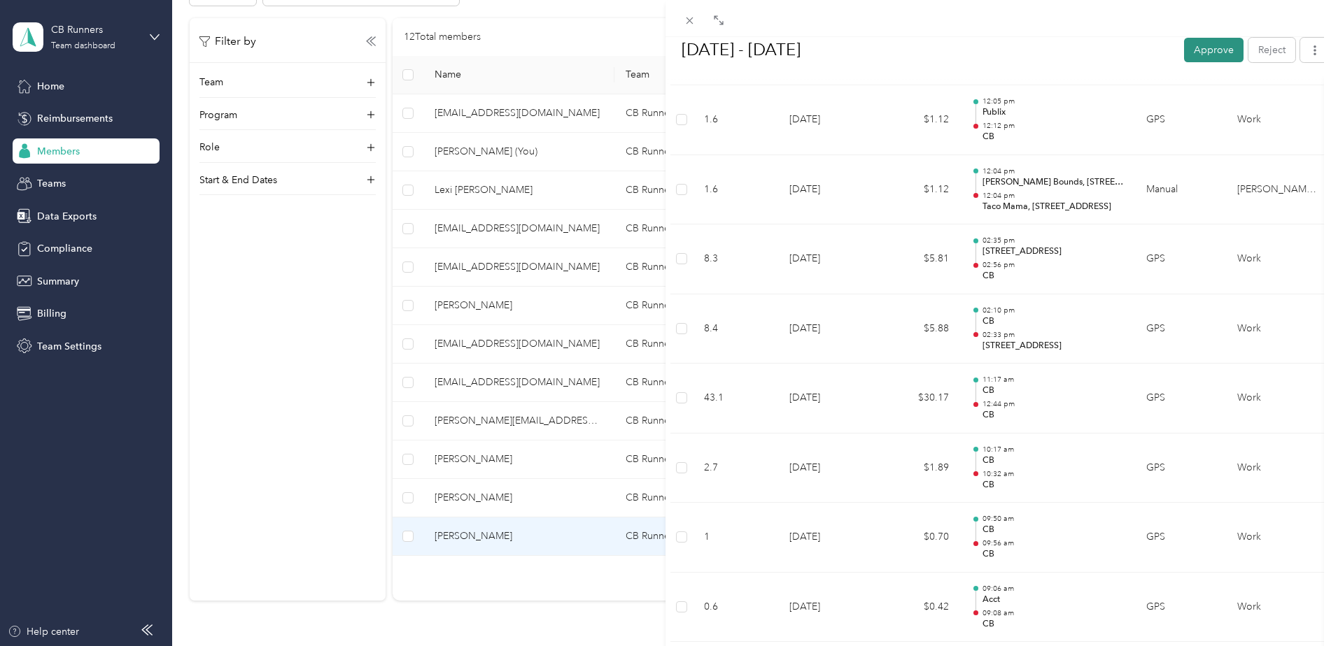
click at [1212, 43] on button "Approve" at bounding box center [1213, 49] width 59 height 24
click at [1300, 55] on button "button" at bounding box center [1314, 49] width 29 height 24
click at [1253, 97] on span "Download" at bounding box center [1264, 101] width 46 height 15
click at [507, 129] on div "Download" at bounding box center [665, 125] width 349 height 24
click at [1310, 51] on icon "button" at bounding box center [1315, 50] width 10 height 10
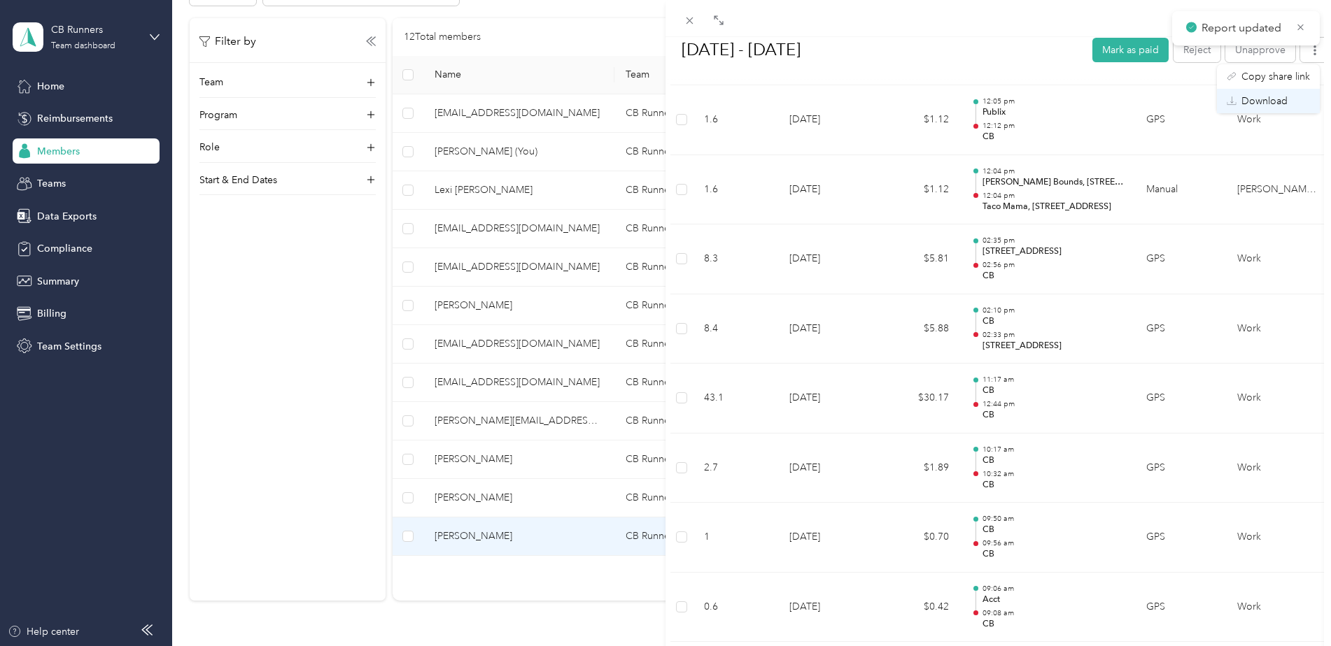
click at [1226, 100] on li "Download" at bounding box center [1268, 101] width 103 height 24
click at [1278, 101] on span "Download" at bounding box center [1264, 101] width 46 height 15
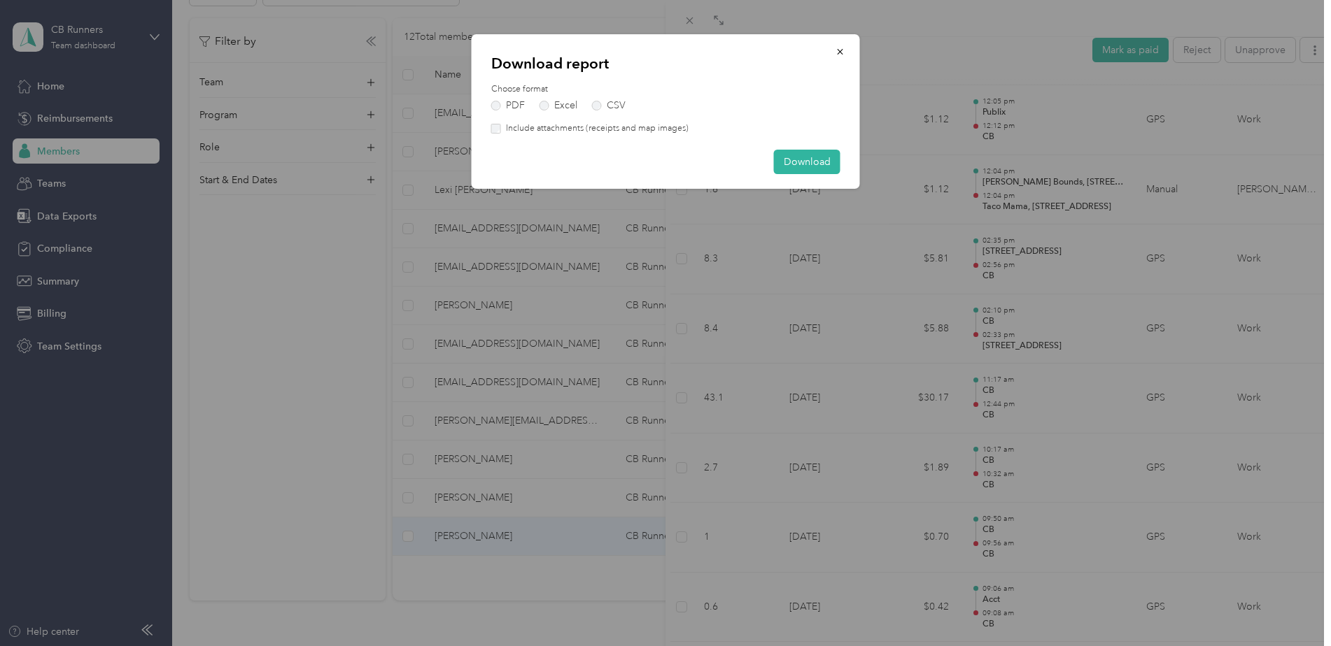
drag, startPoint x: 504, startPoint y: 127, endPoint x: 700, endPoint y: 143, distance: 196.6
click at [504, 127] on label "Include attachments (receipts and map images)" at bounding box center [595, 128] width 188 height 13
click at [819, 155] on button "Download" at bounding box center [807, 162] width 66 height 24
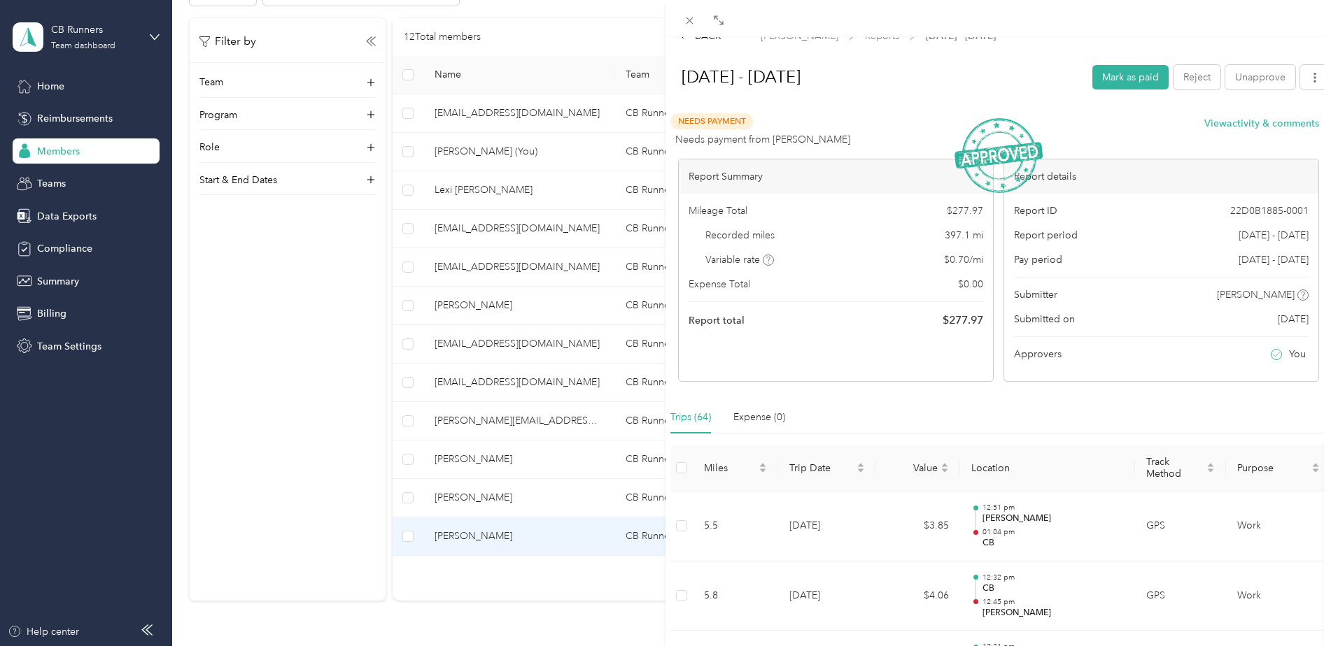
scroll to position [0, 0]
